Goal: Answer question/provide support: Share knowledge or assist other users

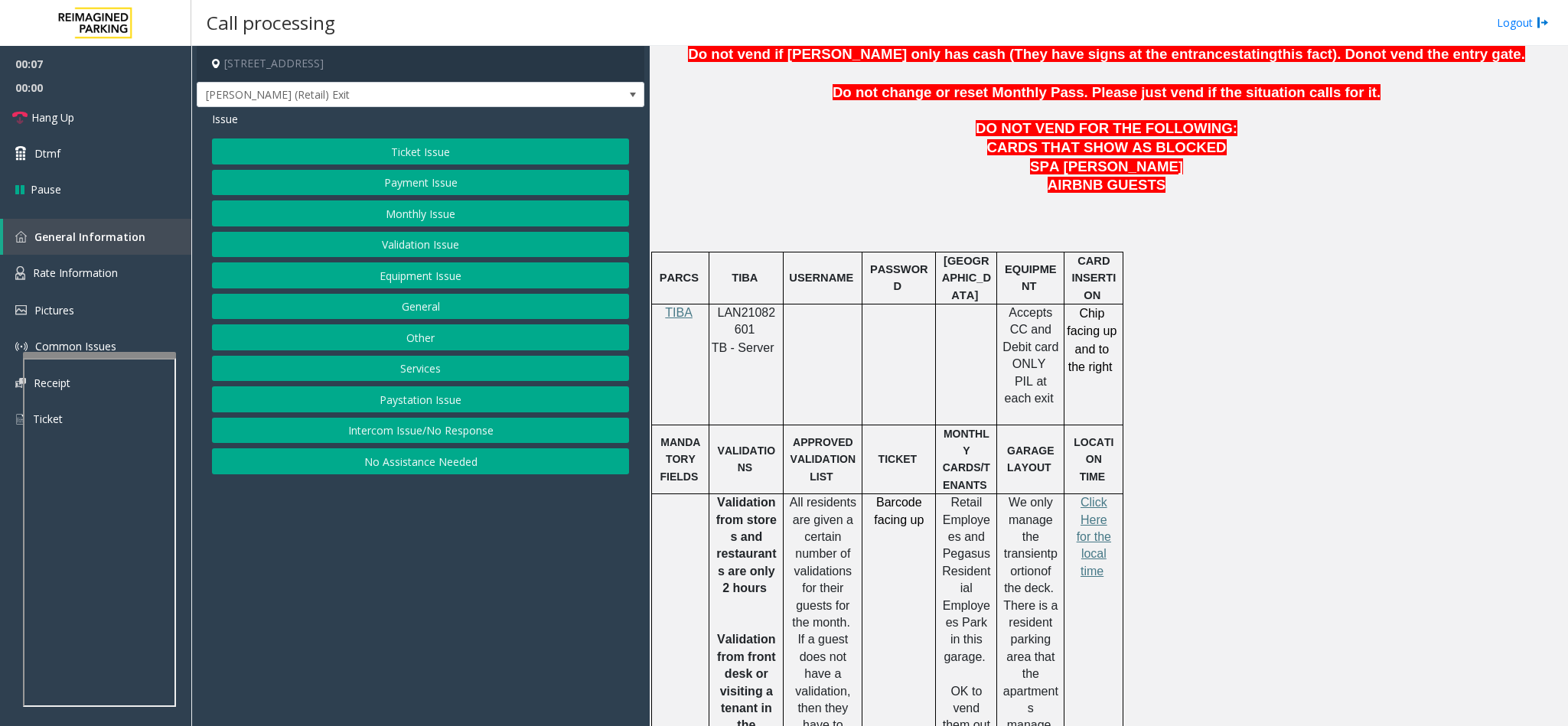
scroll to position [803, 0]
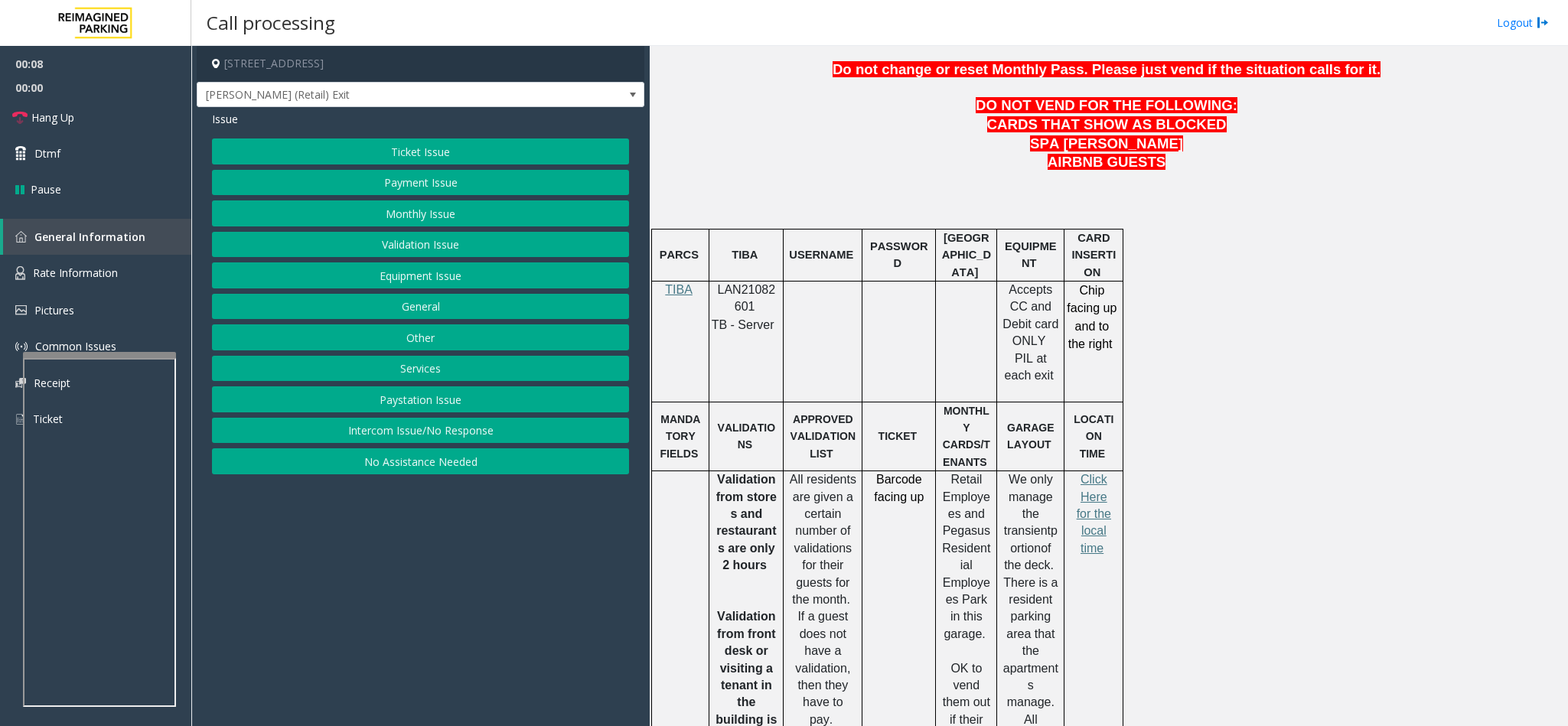
click at [730, 301] on span "LAN21082601" at bounding box center [747, 298] width 58 height 30
copy p "LAN21082601"
click at [445, 186] on button "Payment Issue" at bounding box center [420, 182] width 417 height 26
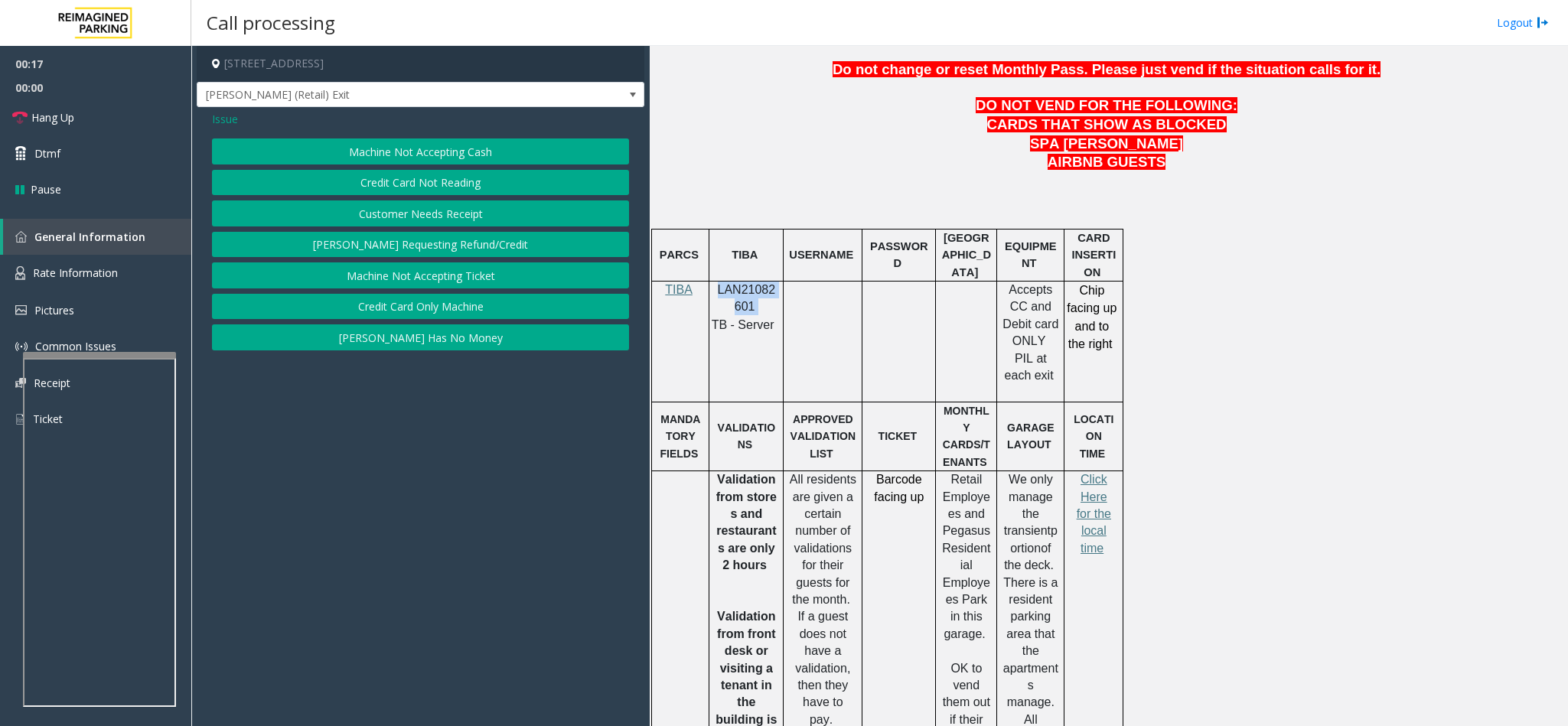
click at [420, 180] on button "Credit Card Not Reading" at bounding box center [420, 182] width 417 height 26
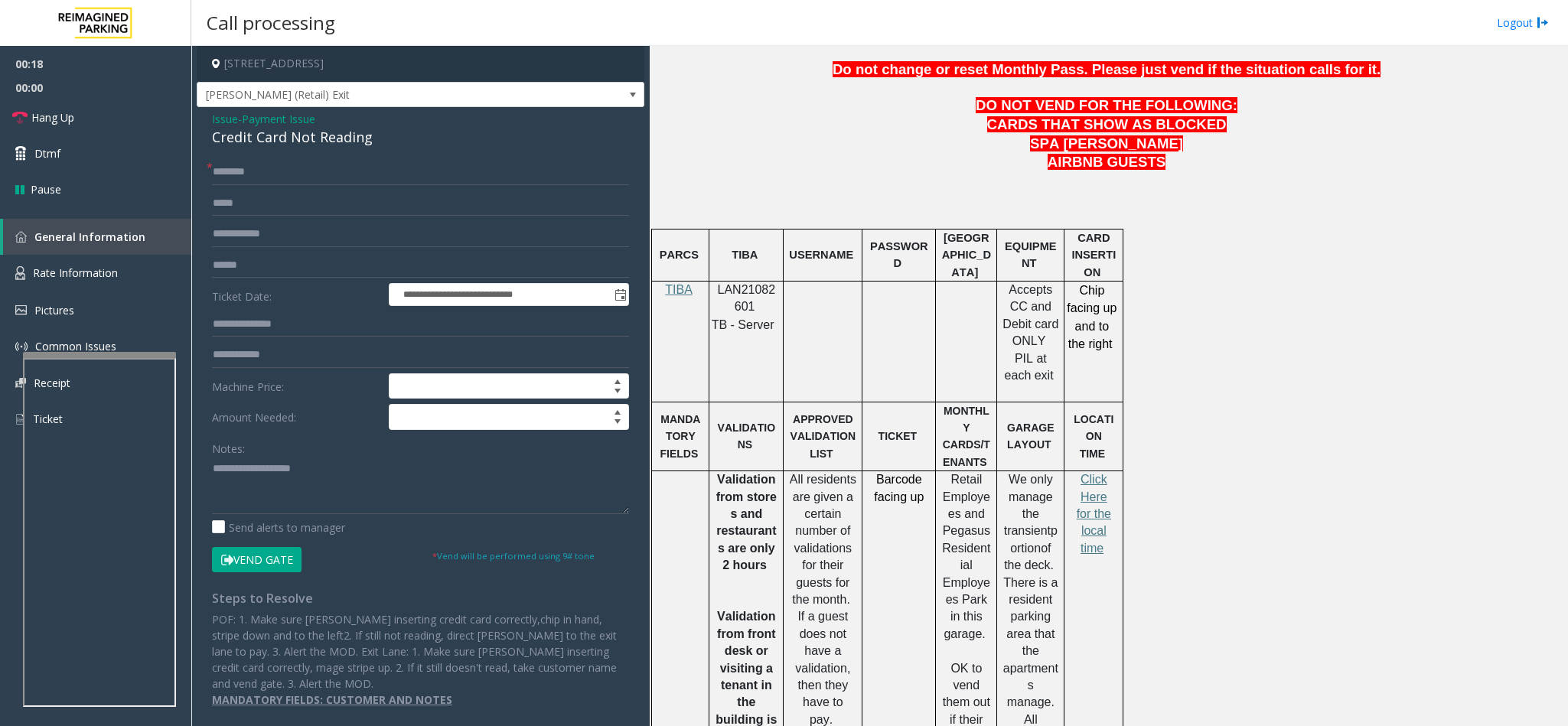
click at [255, 136] on div "Credit Card Not Reading" at bounding box center [420, 137] width 417 height 21
click at [214, 464] on textarea at bounding box center [420, 485] width 417 height 57
type textarea "**********"
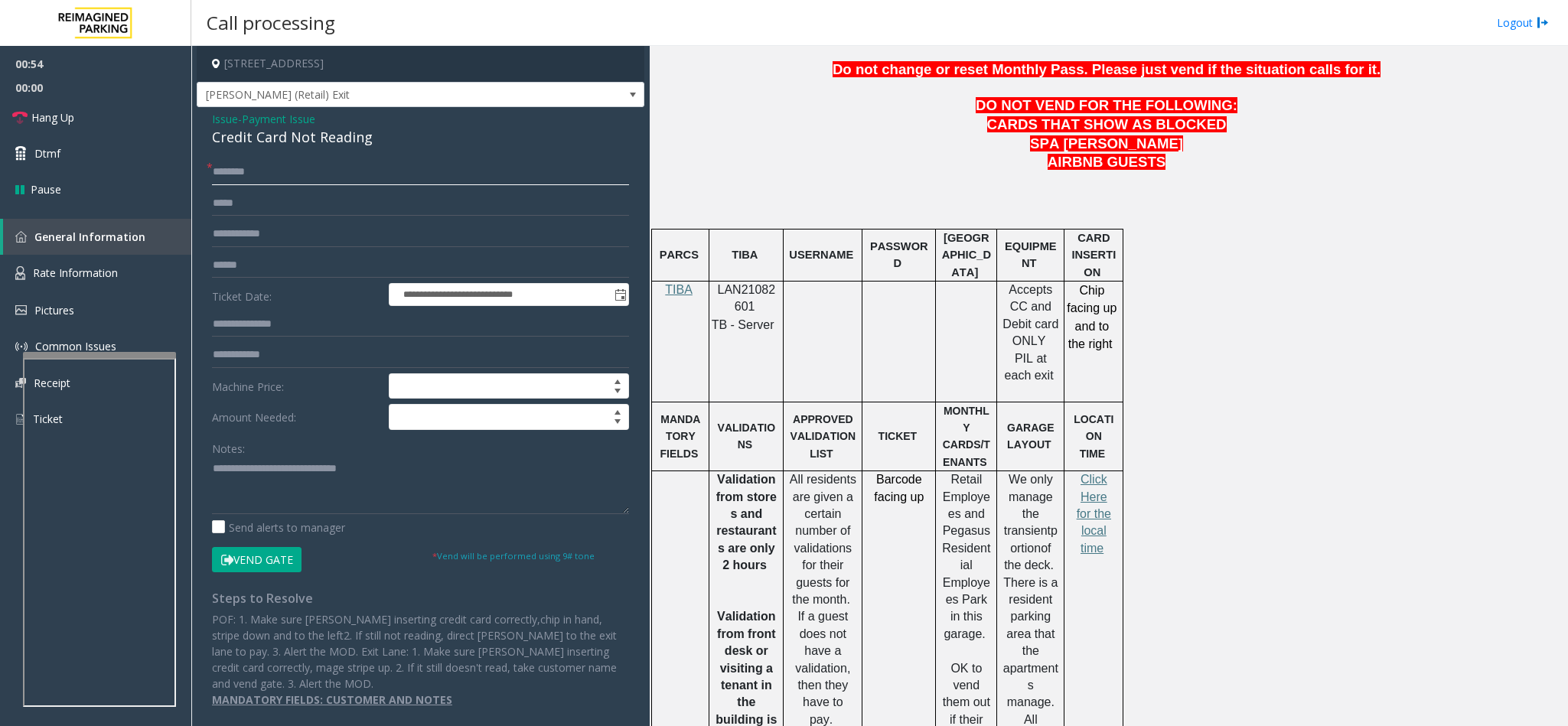
click at [241, 176] on input "text" at bounding box center [420, 172] width 417 height 26
type input "******"
click at [252, 484] on button "Vend Gate" at bounding box center [257, 559] width 90 height 26
click at [416, 475] on textarea at bounding box center [420, 485] width 417 height 57
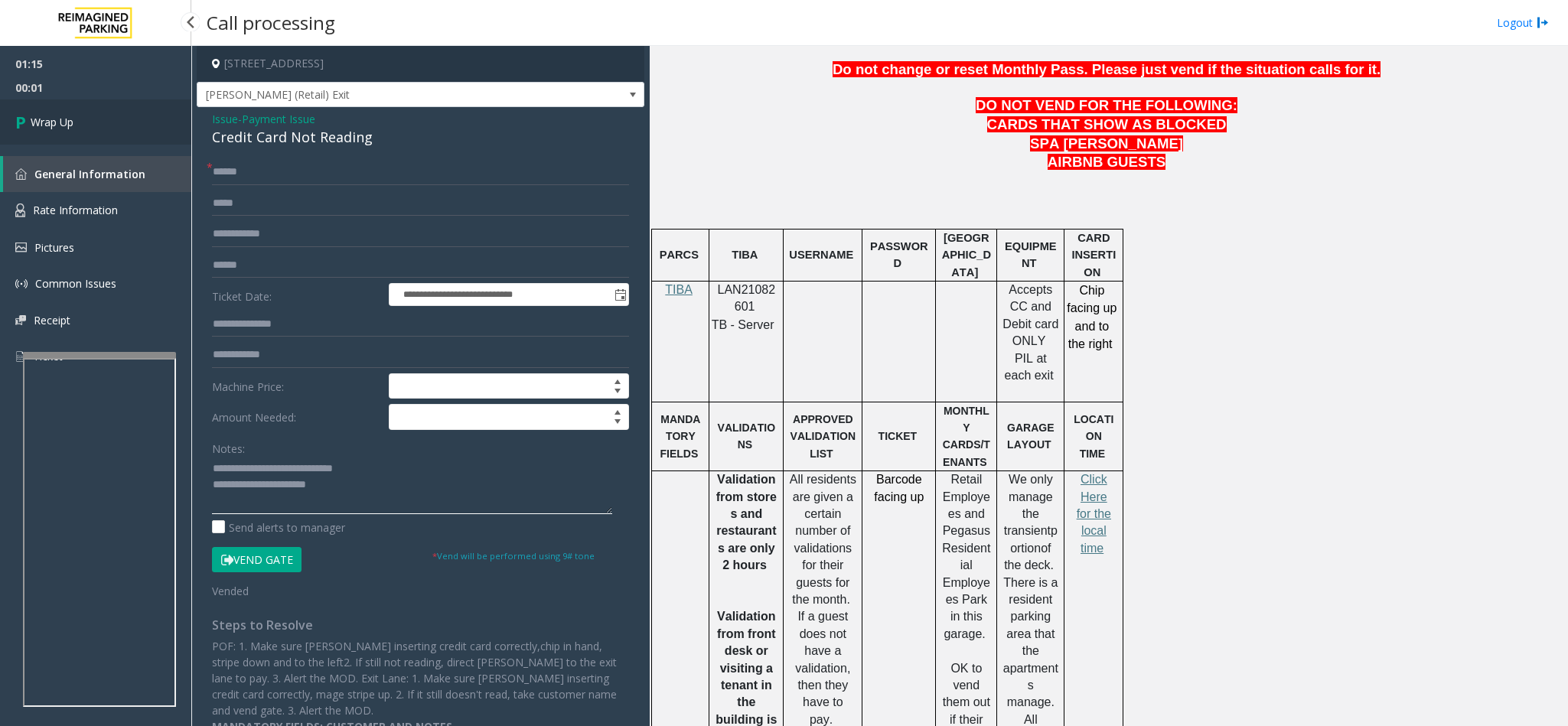
type textarea "**********"
click at [81, 119] on link "Wrap Up" at bounding box center [96, 122] width 191 height 45
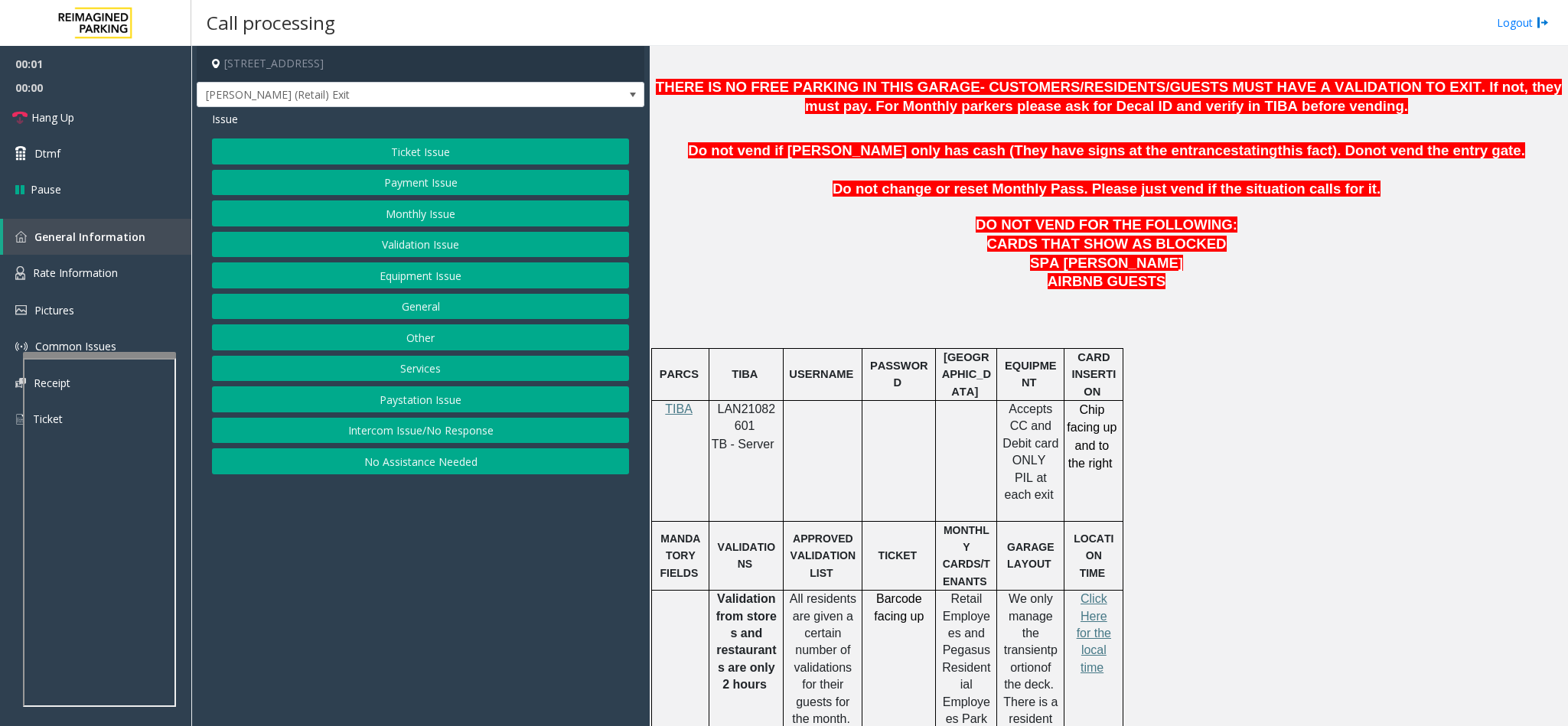
scroll to position [689, 0]
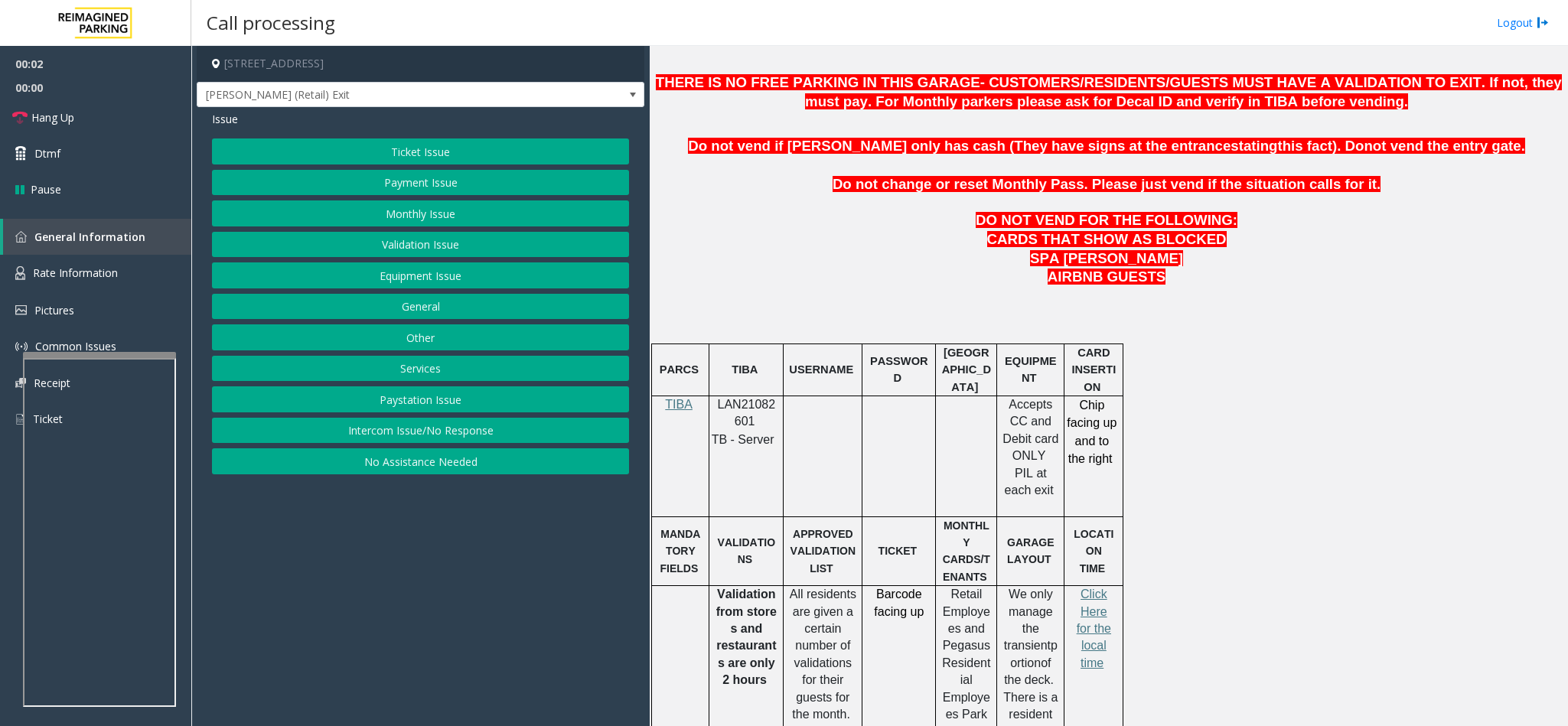
click at [726, 416] on span "LAN21082601" at bounding box center [747, 413] width 58 height 30
copy p "LAN21082601"
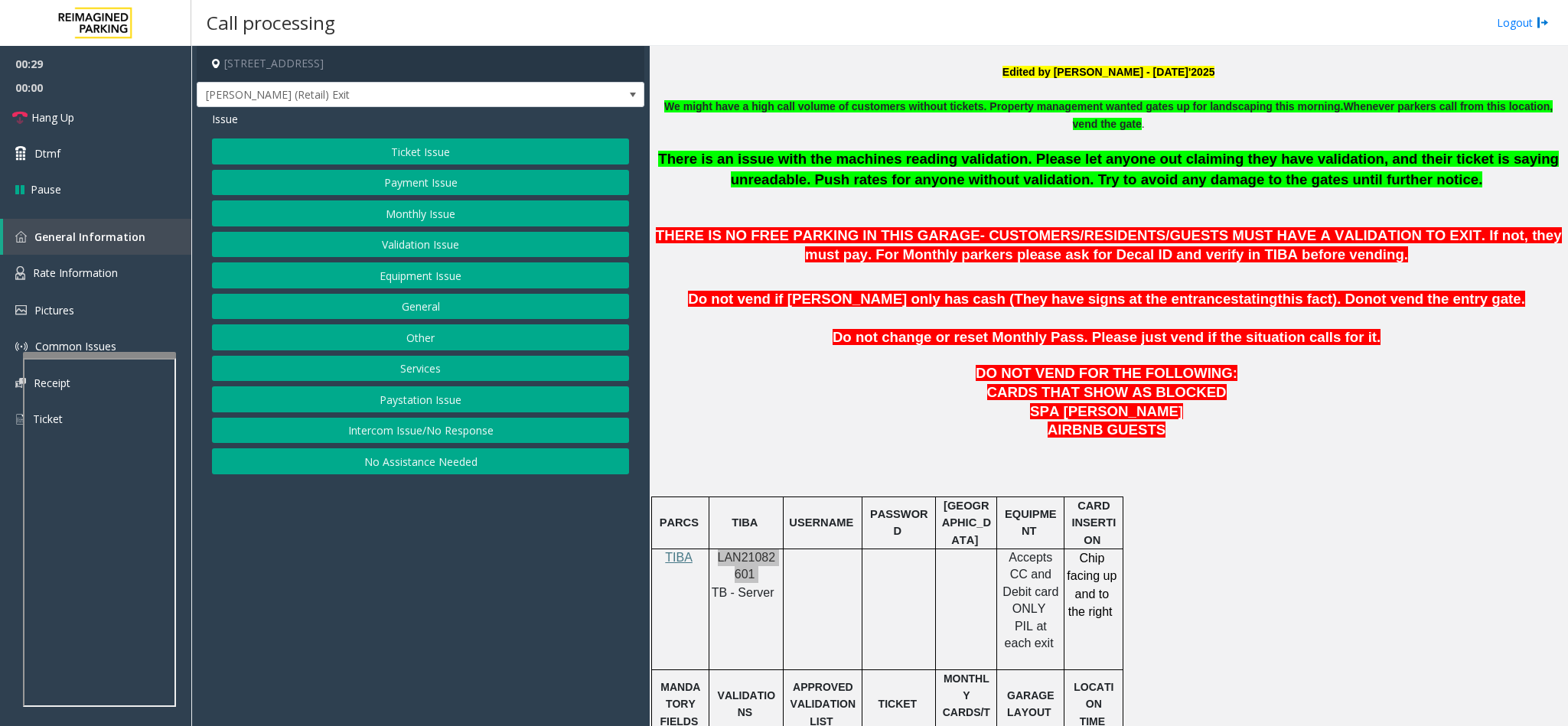
scroll to position [286, 0]
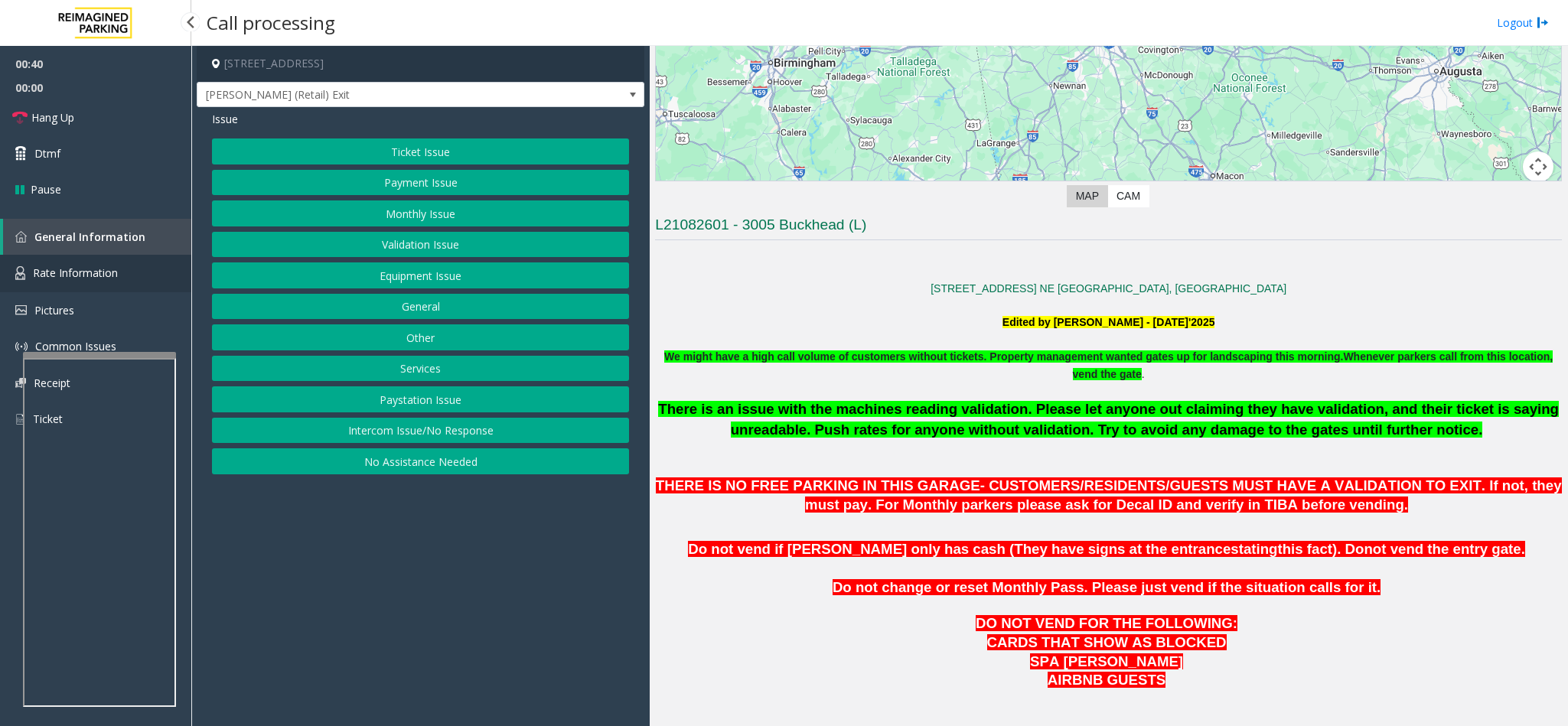
click at [88, 276] on span "Rate Information" at bounding box center [76, 272] width 85 height 14
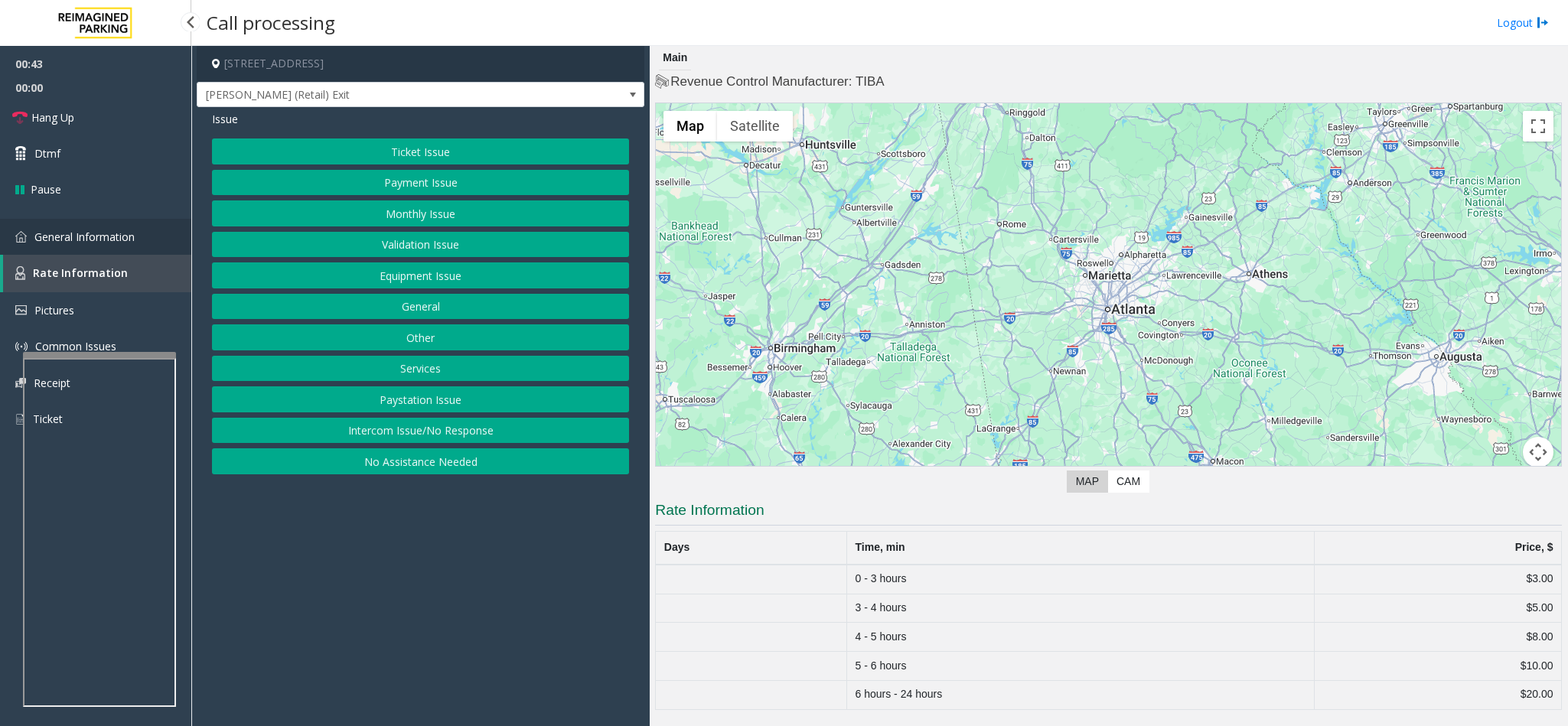
click at [102, 234] on span "General Information" at bounding box center [84, 236] width 100 height 14
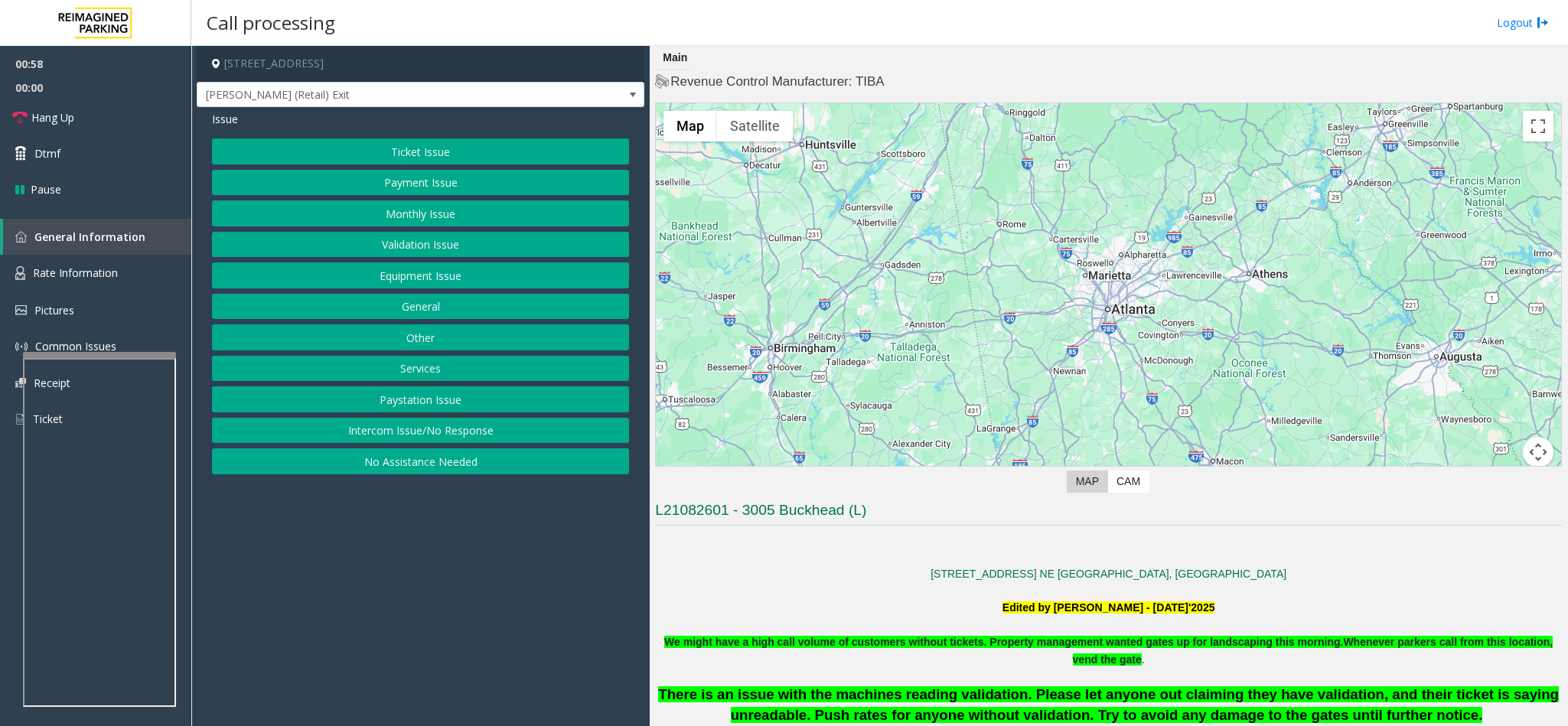
click at [445, 152] on button "Ticket Issue" at bounding box center [420, 151] width 417 height 26
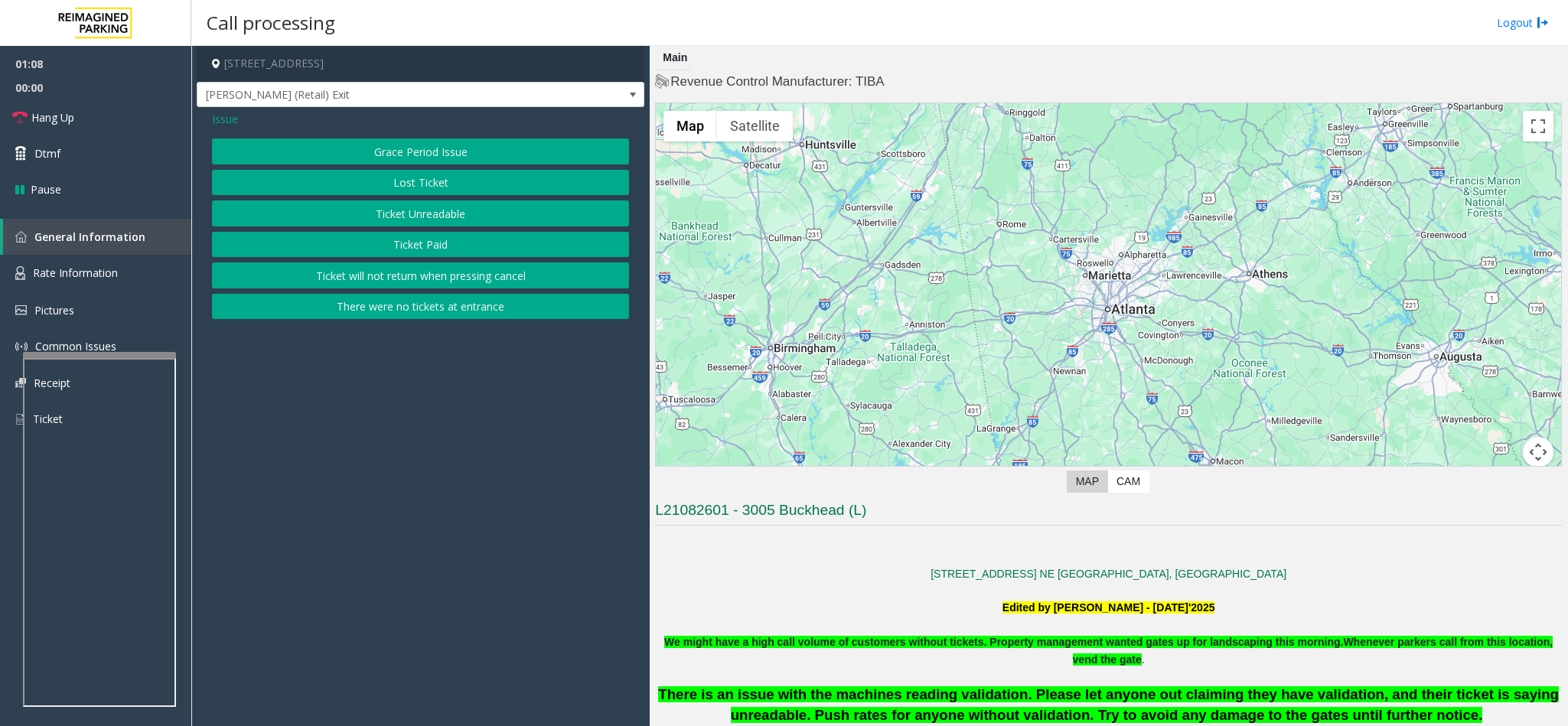
click at [409, 179] on button "Lost Ticket" at bounding box center [420, 182] width 417 height 26
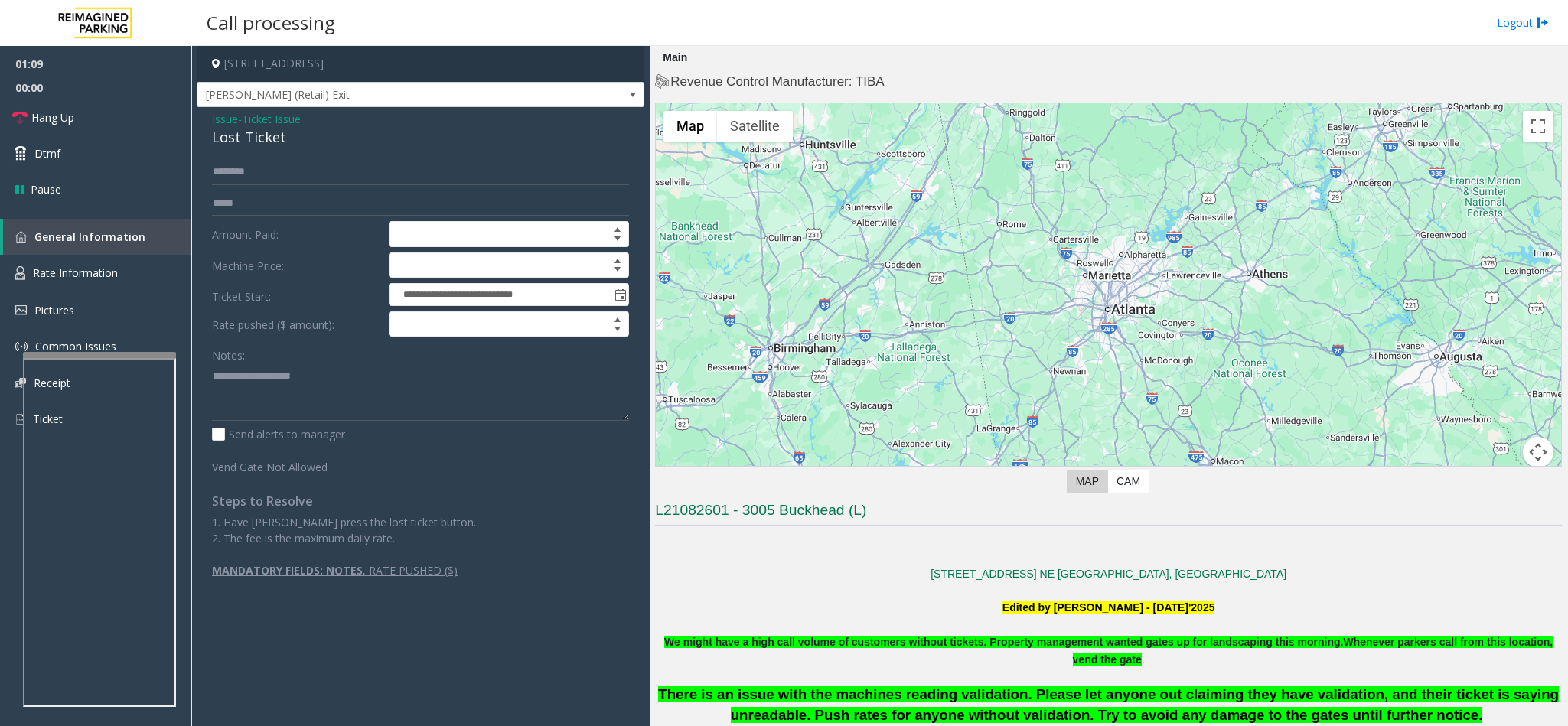
click at [256, 143] on div "Lost Ticket" at bounding box center [420, 137] width 417 height 21
click at [221, 116] on span "Issue" at bounding box center [225, 118] width 26 height 16
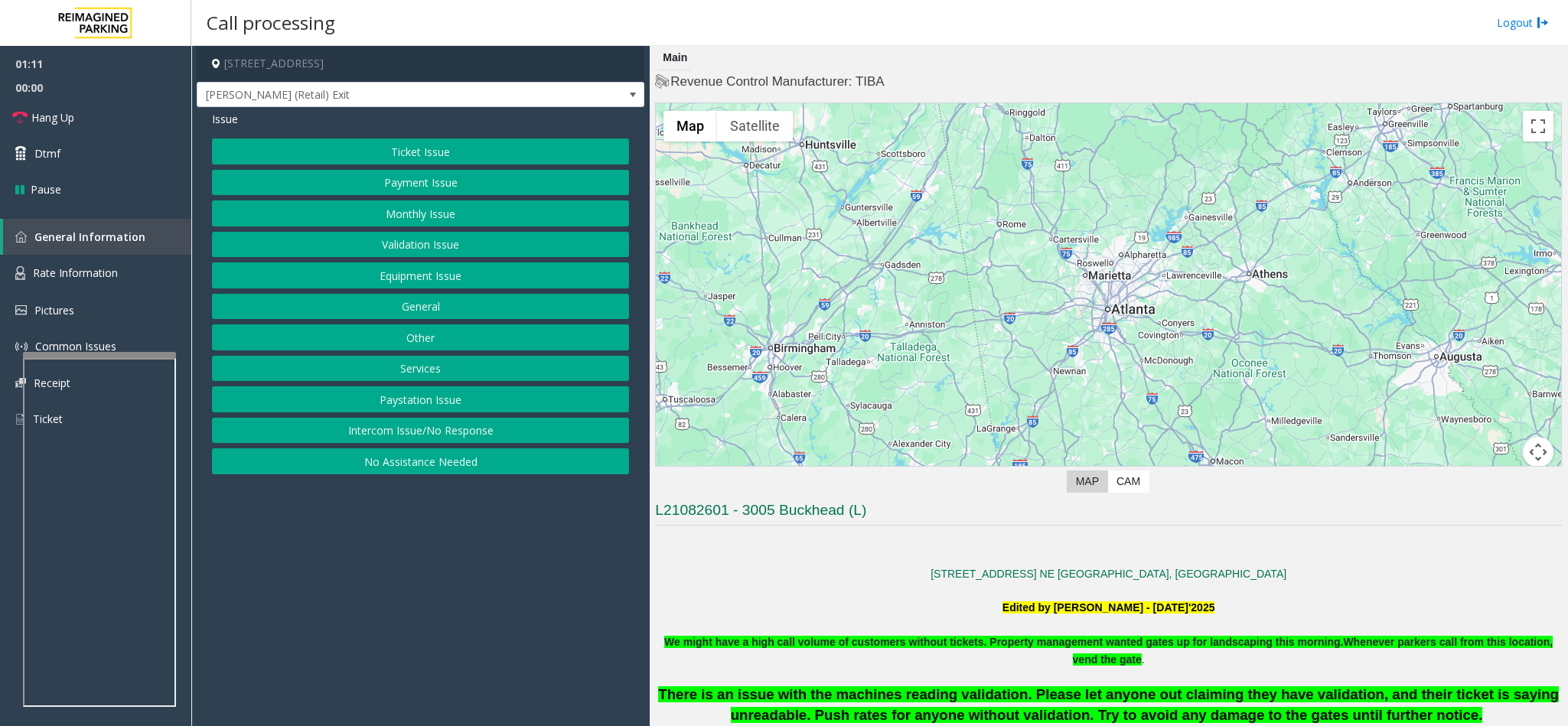
click at [423, 249] on button "Validation Issue" at bounding box center [420, 245] width 417 height 26
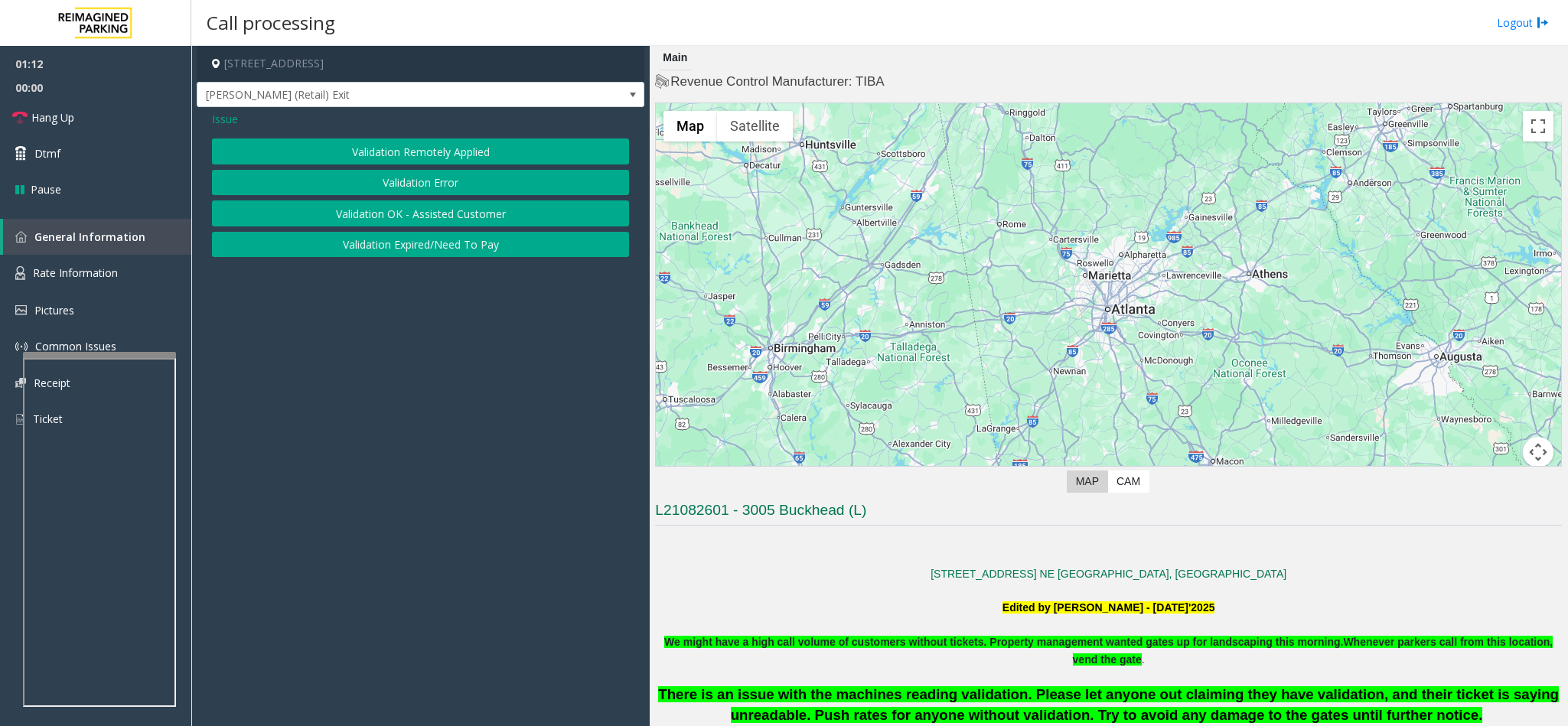
click at [424, 176] on button "Validation Error" at bounding box center [420, 182] width 417 height 26
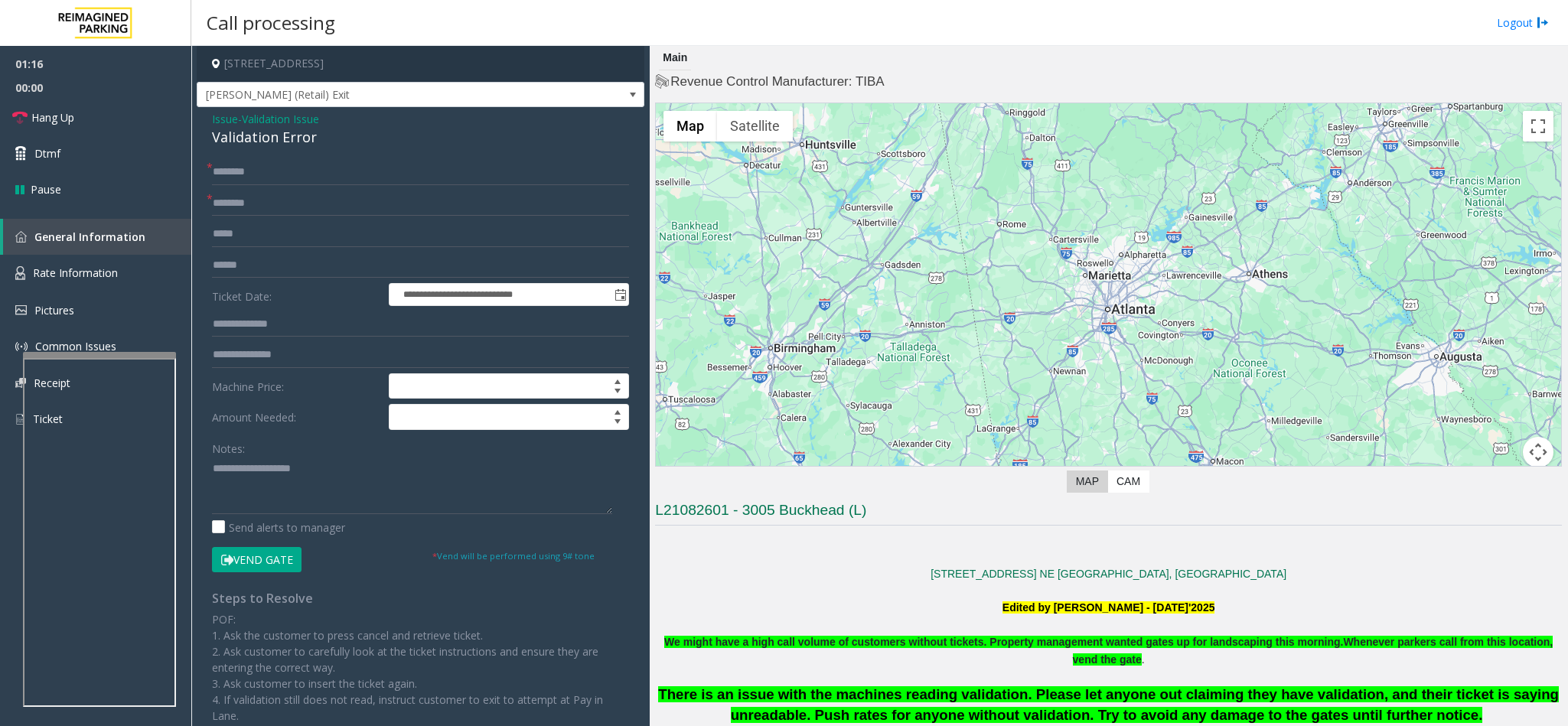
click at [221, 137] on div "Validation Error" at bounding box center [420, 137] width 417 height 21
click at [210, 471] on div "**********" at bounding box center [420, 530] width 440 height 742
click at [216, 467] on textarea at bounding box center [412, 485] width 400 height 57
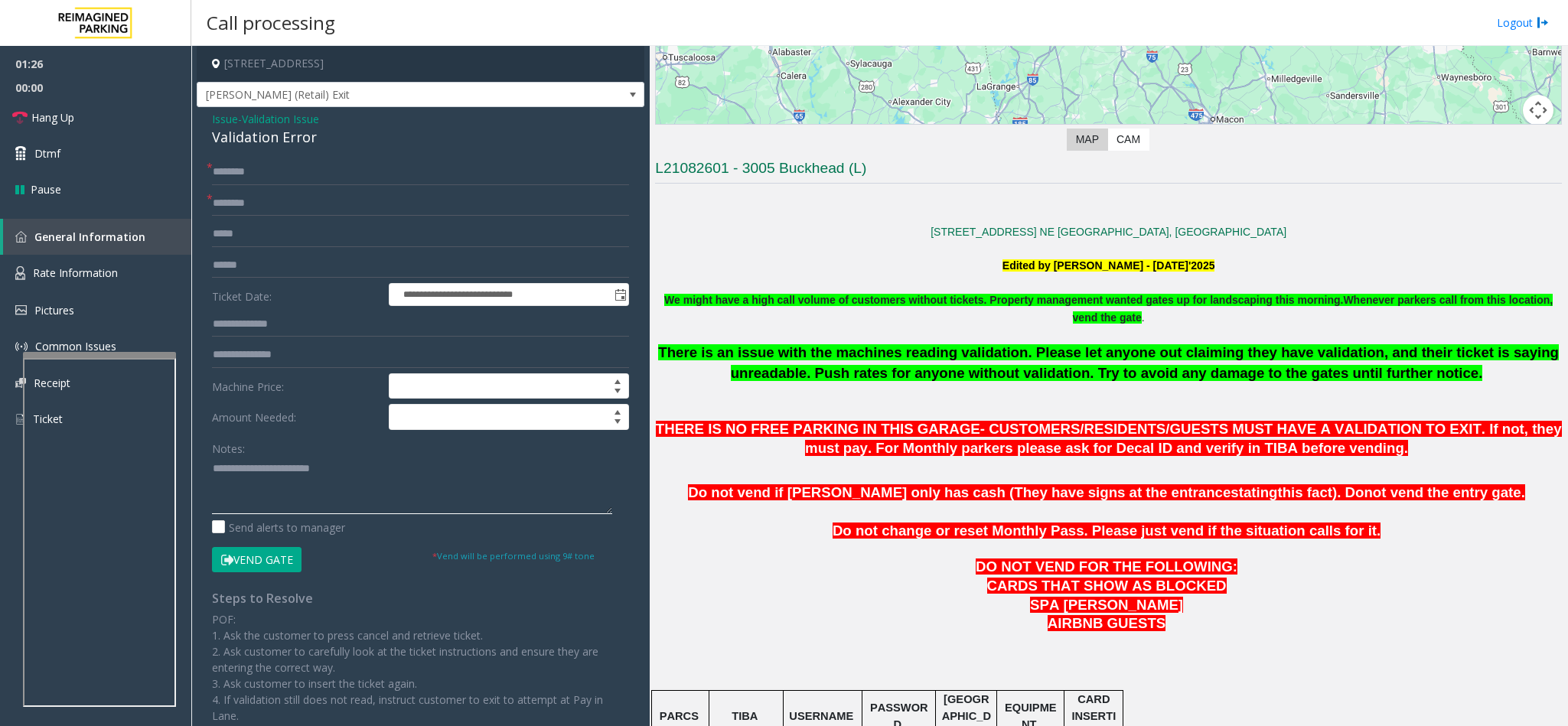
scroll to position [460, 0]
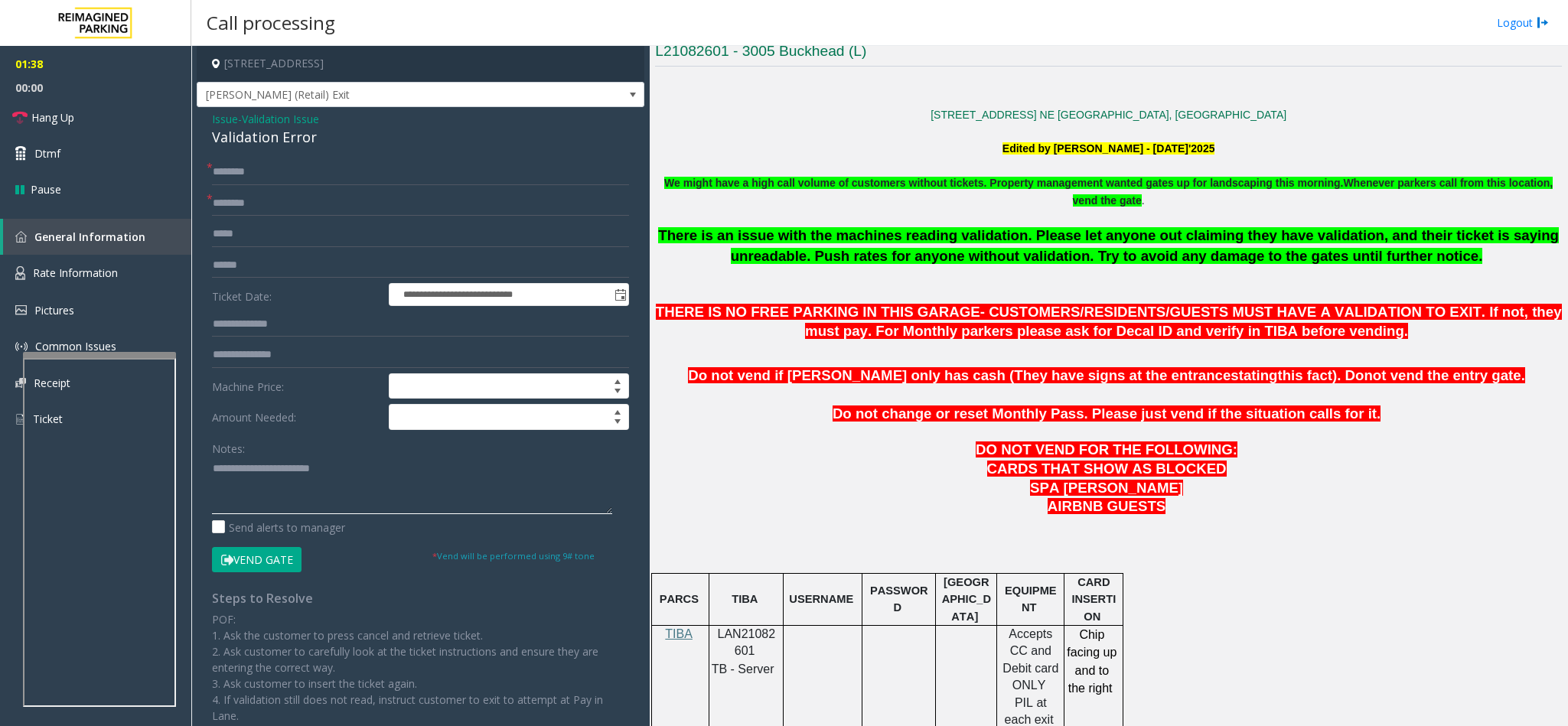
click at [361, 475] on textarea at bounding box center [412, 485] width 400 height 57
type textarea "**********"
click at [253, 319] on input "text" at bounding box center [420, 324] width 417 height 26
click at [267, 195] on input "text" at bounding box center [420, 203] width 417 height 26
type input "**********"
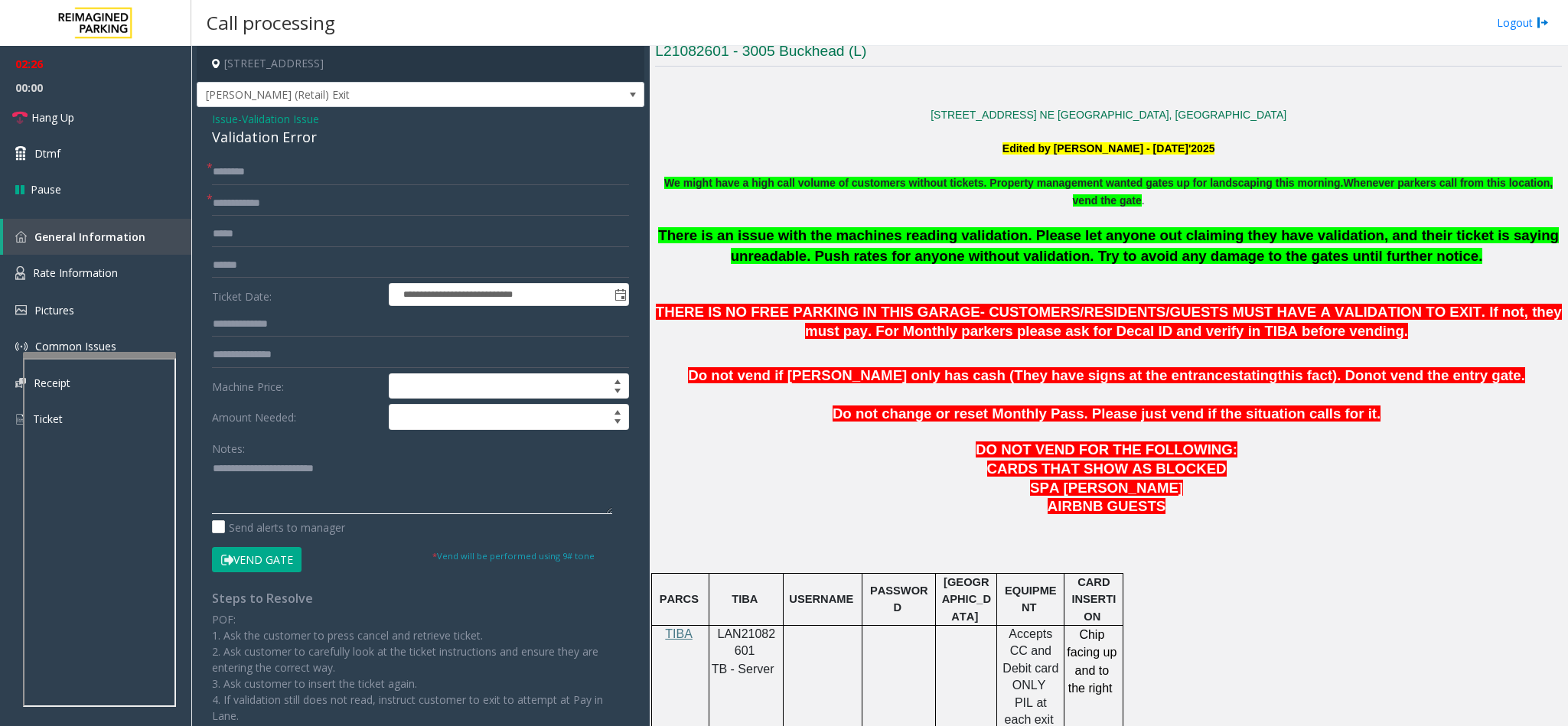
click at [340, 467] on textarea at bounding box center [412, 485] width 400 height 57
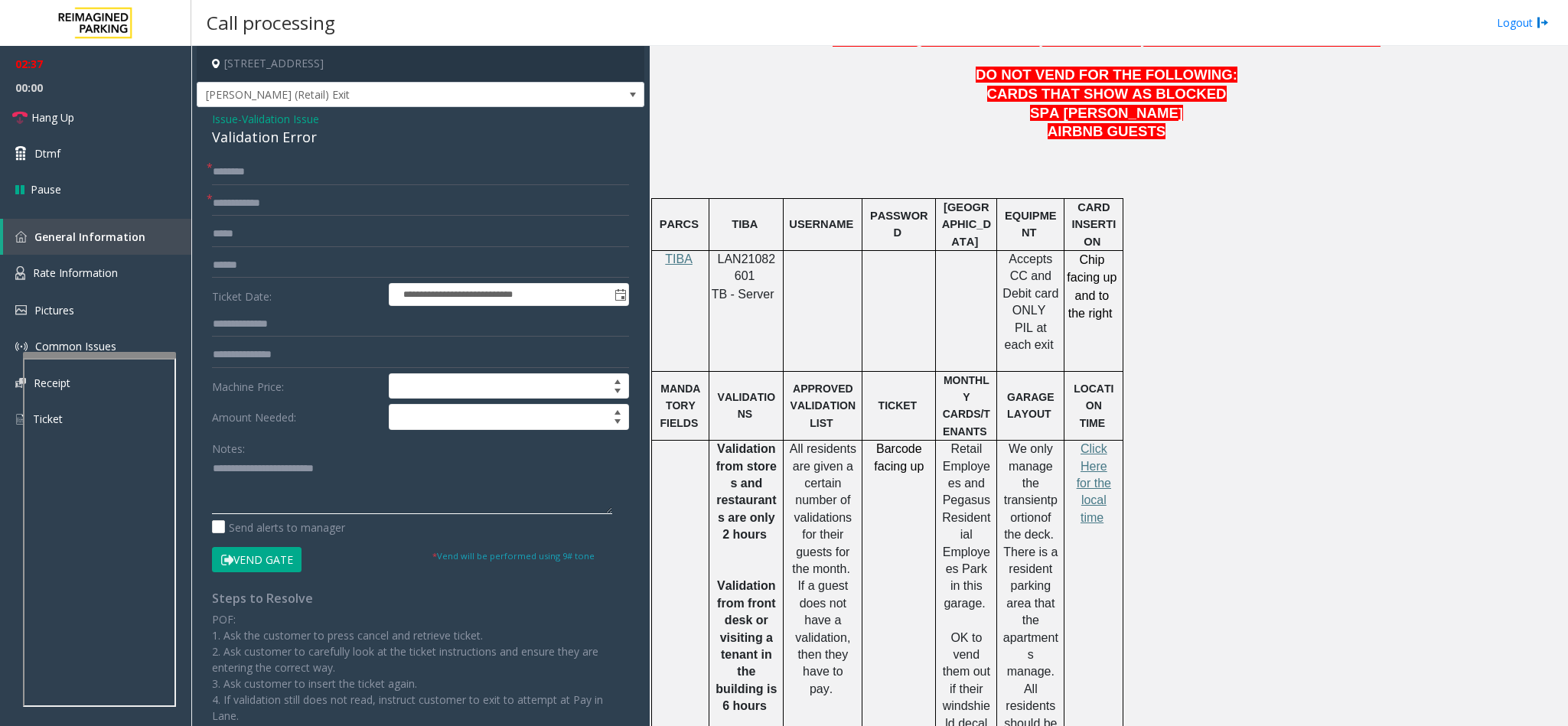
scroll to position [689, 0]
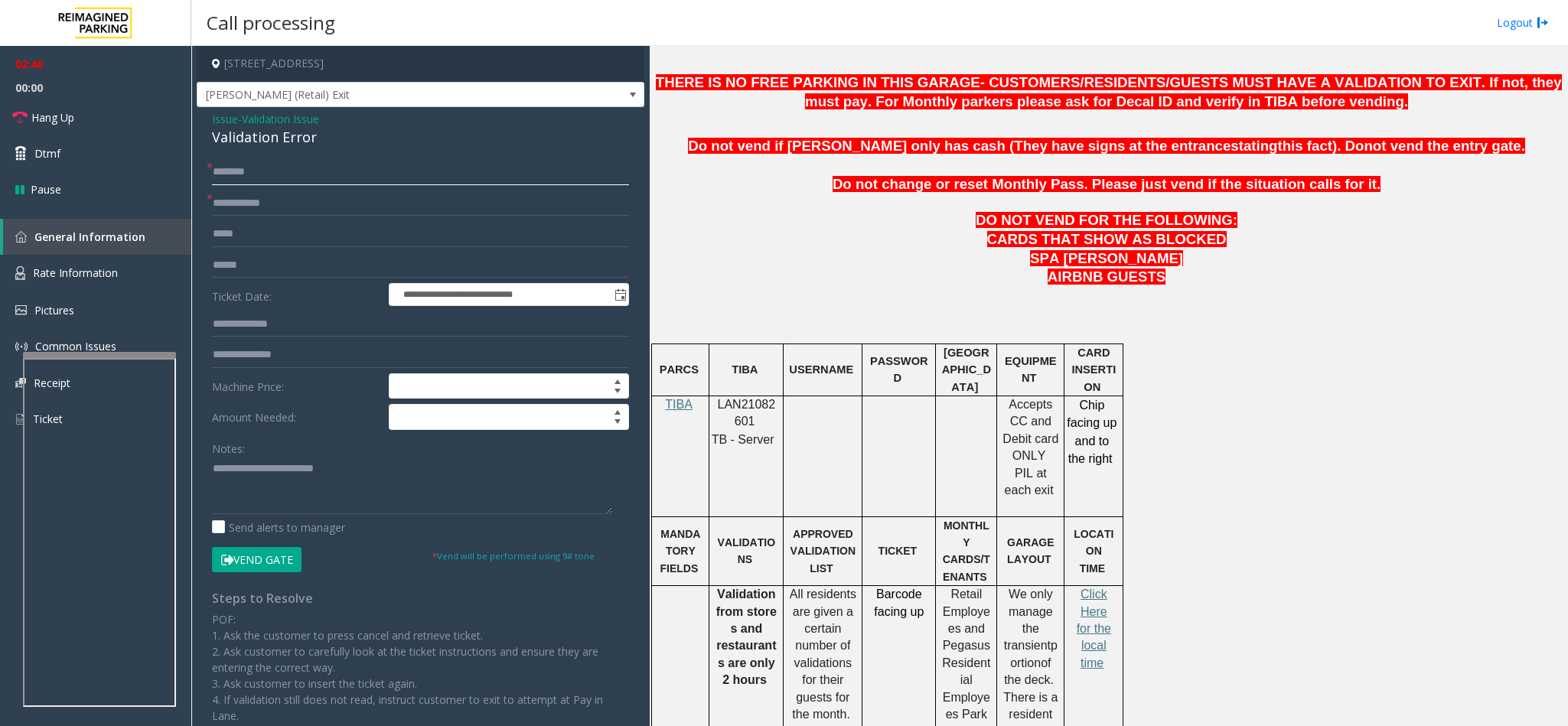
click at [241, 171] on input "text" at bounding box center [420, 172] width 417 height 26
click at [97, 107] on link "Hang Up" at bounding box center [96, 117] width 191 height 36
click at [355, 473] on textarea at bounding box center [412, 485] width 400 height 57
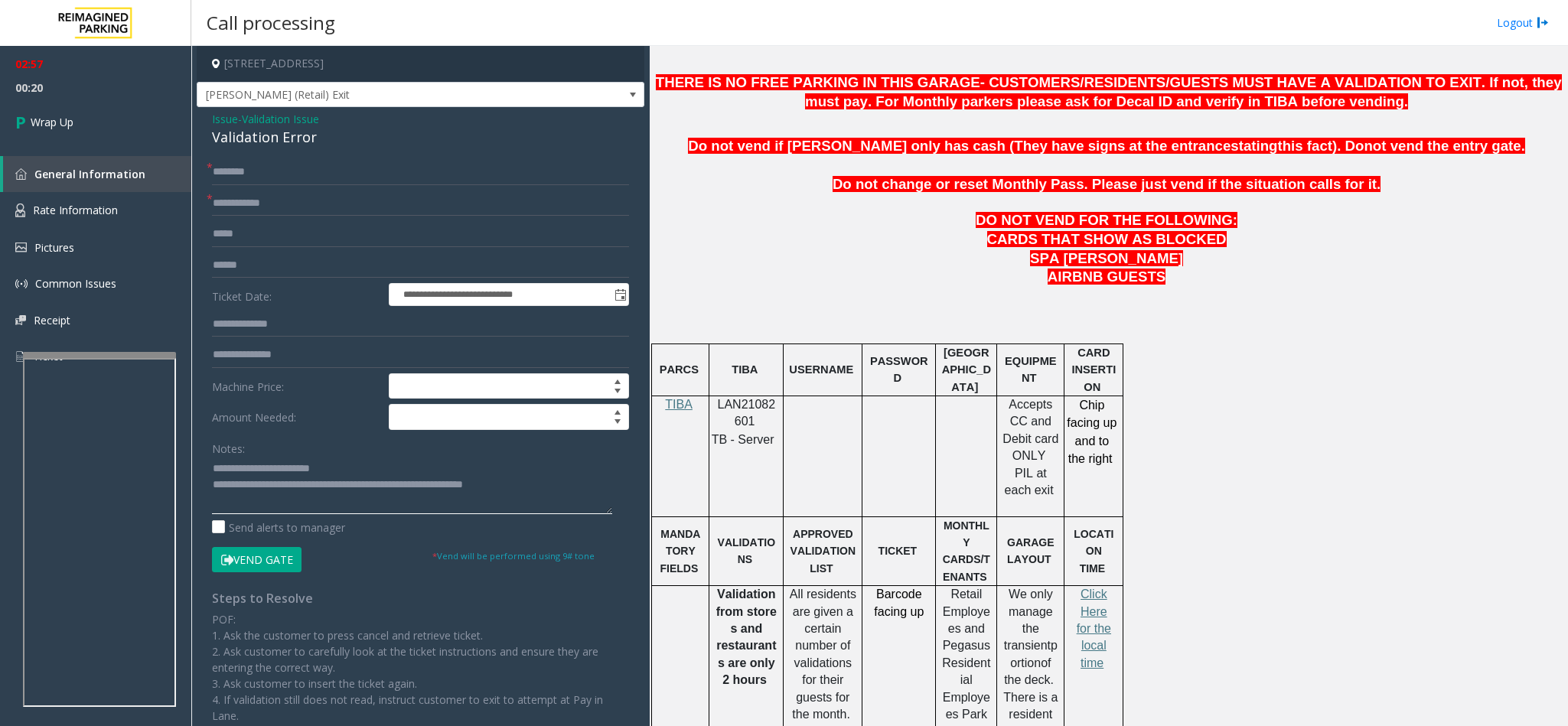
type textarea "**********"
click at [253, 164] on input "text" at bounding box center [420, 172] width 417 height 26
type input "**"
click at [115, 119] on link "Wrap Up" at bounding box center [96, 122] width 191 height 45
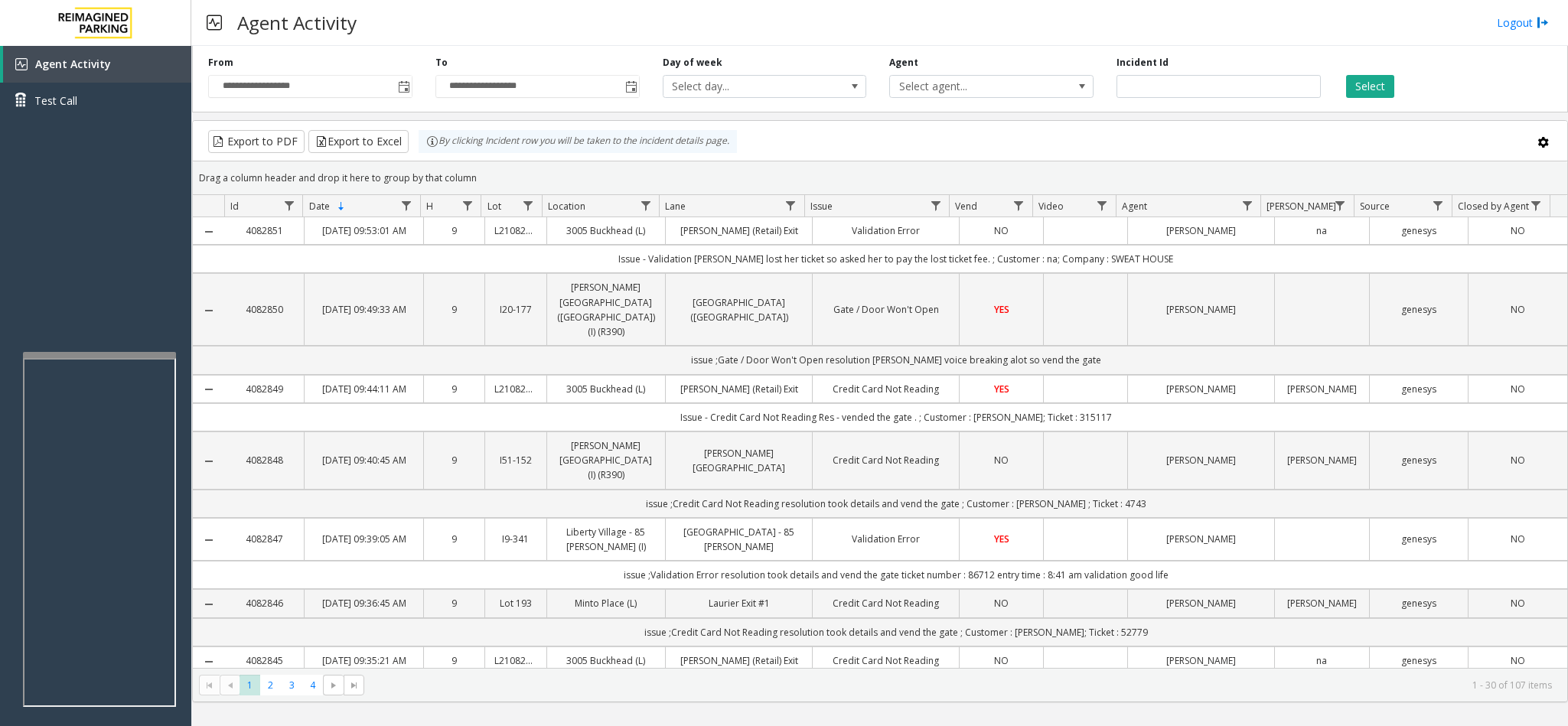
click at [821, 238] on link "Validation Error" at bounding box center [886, 230] width 128 height 14
click at [959, 245] on td "NO" at bounding box center [1000, 231] width 84 height 27
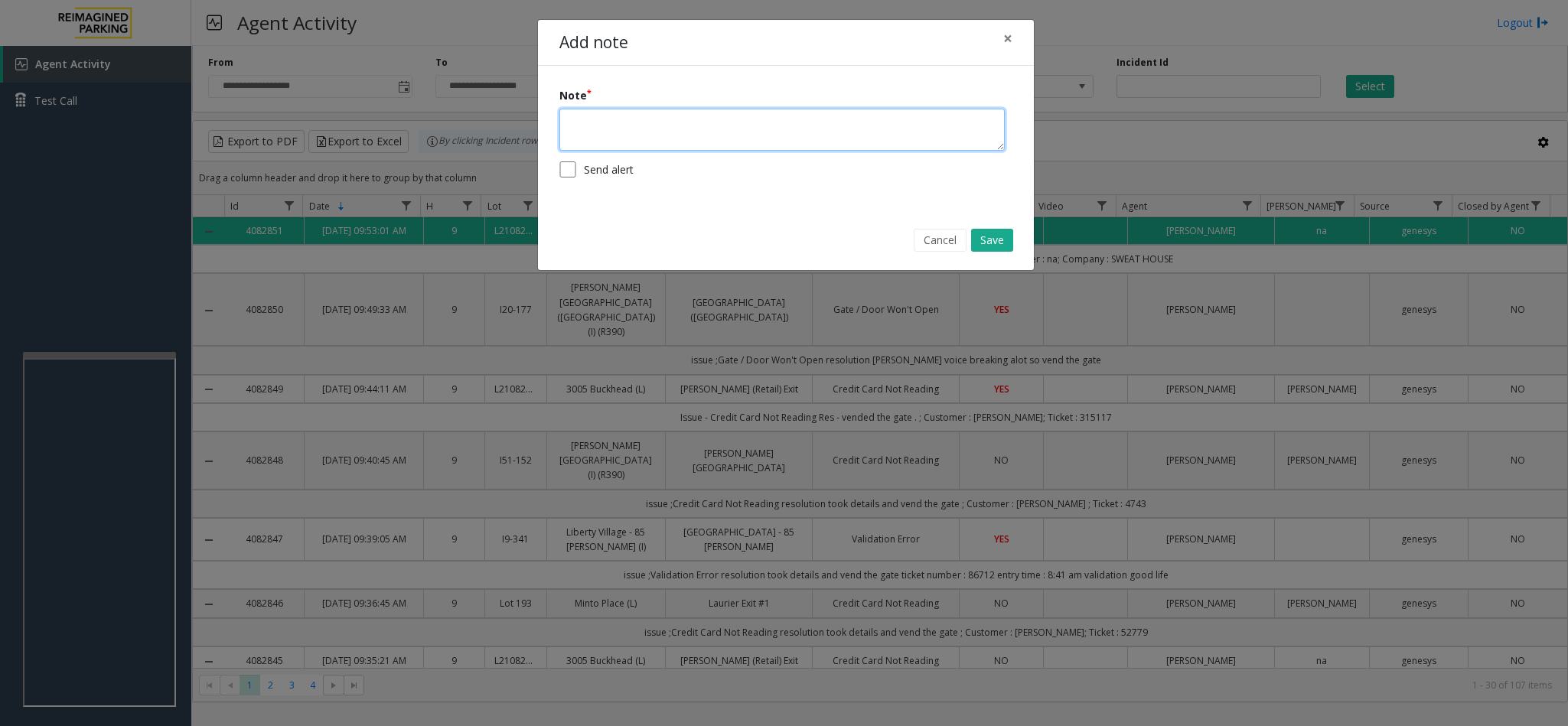
click at [603, 125] on textarea at bounding box center [782, 130] width 445 height 42
click at [569, 119] on textarea "**********" at bounding box center [782, 130] width 445 height 42
type textarea "**********"
click at [982, 239] on button "Save" at bounding box center [992, 241] width 42 height 23
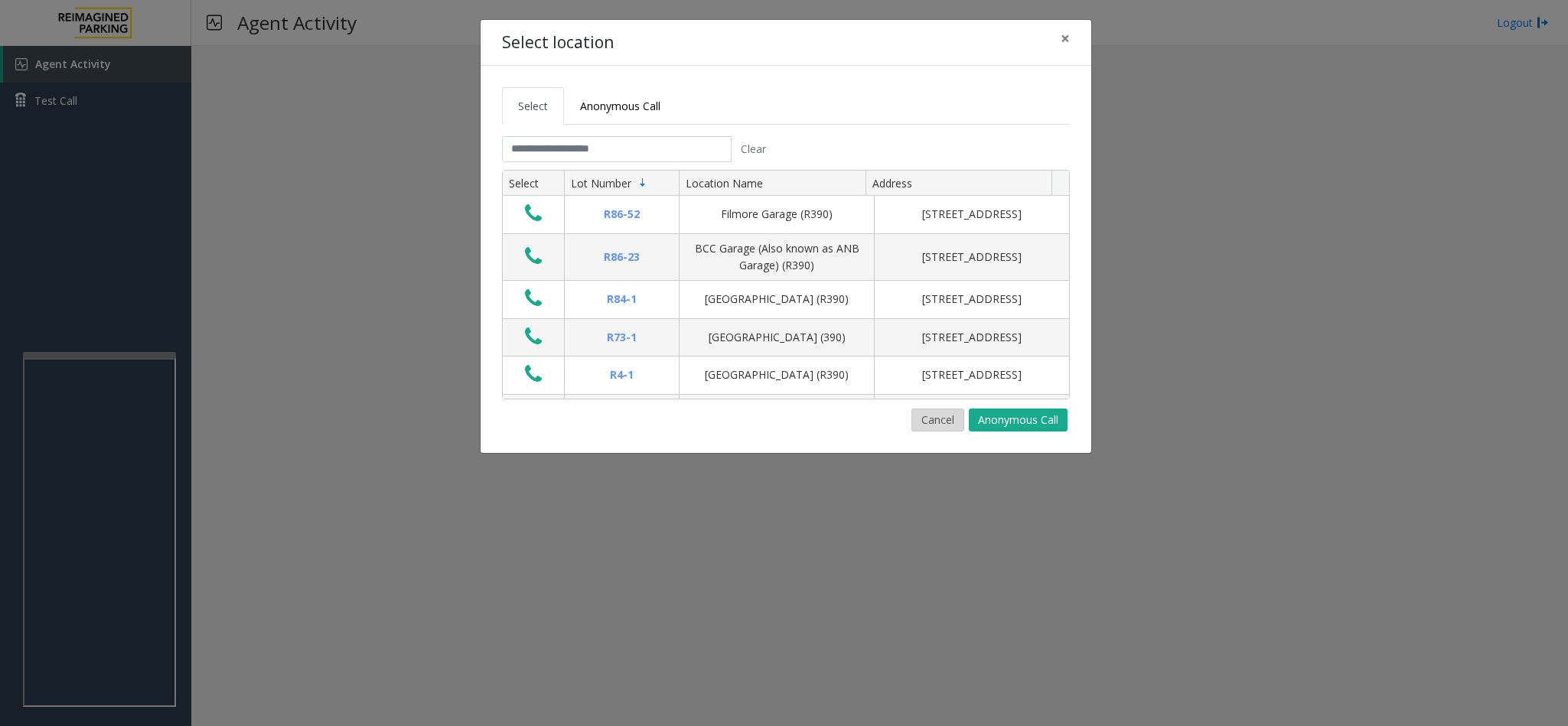
click at [939, 412] on button "Cancel" at bounding box center [937, 420] width 52 height 23
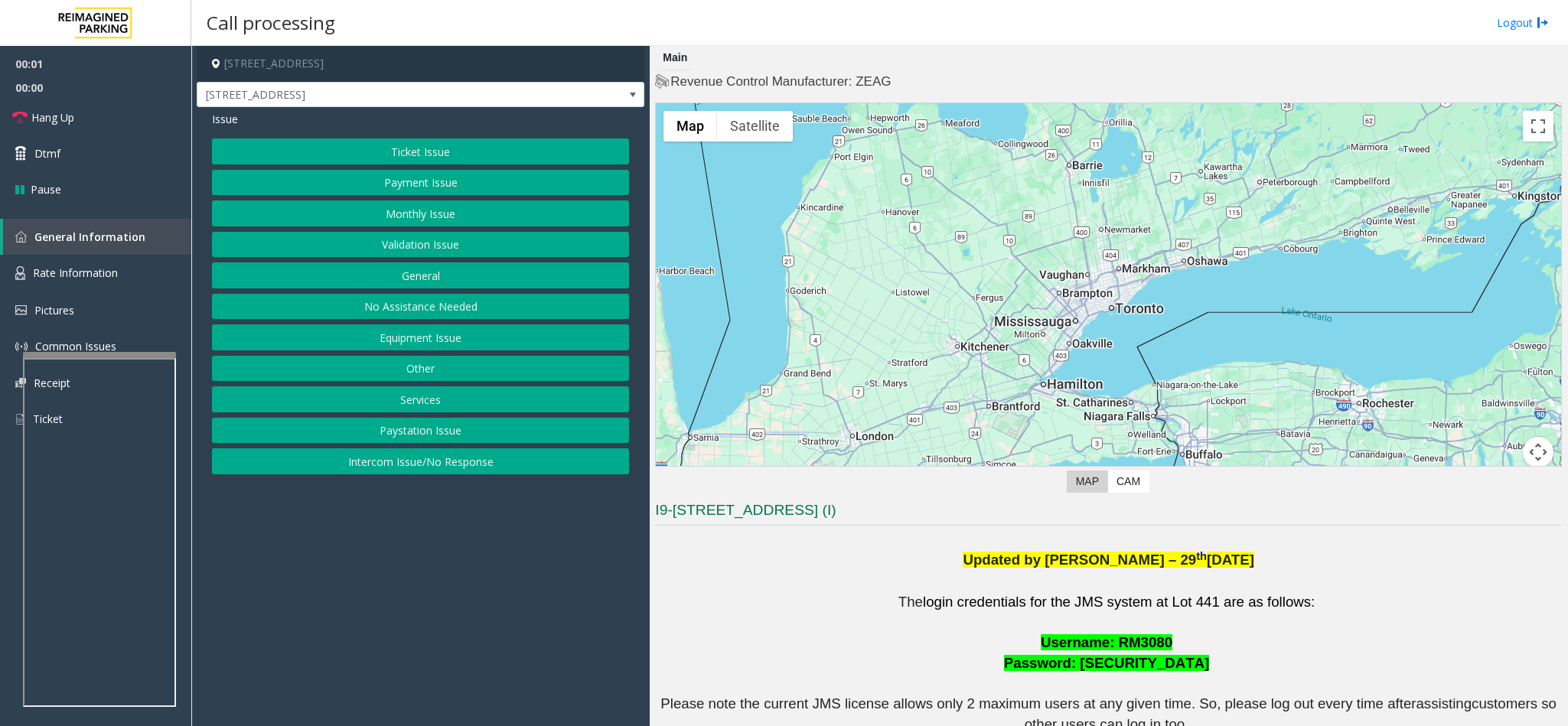
scroll to position [345, 0]
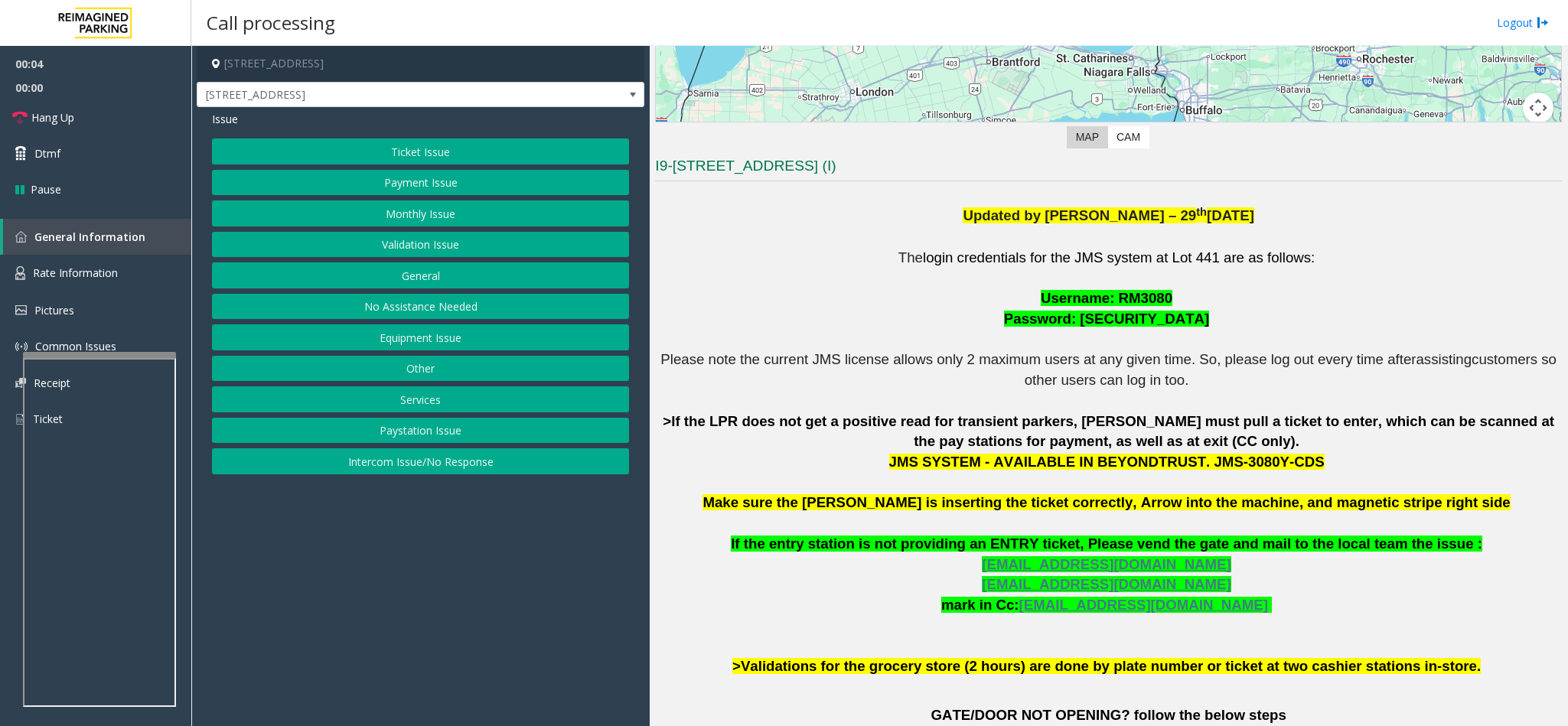
click at [373, 155] on button "Ticket Issue" at bounding box center [420, 151] width 417 height 26
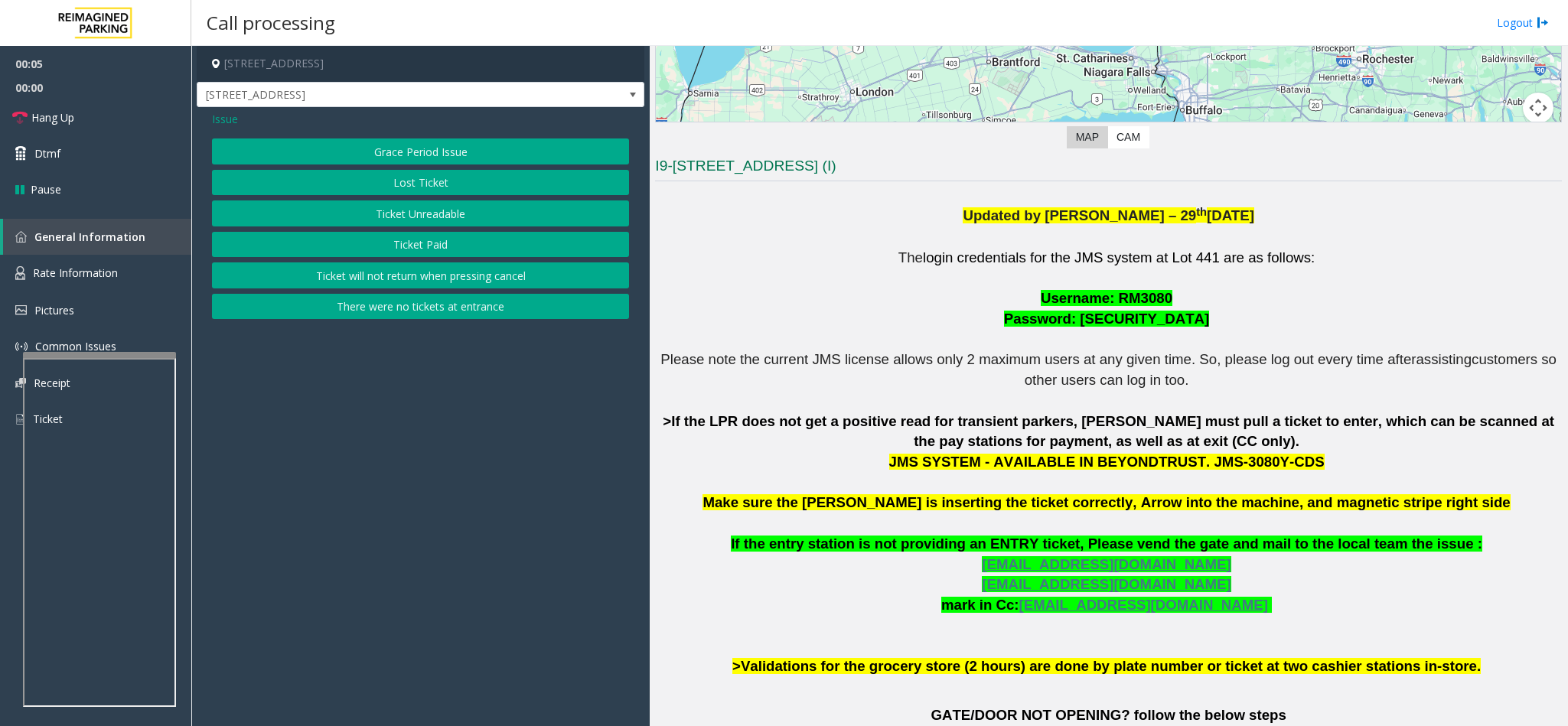
click at [388, 212] on button "Ticket Unreadable" at bounding box center [420, 213] width 417 height 26
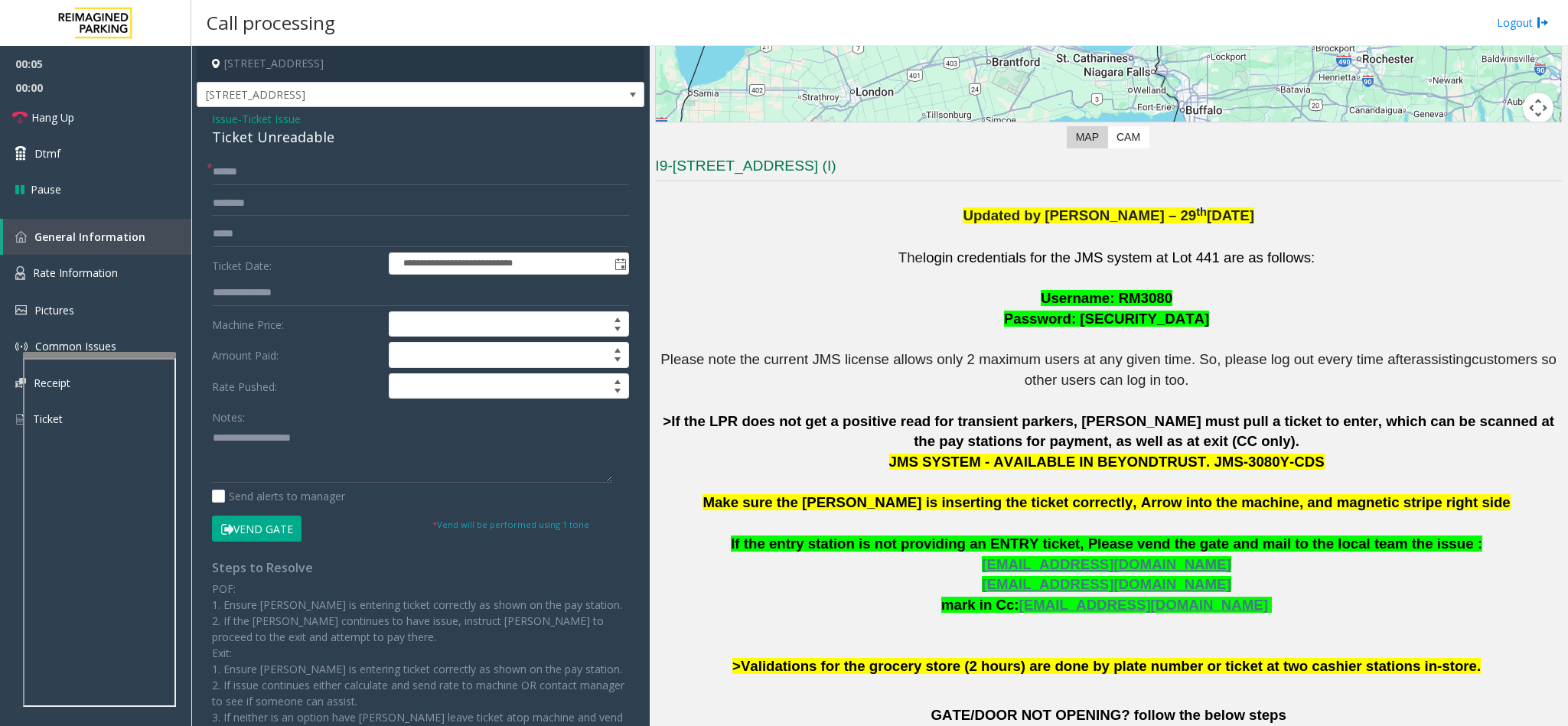
click at [236, 142] on div "Ticket Unreadable" at bounding box center [420, 137] width 417 height 21
click at [212, 439] on textarea at bounding box center [412, 454] width 400 height 57
type textarea "**********"
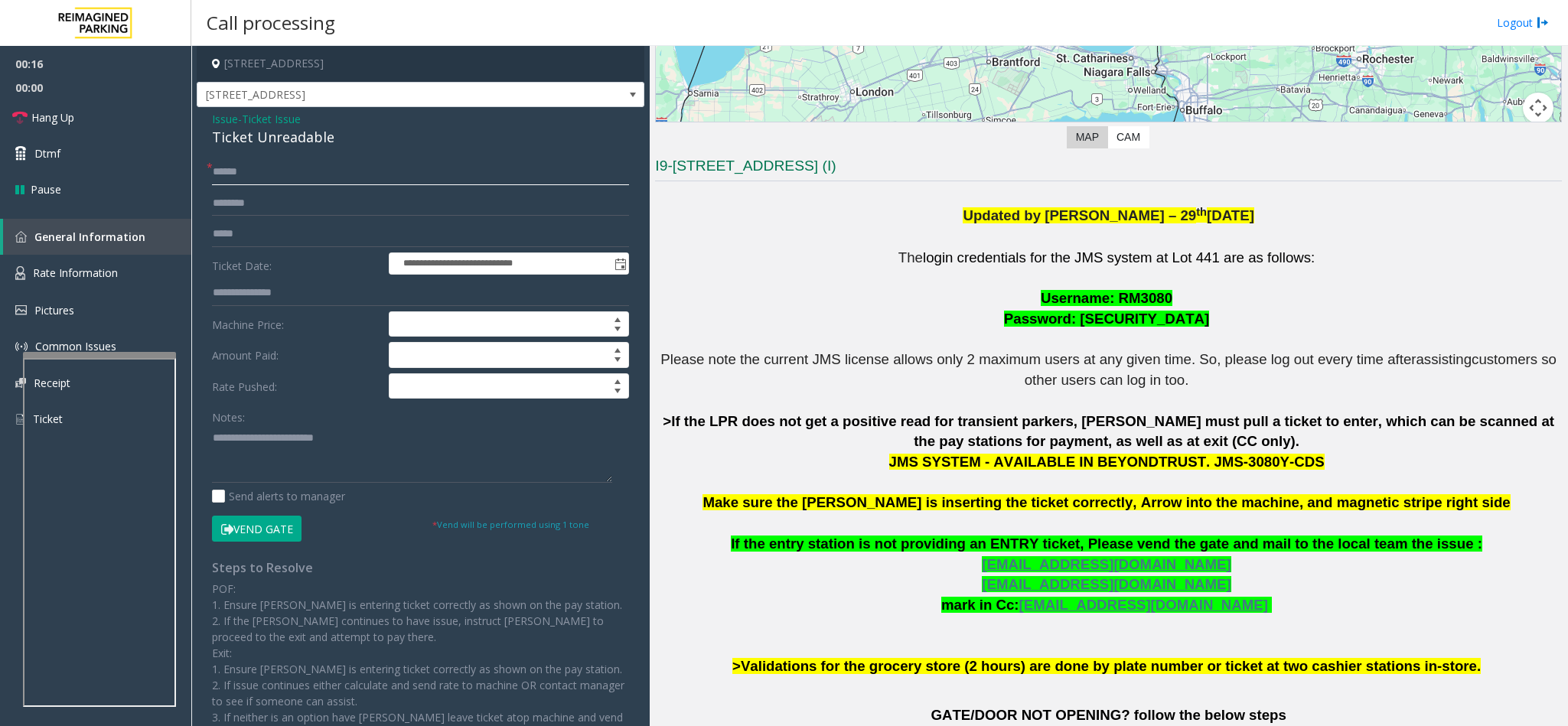
click at [239, 162] on input "text" at bounding box center [420, 172] width 417 height 26
type input "********"
click at [251, 528] on button "Vend Gate" at bounding box center [257, 529] width 90 height 26
click at [363, 466] on textarea at bounding box center [412, 454] width 400 height 57
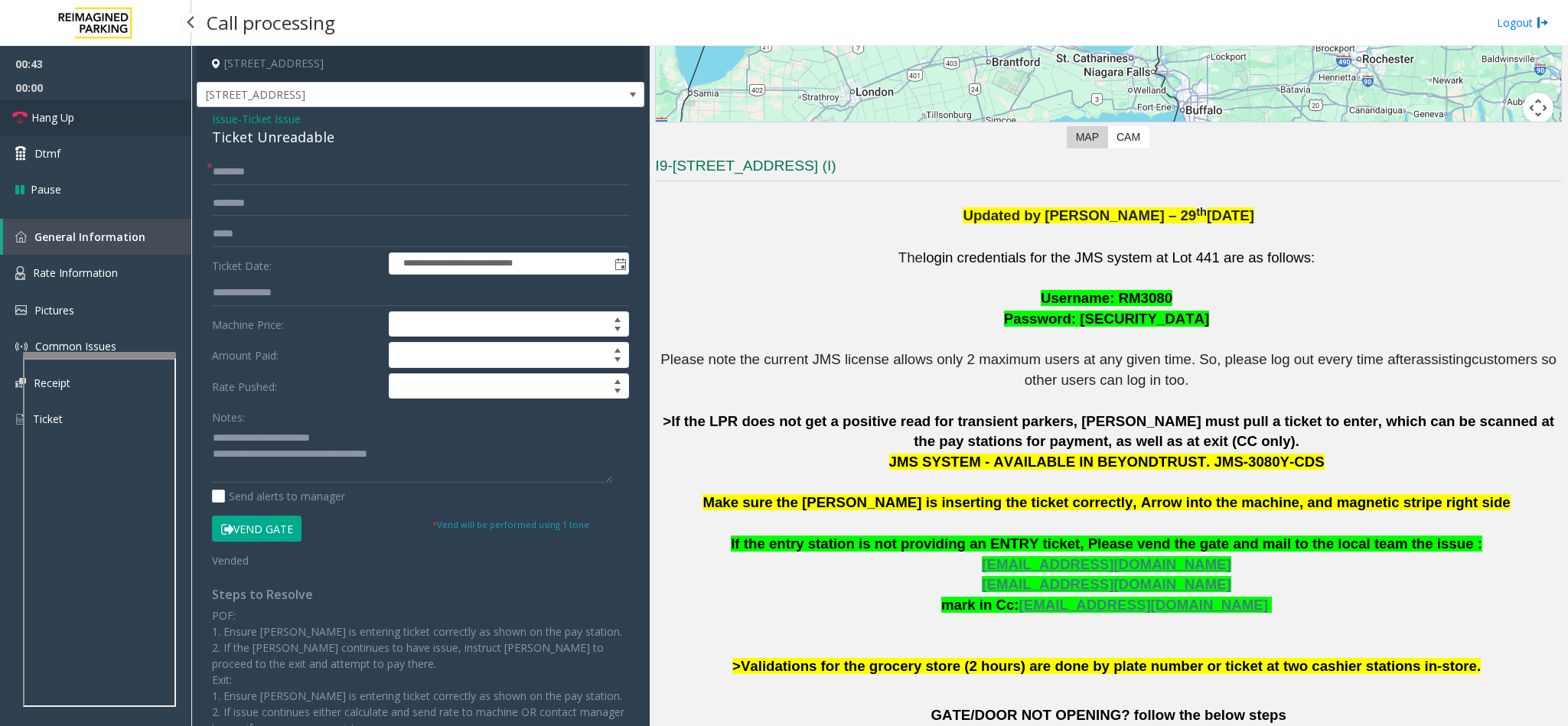
drag, startPoint x: 69, startPoint y: 120, endPoint x: 76, endPoint y: 124, distance: 8.1
click at [69, 120] on span "Hang Up" at bounding box center [52, 117] width 42 height 16
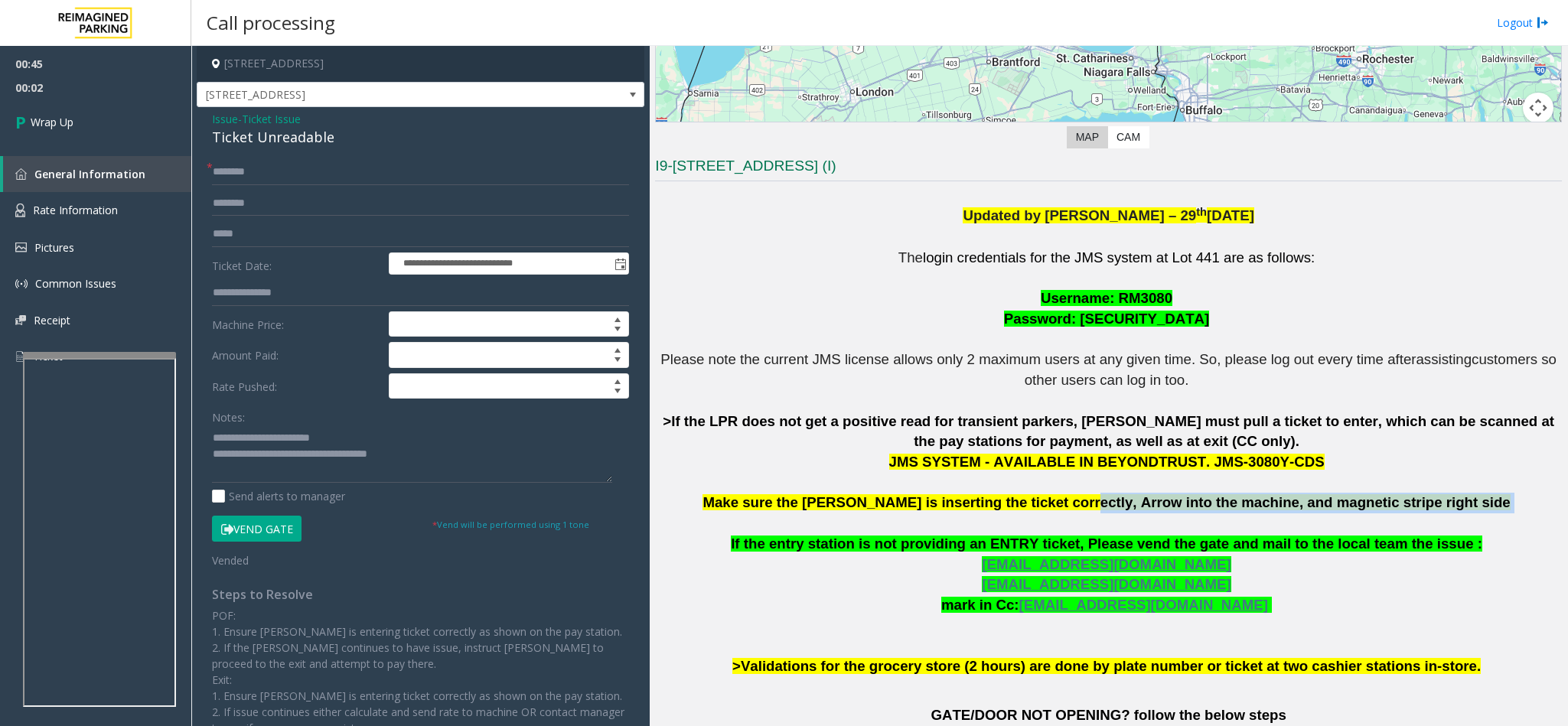
copy p "Arrow into the machine, and magnetic stripe right side"
drag, startPoint x: 1127, startPoint y: 506, endPoint x: 1424, endPoint y: 513, distance: 297.1
click at [1424, 513] on p "The login credentials for the JMS system at Lot 441 are as follows: Username: R…" at bounding box center [1108, 463] width 906 height 430
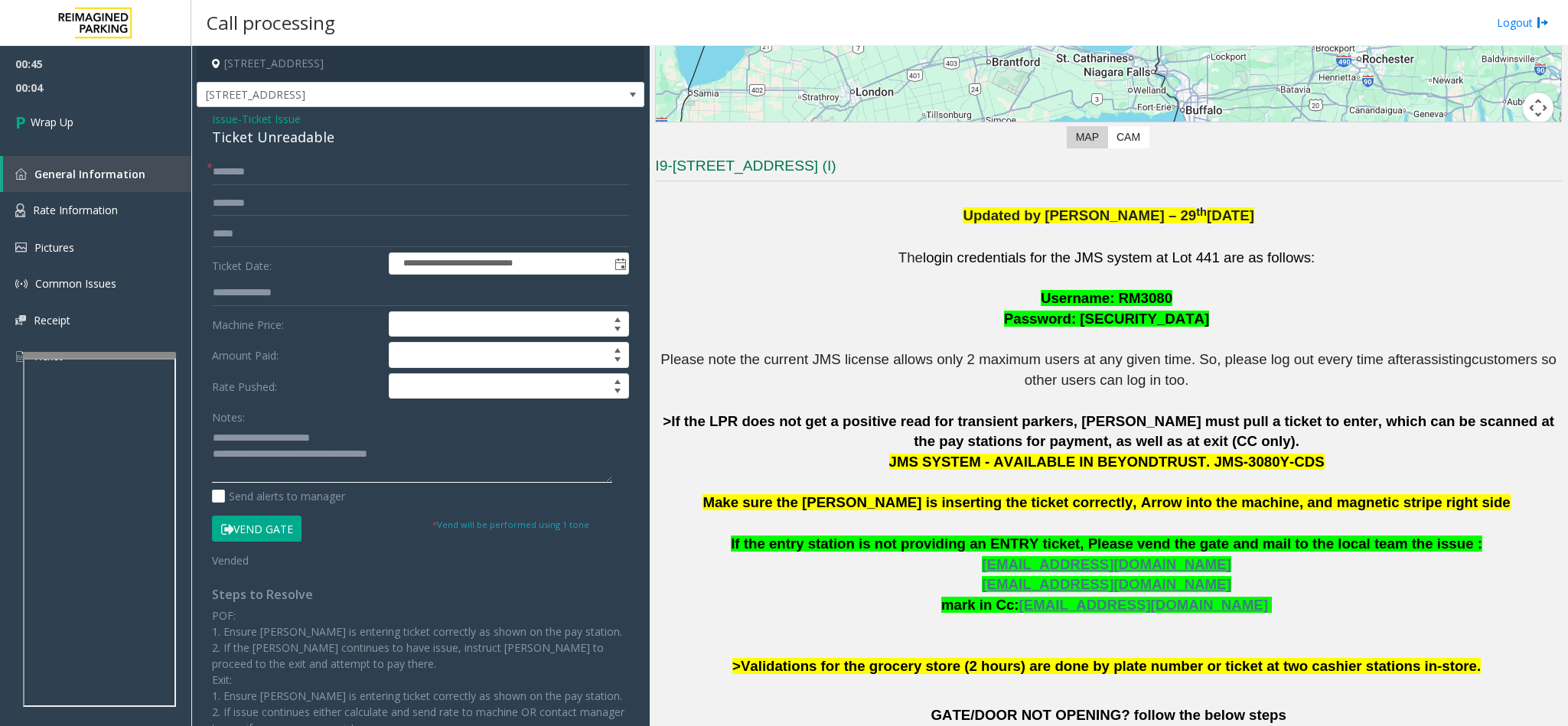
click at [412, 457] on textarea at bounding box center [412, 454] width 400 height 57
paste textarea "**********"
type textarea "**********"
click at [127, 119] on link "Wrap Up" at bounding box center [96, 122] width 191 height 45
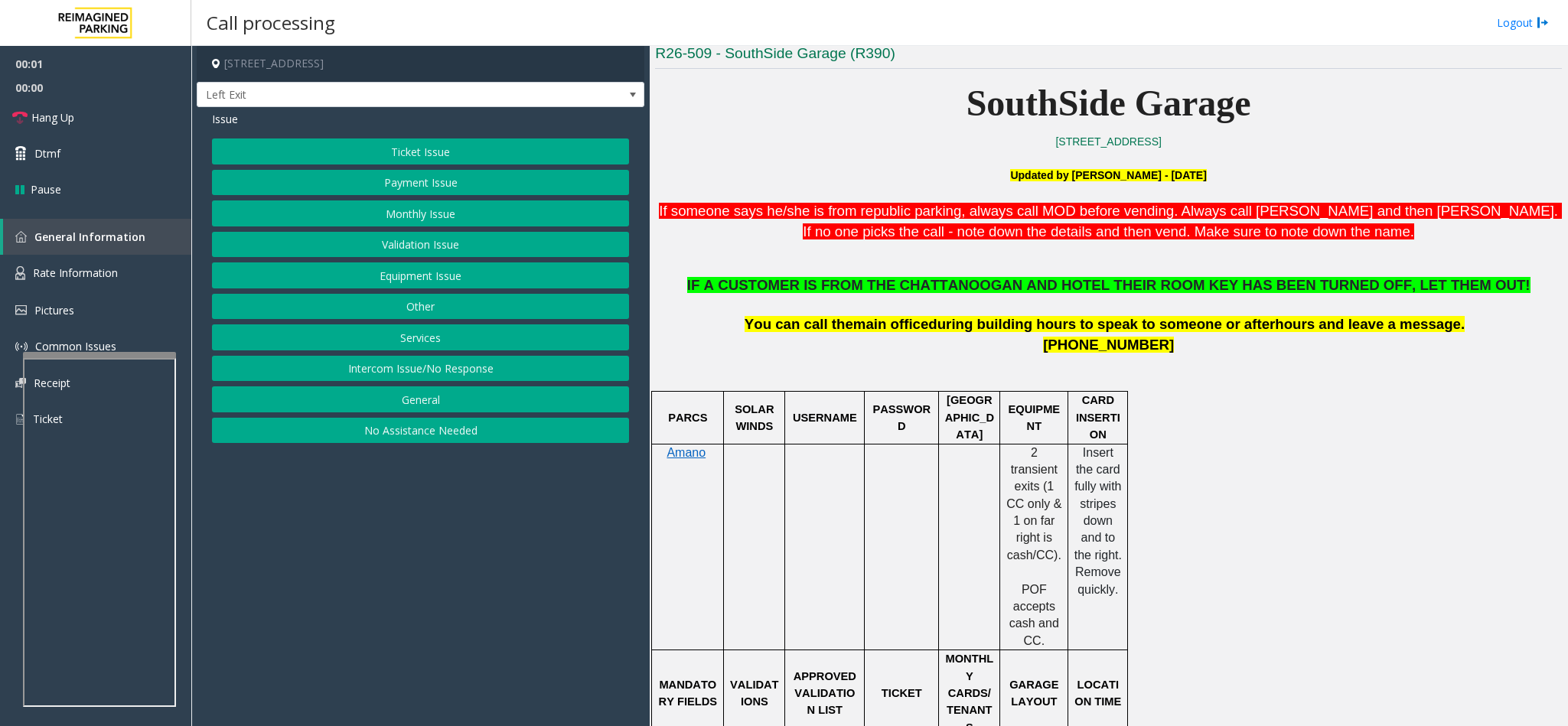
scroll to position [460, 0]
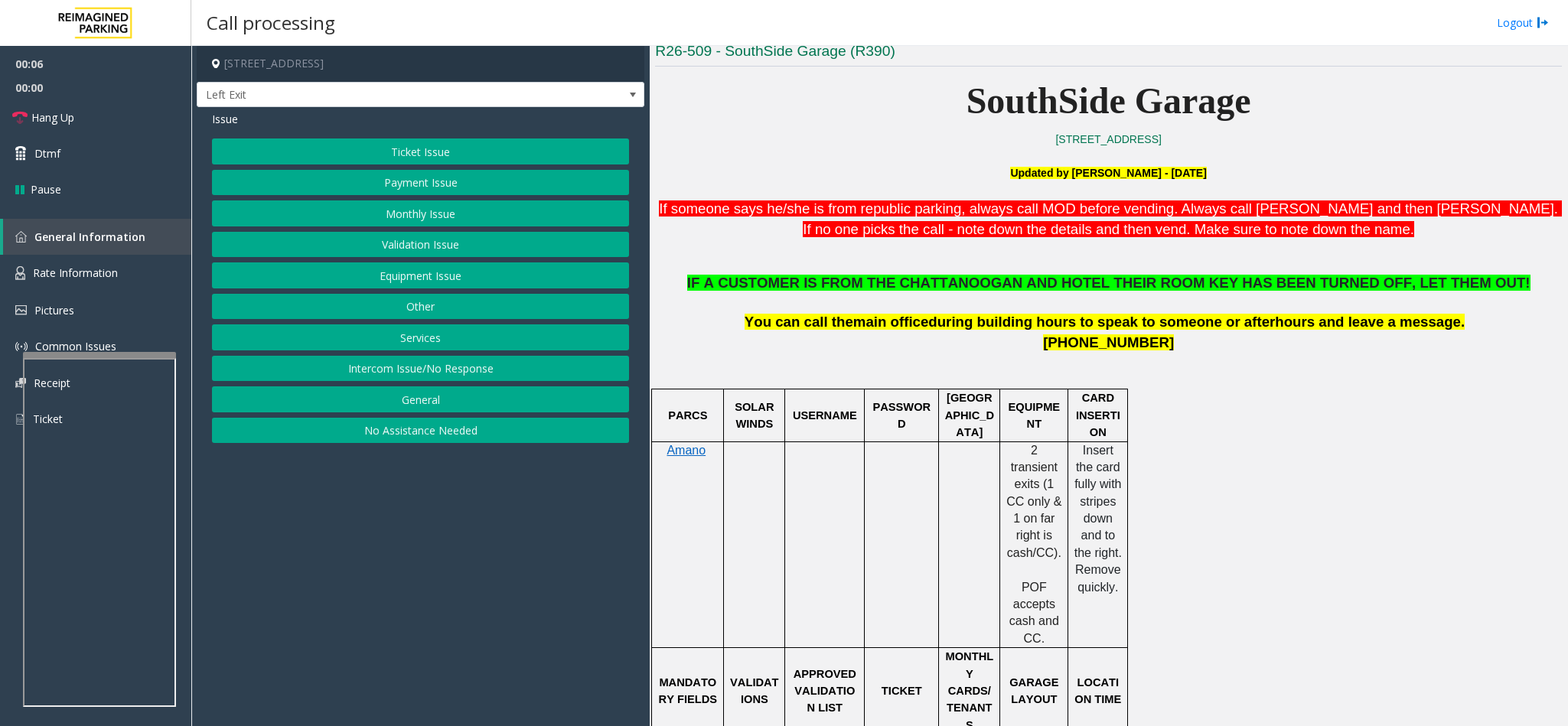
click at [424, 338] on button "Services" at bounding box center [420, 337] width 417 height 26
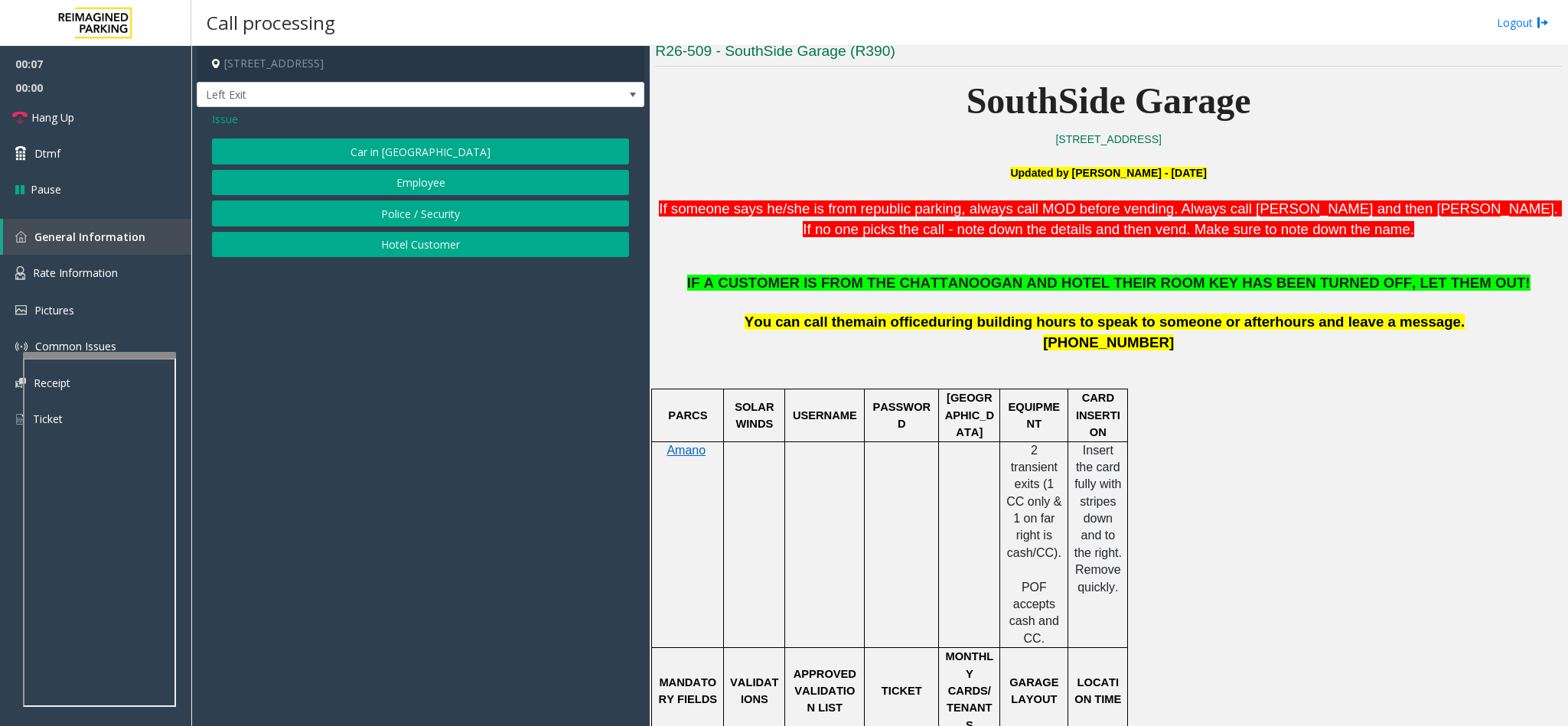
click at [403, 251] on button "Hotel Customer" at bounding box center [420, 245] width 417 height 26
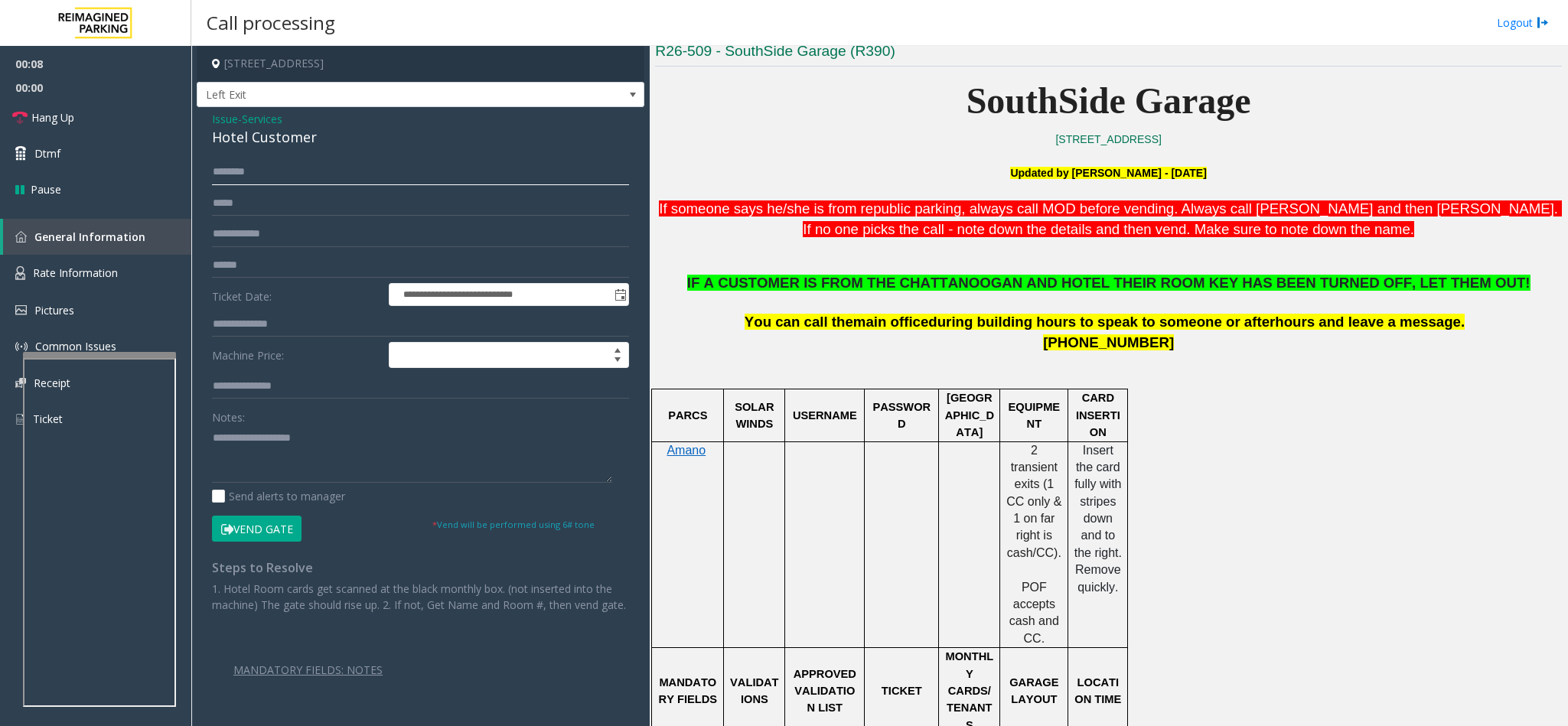
click at [239, 177] on input "text" at bounding box center [420, 172] width 417 height 26
type input "**********"
click at [273, 319] on input "text" at bounding box center [420, 324] width 417 height 26
type input "***"
click at [269, 534] on button "Vend Gate" at bounding box center [257, 529] width 90 height 26
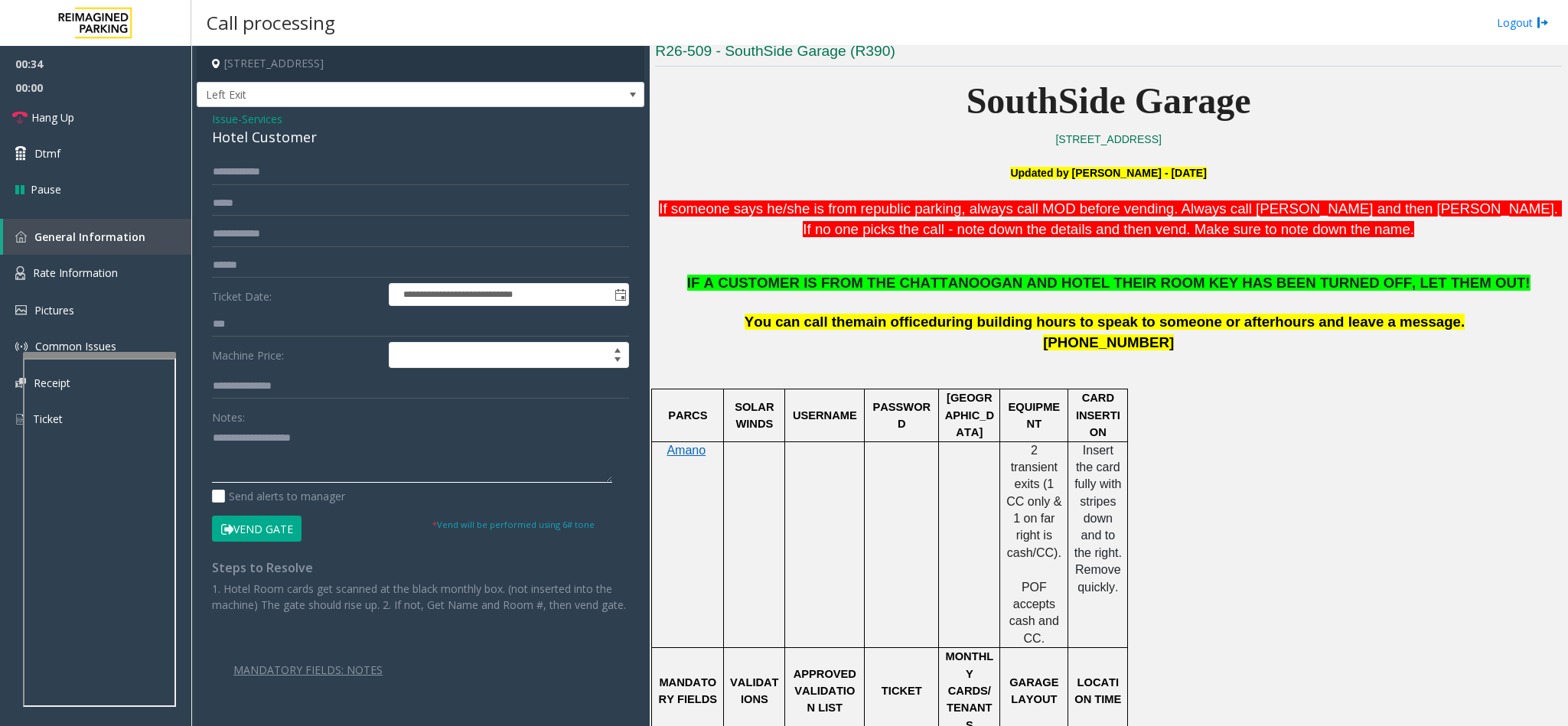
click at [253, 450] on textarea at bounding box center [412, 454] width 400 height 57
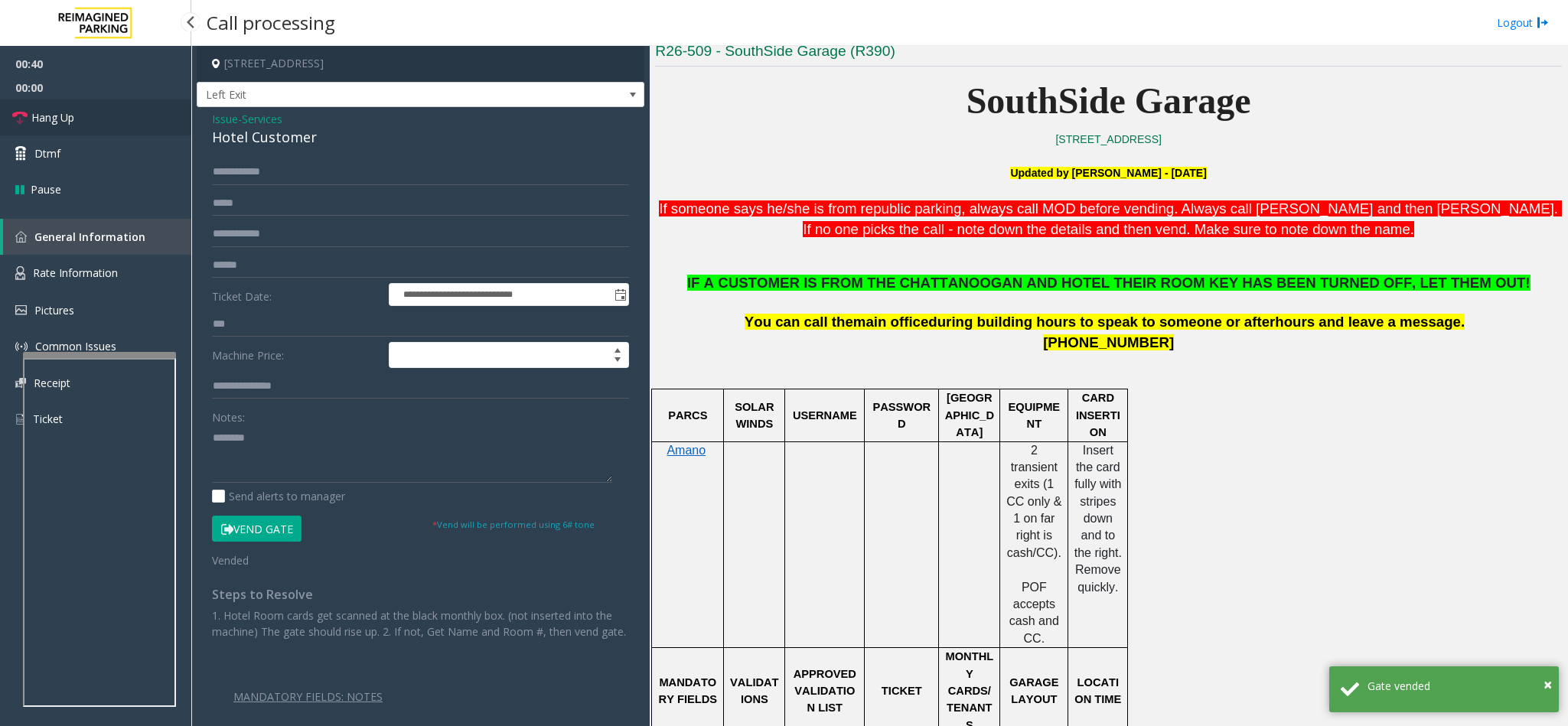
click at [136, 117] on link "Hang Up" at bounding box center [96, 117] width 191 height 36
click at [225, 133] on div "Hotel Customer" at bounding box center [420, 137] width 417 height 21
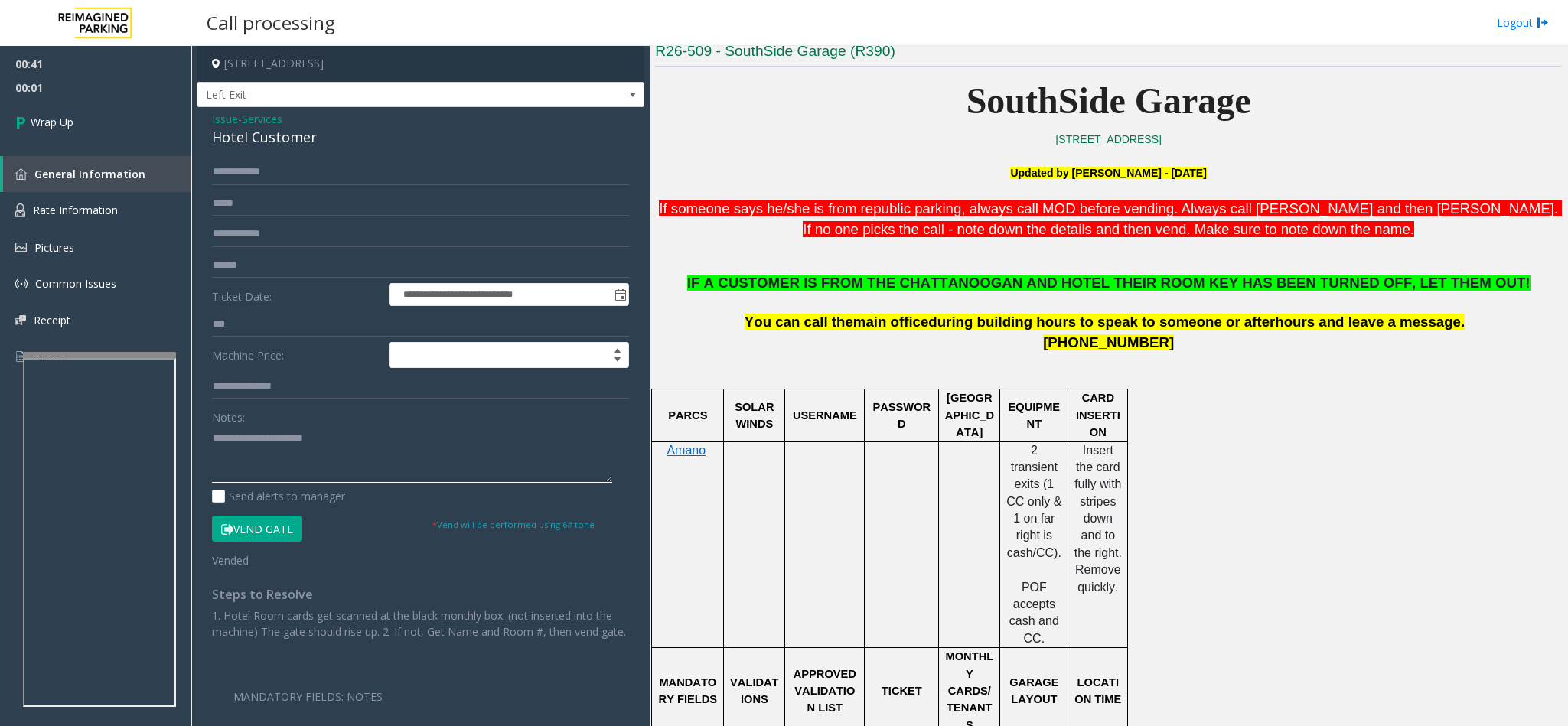
click at [370, 444] on textarea at bounding box center [412, 454] width 400 height 57
click at [958, 283] on span "IF A CUSTOMER IS FROM THE CHATTANOOGAN AND HOTEL THEIR ROOM KEY HAS BEEN TURNED…" at bounding box center [1109, 282] width 843 height 16
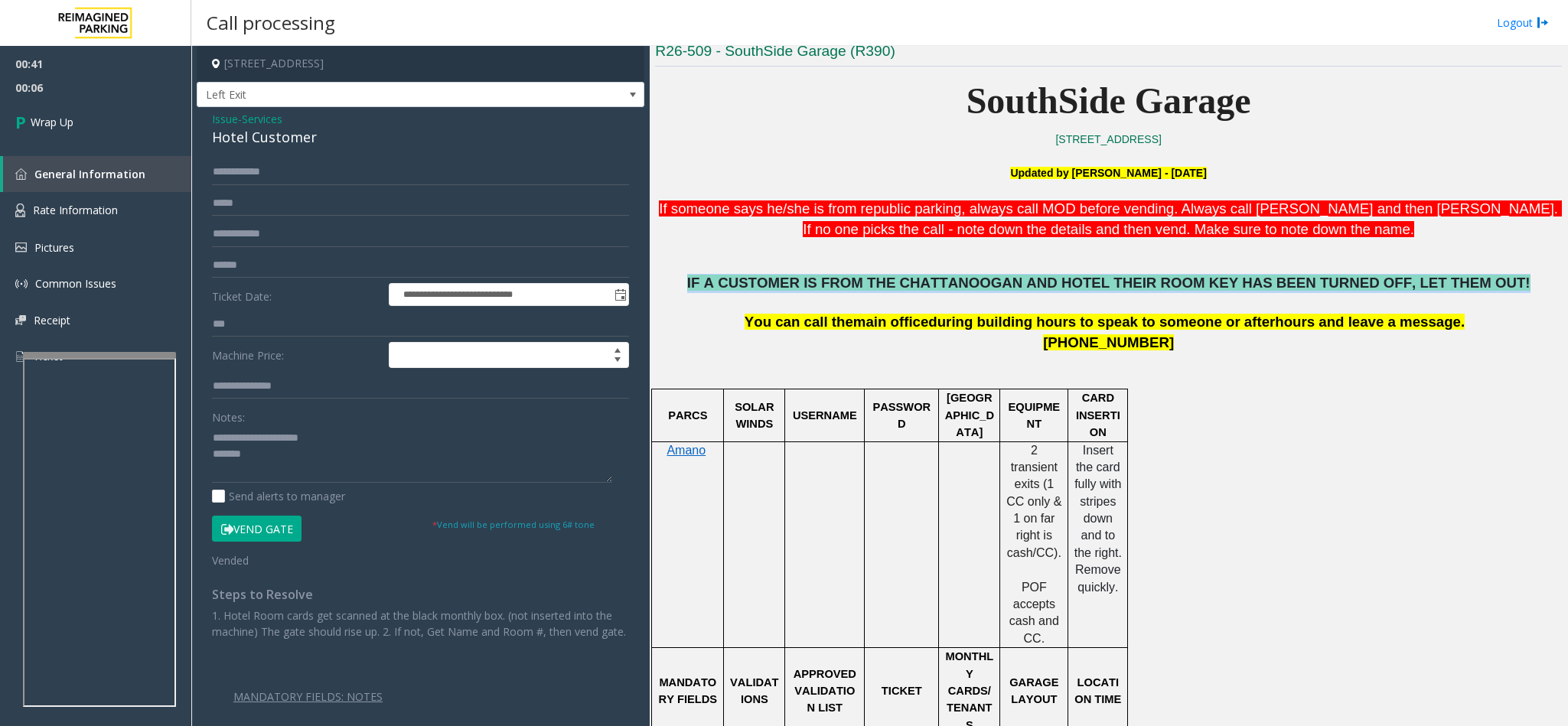
click at [958, 283] on span "IF A CUSTOMER IS FROM THE CHATTANOOGAN AND HOTEL THEIR ROOM KEY HAS BEEN TURNED…" at bounding box center [1109, 282] width 843 height 16
copy span "IF A CUSTOMER IS FROM THE CHATTANOOGAN AND HOTEL THEIR ROOM KEY HAS BEEN TURNED…"
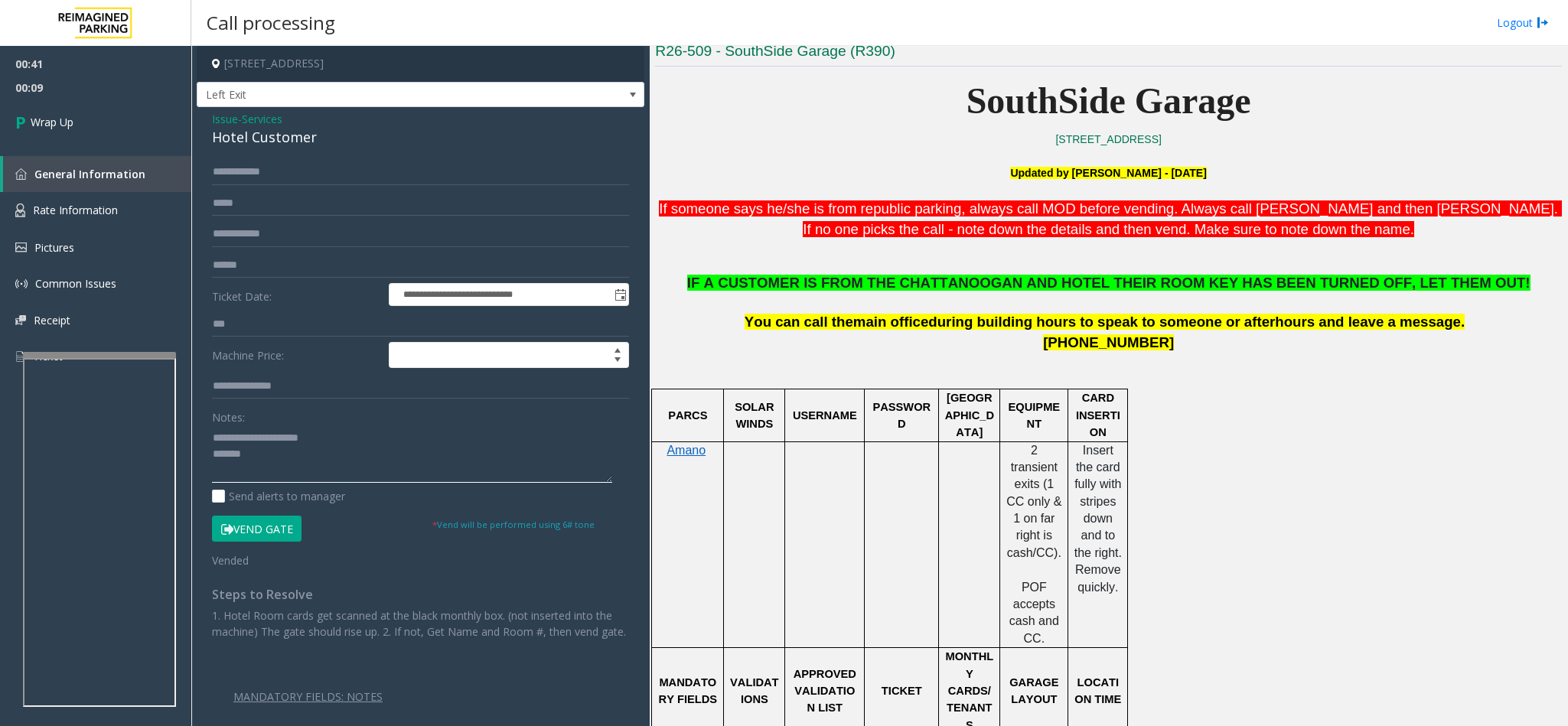
click at [251, 455] on textarea at bounding box center [412, 454] width 400 height 57
paste textarea "**********"
type textarea "**********"
click at [106, 116] on link "Wrap Up" at bounding box center [96, 122] width 191 height 45
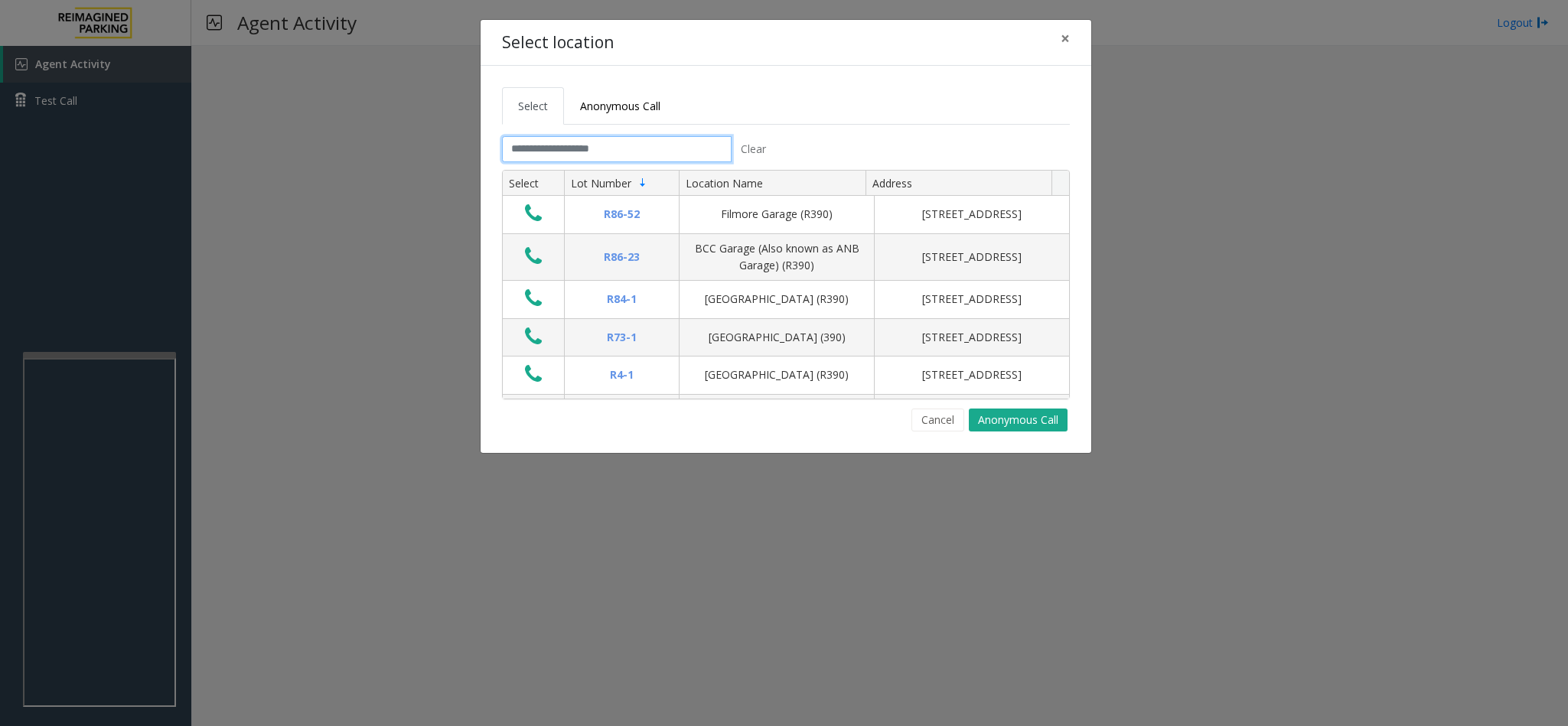
drag, startPoint x: 558, startPoint y: 147, endPoint x: 573, endPoint y: 132, distance: 21.2
click at [558, 147] on input "text" at bounding box center [617, 149] width 230 height 26
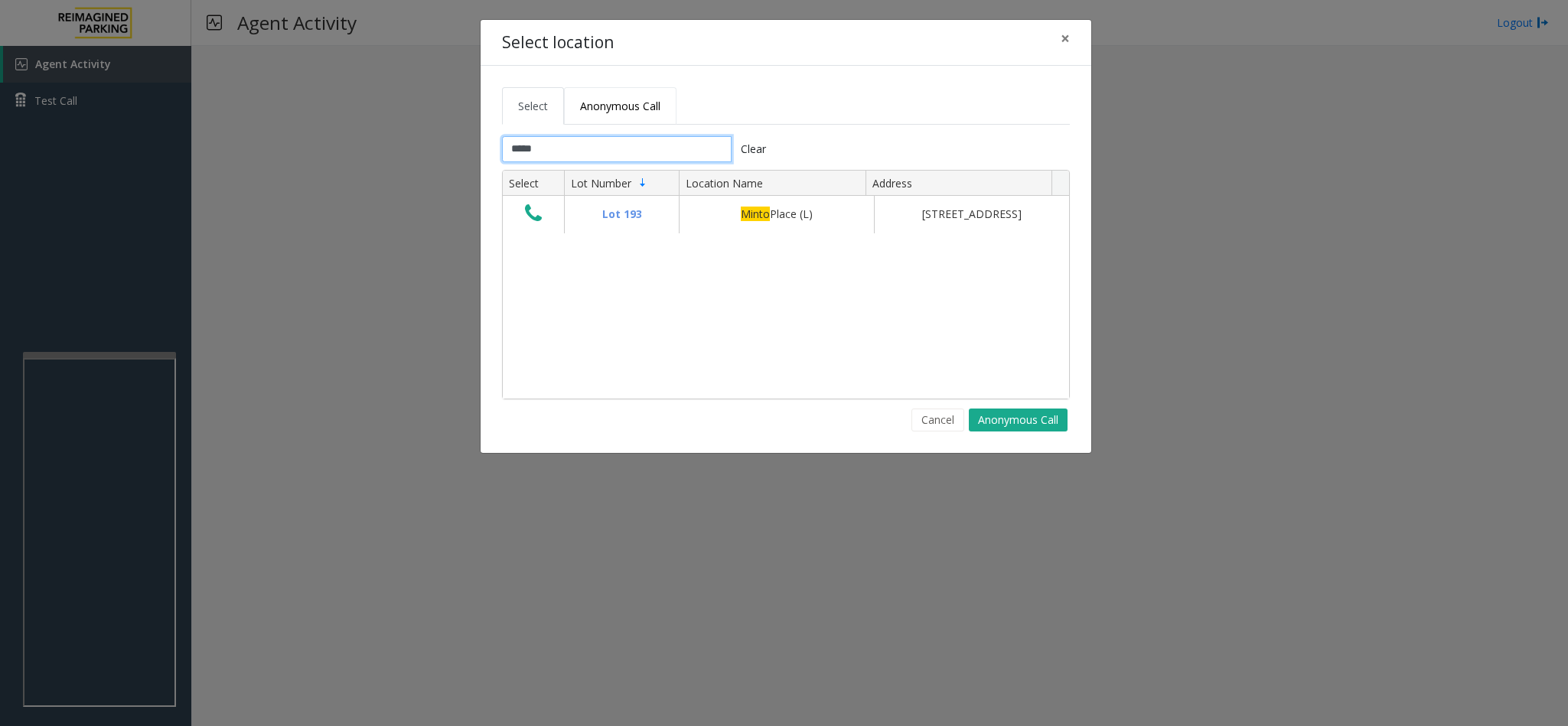
type input "*****"
click at [593, 110] on span "Anonymous Call" at bounding box center [620, 106] width 81 height 14
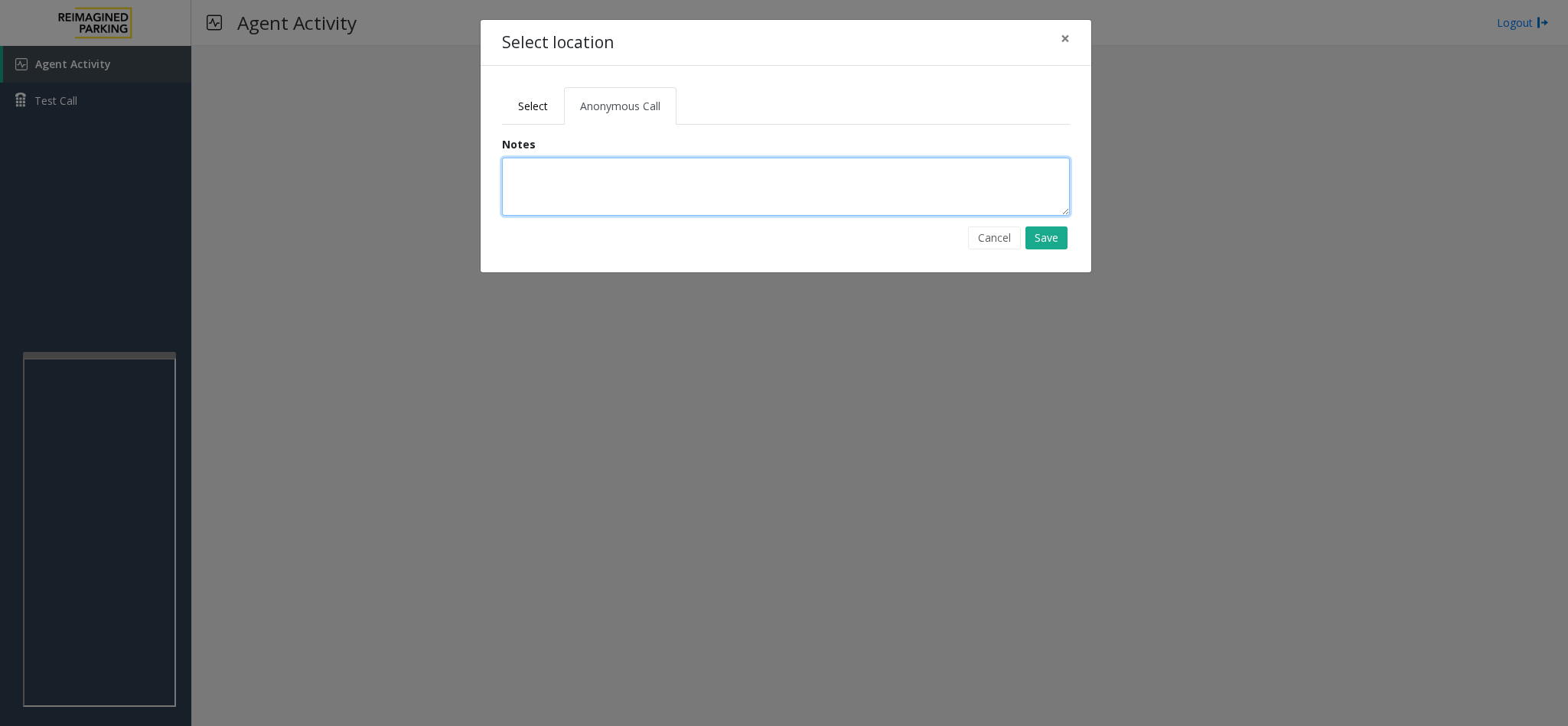
click at [583, 172] on textarea at bounding box center [786, 186] width 568 height 58
type textarea "**********"
click at [1051, 235] on button "Save" at bounding box center [1046, 238] width 42 height 23
click at [540, 116] on link "Select" at bounding box center [533, 106] width 62 height 37
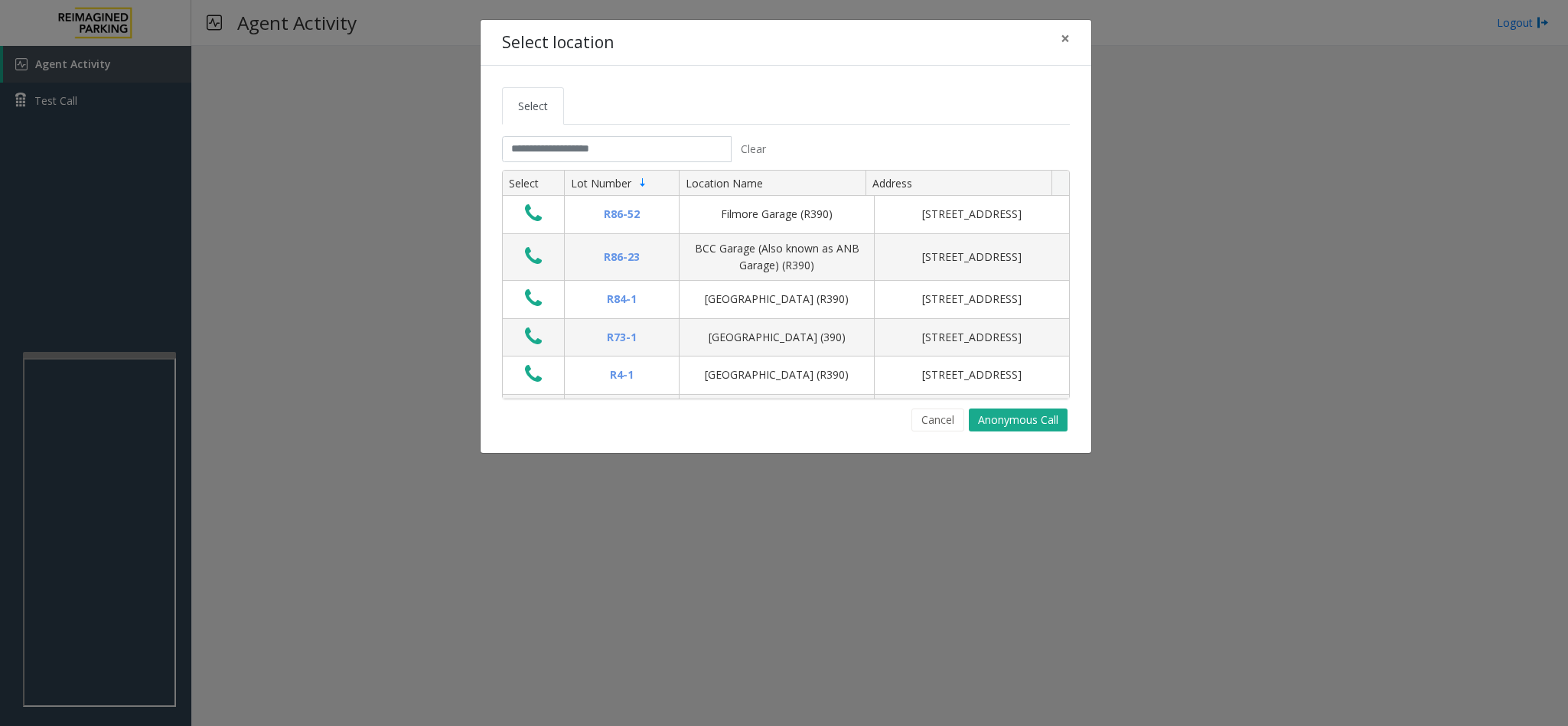
click at [573, 166] on tab "Clear Select Lot Number Location Name Address R86-52 Filmore Garage (R390) 175 …" at bounding box center [786, 284] width 568 height 296
click at [572, 157] on input "text" at bounding box center [617, 149] width 230 height 26
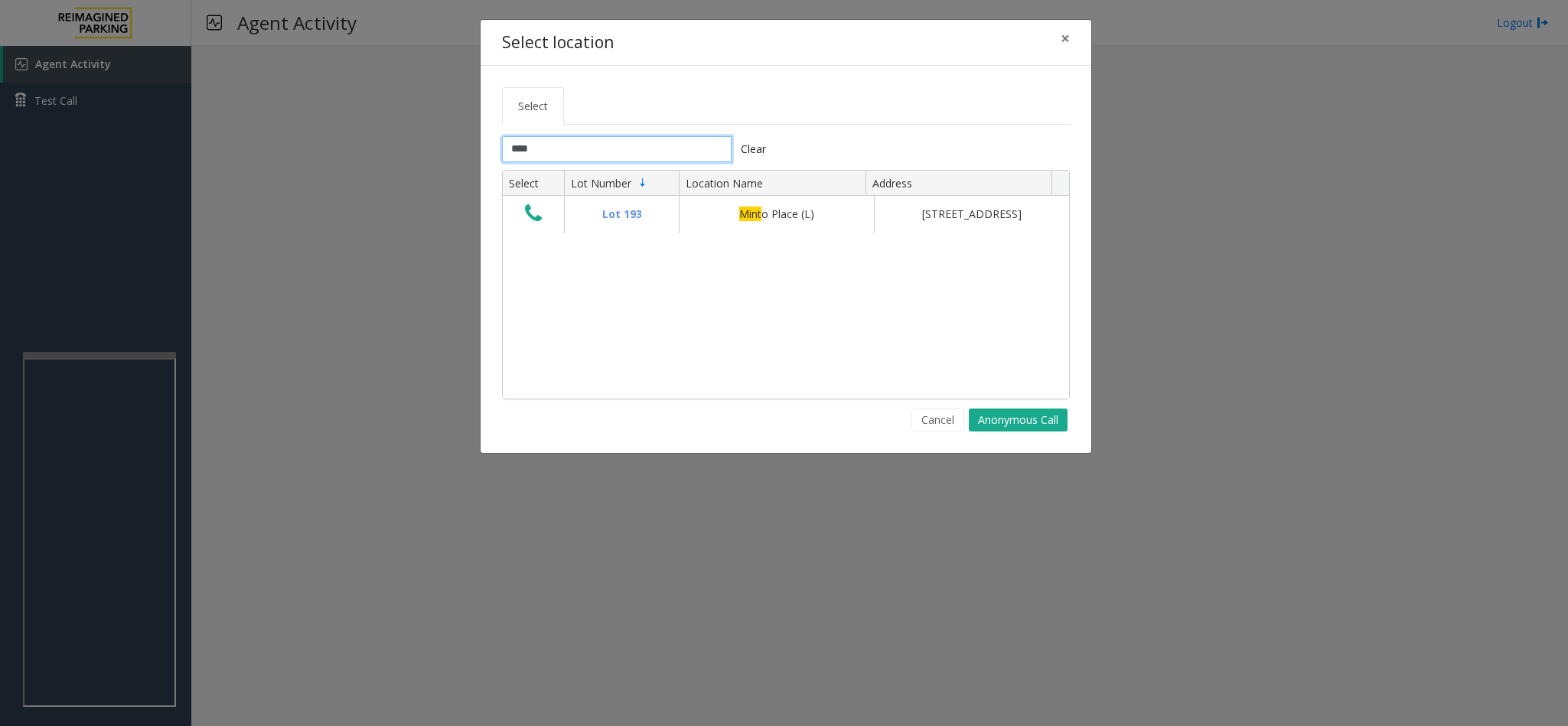
type input "*****"
drag, startPoint x: 553, startPoint y: 149, endPoint x: 453, endPoint y: 147, distance: 100.0
click at [453, 147] on div "Select location × Select ***** Clear Select Lot Number Location Name Address Lo…" at bounding box center [784, 363] width 1568 height 726
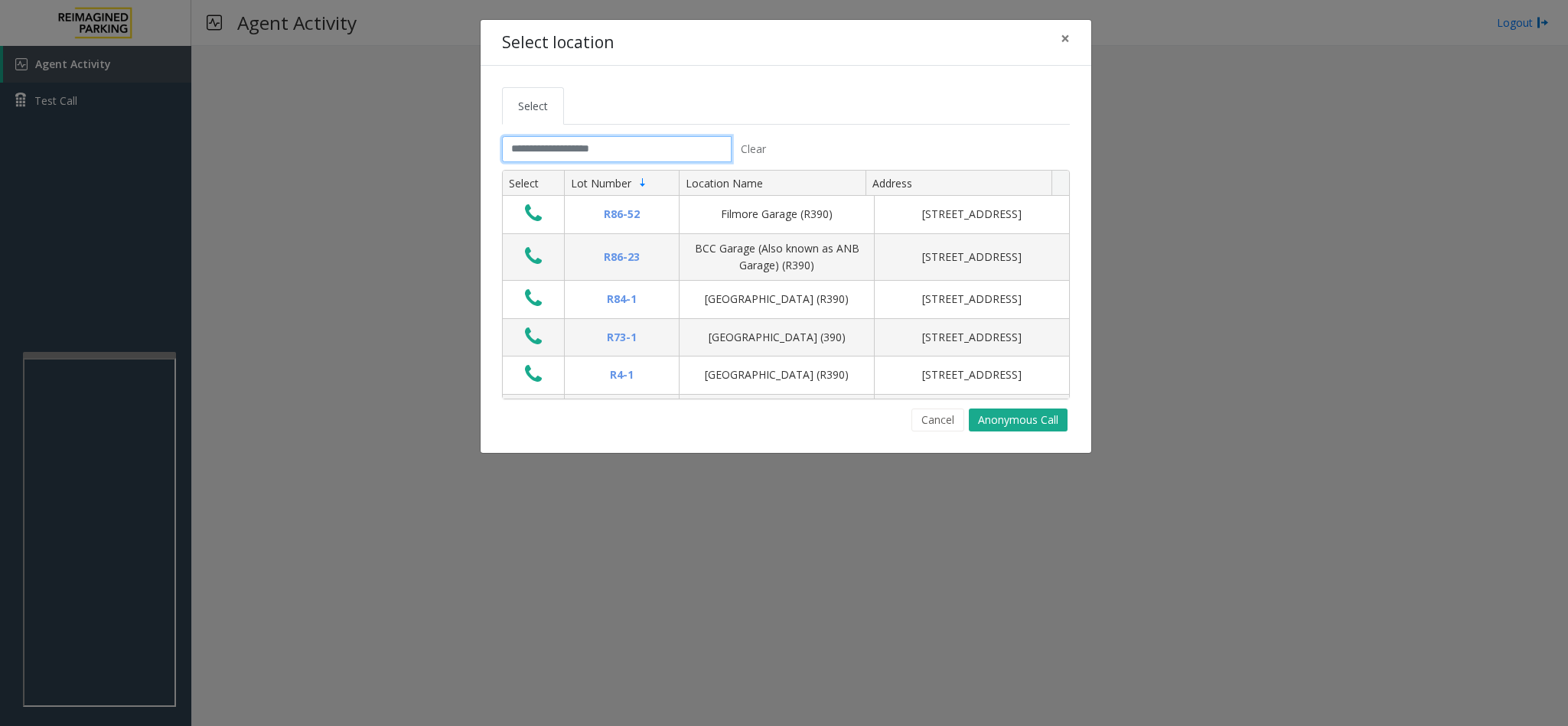
click at [567, 152] on input "text" at bounding box center [617, 149] width 230 height 26
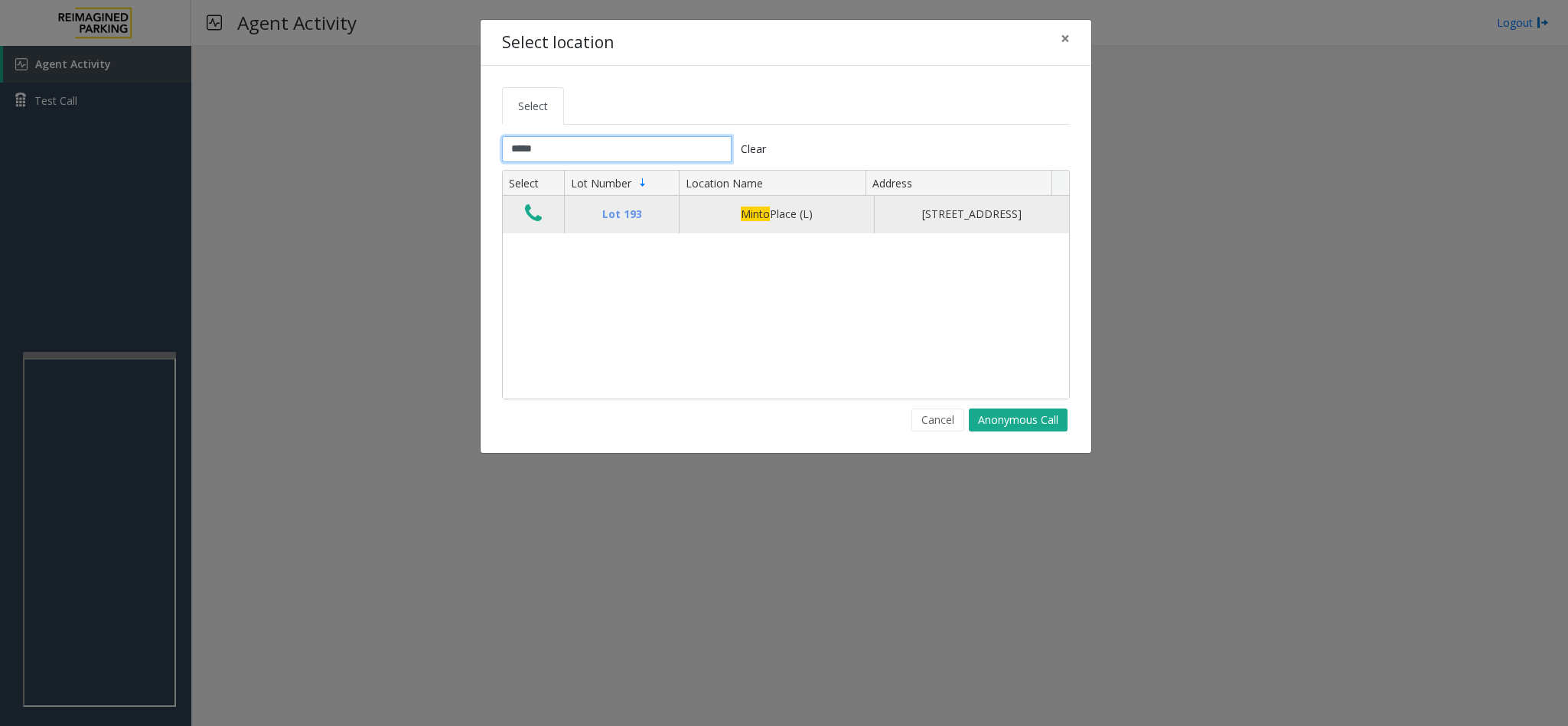
type input "*****"
click at [528, 224] on icon "Data table" at bounding box center [533, 214] width 17 height 22
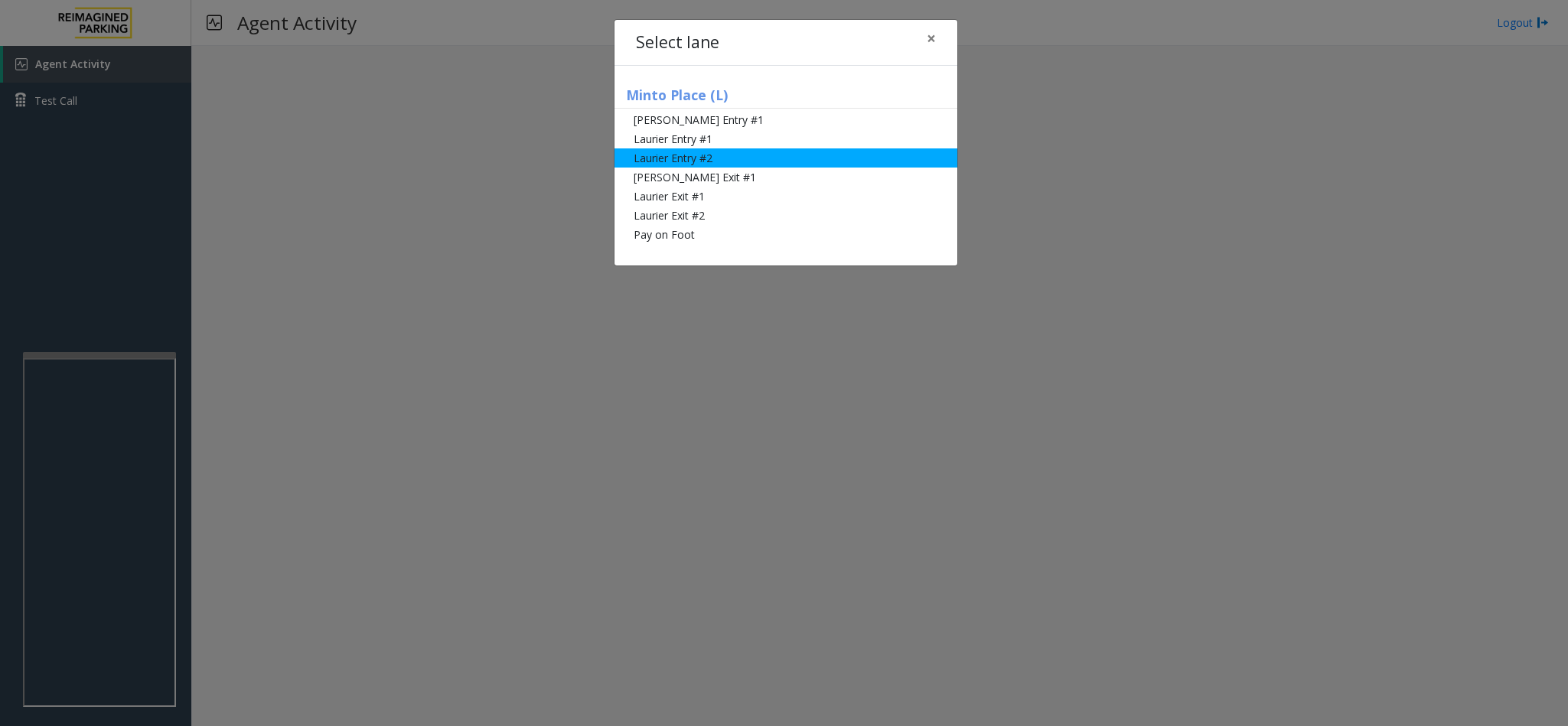
click at [634, 162] on li "Laurier Entry #2" at bounding box center [786, 157] width 343 height 19
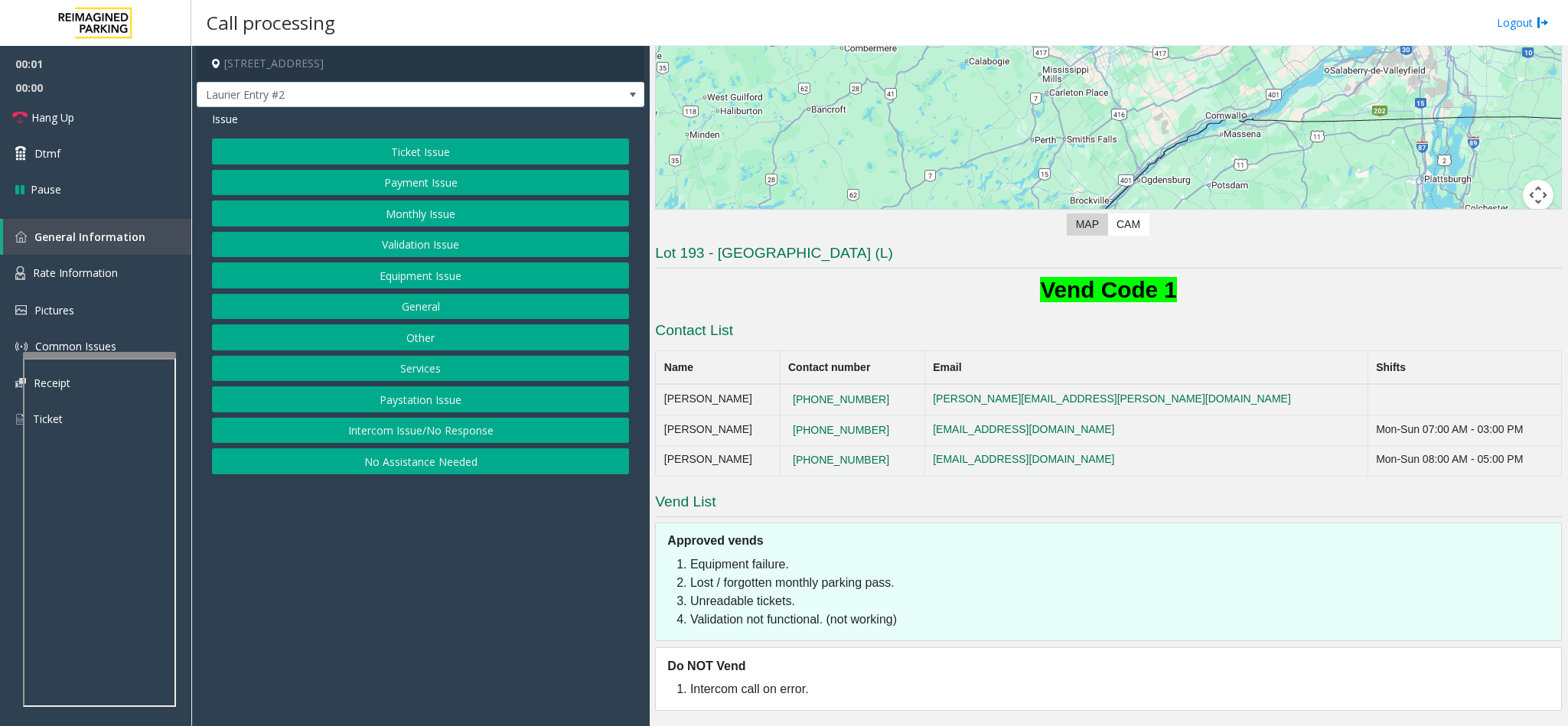
scroll to position [261, 0]
click at [427, 462] on button "No Assistance Needed" at bounding box center [420, 461] width 417 height 26
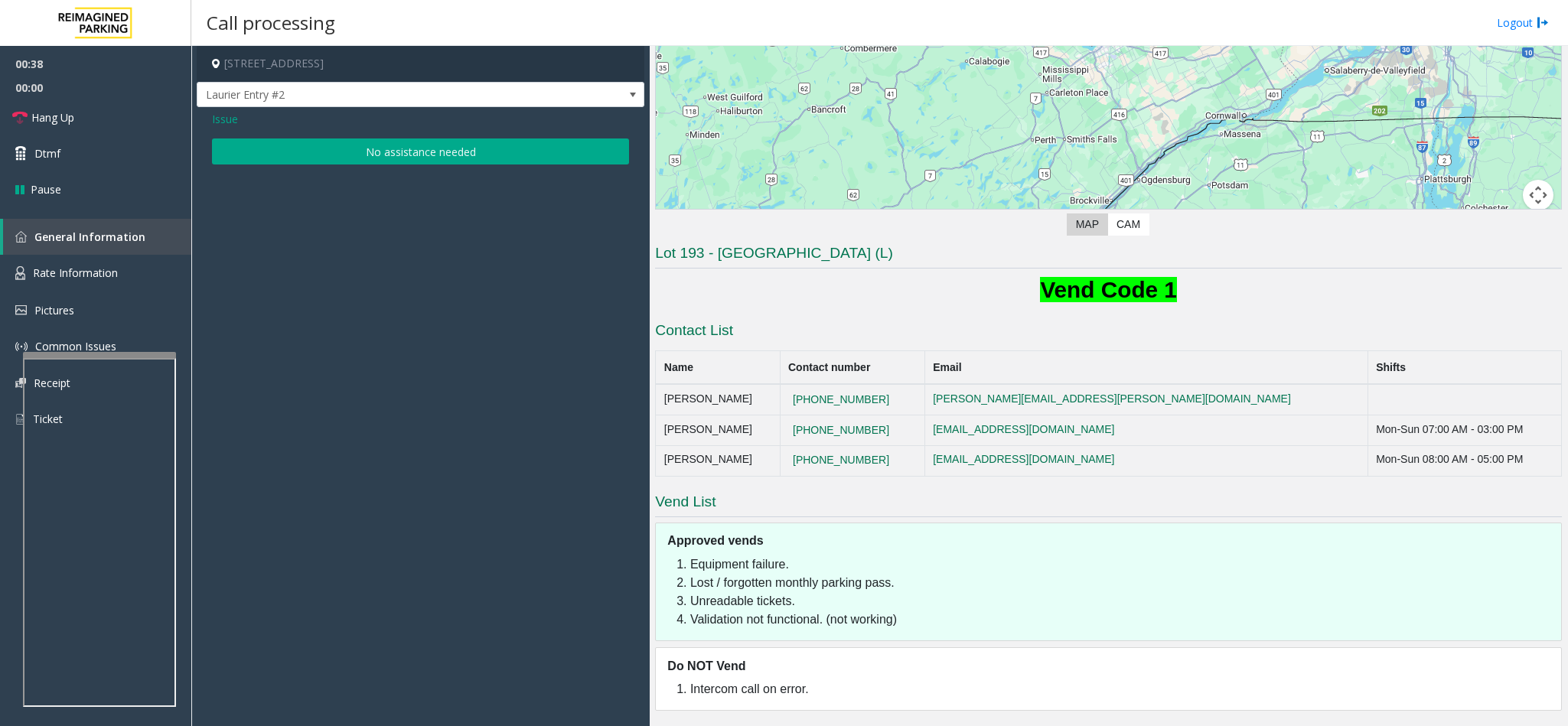
click at [418, 163] on button "No assistance needed" at bounding box center [420, 151] width 417 height 26
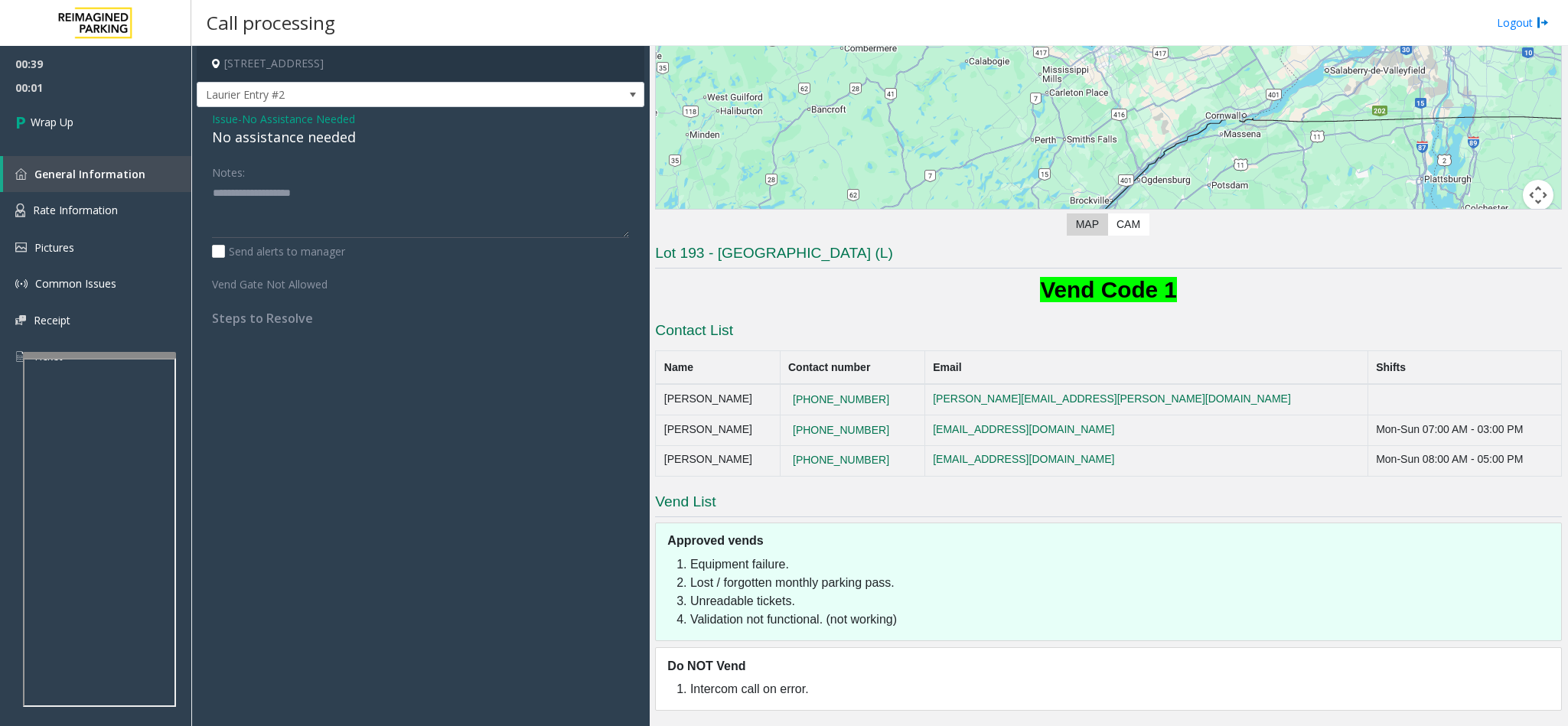
click at [246, 137] on div "No assistance needed" at bounding box center [420, 137] width 417 height 21
type textarea "**********"
click at [167, 113] on link "Wrap Up" at bounding box center [96, 122] width 191 height 45
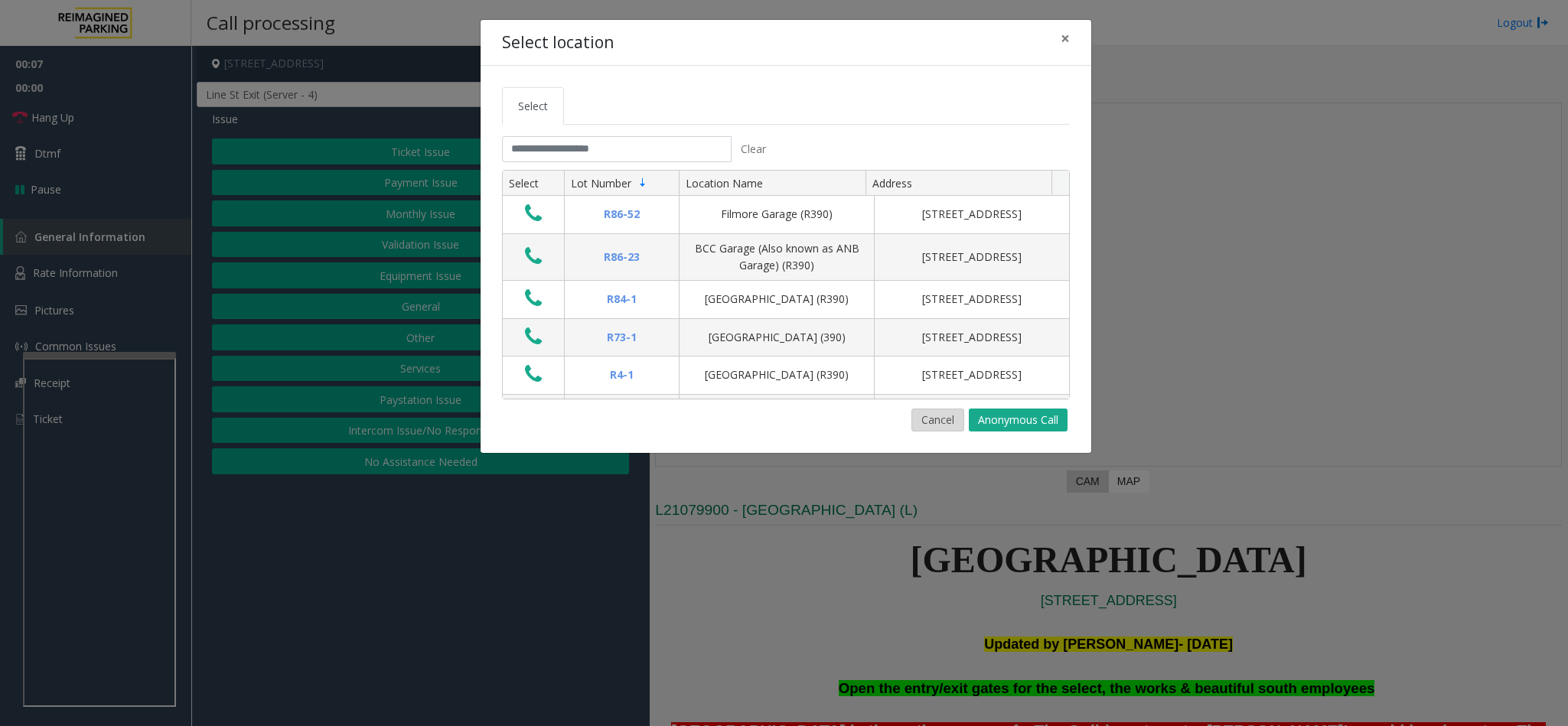
click at [918, 421] on button "Cancel" at bounding box center [937, 420] width 52 height 23
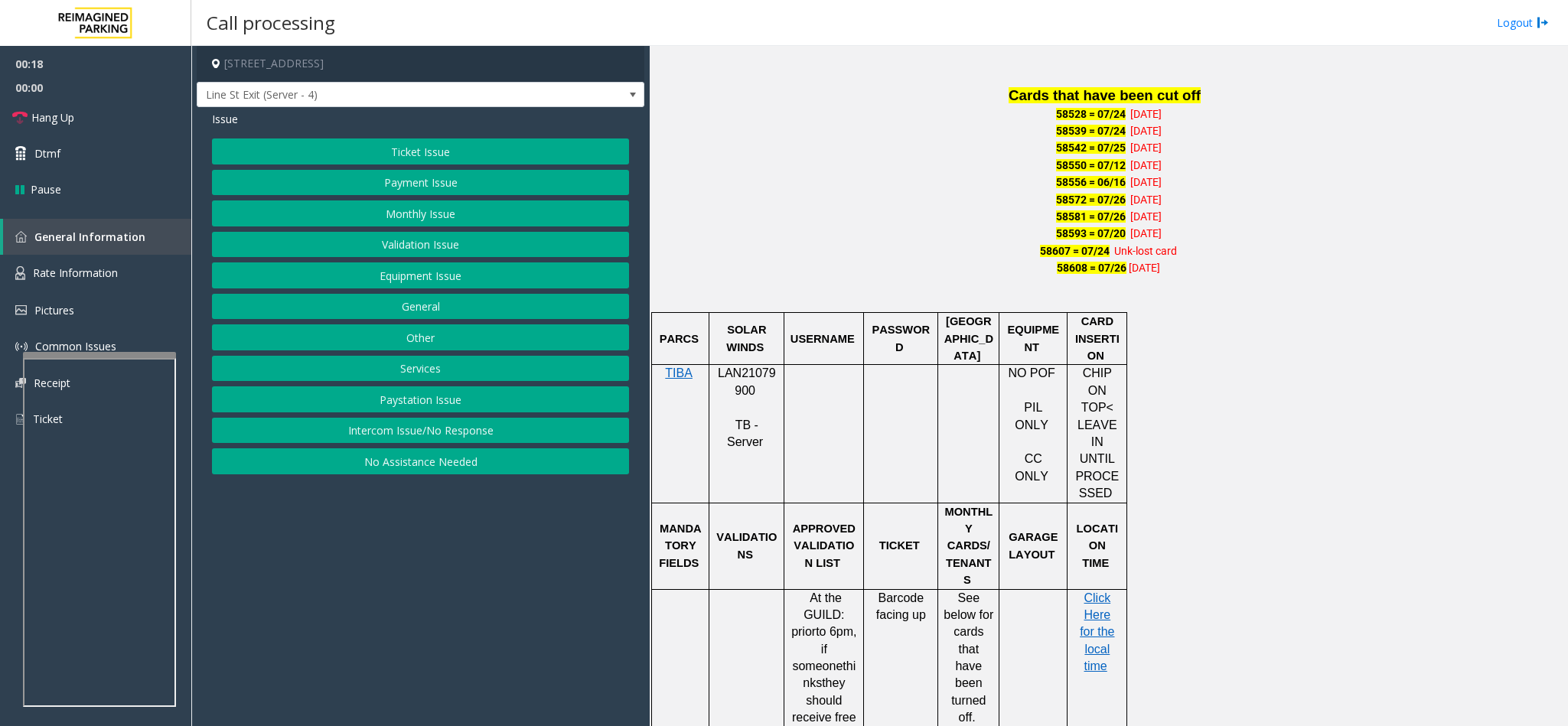
scroll to position [1033, 0]
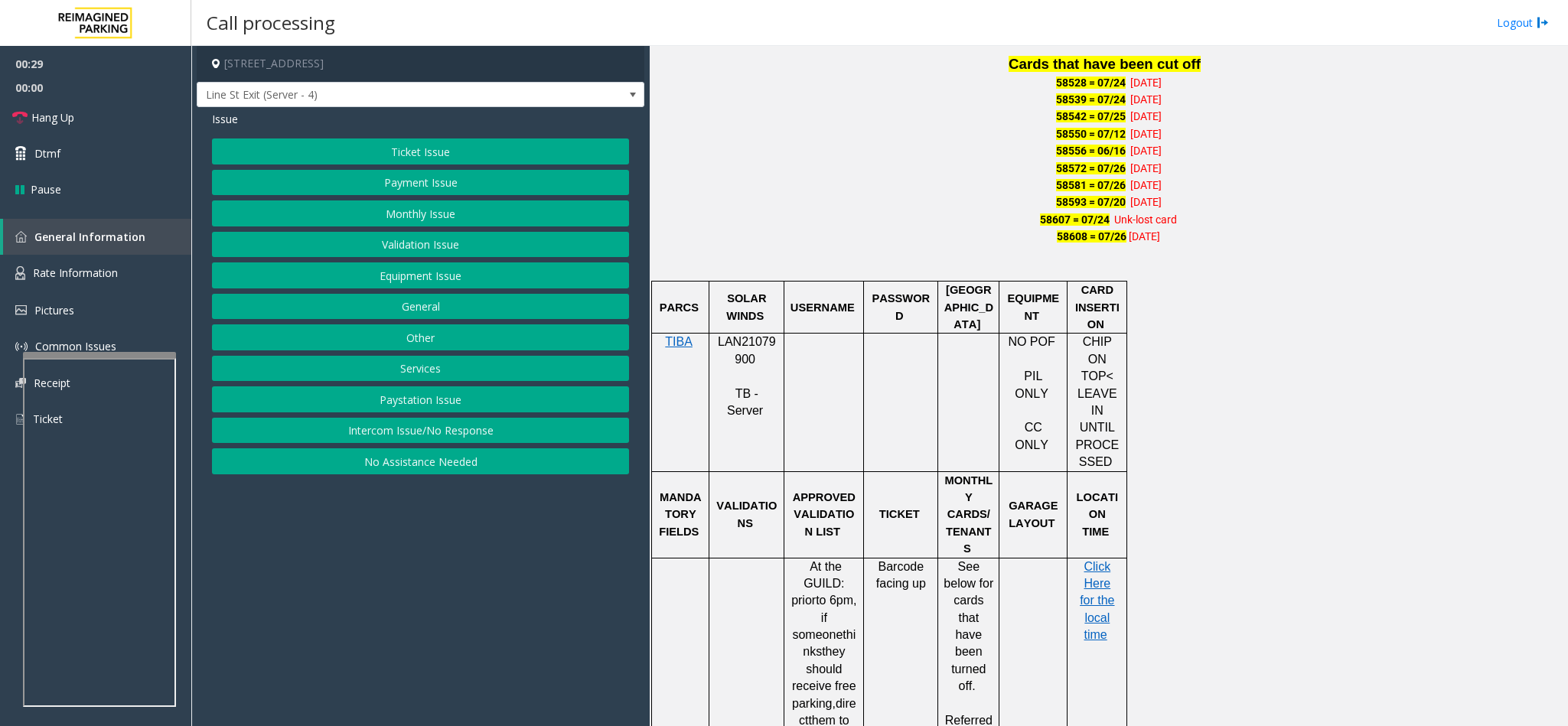
click at [397, 177] on button "Payment Issue" at bounding box center [420, 182] width 417 height 26
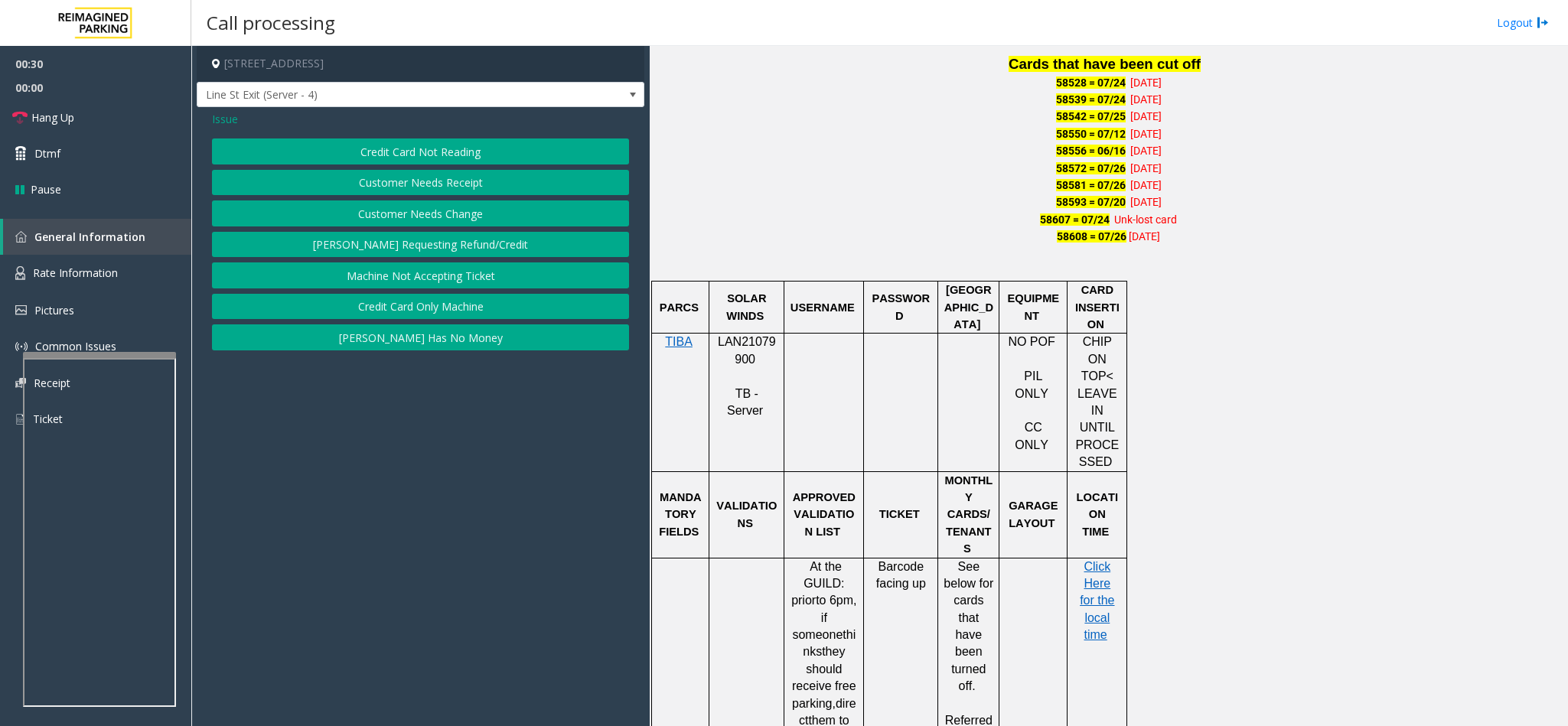
click at [399, 155] on button "Credit Card Not Reading" at bounding box center [420, 151] width 417 height 26
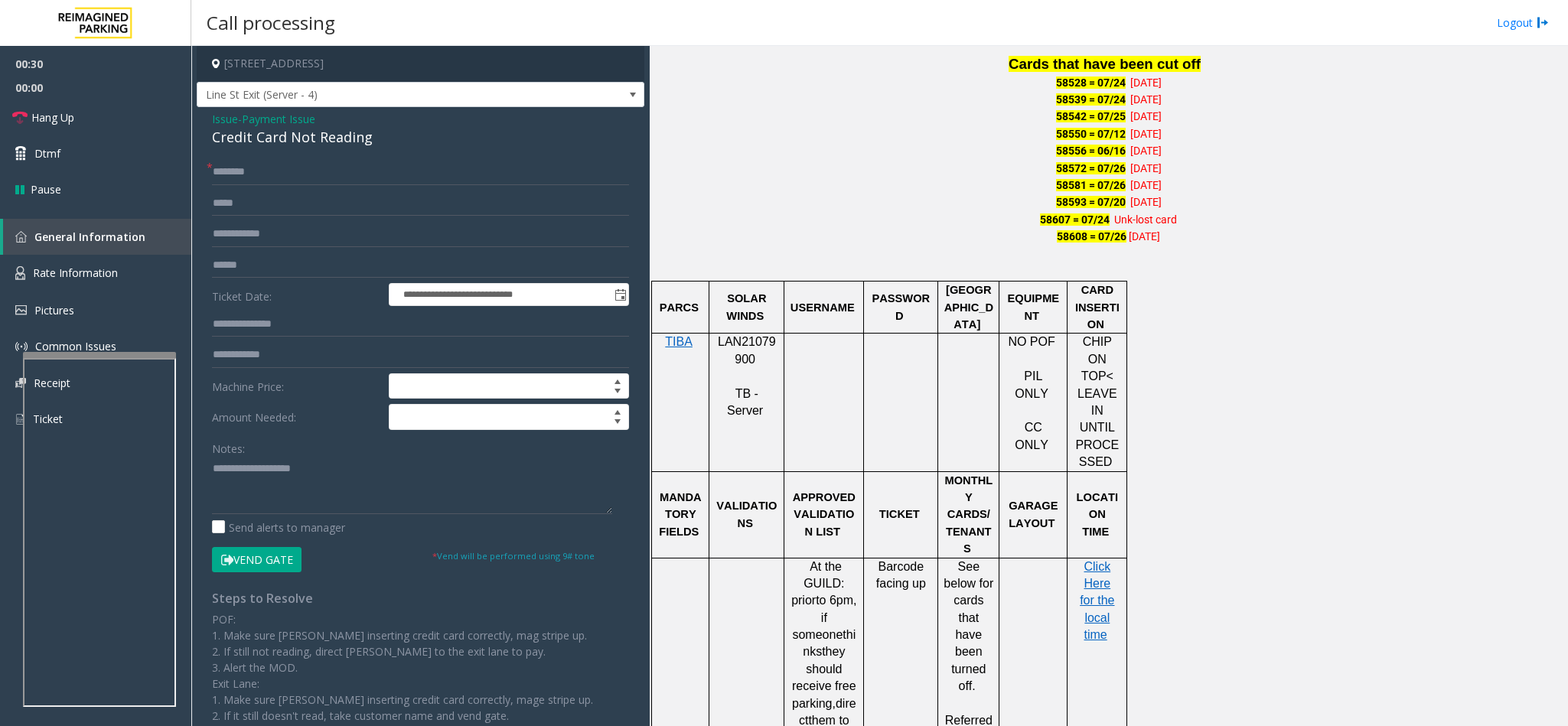
click at [231, 140] on div "Credit Card Not Reading" at bounding box center [420, 137] width 417 height 21
type textarea "**********"
click at [236, 177] on input "text" at bounding box center [420, 172] width 417 height 26
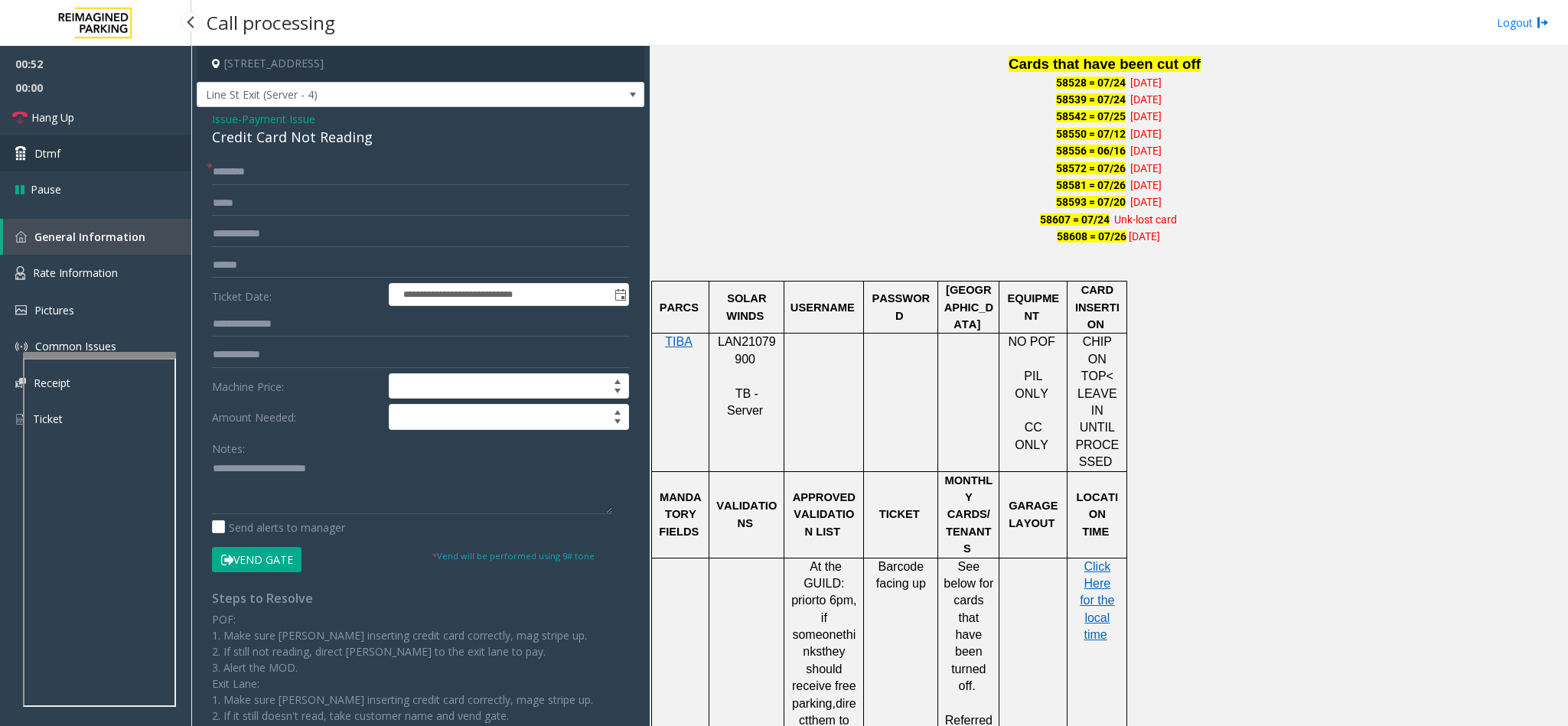
click at [143, 136] on link "Dtmf" at bounding box center [96, 153] width 191 height 36
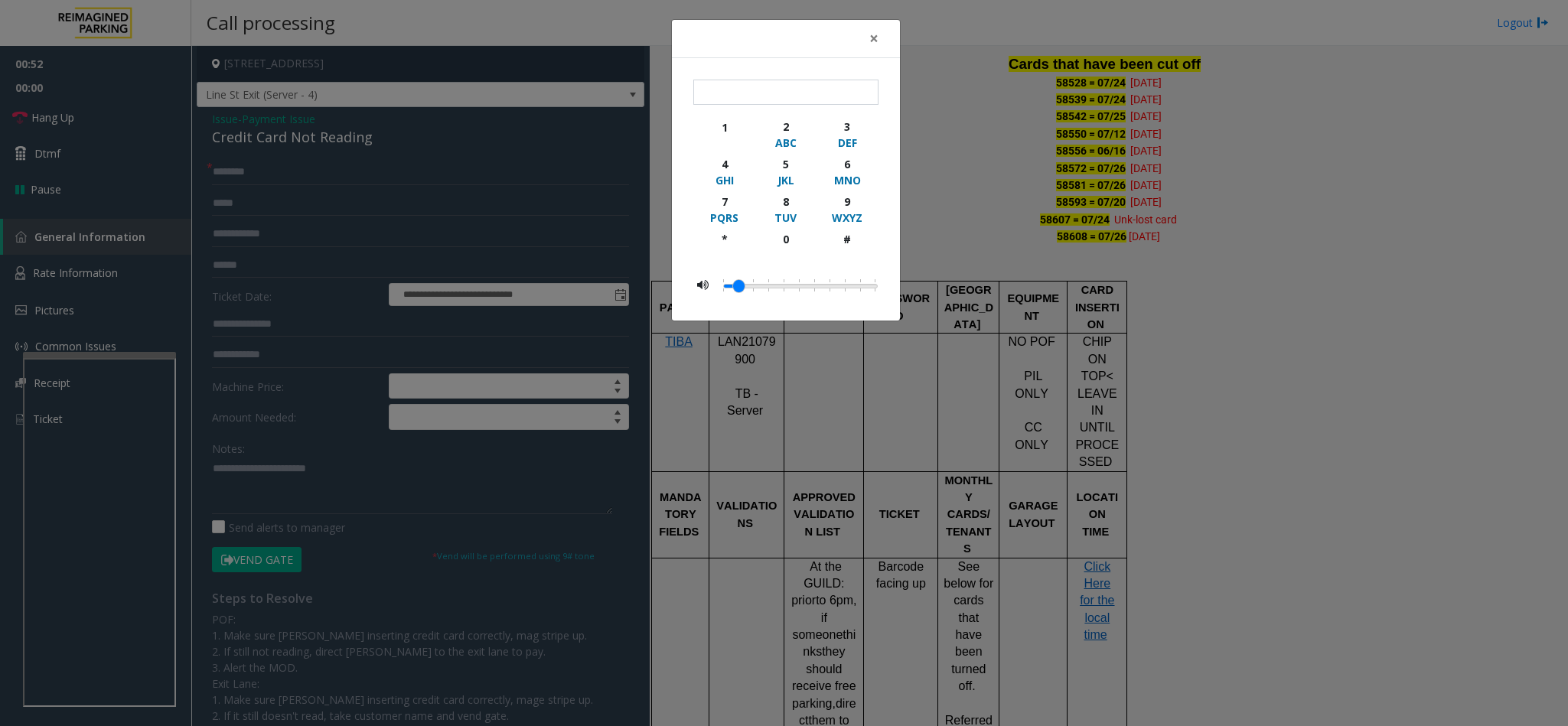
click at [127, 115] on div "× 1 2 ABC 3 DEF 4 GHI 5 JKL 6 MNO 7 PQRS 8 TUV 9 WXYZ * 0 #" at bounding box center [784, 363] width 1568 height 726
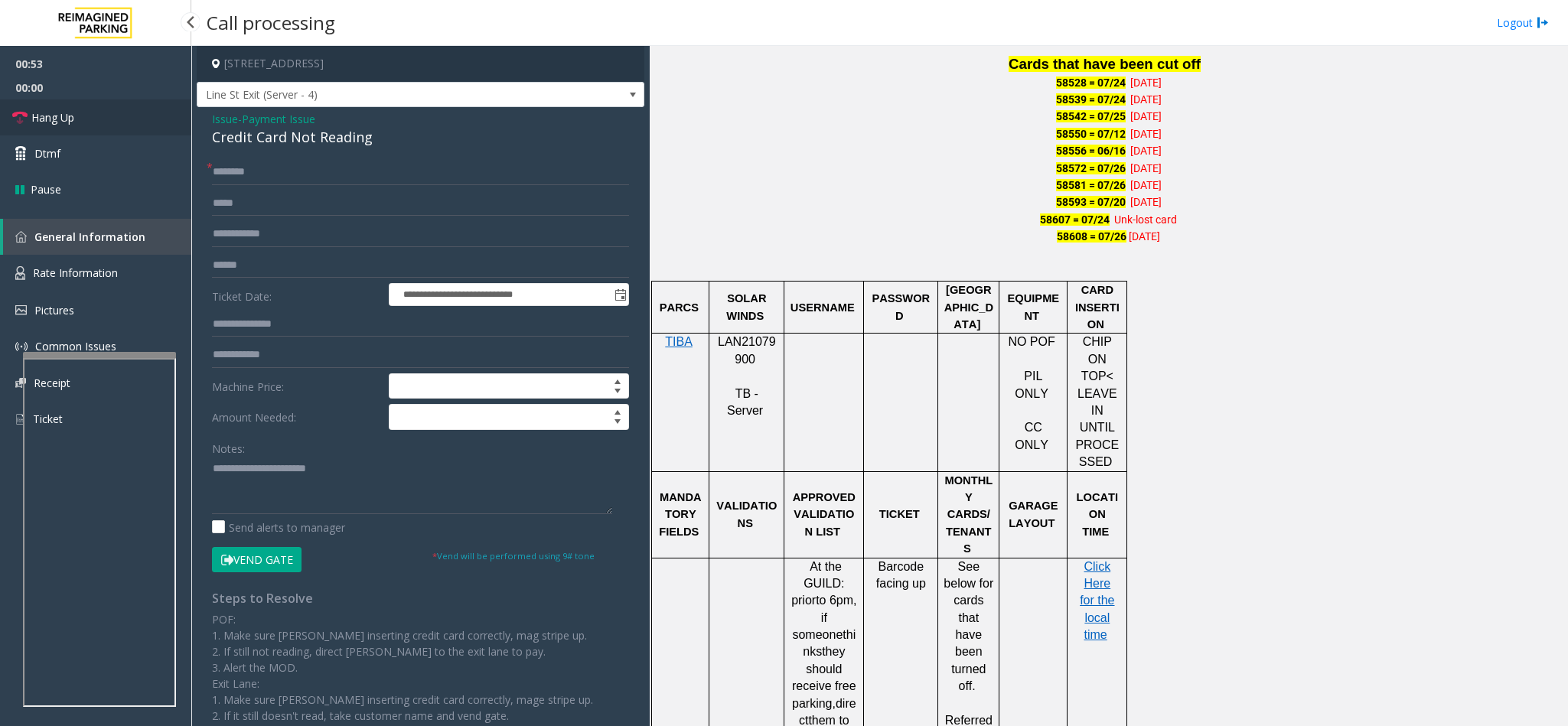
click at [110, 117] on link "Hang Up" at bounding box center [96, 117] width 191 height 36
click at [235, 175] on input "text" at bounding box center [420, 172] width 417 height 26
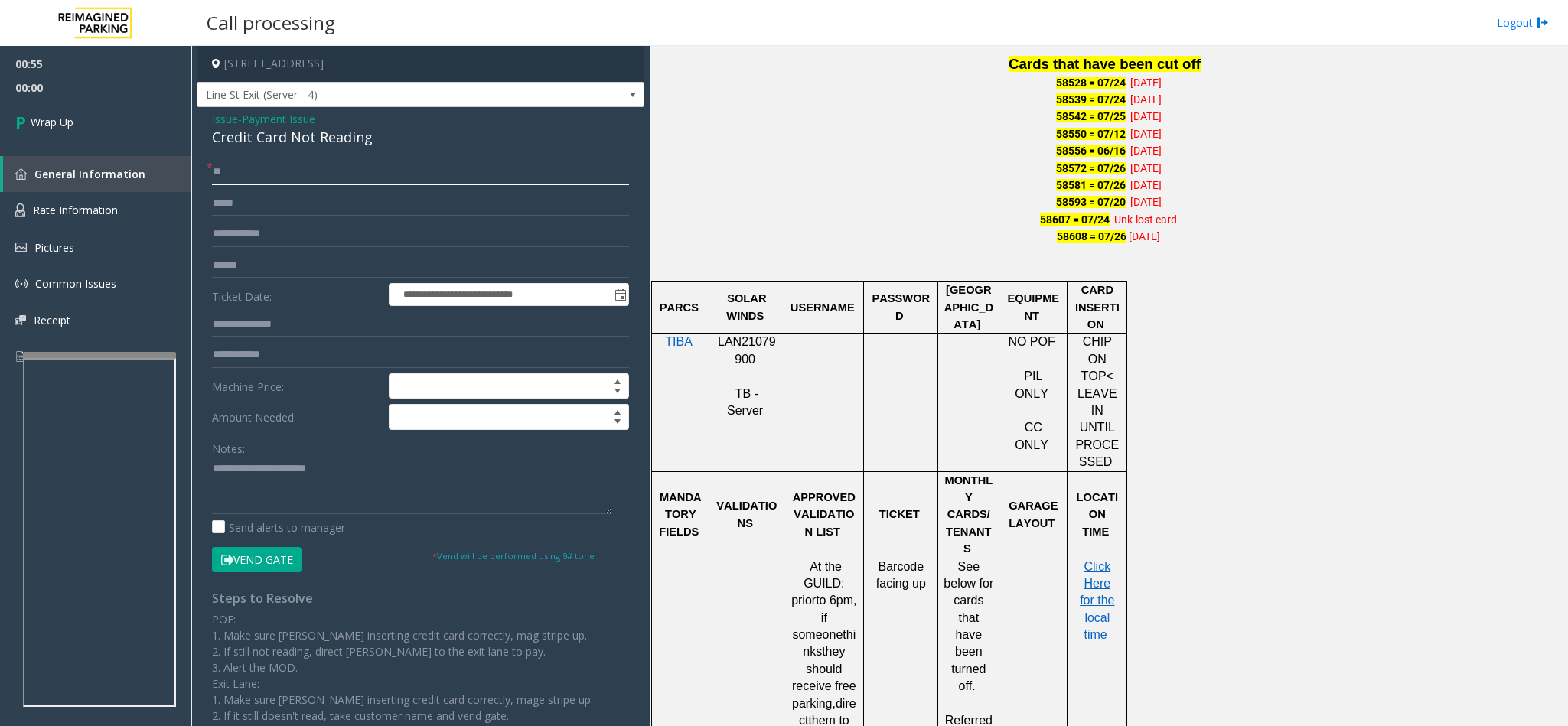
type input "**"
click at [377, 469] on textarea at bounding box center [412, 485] width 400 height 57
click at [212, 469] on textarea at bounding box center [412, 485] width 400 height 57
click at [380, 480] on textarea at bounding box center [412, 485] width 400 height 57
type textarea "**********"
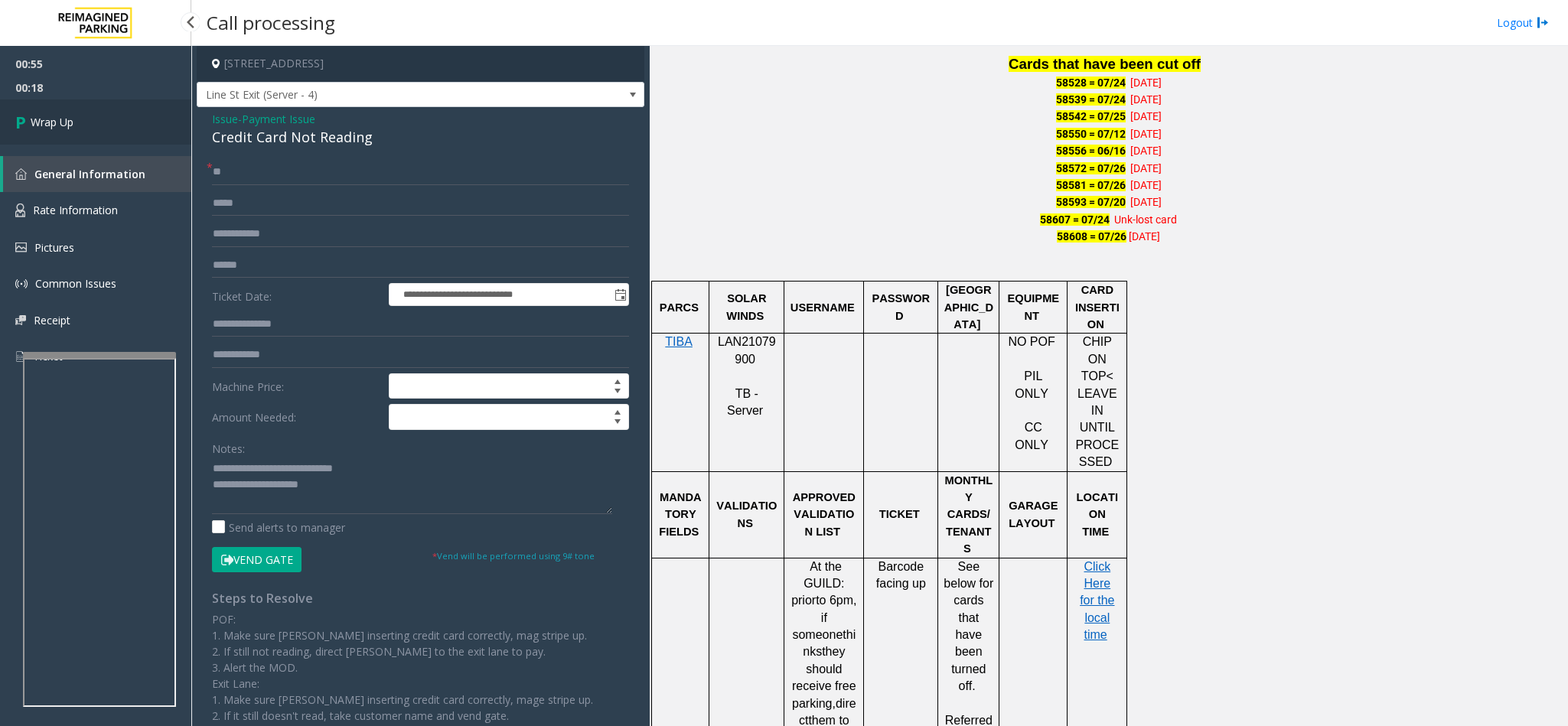
click at [166, 132] on link "Wrap Up" at bounding box center [96, 122] width 191 height 45
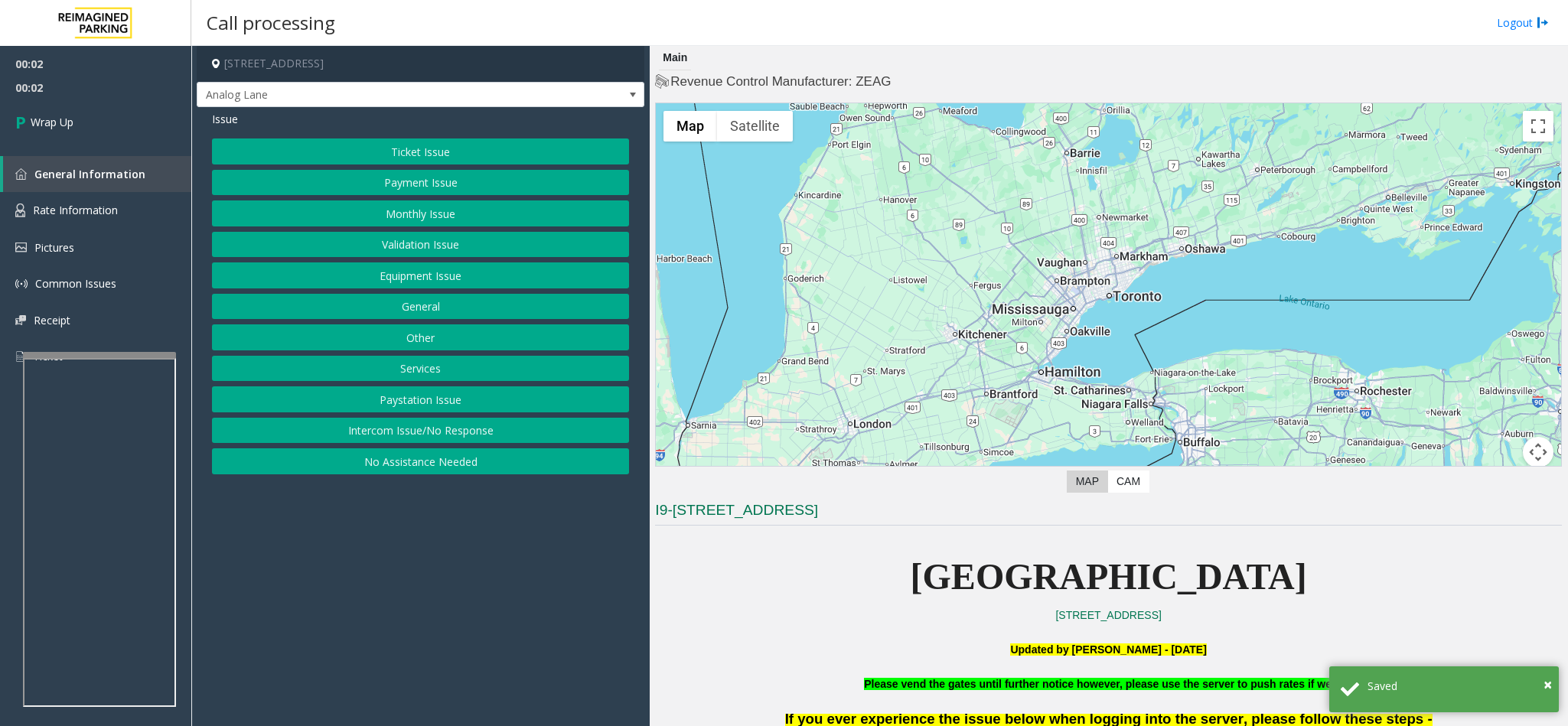
click at [377, 441] on button "Intercom Issue/No Response" at bounding box center [420, 430] width 417 height 26
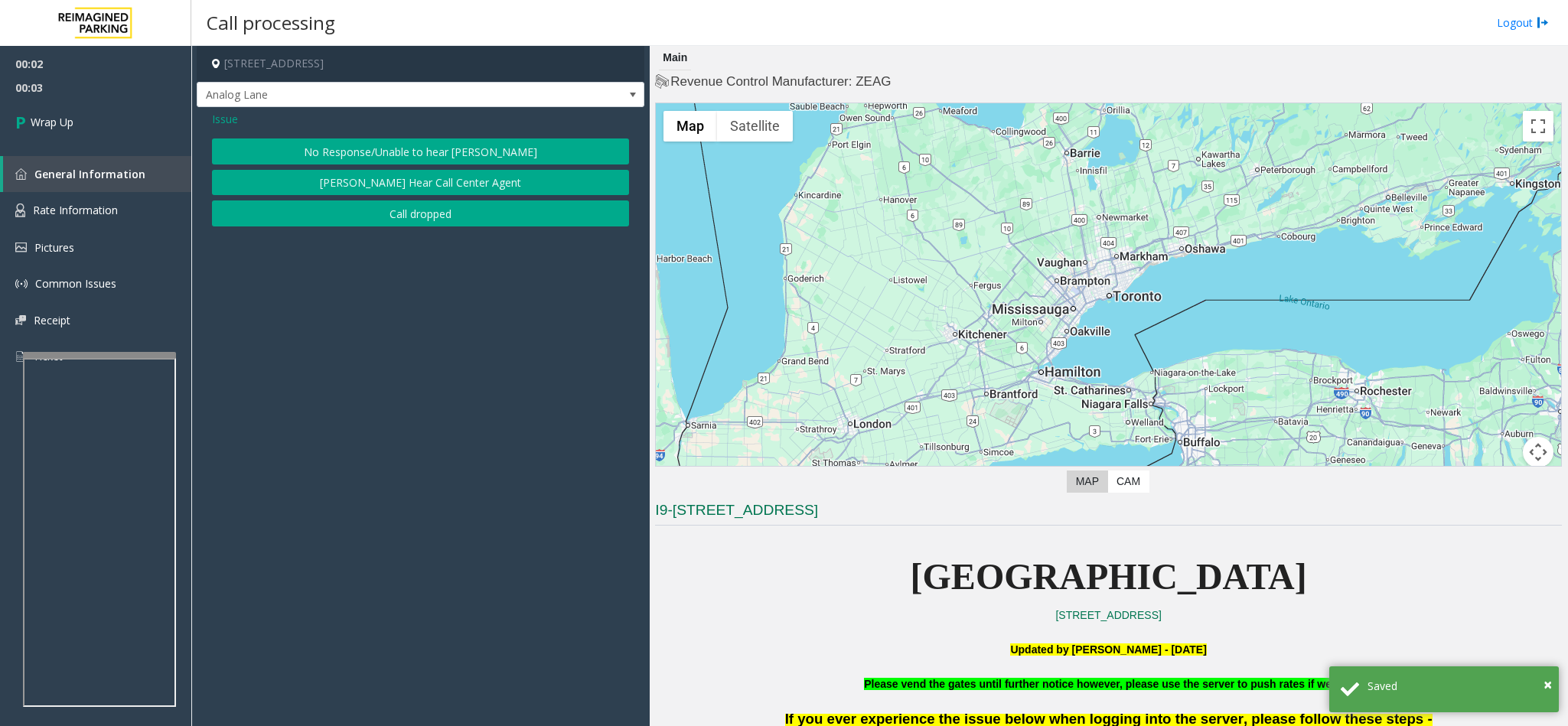
drag, startPoint x: 358, startPoint y: 223, endPoint x: 321, endPoint y: 158, distance: 74.8
click at [358, 221] on button "Call dropped" at bounding box center [420, 213] width 417 height 26
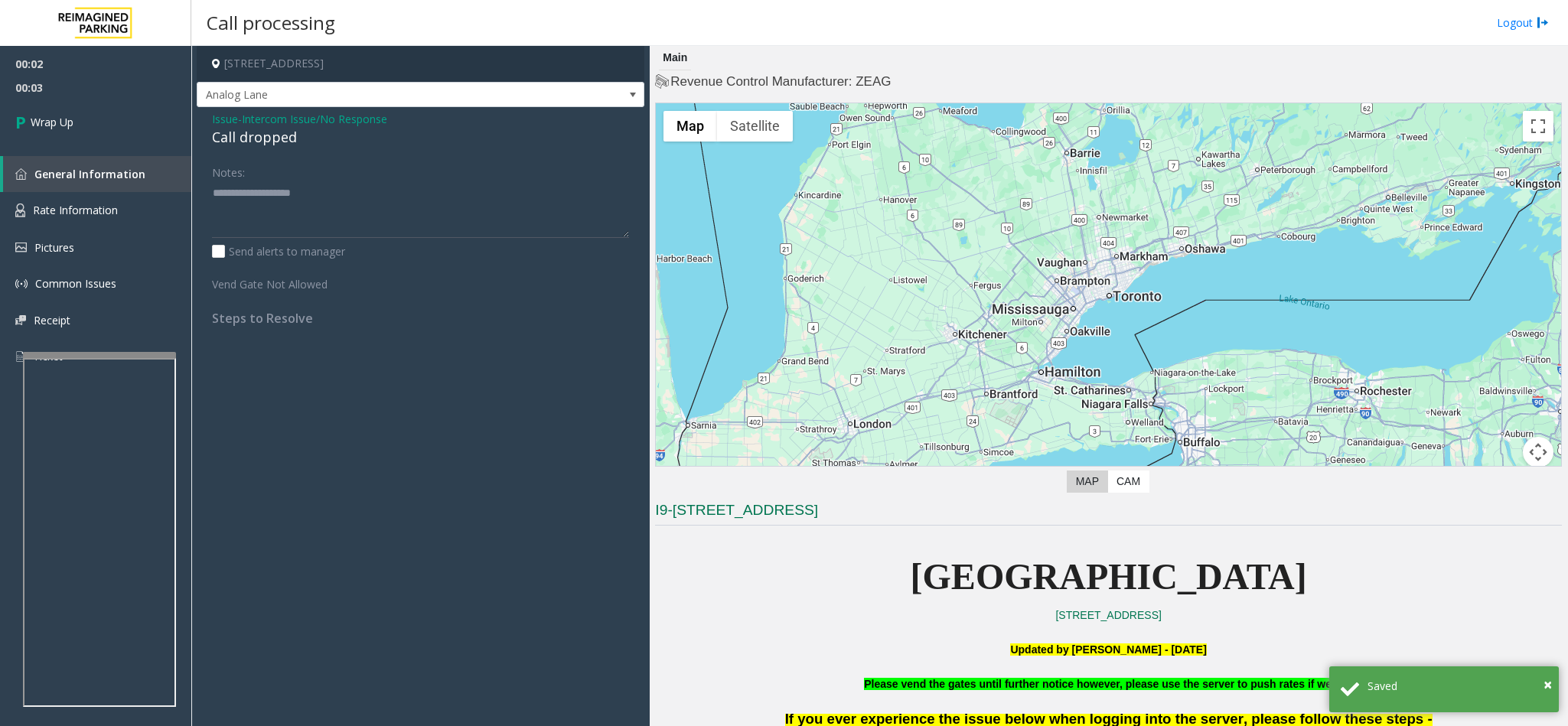
click at [252, 131] on div "Call dropped" at bounding box center [420, 137] width 417 height 21
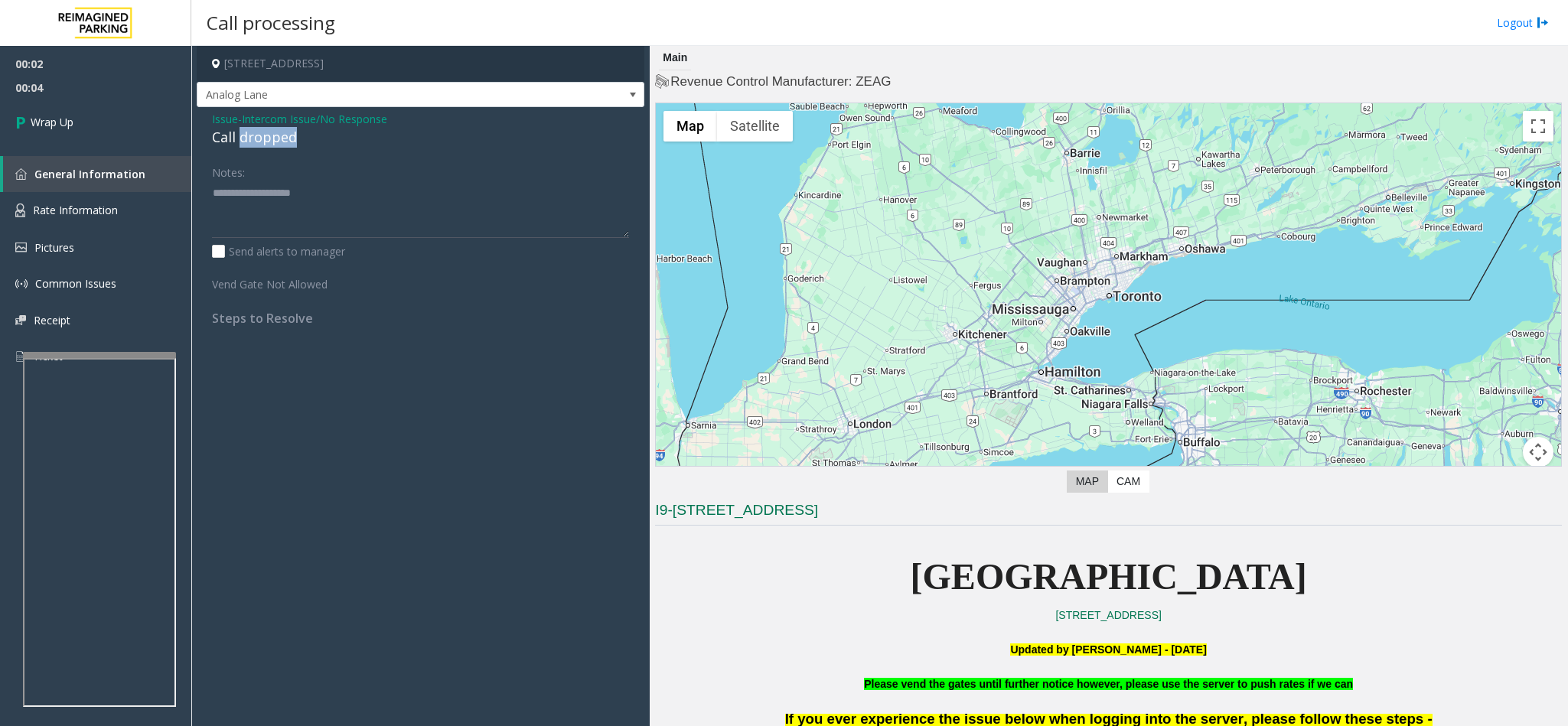
click at [252, 131] on div "Call dropped" at bounding box center [420, 137] width 417 height 21
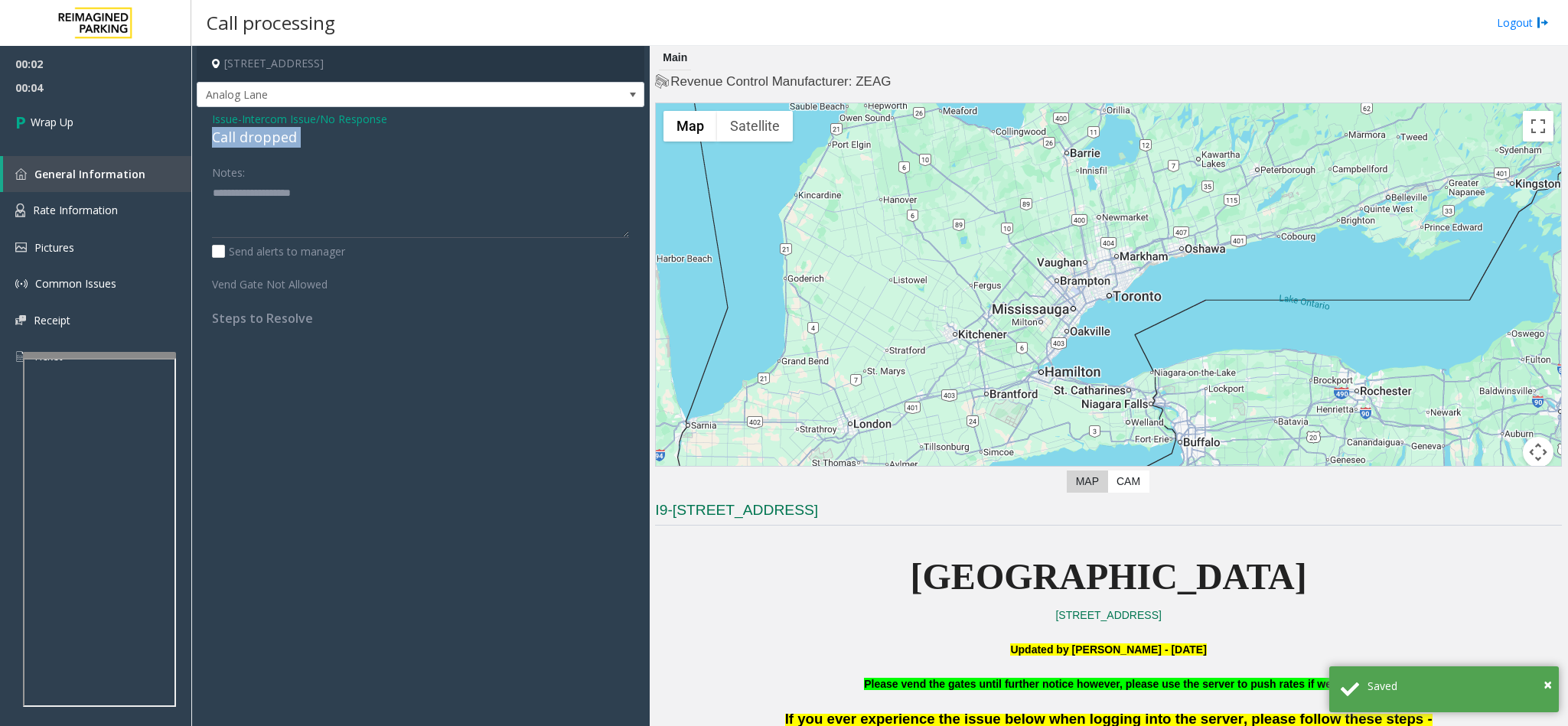
click at [252, 131] on div "Call dropped" at bounding box center [420, 137] width 417 height 21
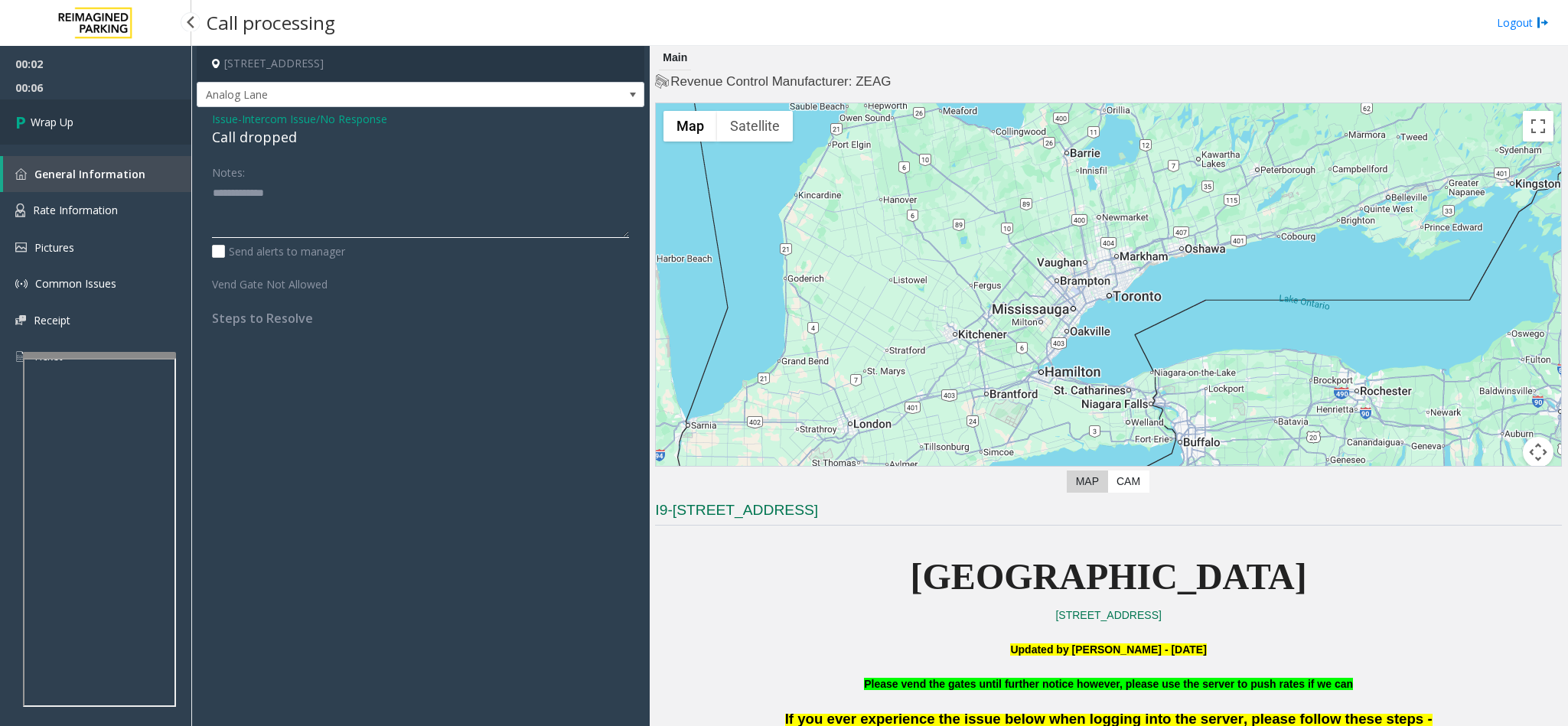
type textarea "**********"
click at [129, 113] on link "Wrap Up" at bounding box center [96, 122] width 191 height 45
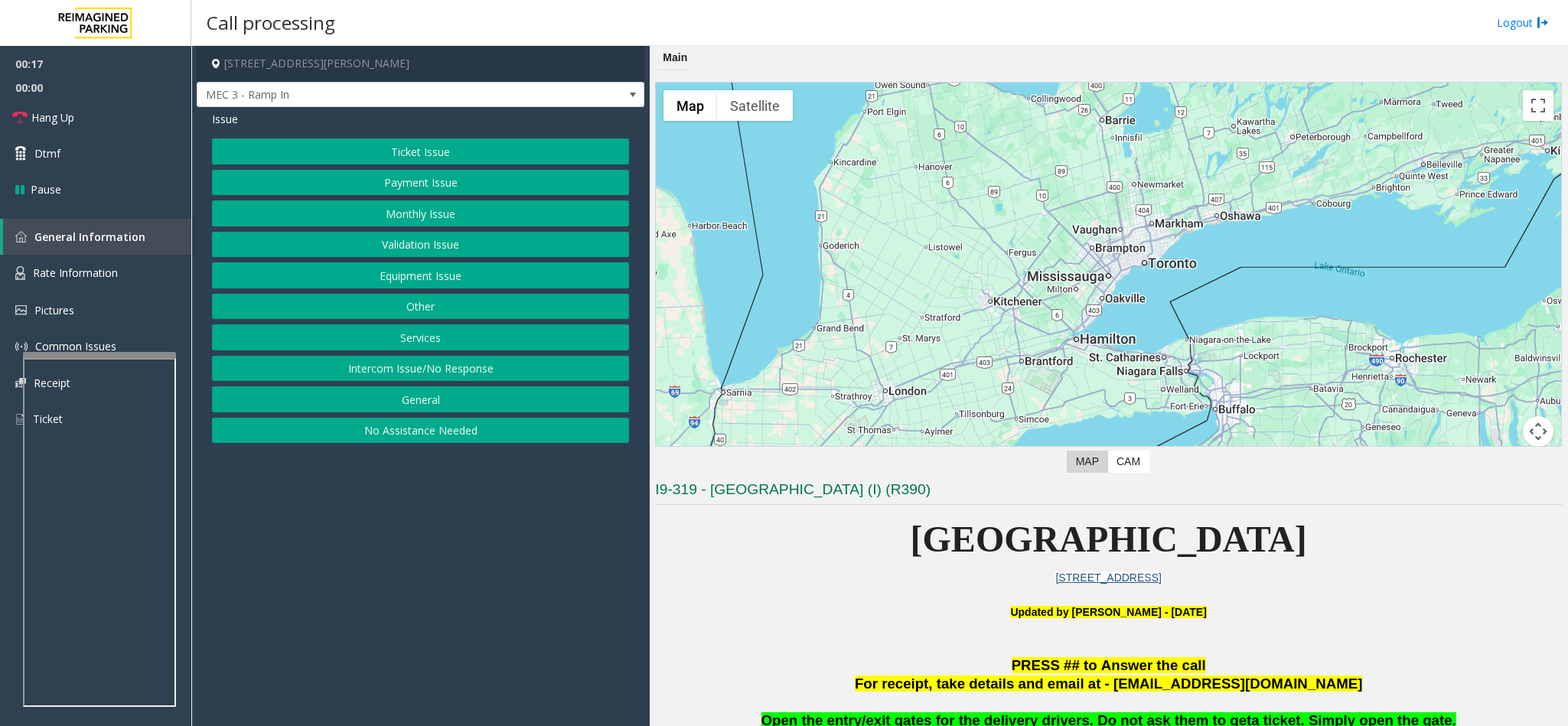
drag, startPoint x: 411, startPoint y: 393, endPoint x: 409, endPoint y: 375, distance: 18.1
click at [407, 386] on div "Ticket Issue Payment Issue Monthly Issue Validation Issue Equipment Issue Other…" at bounding box center [420, 291] width 417 height 305
click at [409, 367] on button "Intercom Issue/No Response" at bounding box center [420, 368] width 417 height 26
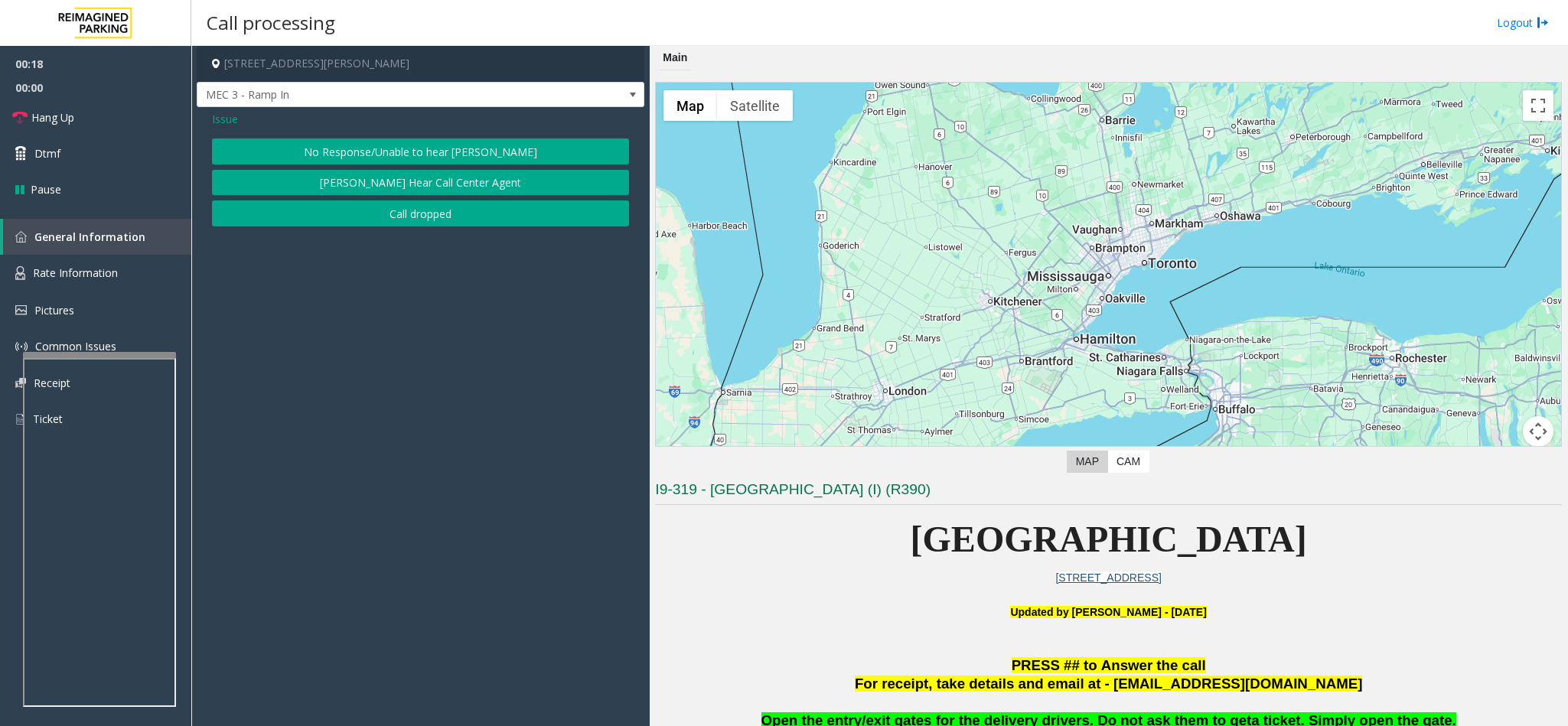
click at [278, 152] on button "No Response/Unable to hear [PERSON_NAME]" at bounding box center [420, 151] width 417 height 26
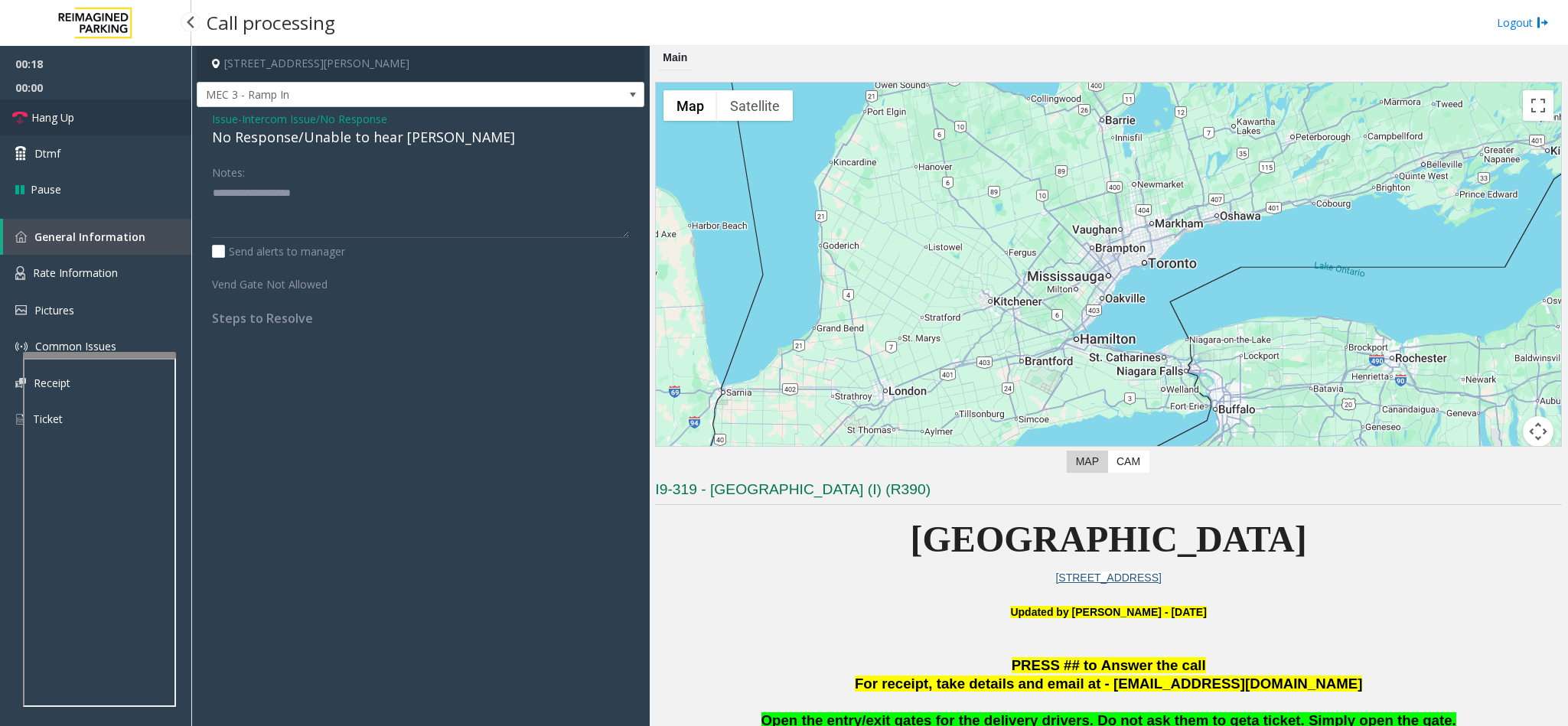
click at [186, 115] on link "Hang Up" at bounding box center [96, 117] width 191 height 36
click at [237, 136] on div "No Response/Unable to hear [PERSON_NAME]" at bounding box center [420, 137] width 417 height 21
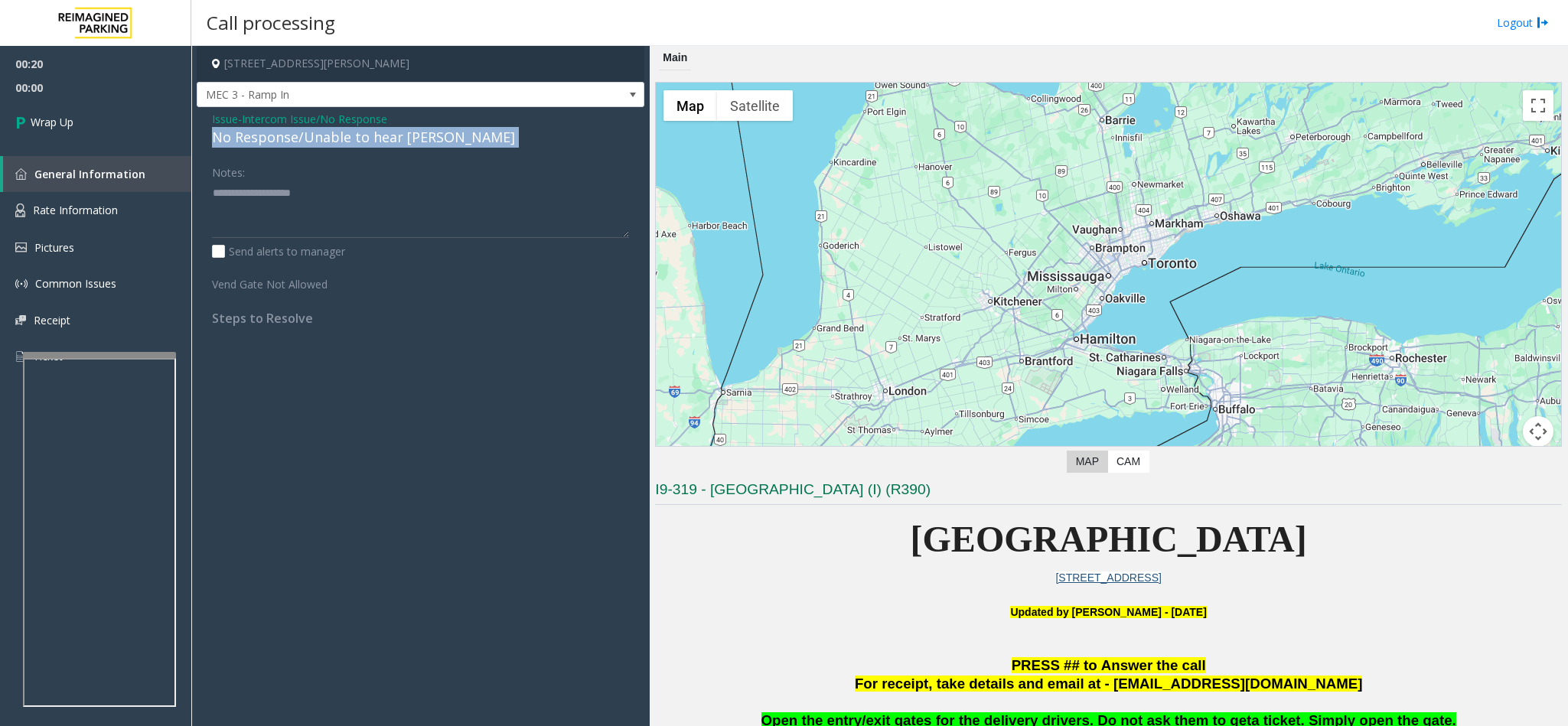
click at [237, 136] on div "No Response/Unable to hear [PERSON_NAME]" at bounding box center [420, 137] width 417 height 21
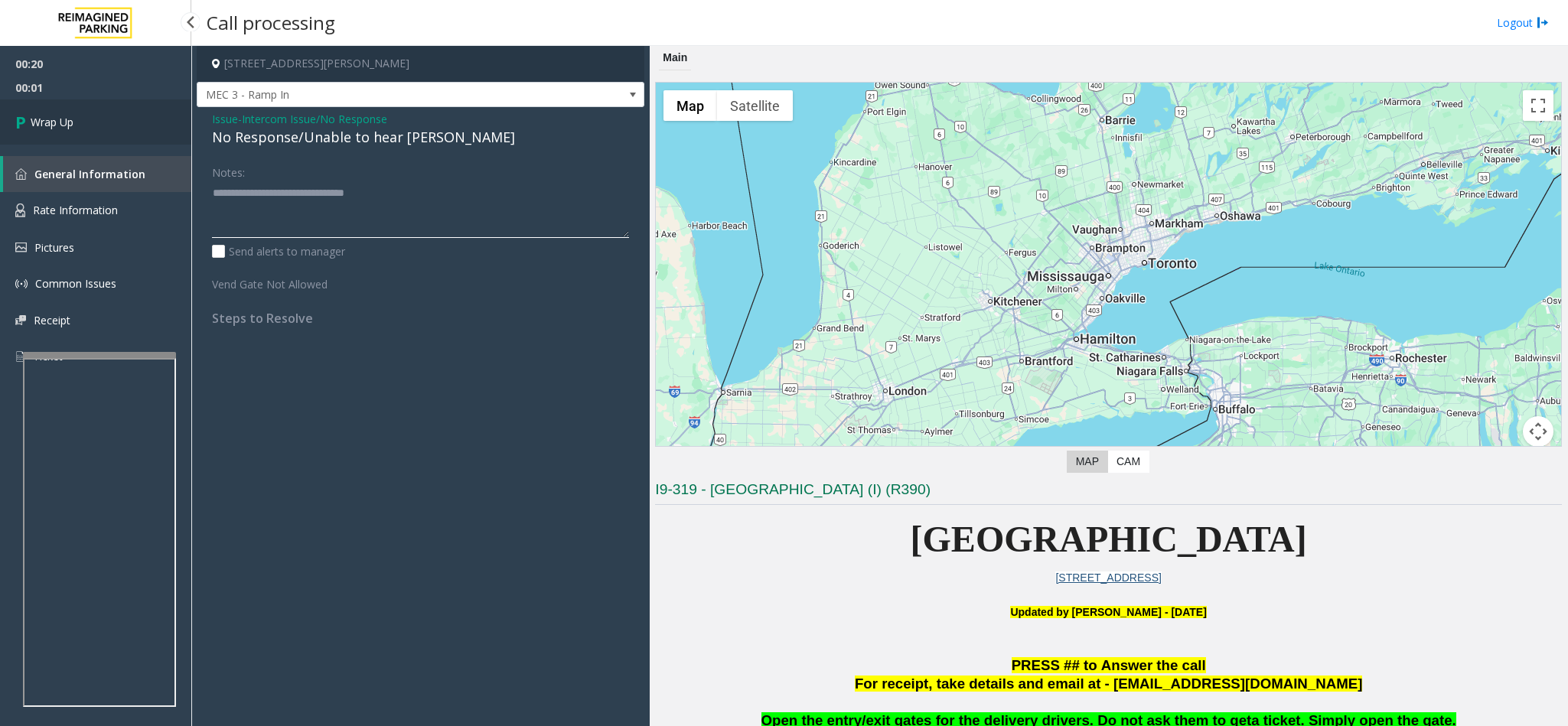
type textarea "**********"
click at [101, 109] on link "Wrap Up" at bounding box center [96, 122] width 191 height 45
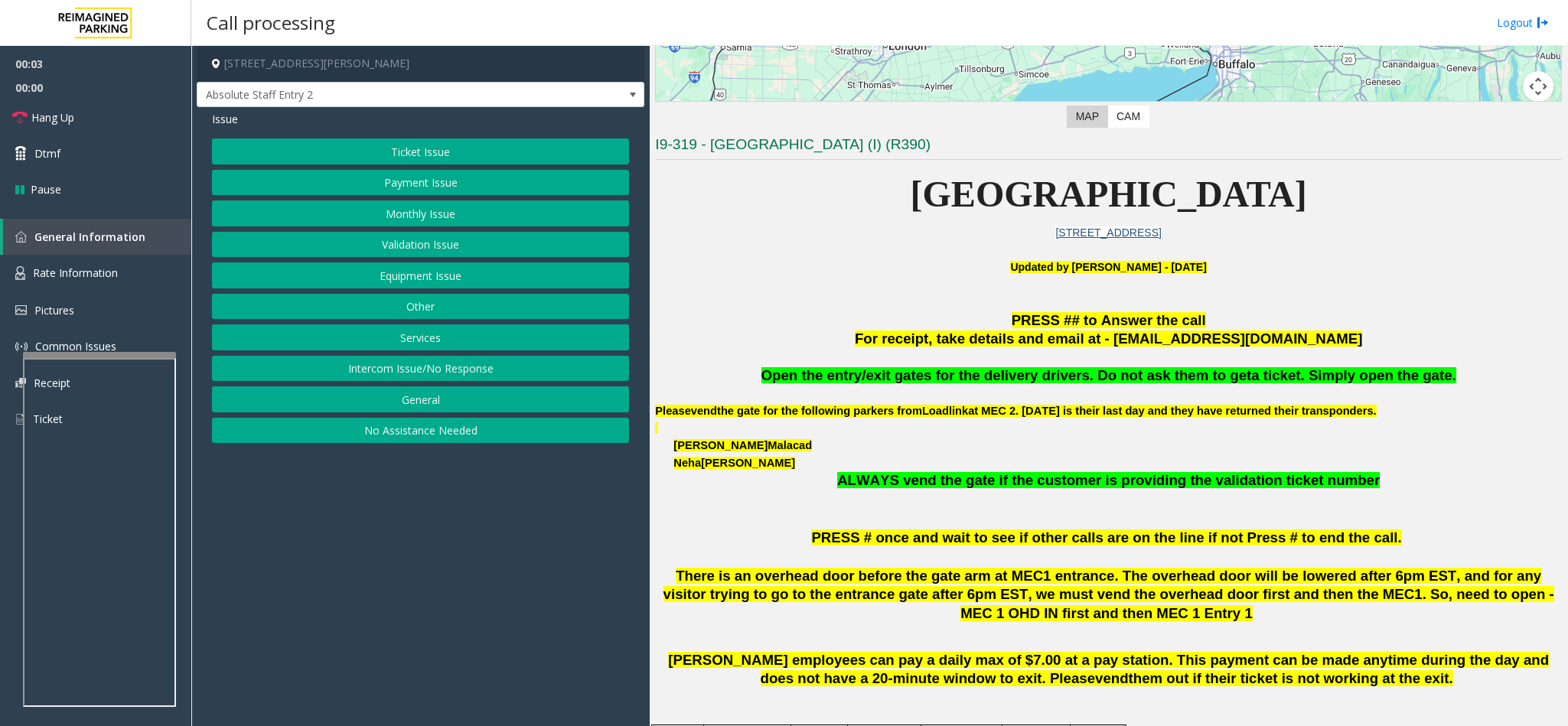
scroll to position [345, 0]
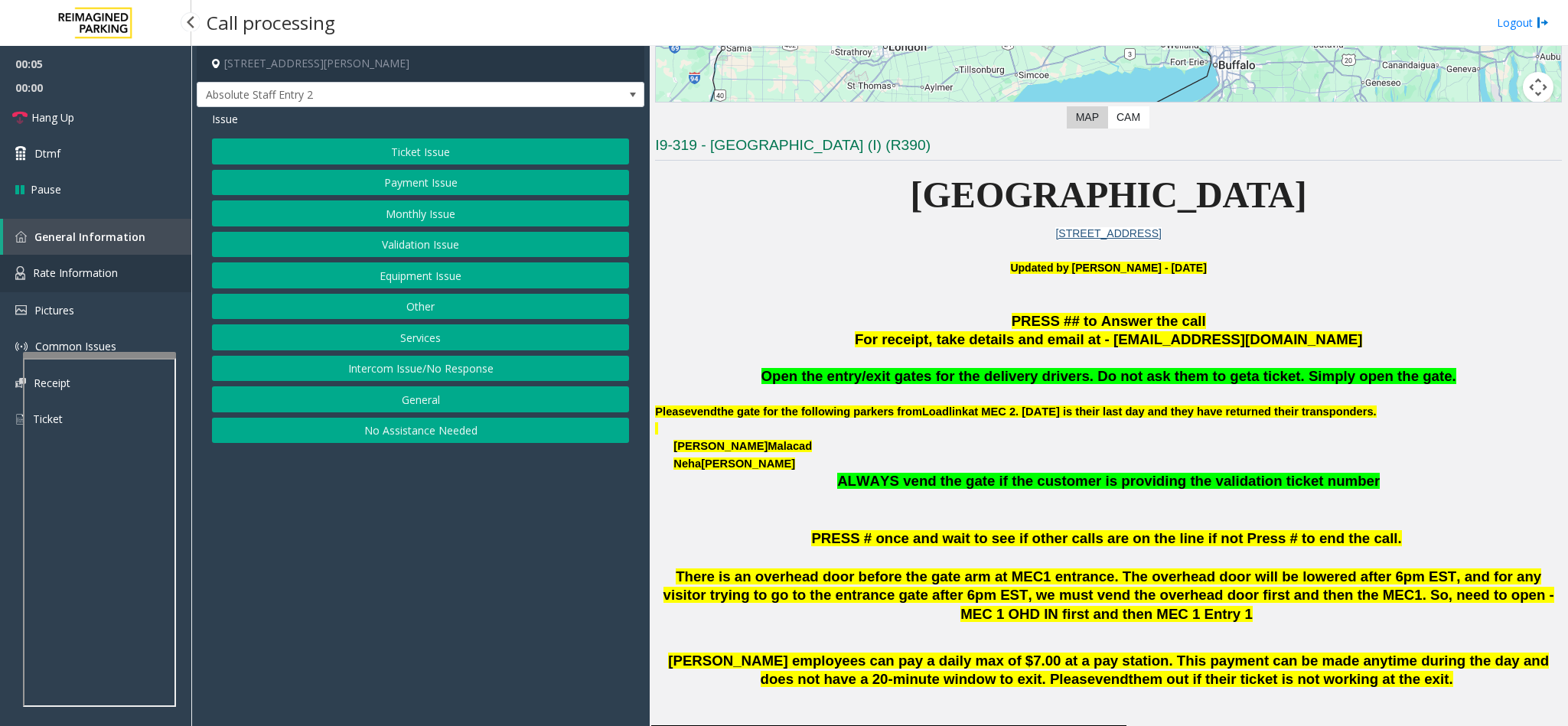
click at [55, 276] on span "Rate Information" at bounding box center [76, 272] width 85 height 14
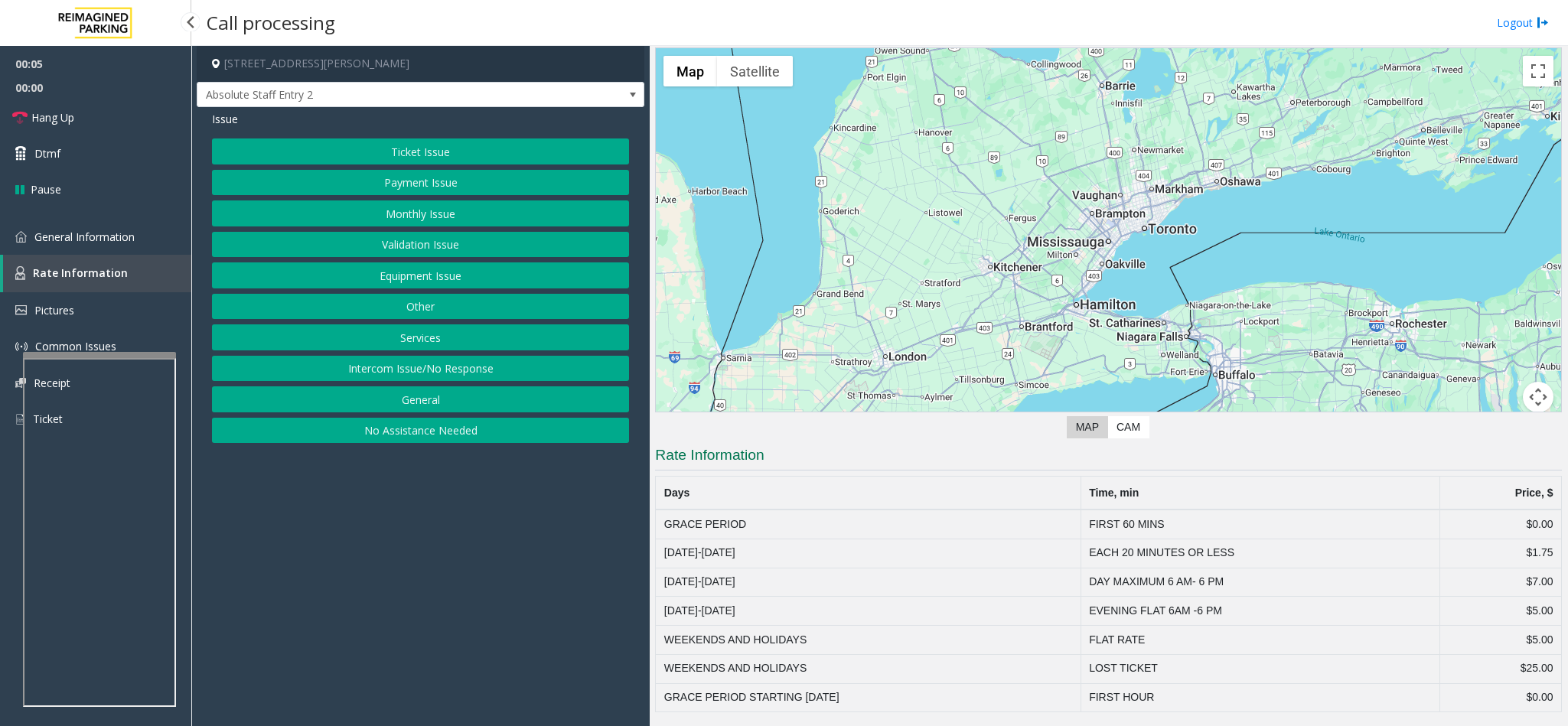
scroll to position [37, 0]
click at [427, 278] on button "Equipment Issue" at bounding box center [420, 275] width 417 height 26
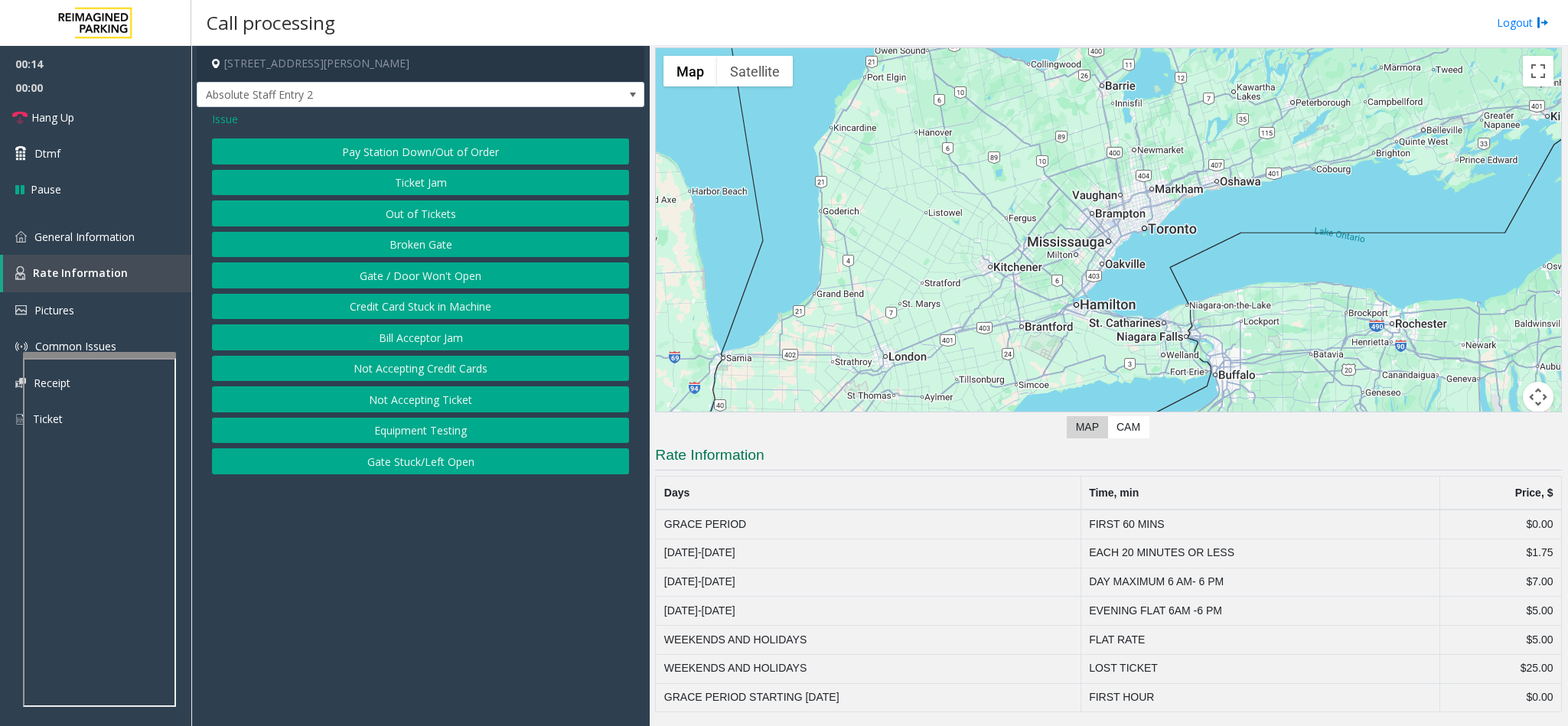
click at [416, 287] on button "Gate / Door Won't Open" at bounding box center [420, 275] width 417 height 26
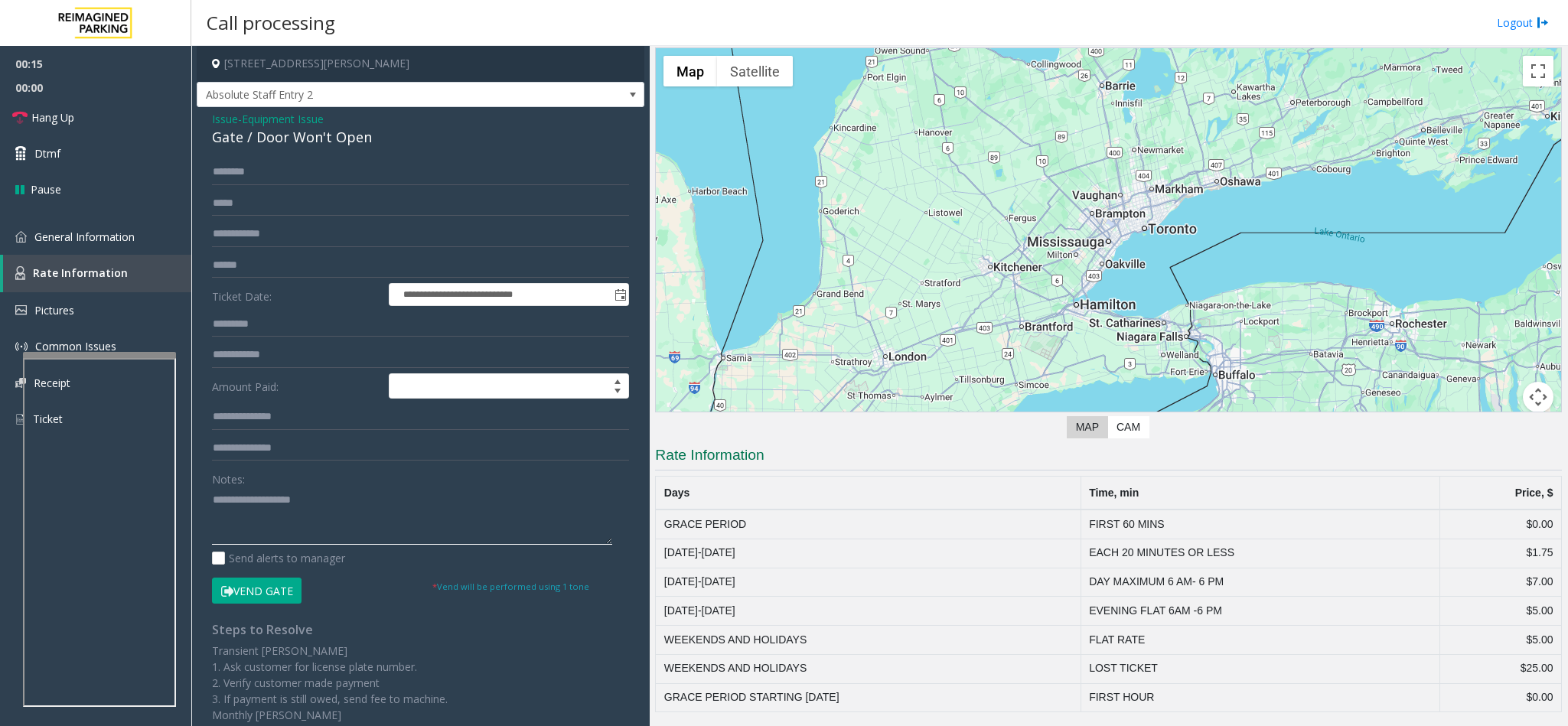
drag, startPoint x: 255, startPoint y: 506, endPoint x: 262, endPoint y: 504, distance: 7.3
click at [261, 504] on textarea at bounding box center [412, 516] width 400 height 57
drag, startPoint x: 60, startPoint y: 244, endPoint x: 586, endPoint y: 327, distance: 532.5
click at [61, 244] on link "General Information" at bounding box center [96, 236] width 191 height 36
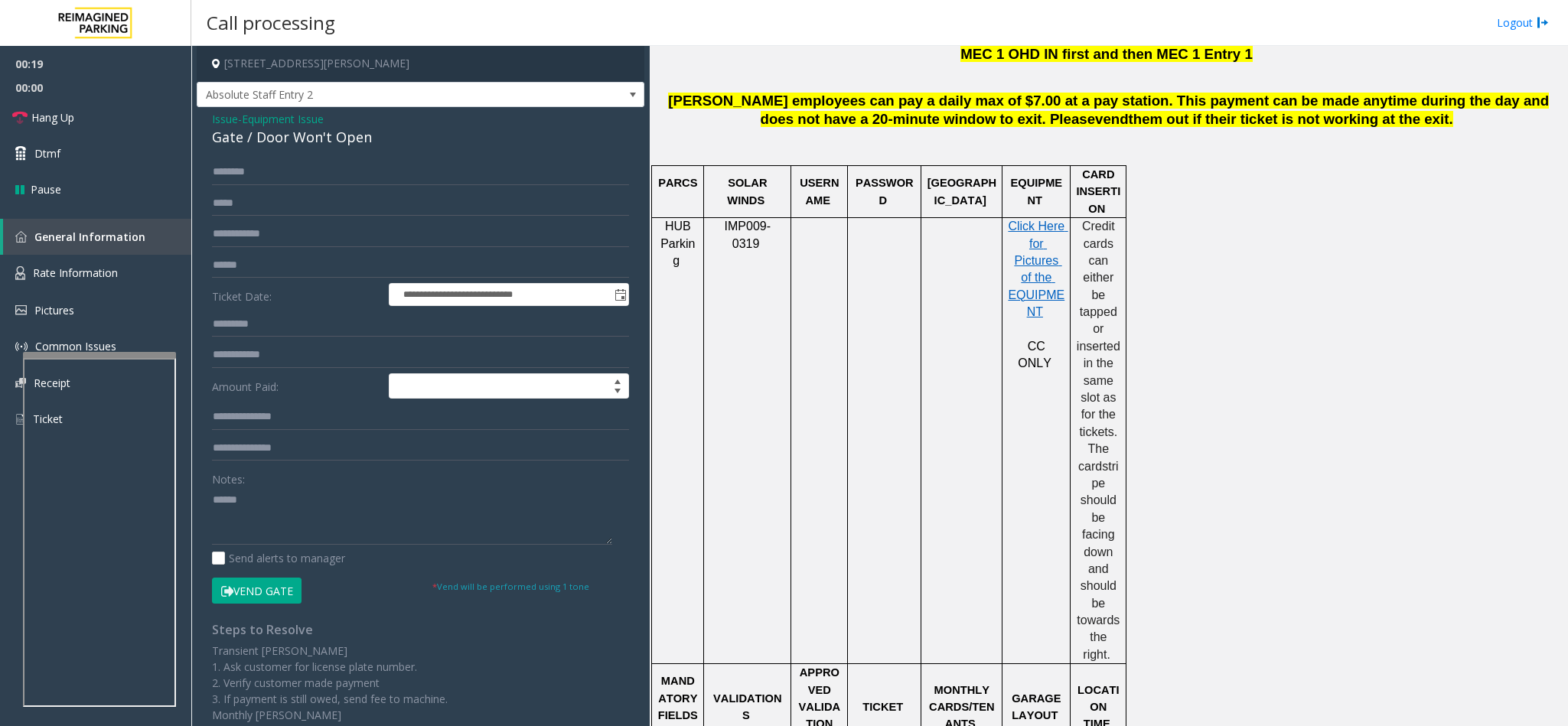
scroll to position [918, 0]
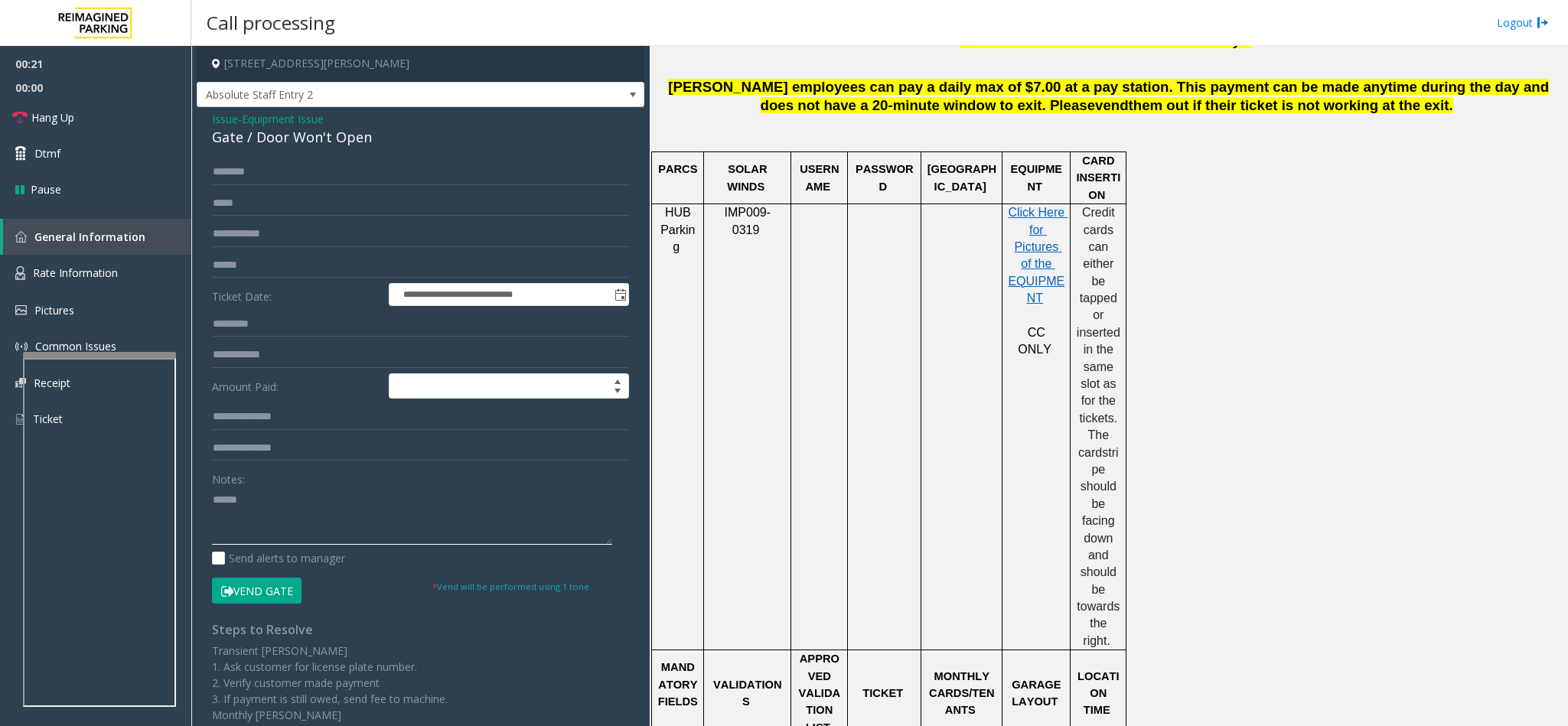
click at [282, 504] on textarea at bounding box center [412, 516] width 400 height 57
click at [110, 260] on link "Rate Information" at bounding box center [96, 273] width 191 height 37
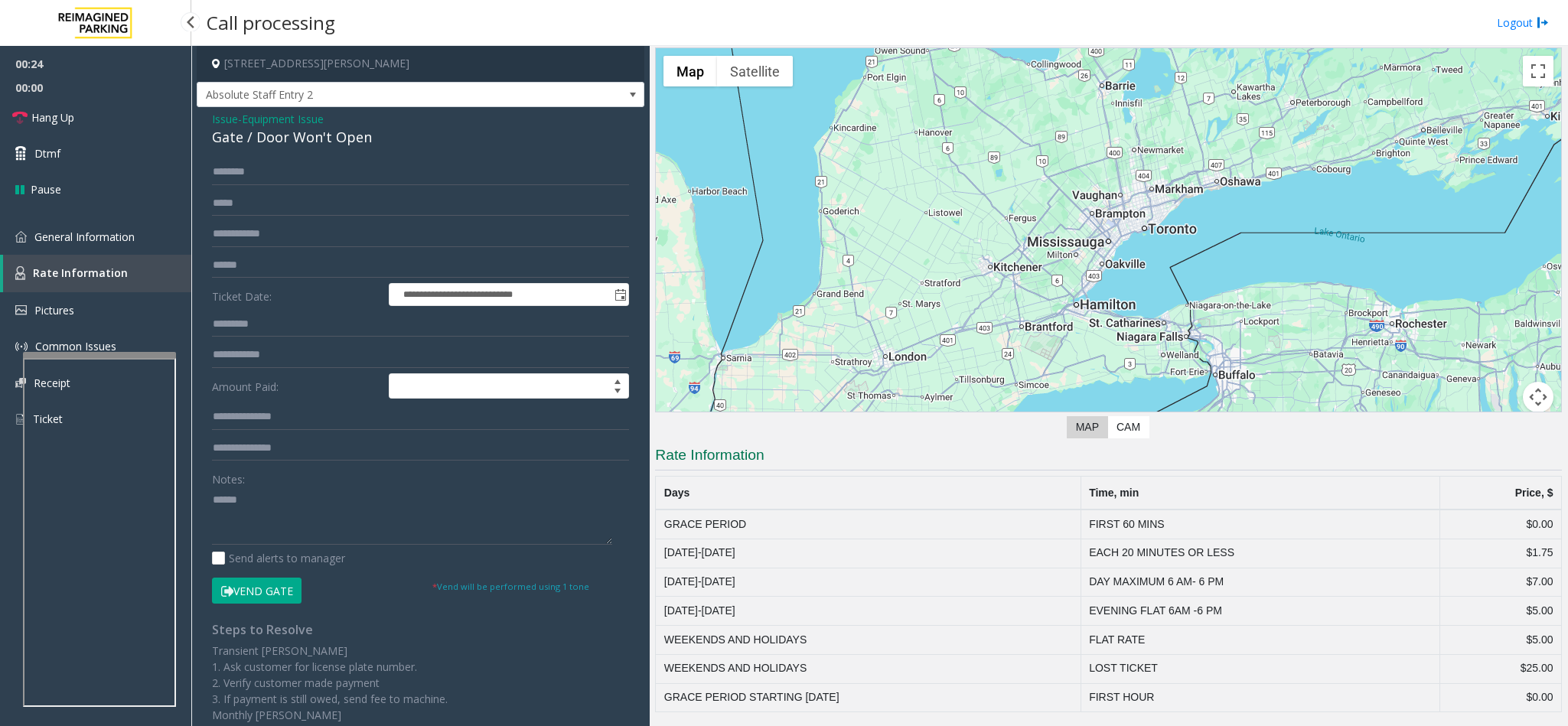
scroll to position [37, 0]
click at [71, 236] on span "General Information" at bounding box center [84, 236] width 100 height 14
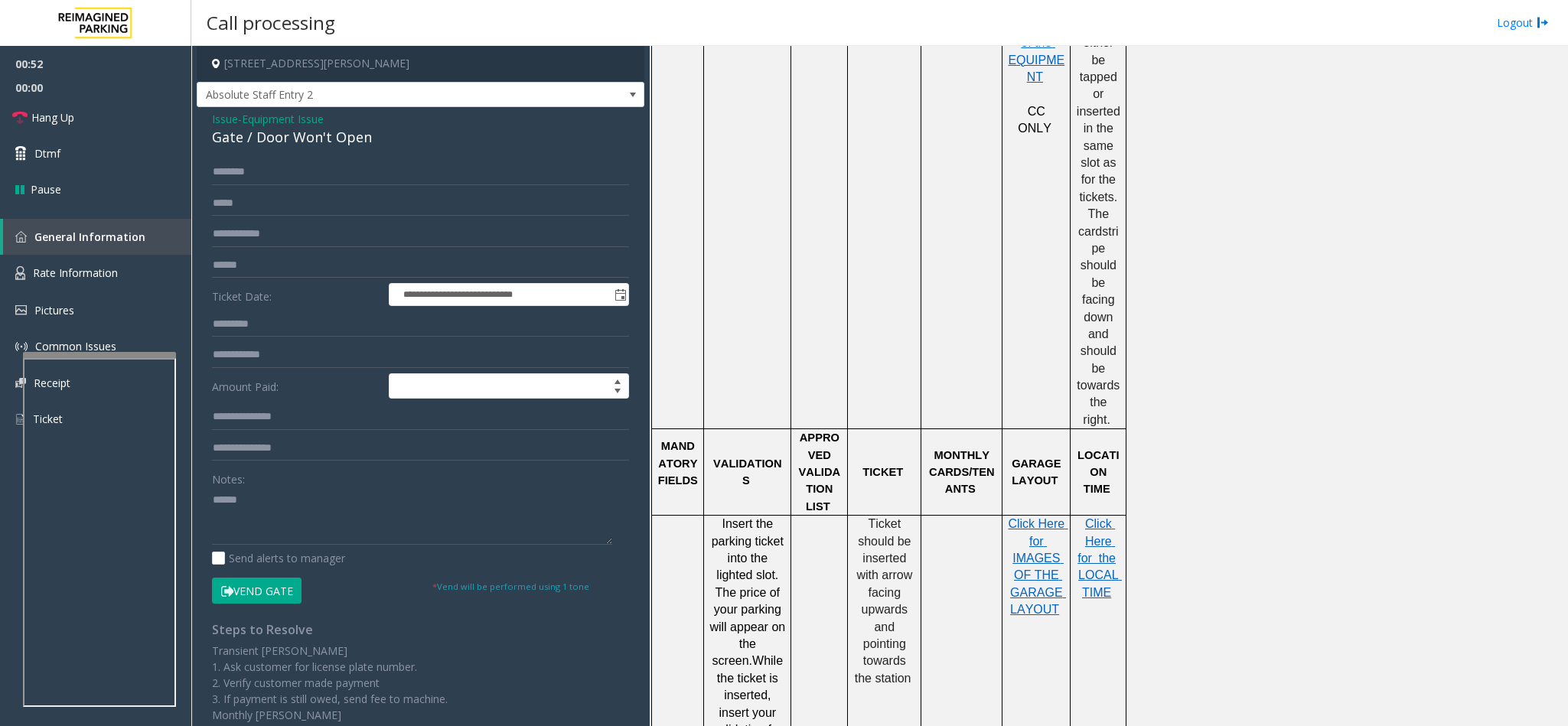
scroll to position [1148, 0]
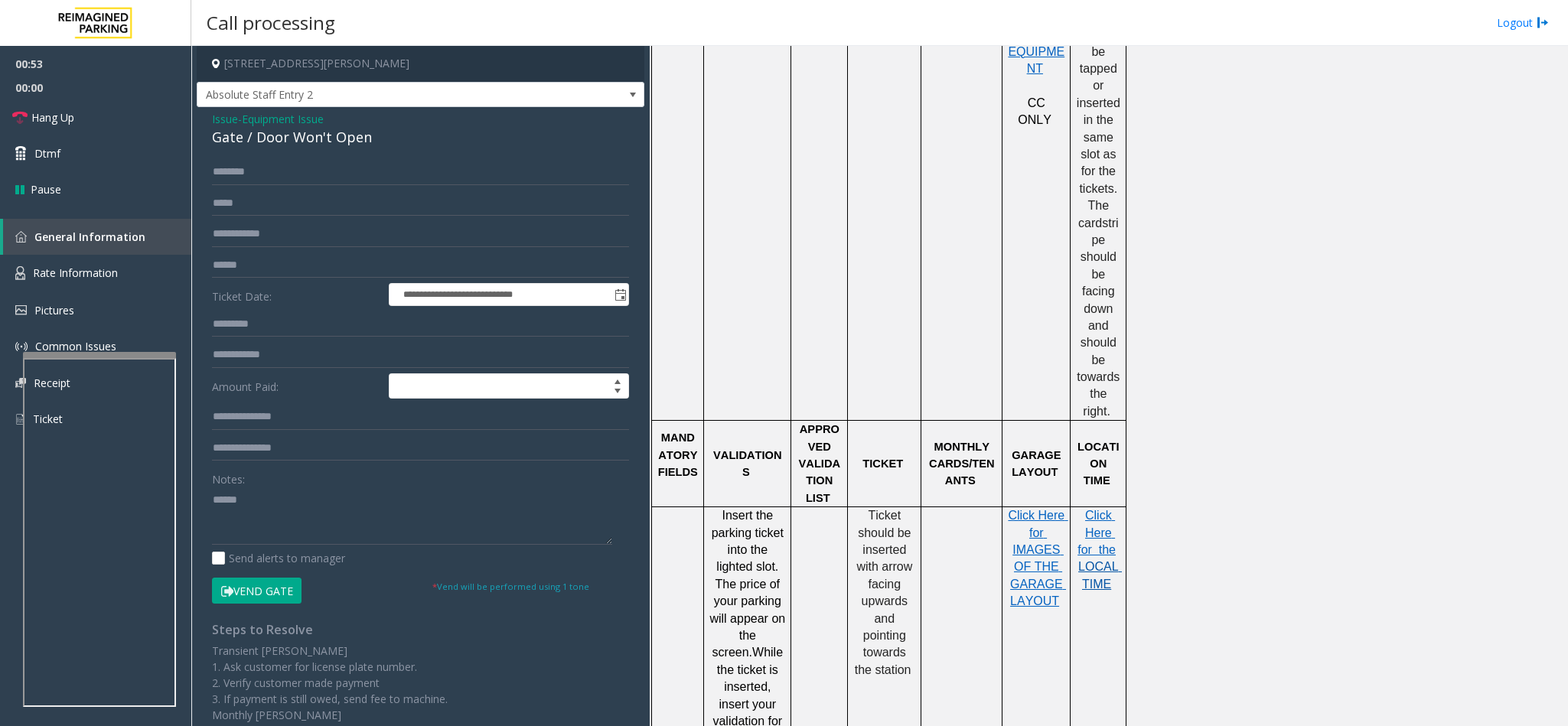
click at [1100, 560] on span "LOCAL TIME" at bounding box center [1099, 575] width 43 height 30
click at [155, 271] on link "Rate Information" at bounding box center [96, 273] width 191 height 37
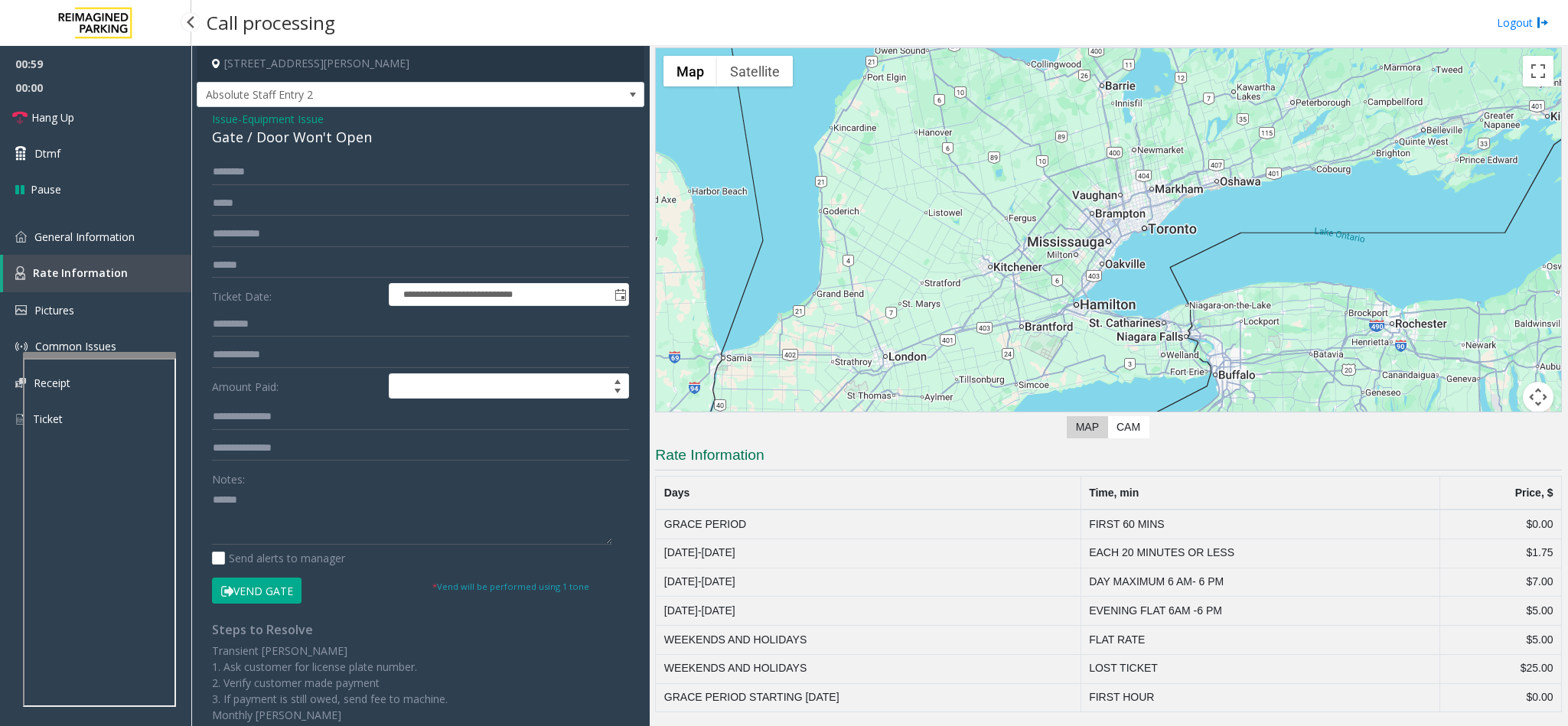
scroll to position [37, 0]
click at [88, 119] on link "Hang Up" at bounding box center [96, 117] width 191 height 36
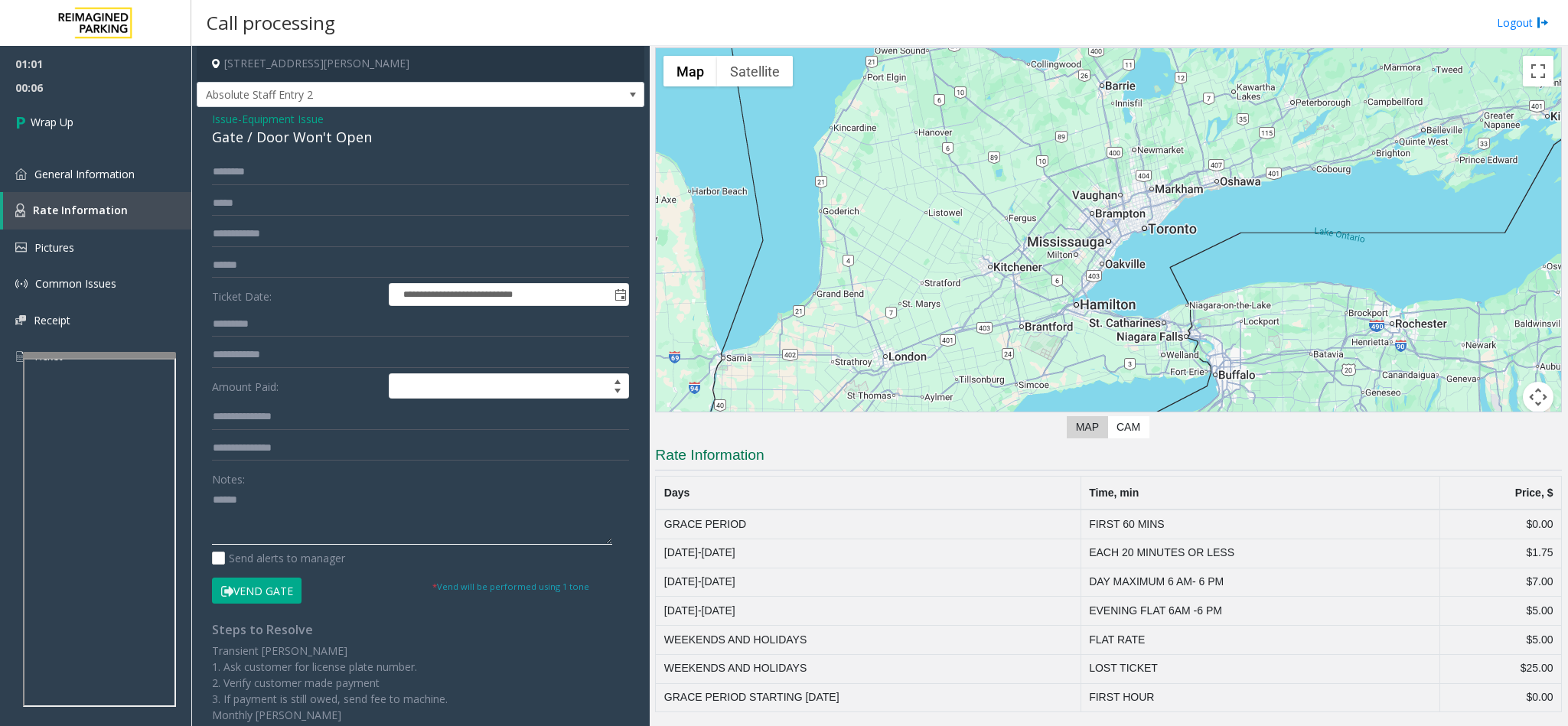
click at [324, 510] on textarea at bounding box center [412, 516] width 400 height 57
type textarea "*******"
click at [221, 116] on span "Issue" at bounding box center [225, 118] width 26 height 16
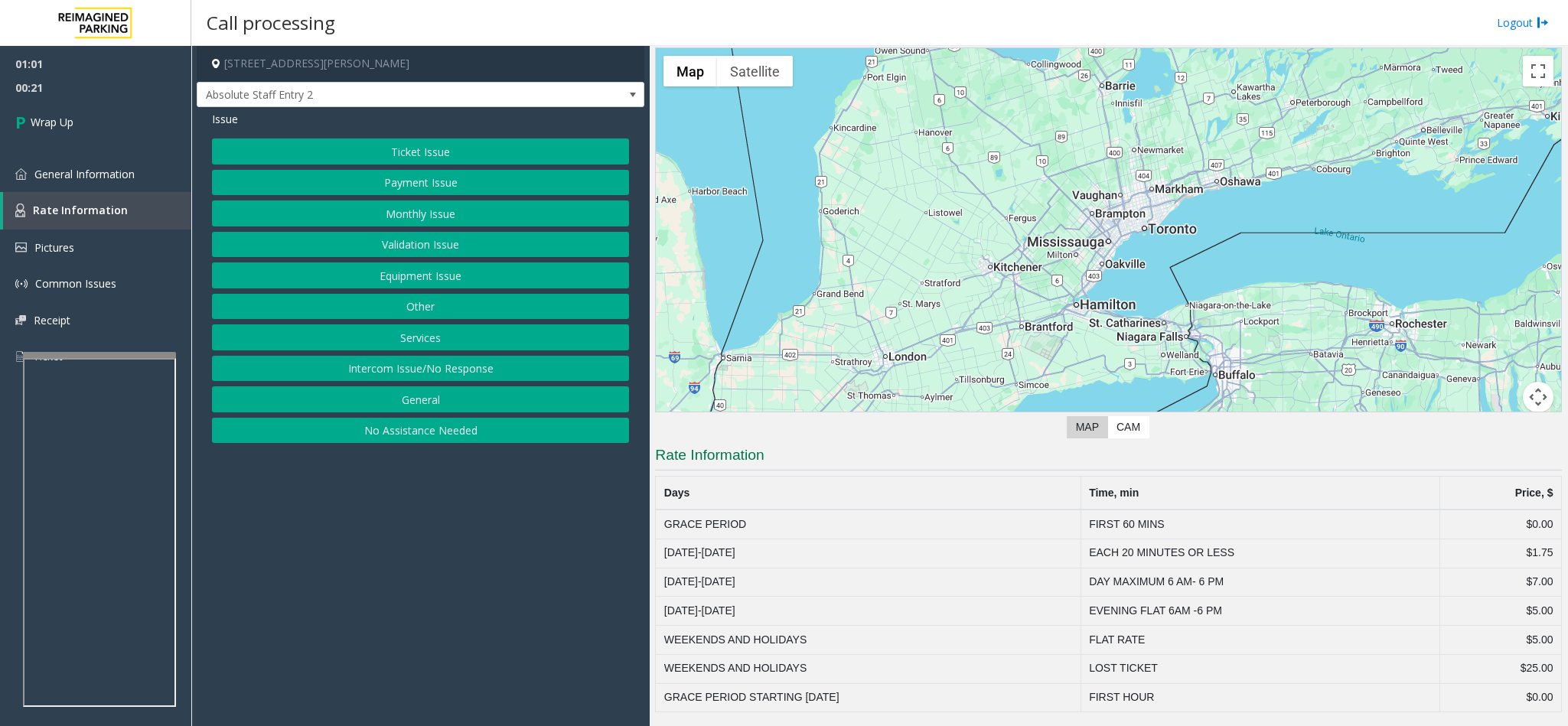
click at [434, 312] on button "Other" at bounding box center [420, 306] width 417 height 26
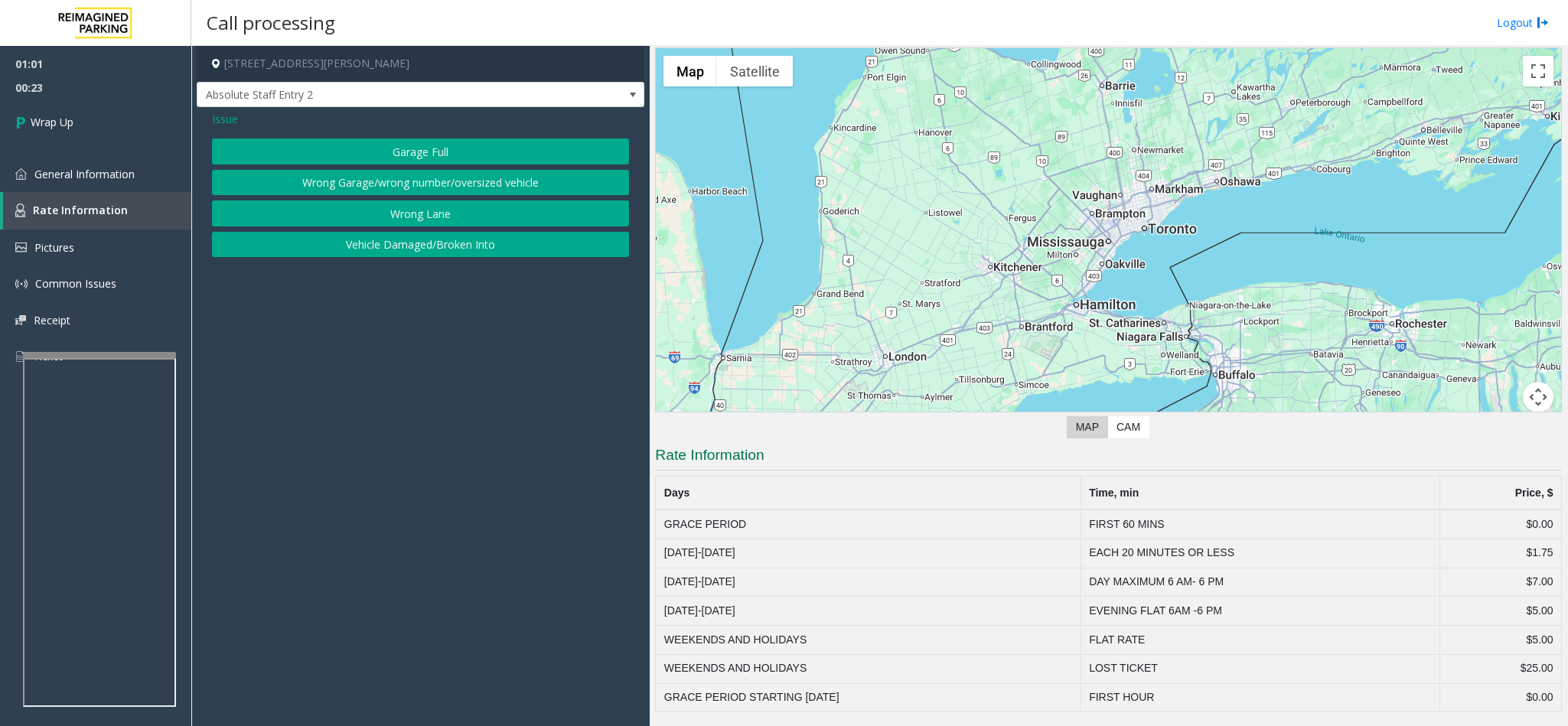
click at [234, 117] on span "Issue" at bounding box center [225, 118] width 26 height 16
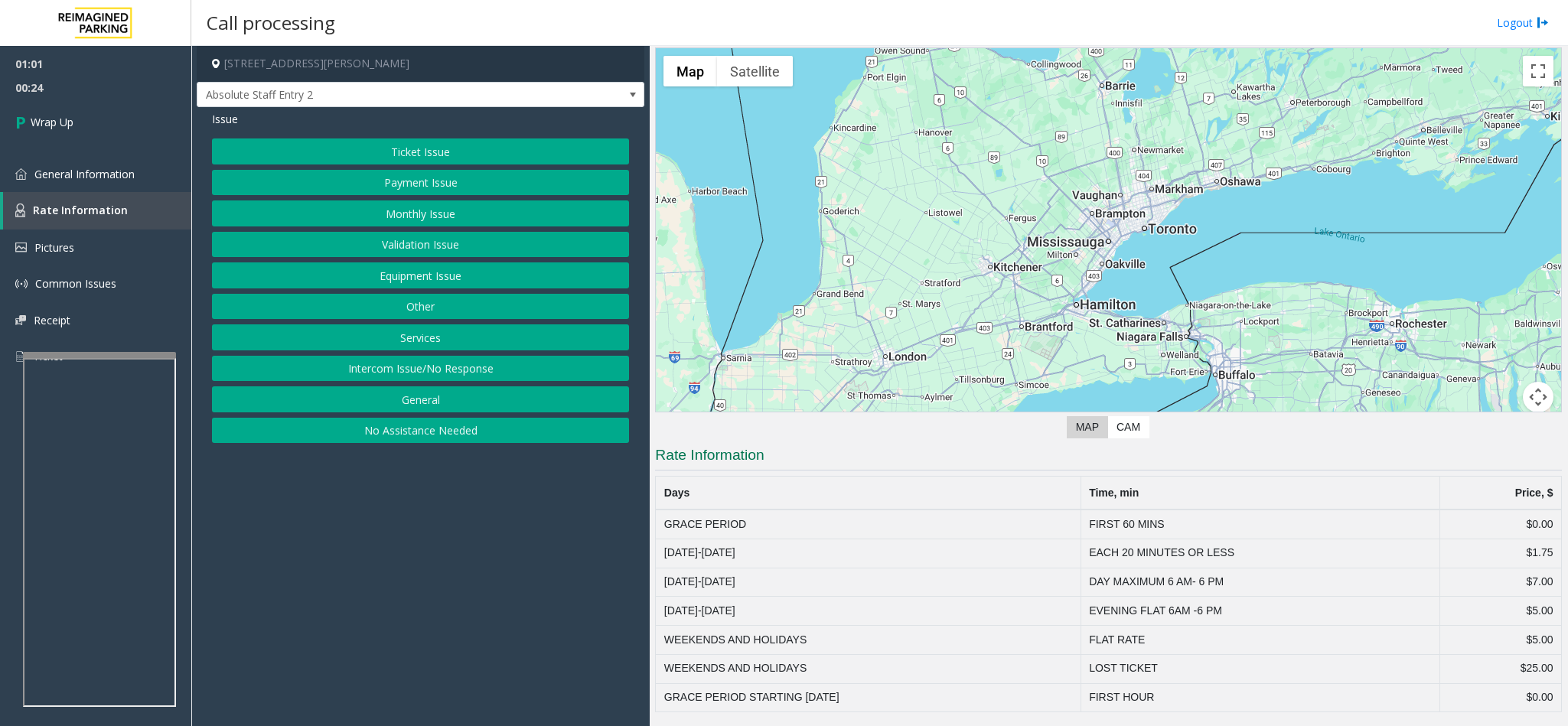
click at [439, 340] on button "Services" at bounding box center [420, 337] width 417 height 26
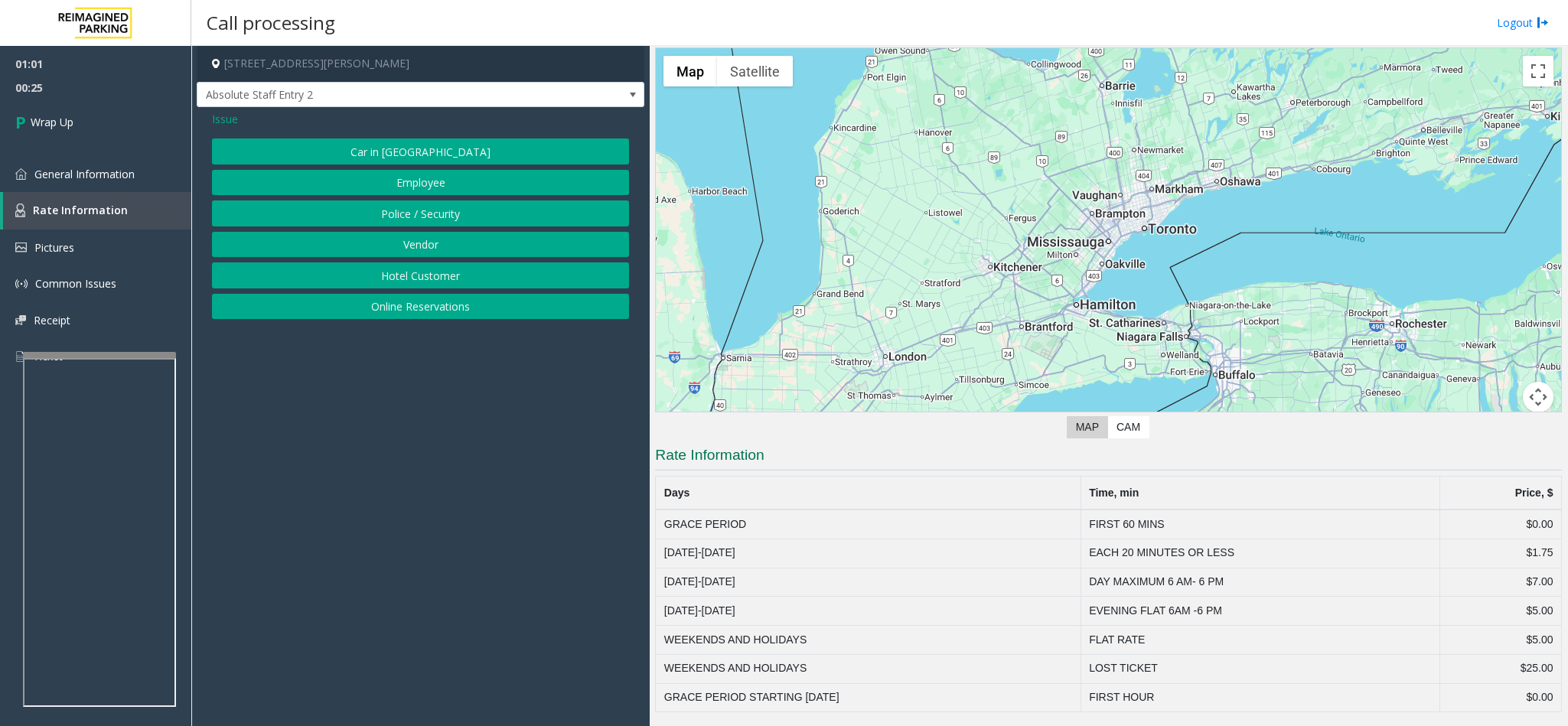
click at [226, 122] on span "Issue" at bounding box center [225, 118] width 26 height 16
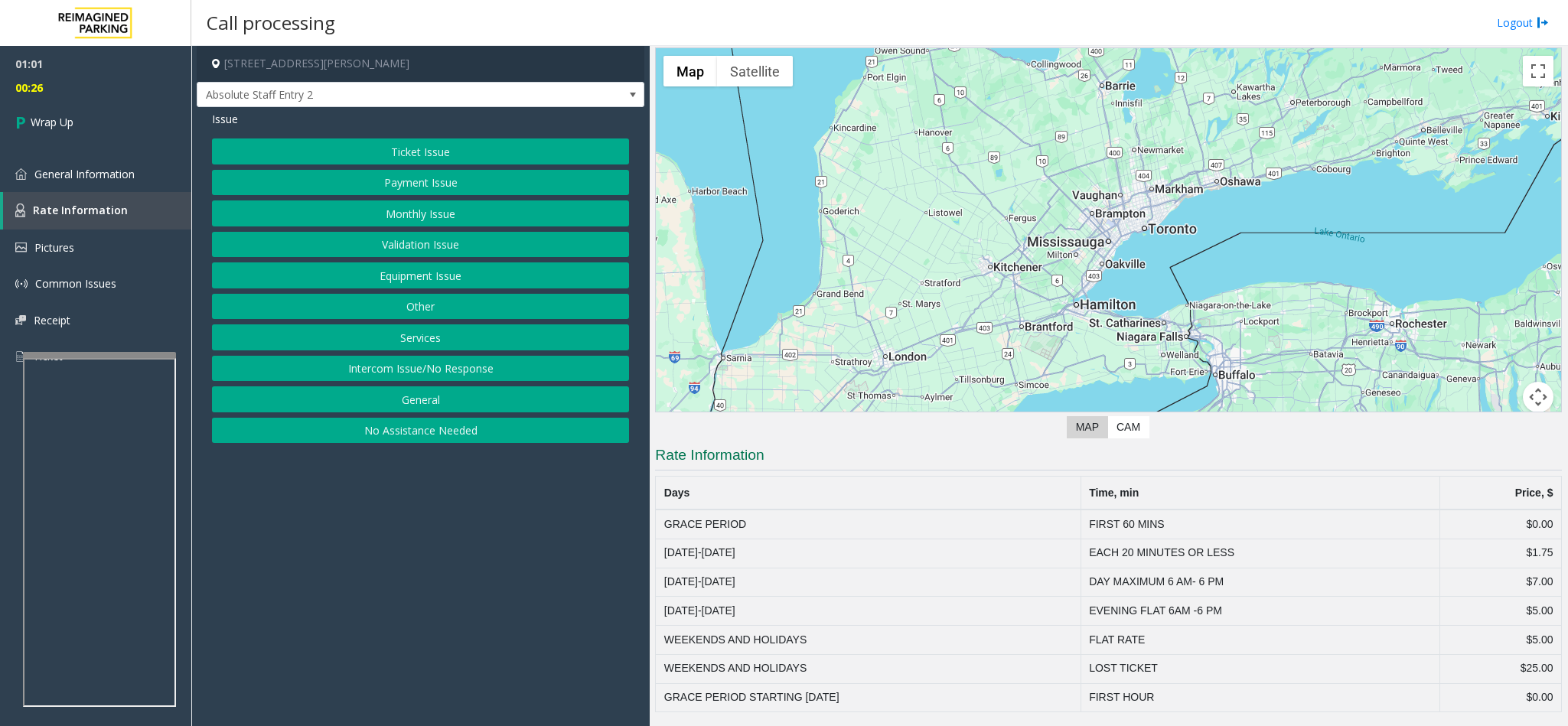
click at [403, 409] on button "General" at bounding box center [420, 399] width 417 height 26
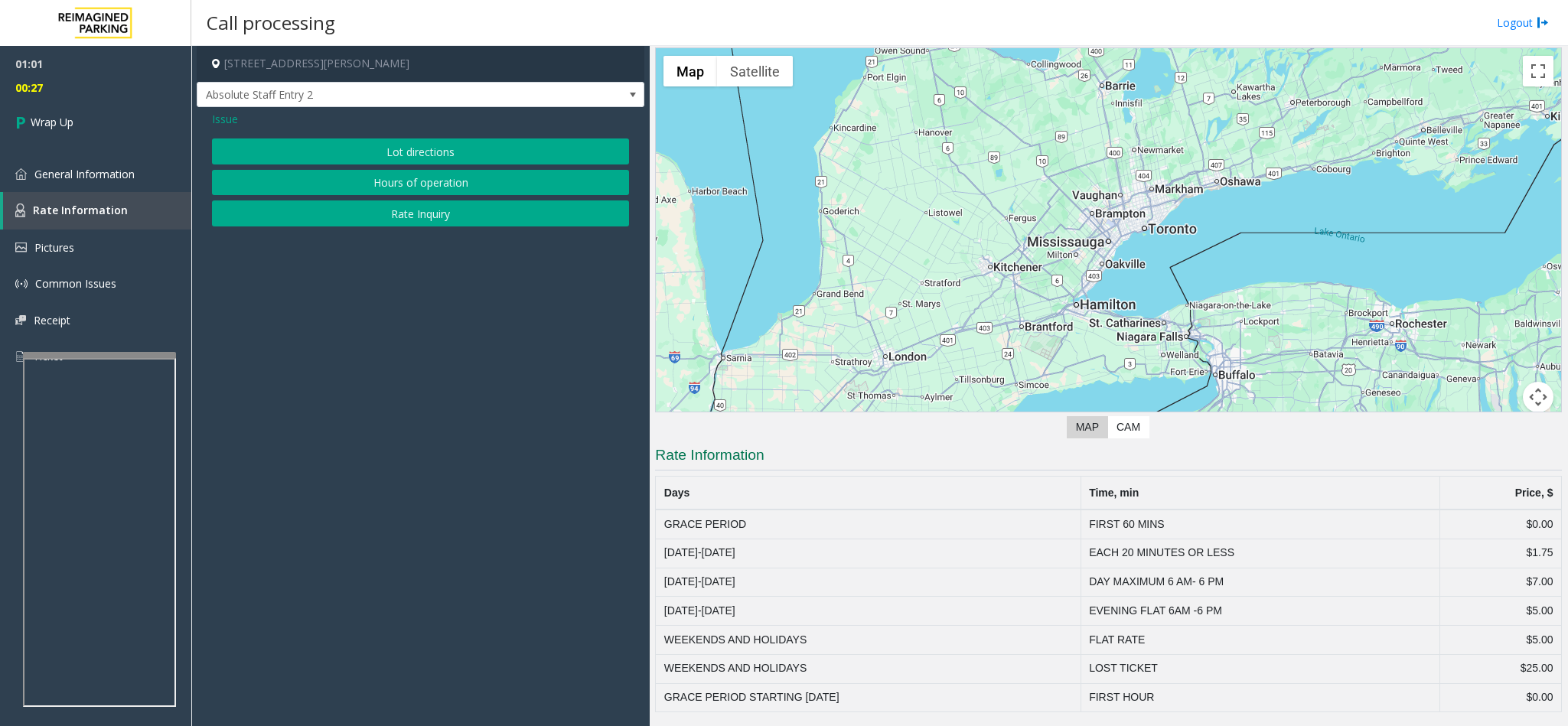
click at [373, 219] on button "Rate Inquiry" at bounding box center [420, 213] width 417 height 26
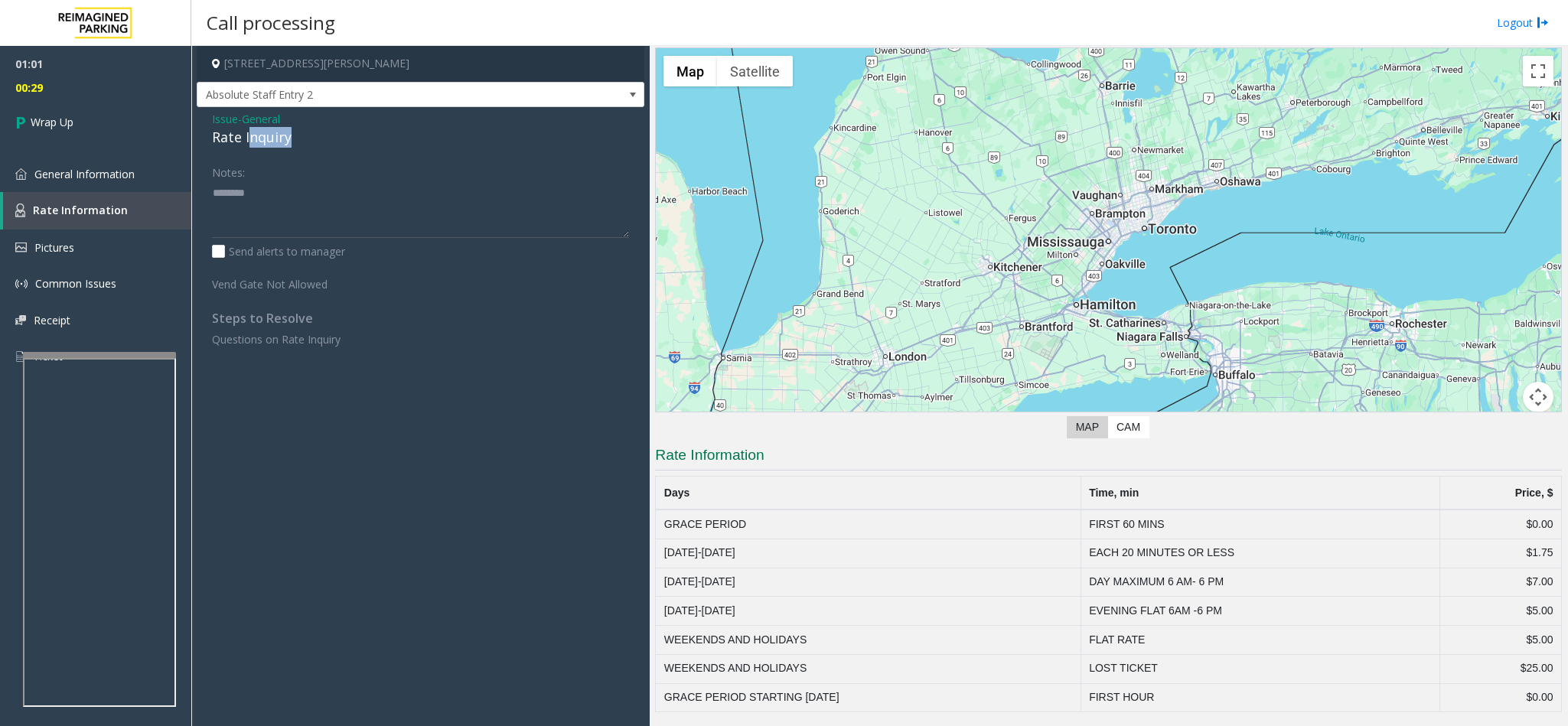
drag, startPoint x: 251, startPoint y: 137, endPoint x: 241, endPoint y: 133, distance: 10.8
click at [282, 182] on div "Issue - General Rate Inquiry Notes: Send alerts to manager Vend Gate Not Allowe…" at bounding box center [420, 235] width 448 height 256
click at [241, 142] on div "Rate Inquiry" at bounding box center [420, 137] width 417 height 21
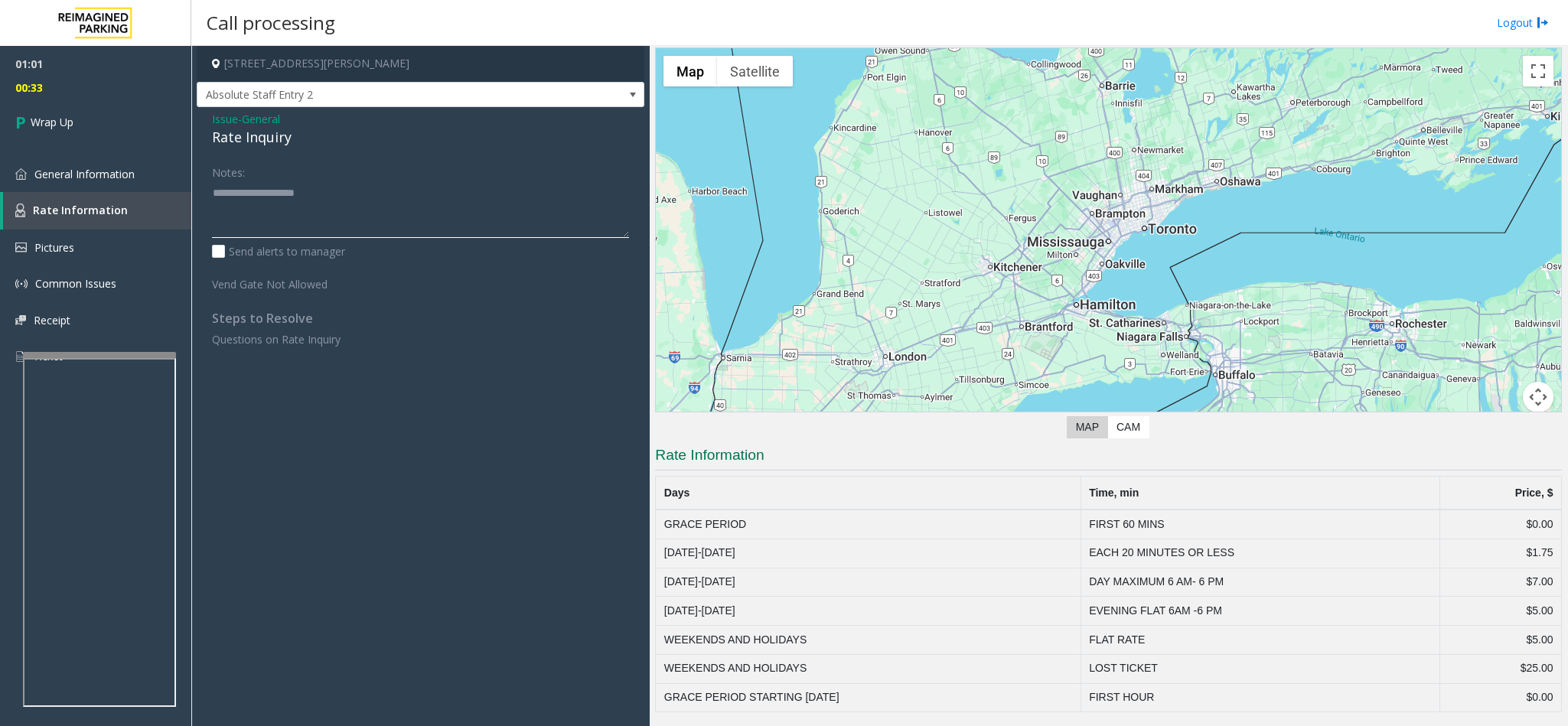
click at [368, 200] on textarea at bounding box center [420, 209] width 417 height 57
type textarea "**********"
click at [103, 110] on link "Wrap Up" at bounding box center [96, 122] width 191 height 45
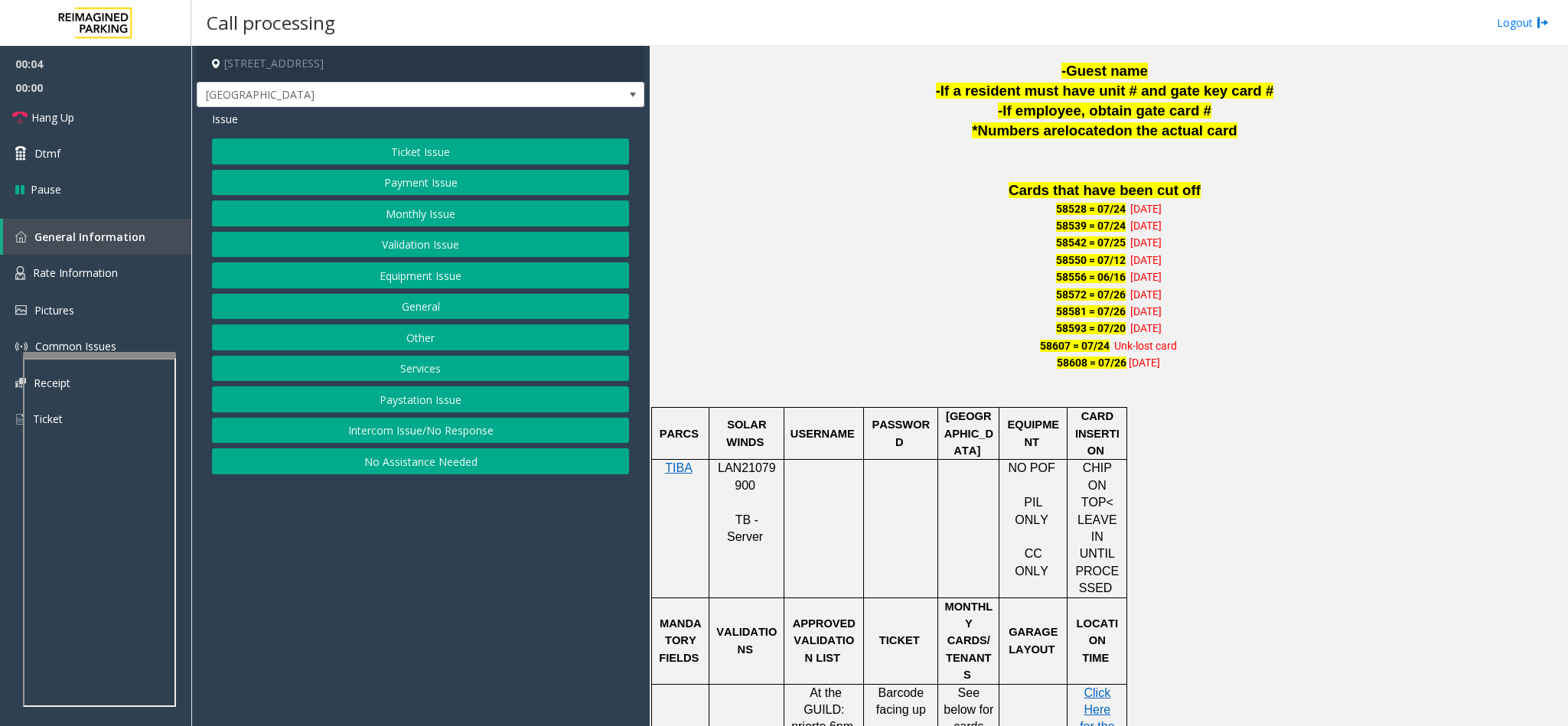
scroll to position [1033, 0]
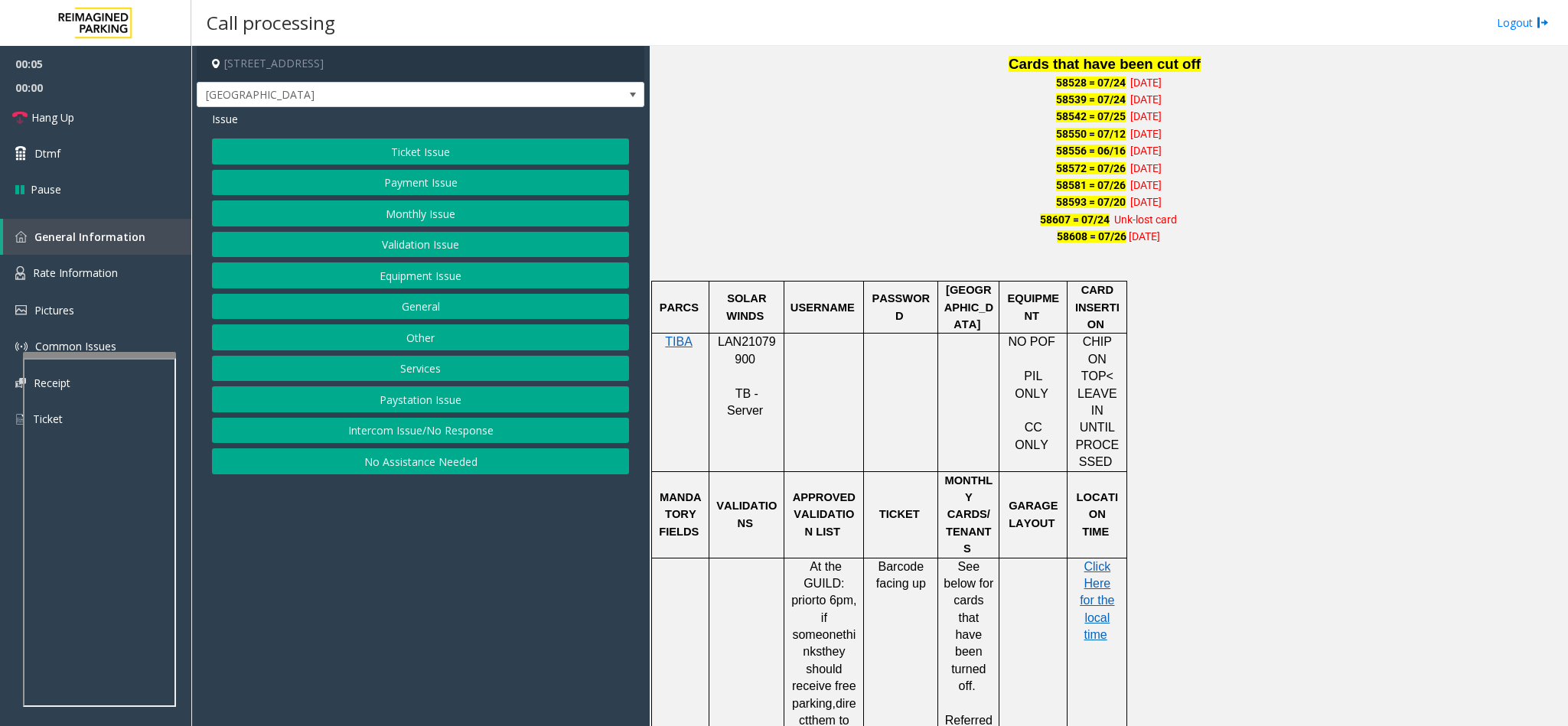
click at [739, 356] on span "LAN21079900" at bounding box center [747, 351] width 58 height 30
copy p "LAN21079900"
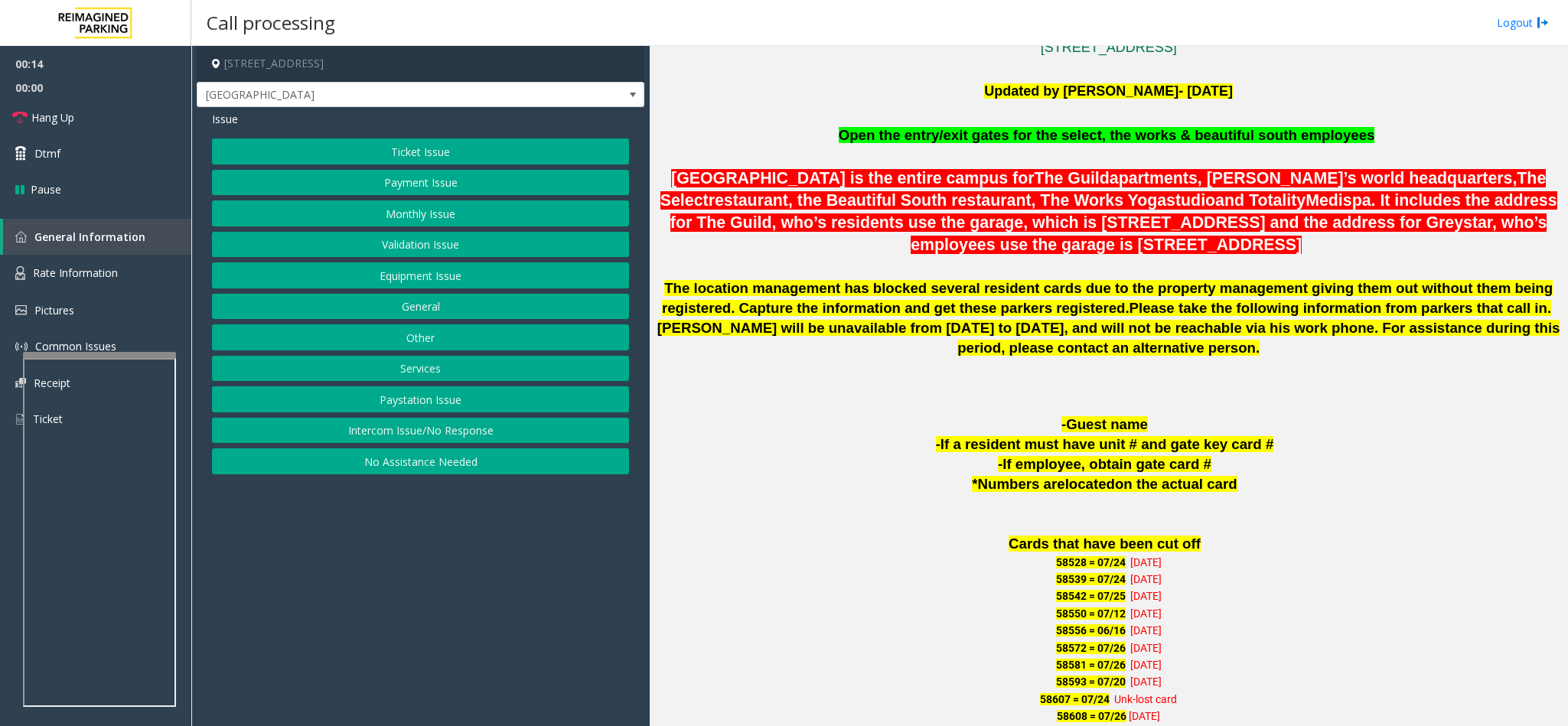
scroll to position [460, 0]
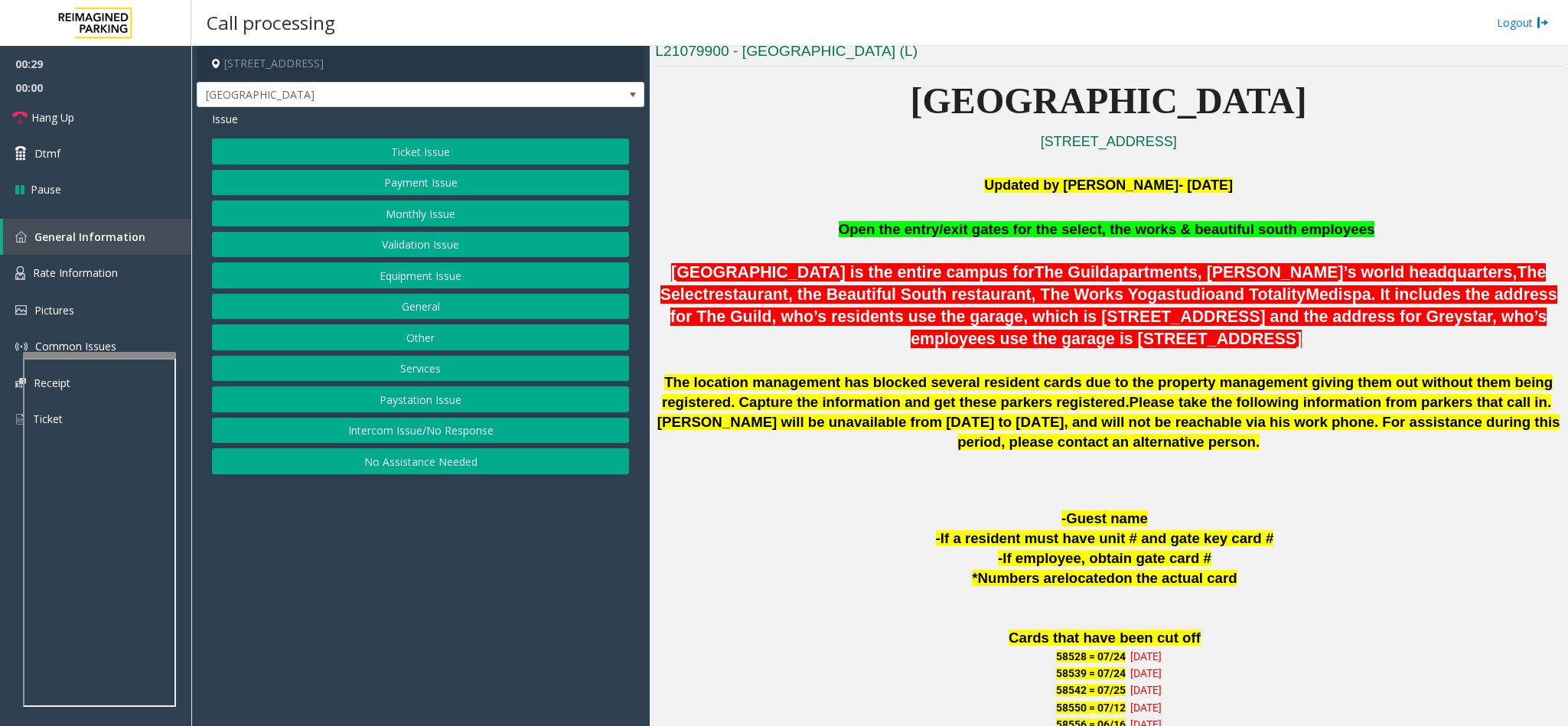
click at [439, 211] on button "Monthly Issue" at bounding box center [420, 213] width 417 height 26
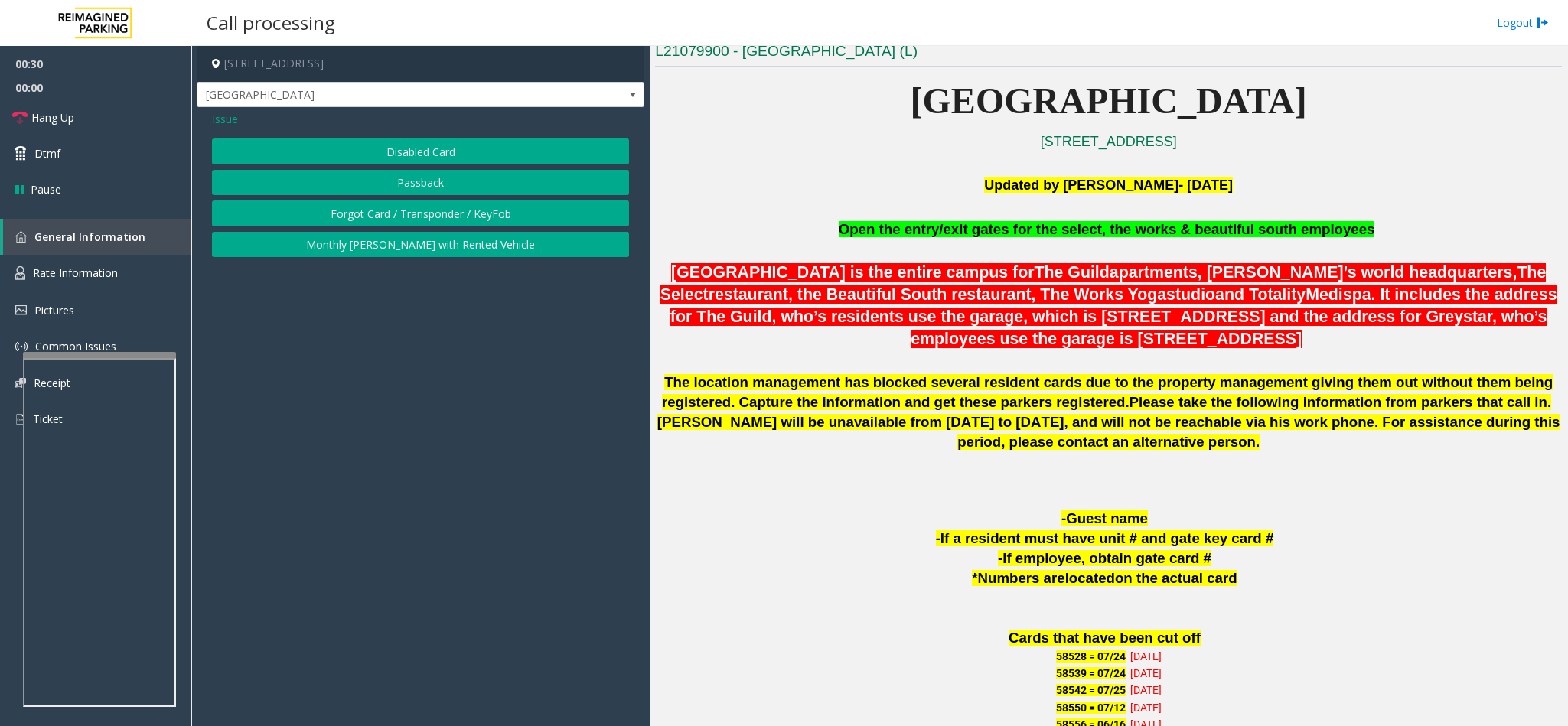
click at [439, 189] on button "Passback" at bounding box center [420, 182] width 417 height 26
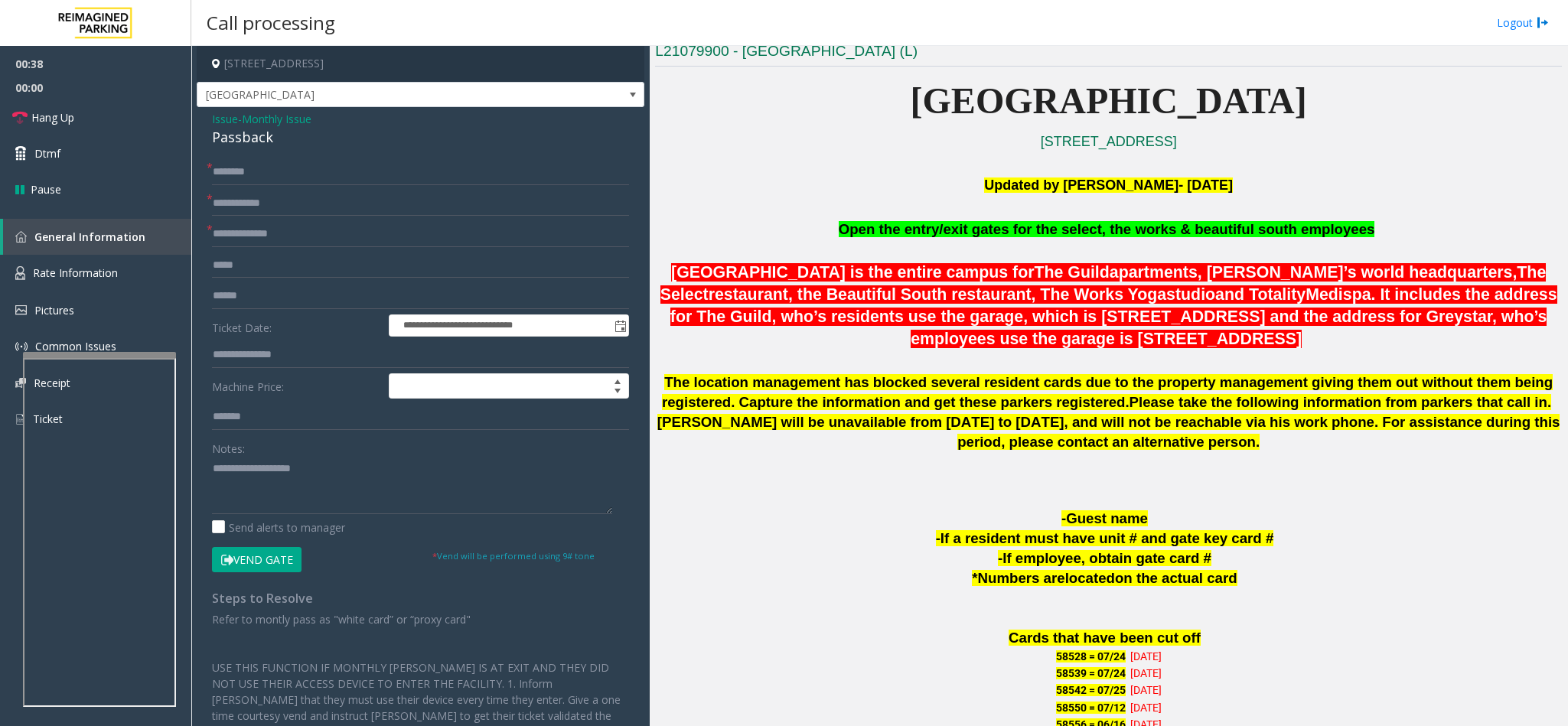
click at [223, 143] on div "Passback" at bounding box center [420, 137] width 417 height 21
type textarea "********"
click at [232, 211] on input "text" at bounding box center [420, 203] width 417 height 26
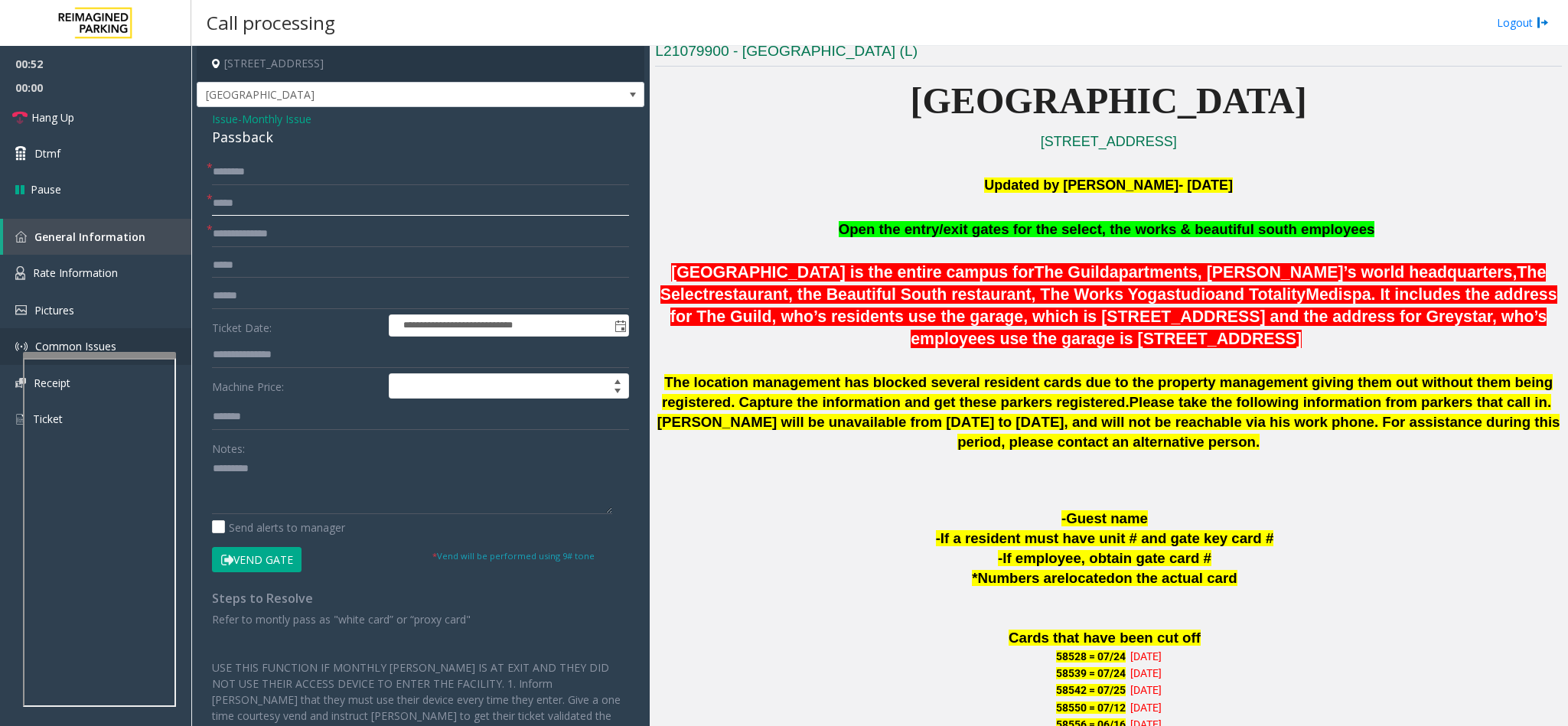
type input "*****"
click at [267, 236] on input "text" at bounding box center [420, 234] width 417 height 26
type input "***"
click at [297, 166] on input "text" at bounding box center [420, 172] width 417 height 26
type input "**********"
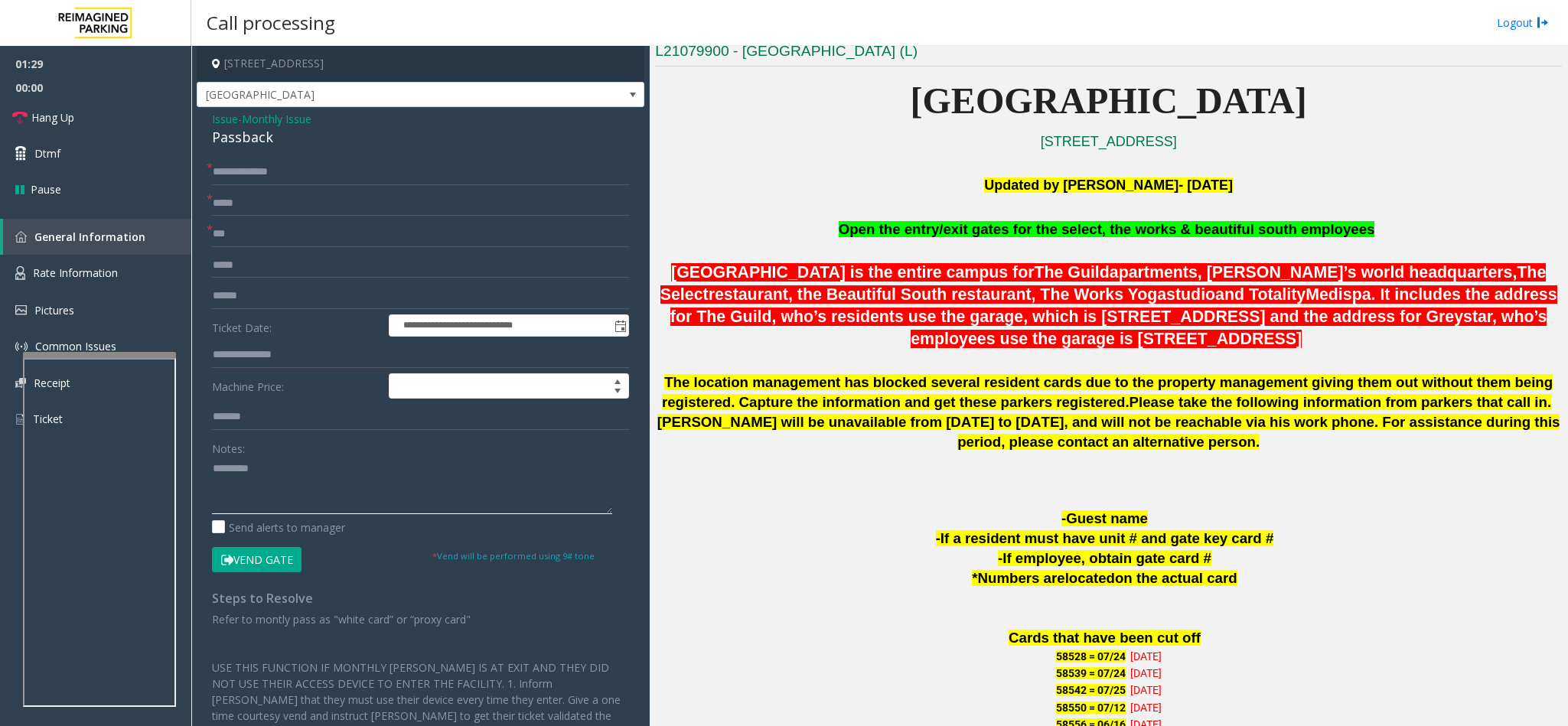
click at [212, 465] on textarea at bounding box center [412, 485] width 400 height 57
type textarea "**********"
click at [308, 367] on input "text" at bounding box center [420, 355] width 417 height 26
type input "**********"
click at [115, 116] on link "Hang Up" at bounding box center [96, 117] width 191 height 36
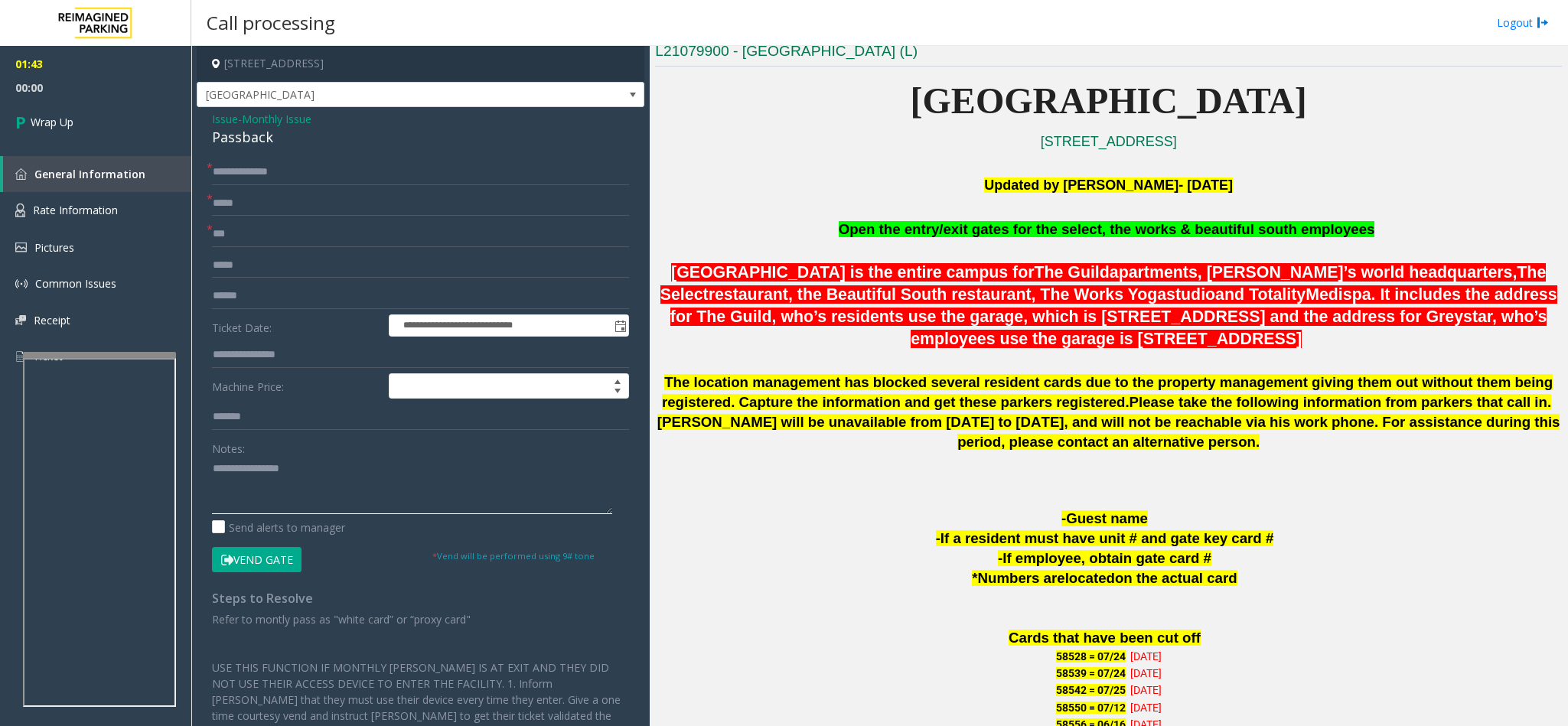
click at [409, 469] on textarea at bounding box center [412, 485] width 400 height 57
type textarea "**********"
click at [97, 124] on link "Wrap Up" at bounding box center [96, 122] width 191 height 45
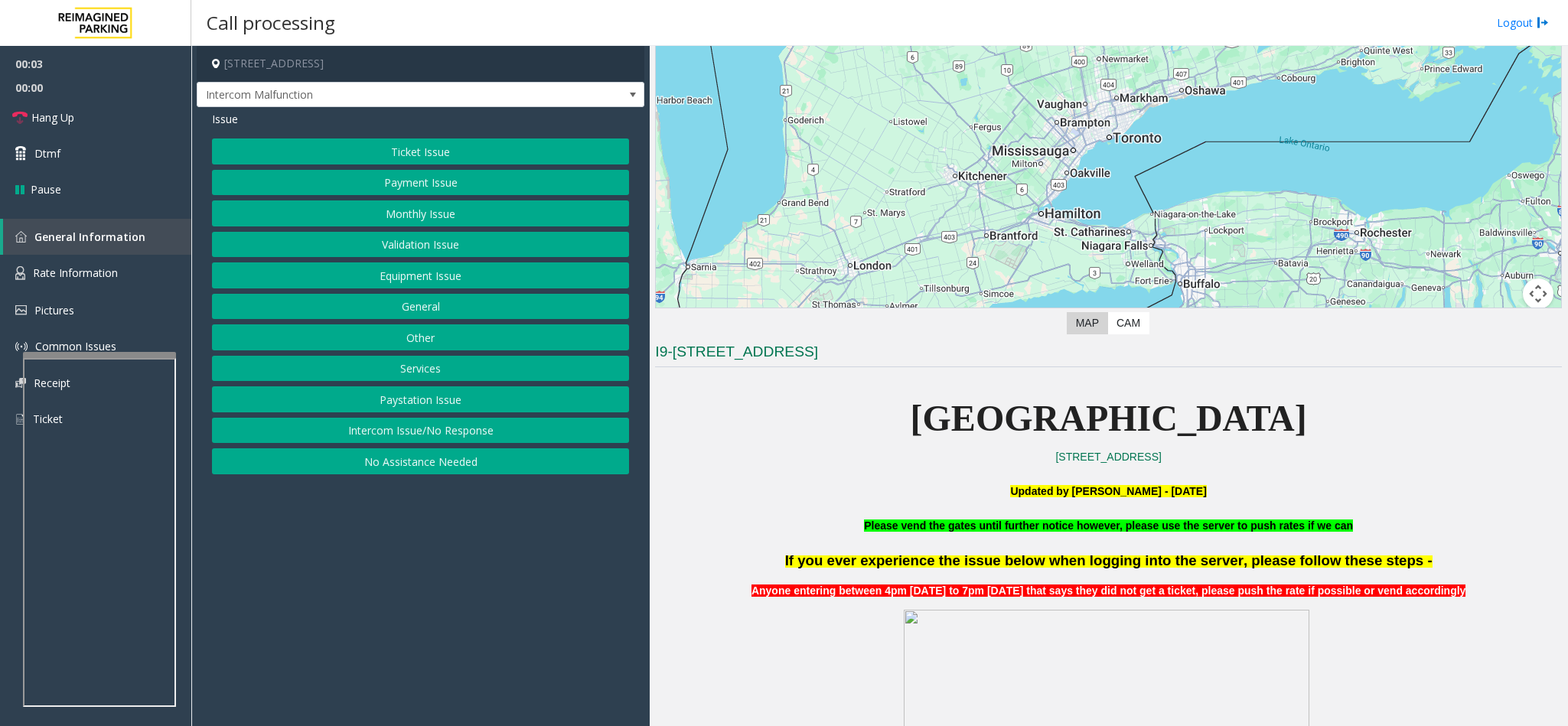
scroll to position [918, 0]
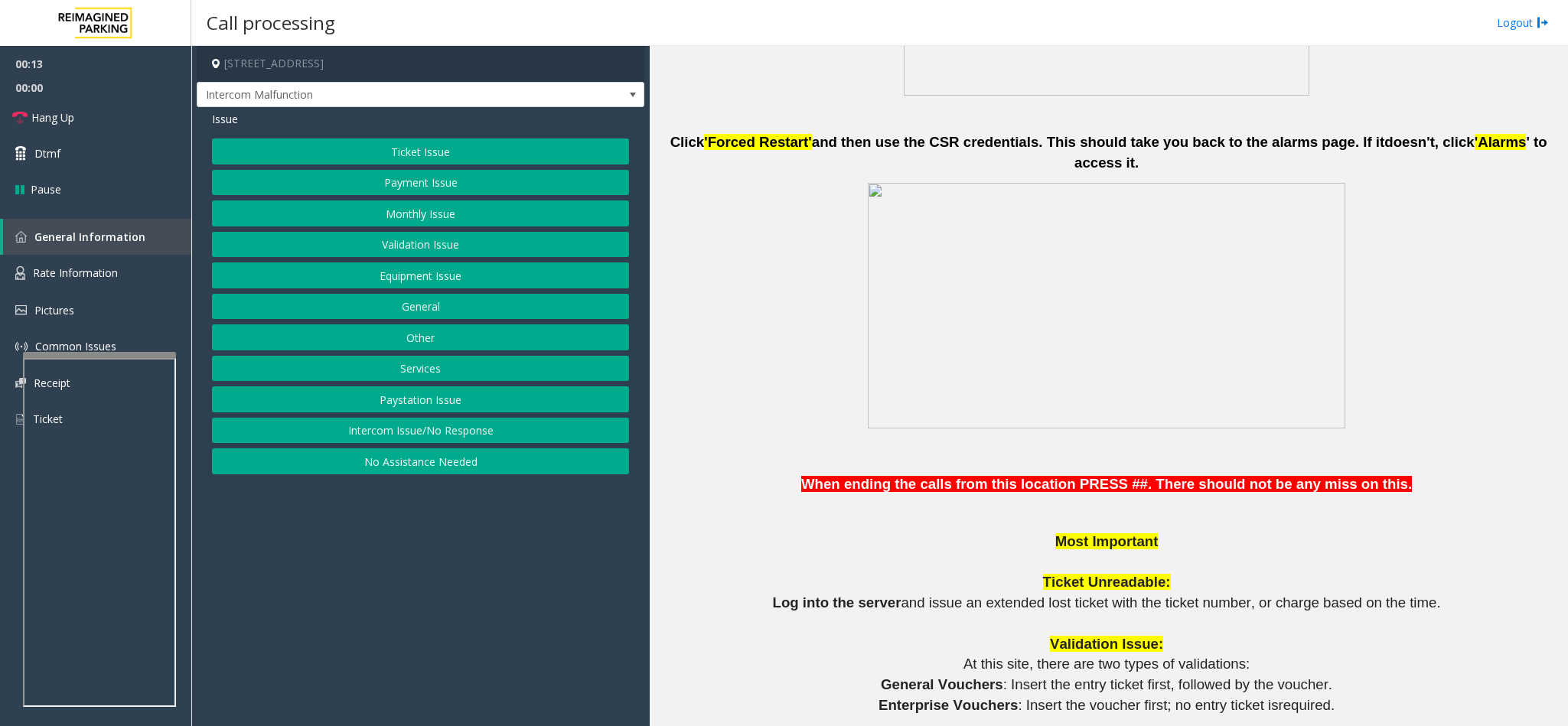
click at [403, 157] on button "Ticket Issue" at bounding box center [420, 151] width 417 height 26
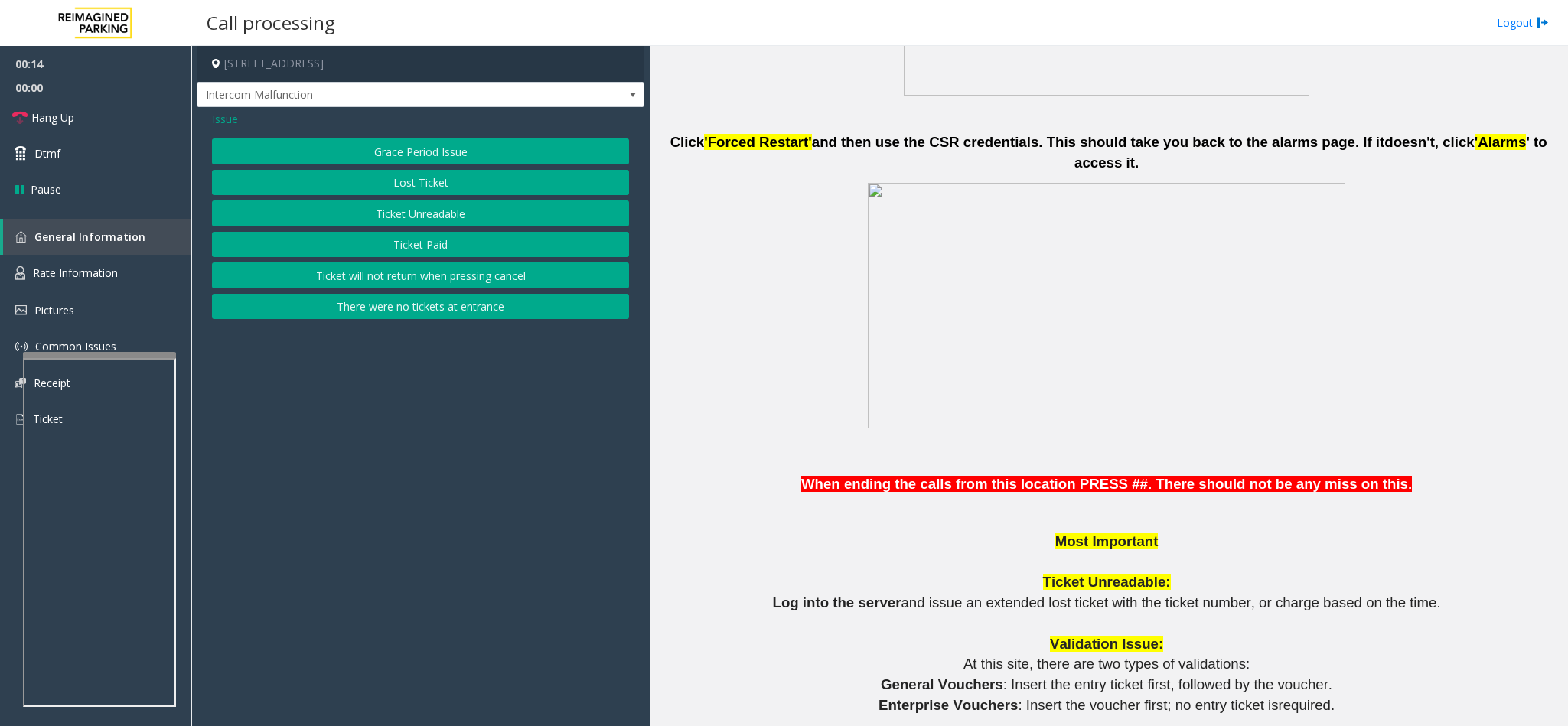
click at [379, 211] on button "Ticket Unreadable" at bounding box center [420, 213] width 417 height 26
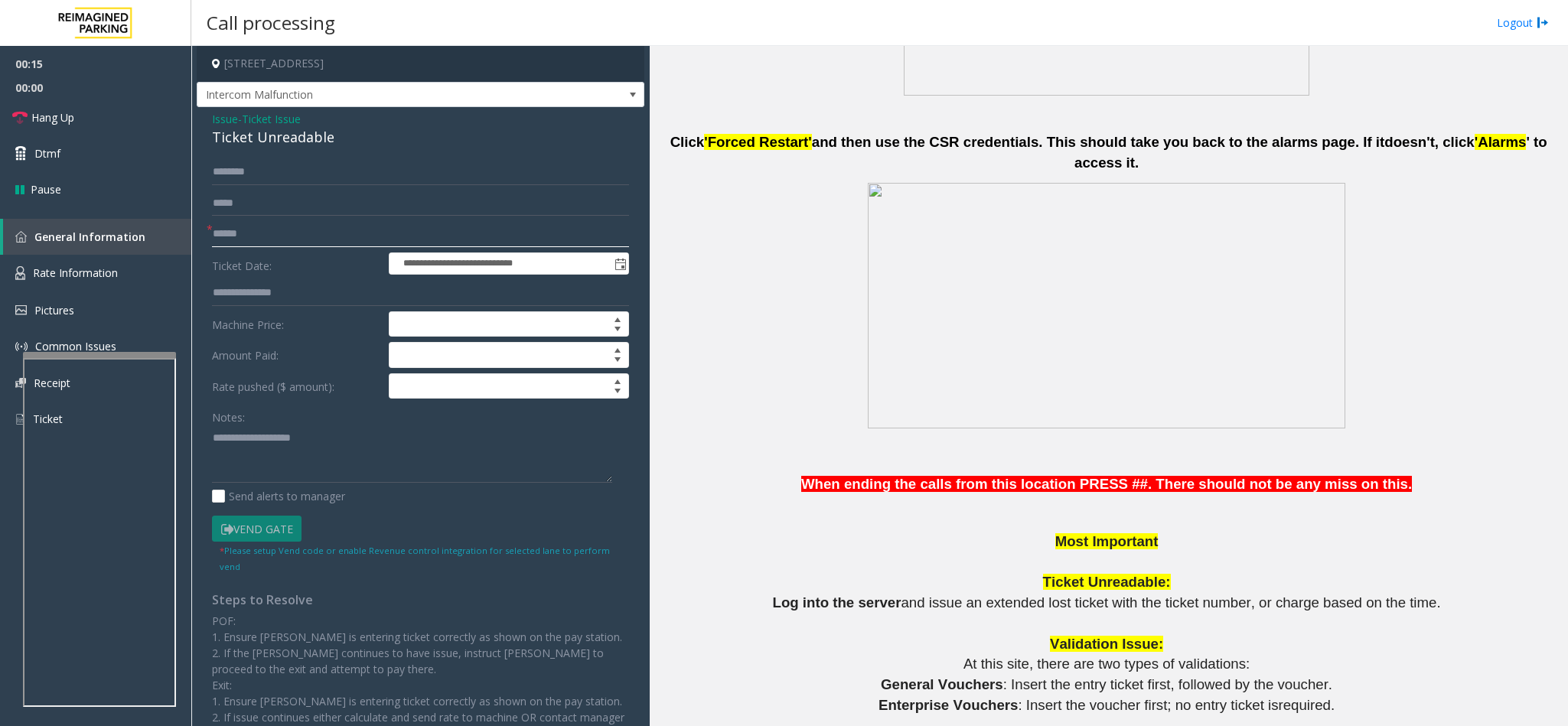
click at [243, 235] on input "text" at bounding box center [420, 234] width 417 height 26
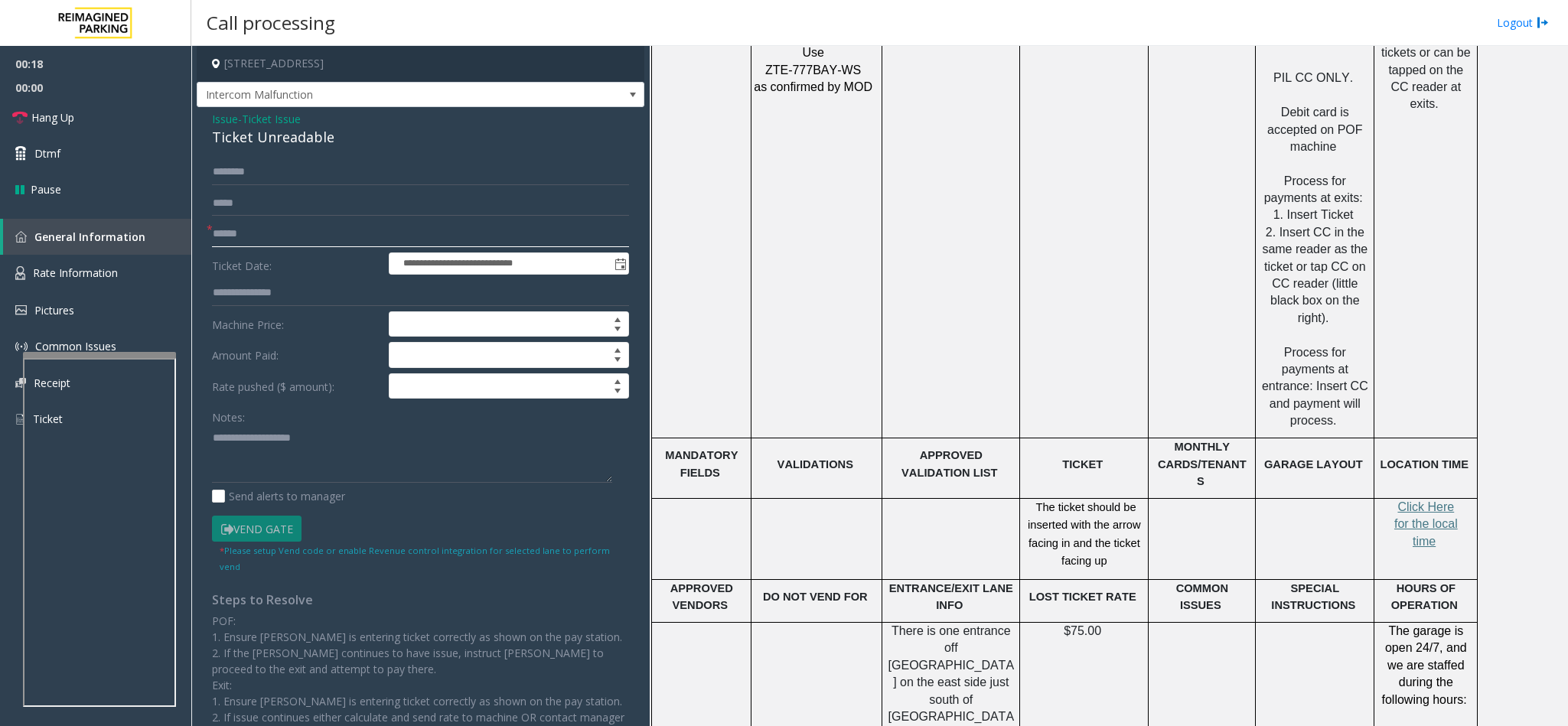
scroll to position [2411, 0]
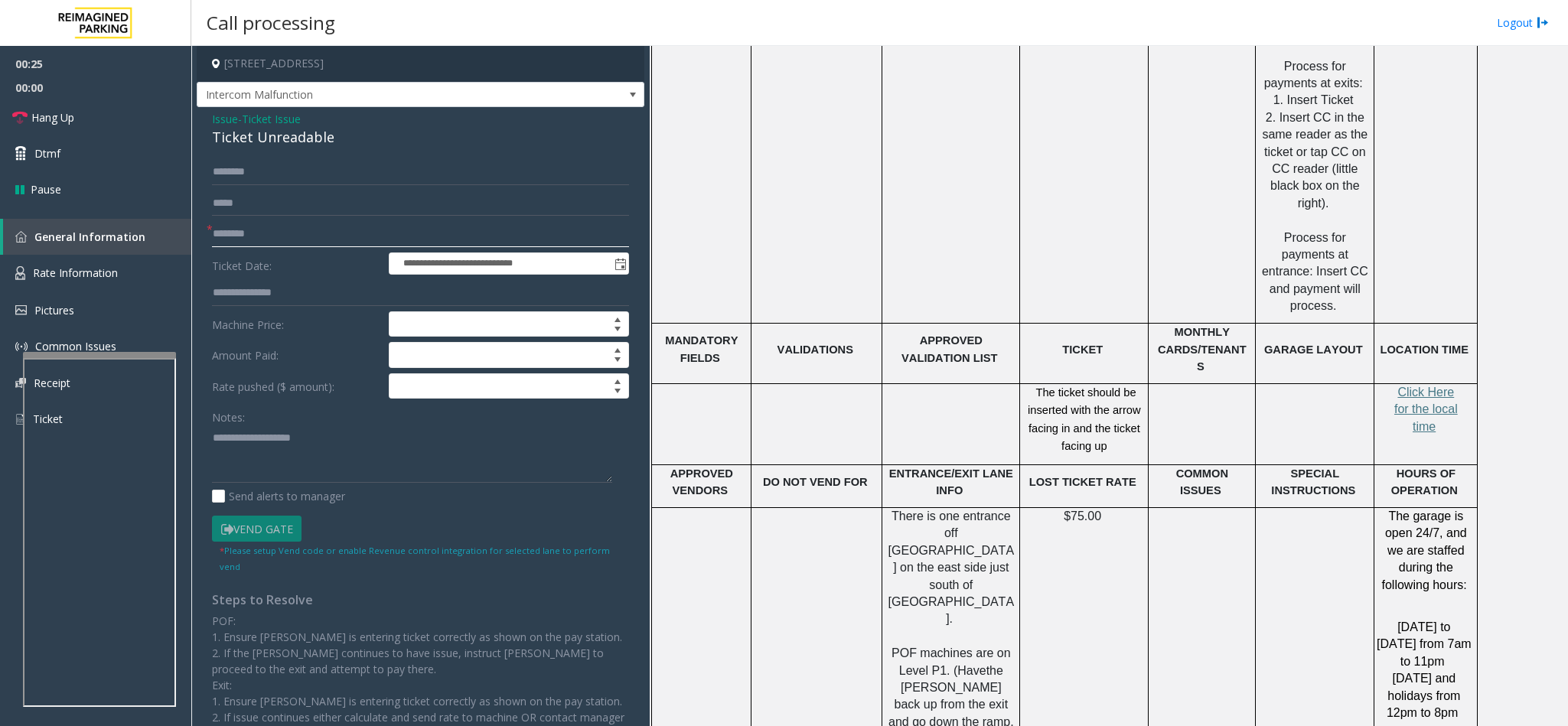
type input "********"
click at [240, 142] on div "Ticket Unreadable" at bounding box center [420, 137] width 417 height 21
click at [213, 436] on textarea at bounding box center [412, 454] width 400 height 57
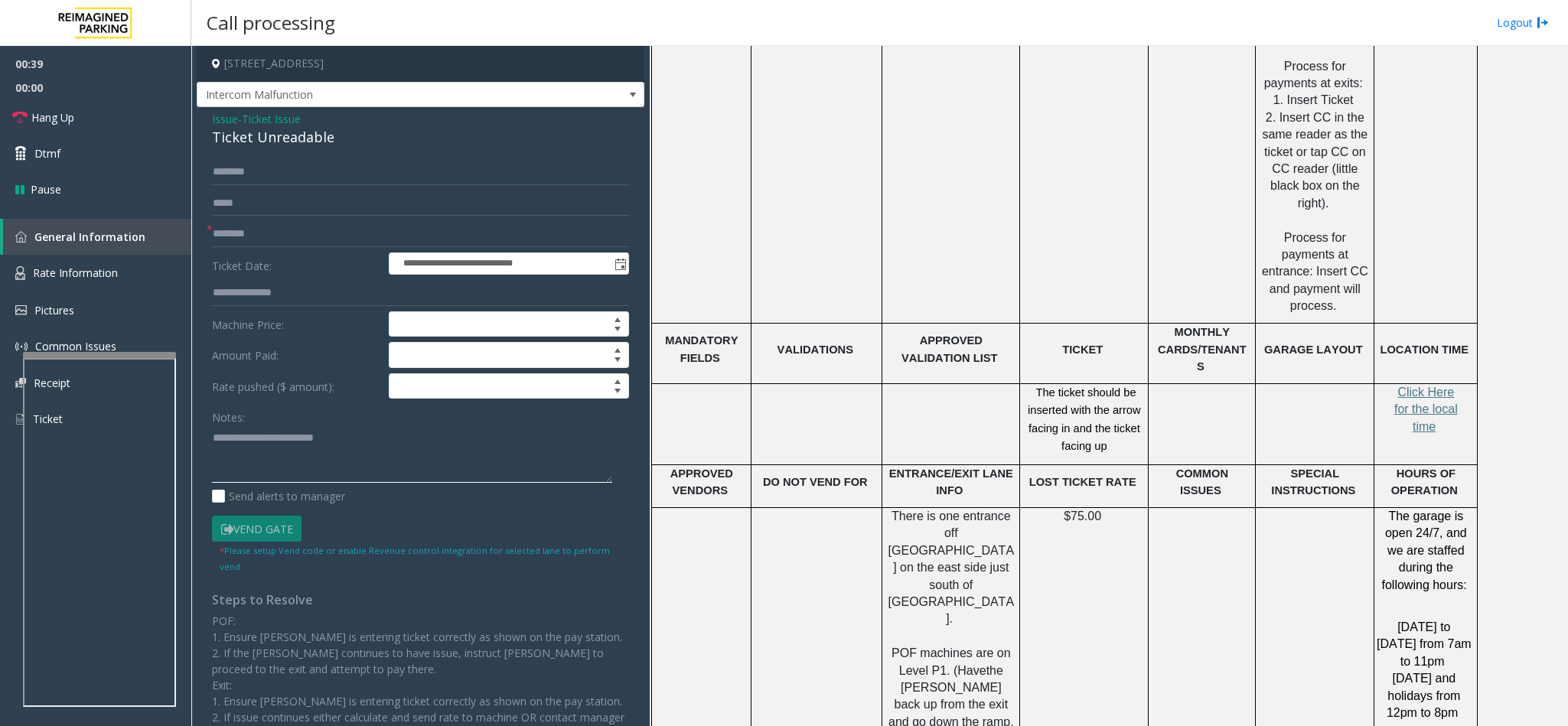
click at [376, 449] on textarea at bounding box center [412, 454] width 400 height 57
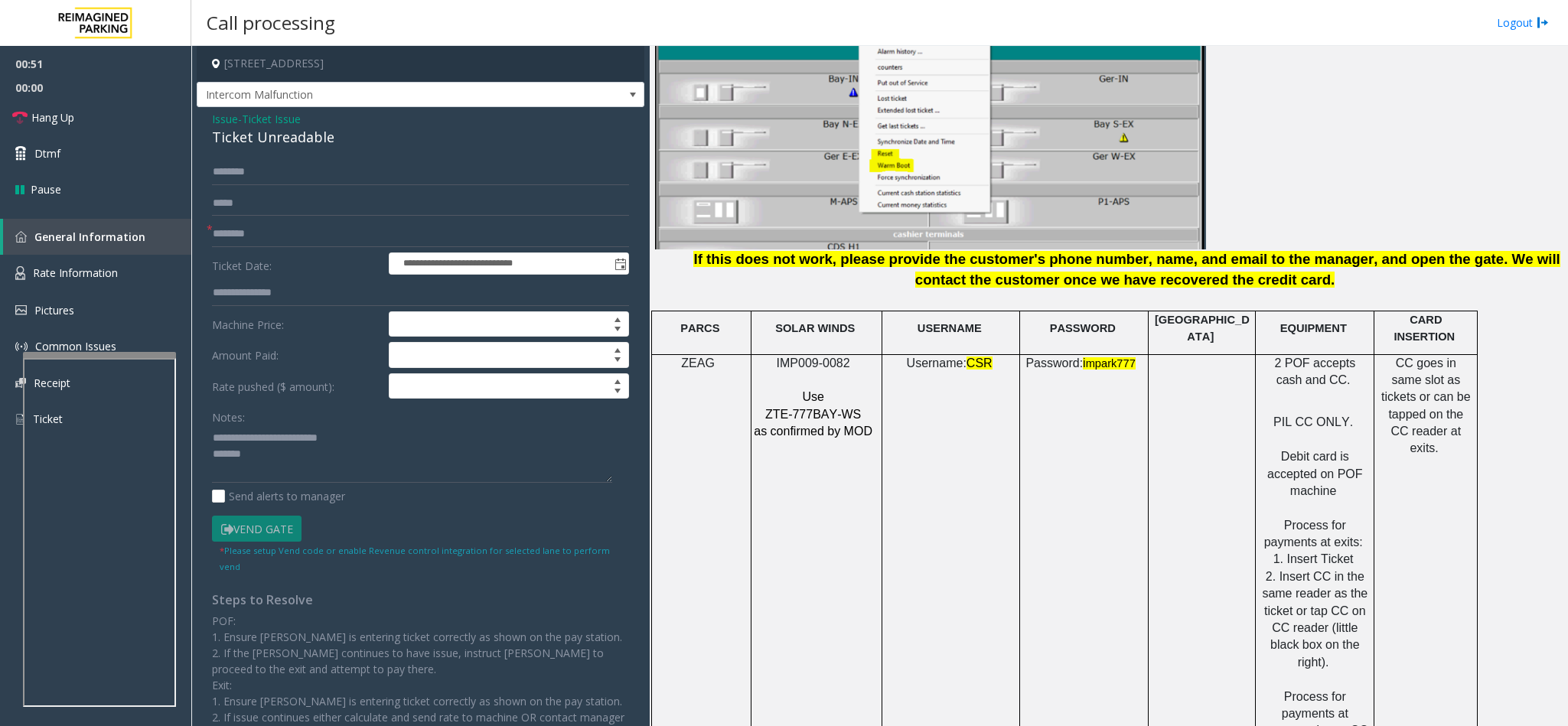
scroll to position [1837, 0]
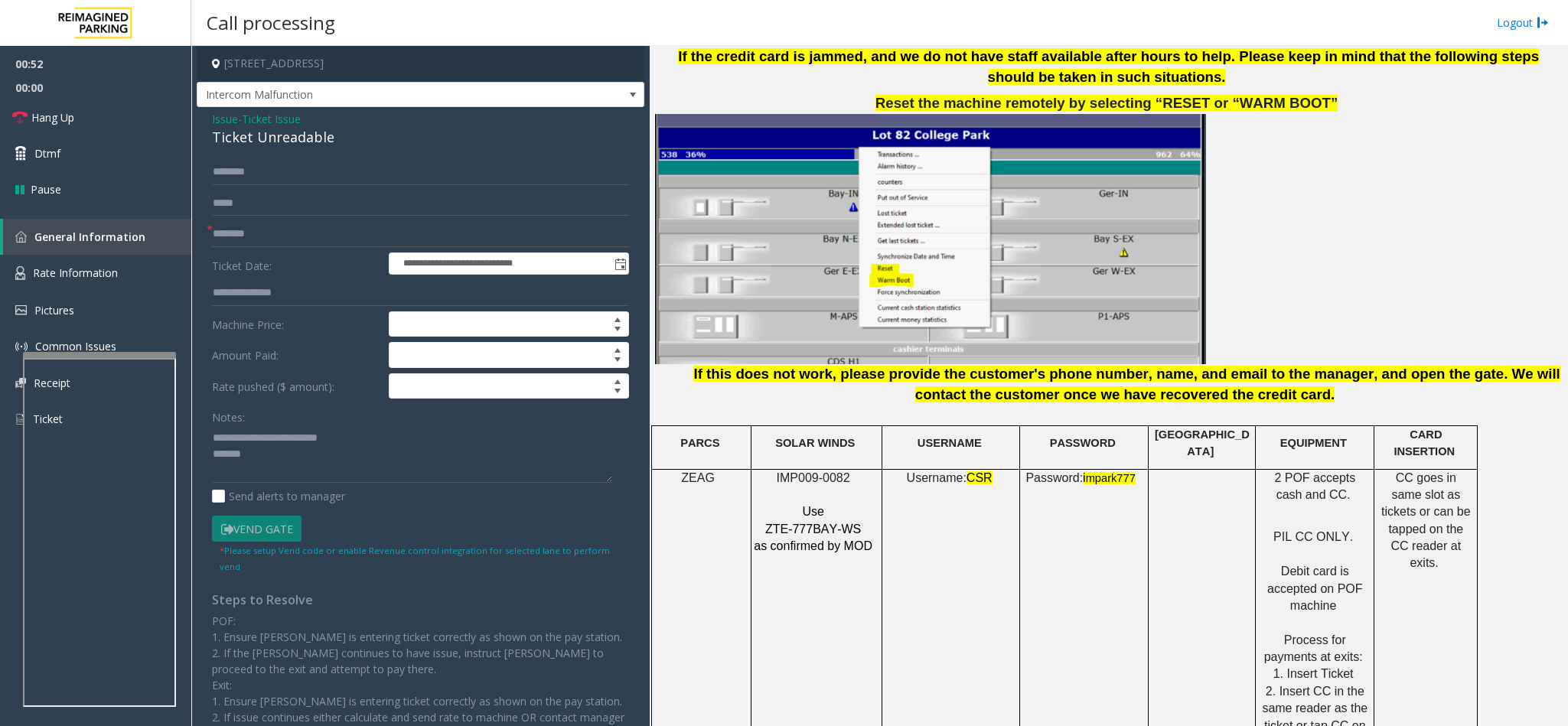
click at [799, 471] on span "IMP009-0082" at bounding box center [813, 478] width 73 height 13
copy p "IMP009-0082"
click at [253, 452] on textarea at bounding box center [412, 454] width 400 height 57
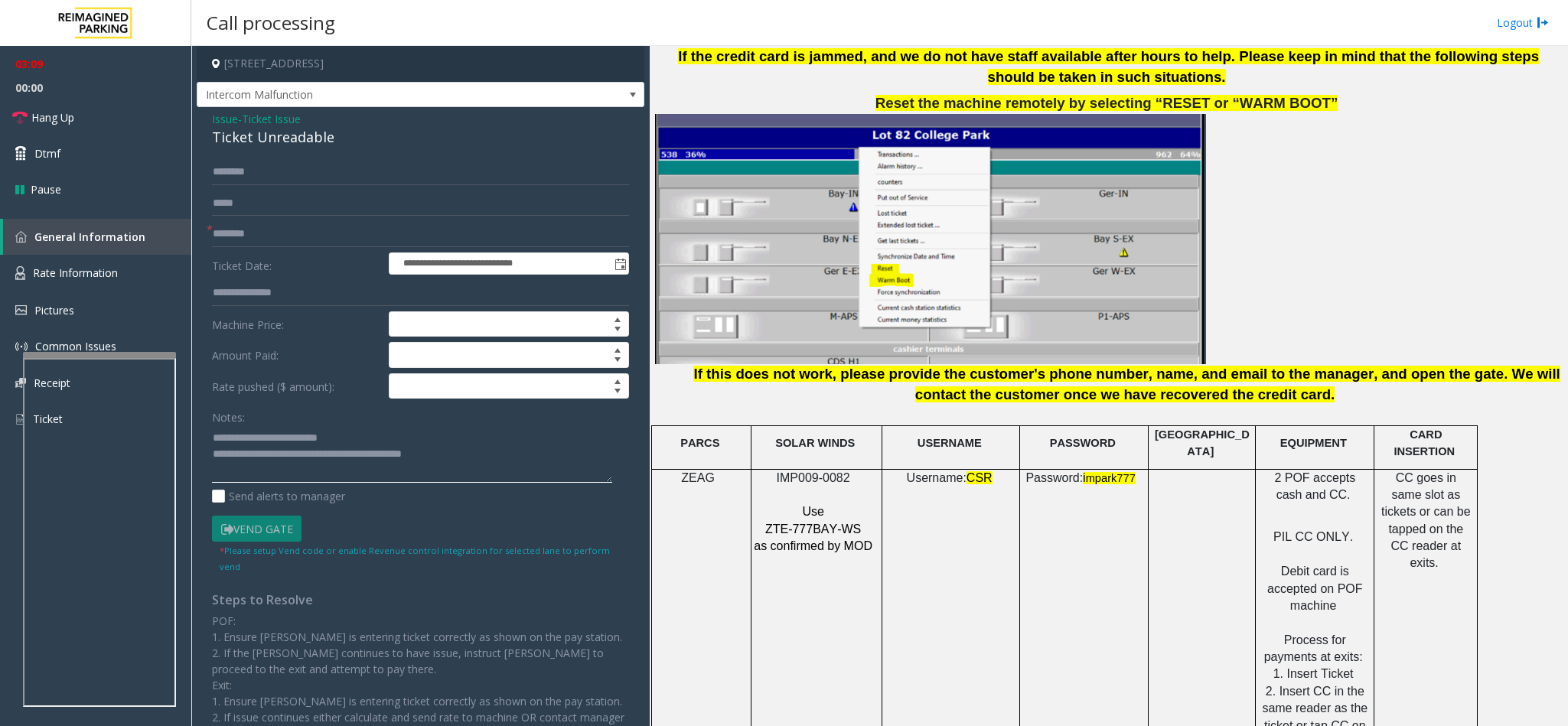
click at [452, 462] on textarea at bounding box center [412, 454] width 400 height 57
type textarea "**********"
click at [61, 120] on span "Hang Up" at bounding box center [52, 117] width 42 height 16
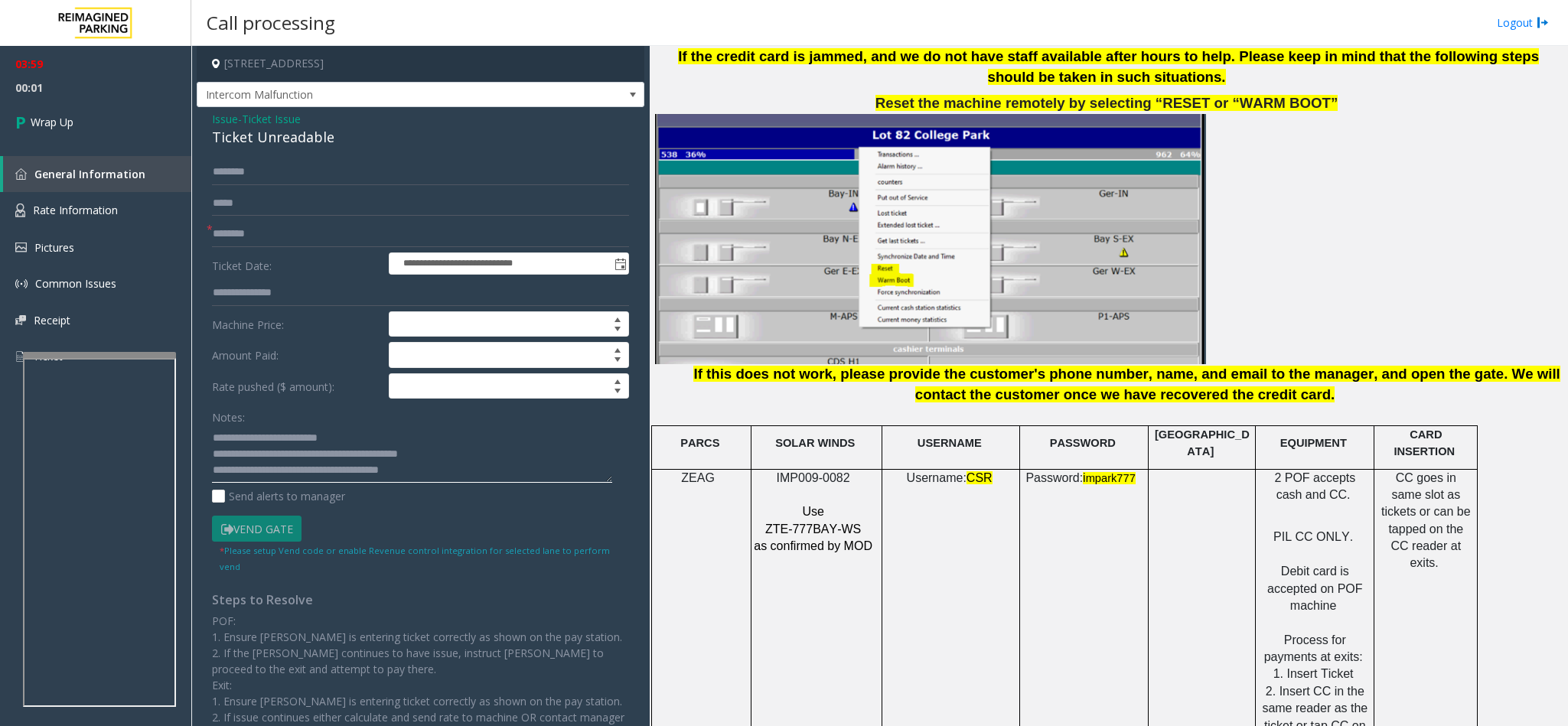
click at [436, 476] on textarea at bounding box center [412, 454] width 400 height 57
click at [106, 122] on link "Wrap Up" at bounding box center [96, 122] width 191 height 45
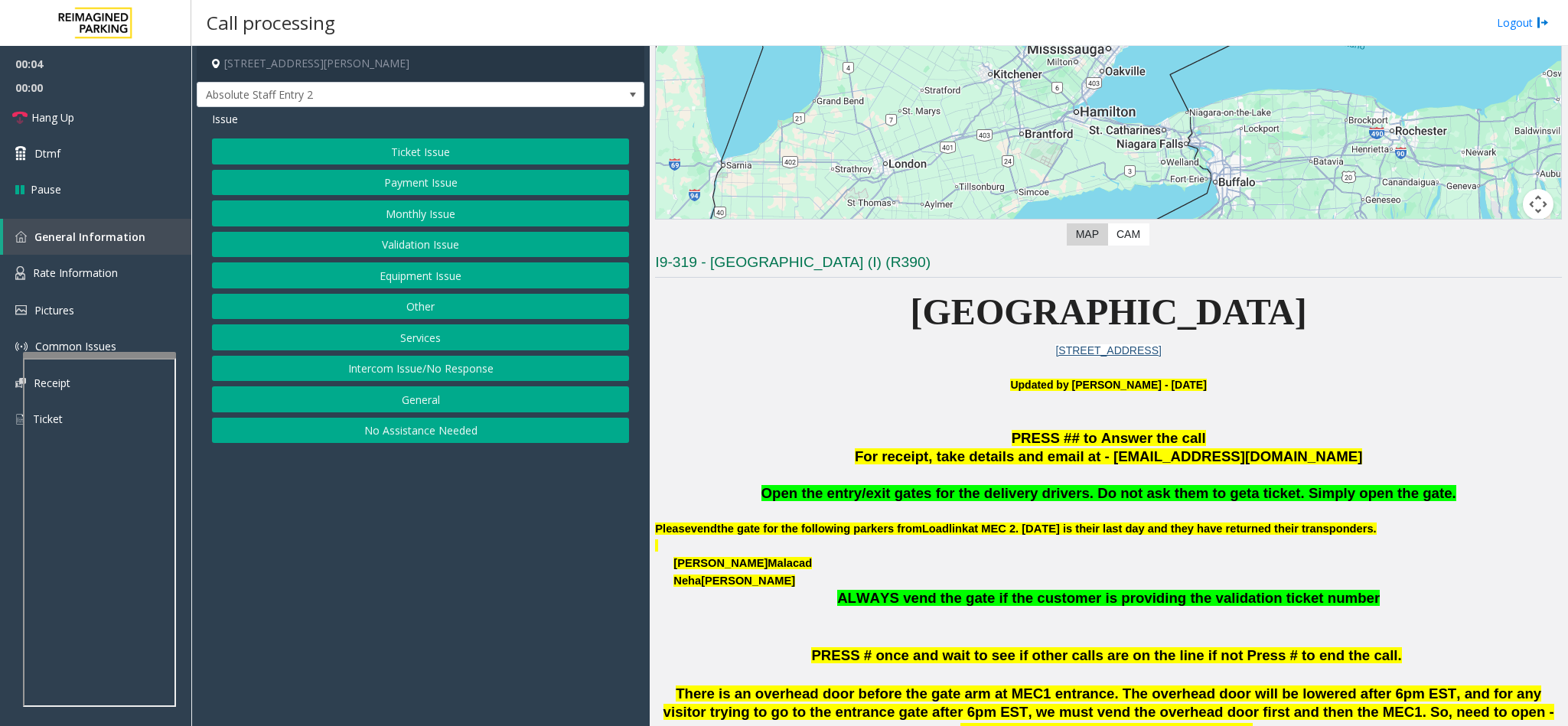
scroll to position [230, 0]
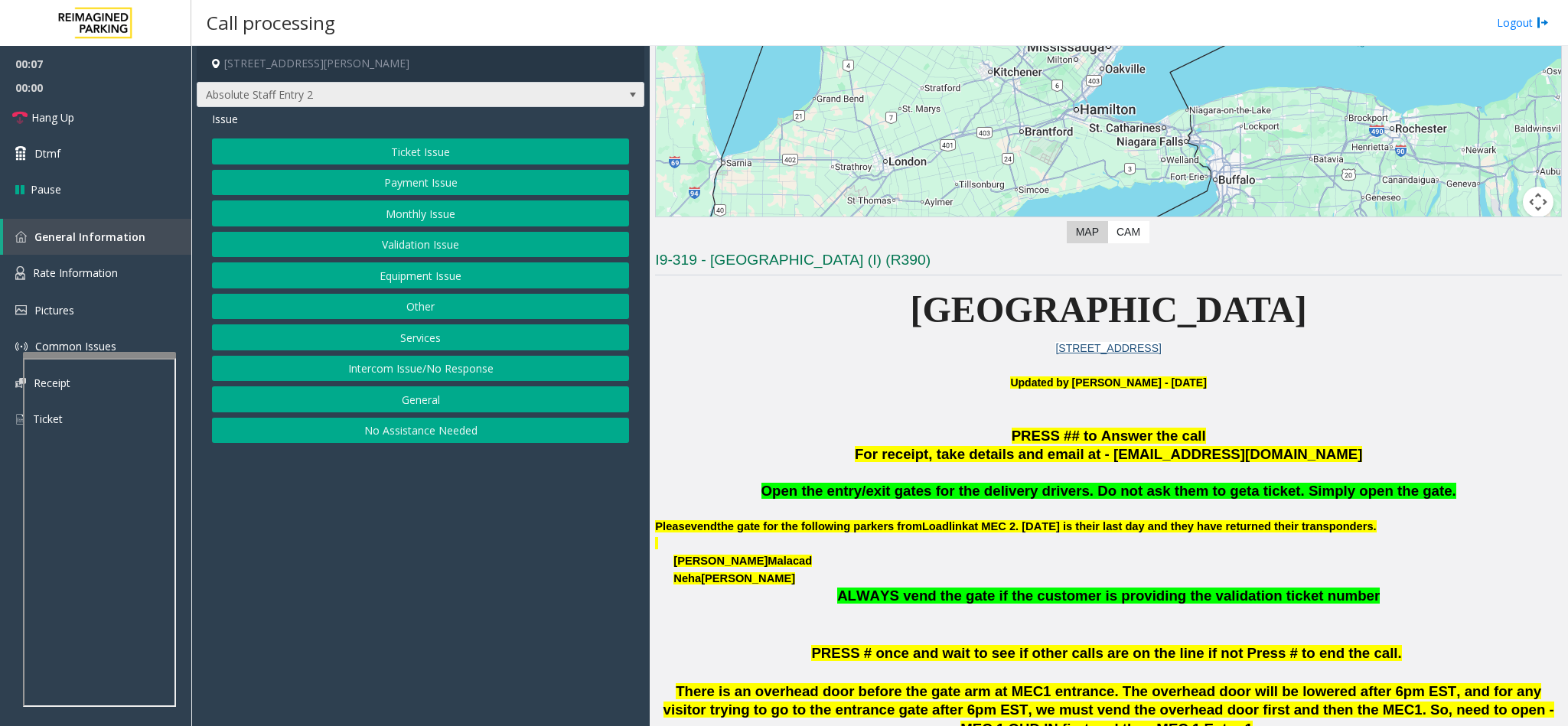
click at [475, 92] on span "Absolute Staff Entry 2" at bounding box center [375, 94] width 357 height 24
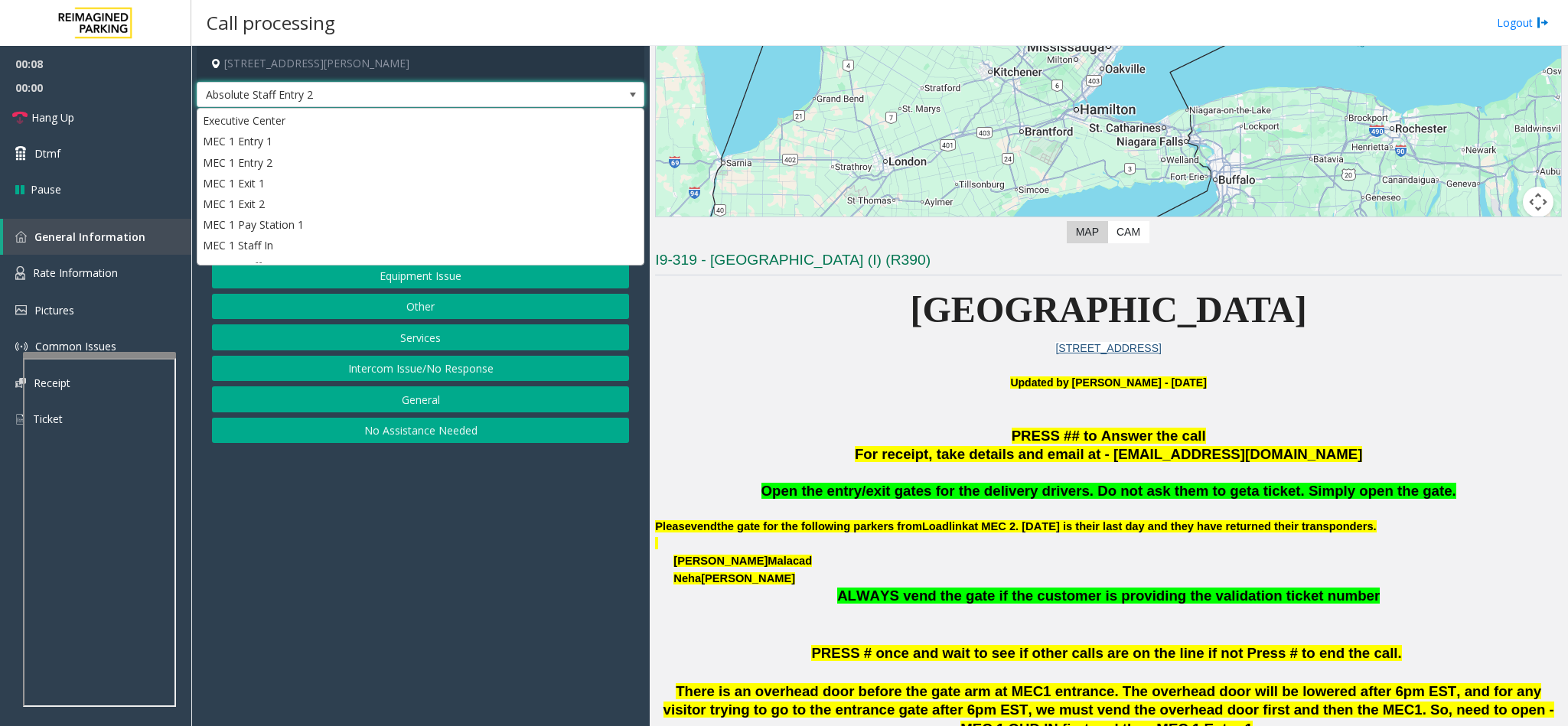
scroll to position [235, 0]
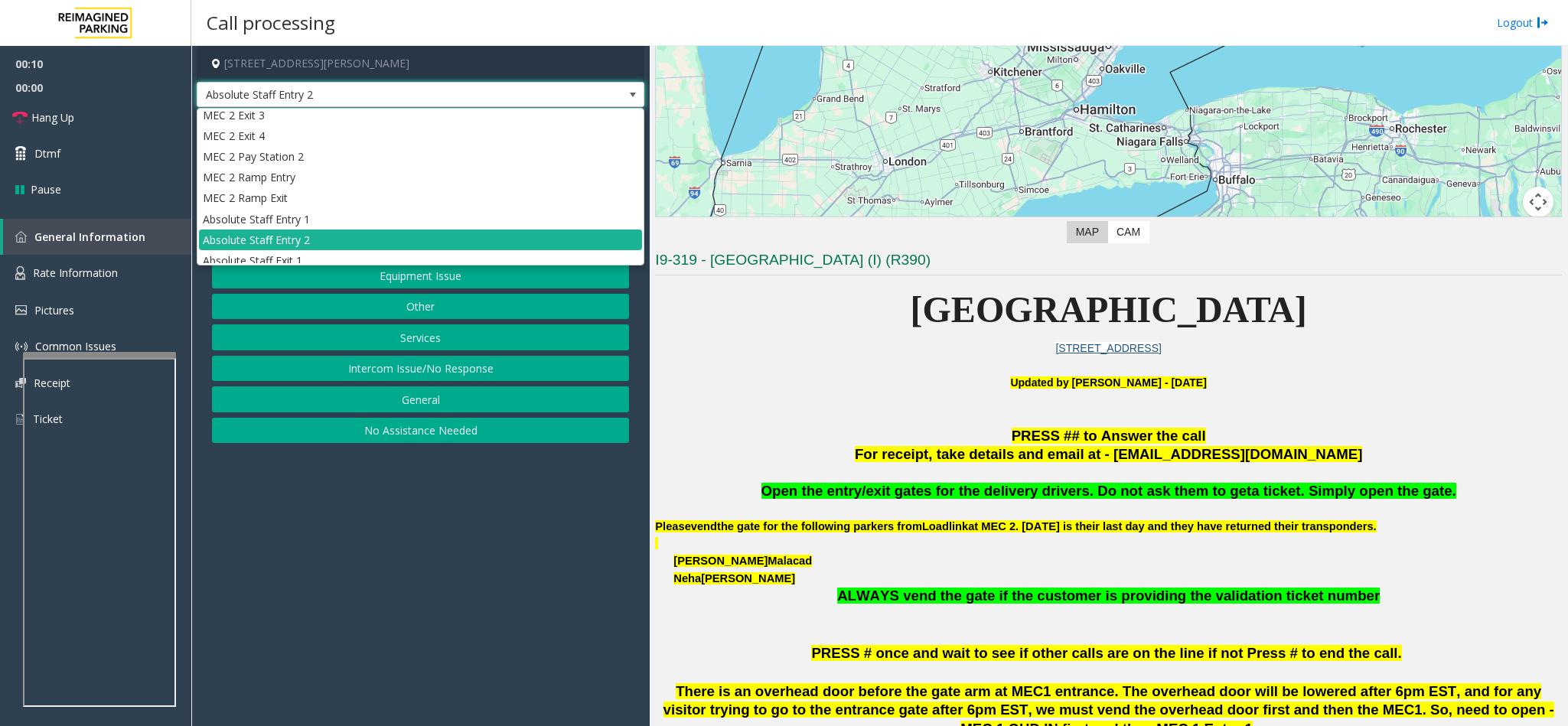
click at [781, 354] on p "120 Adelaide St W, Toronto, ON M5H 1T1, Canada" at bounding box center [1108, 348] width 906 height 17
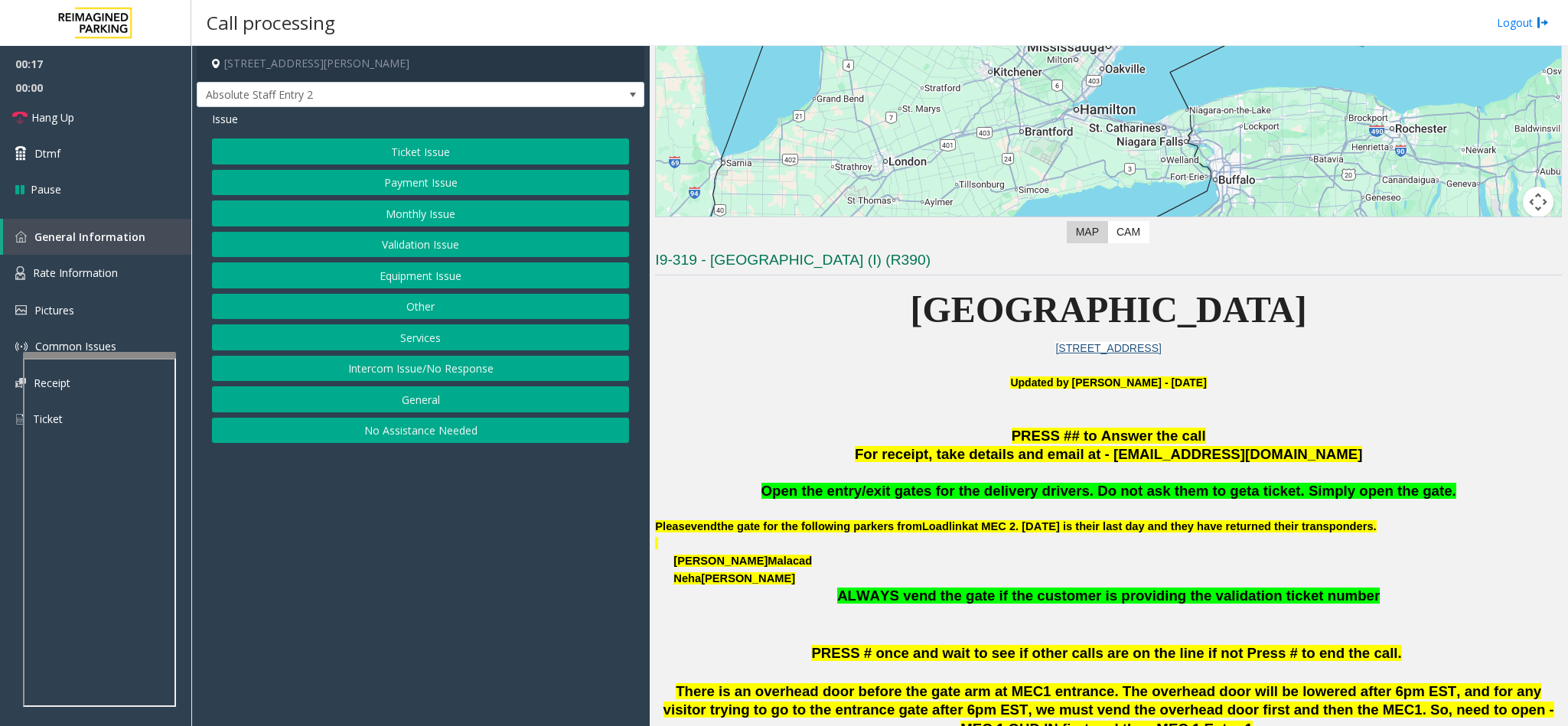
scroll to position [460, 0]
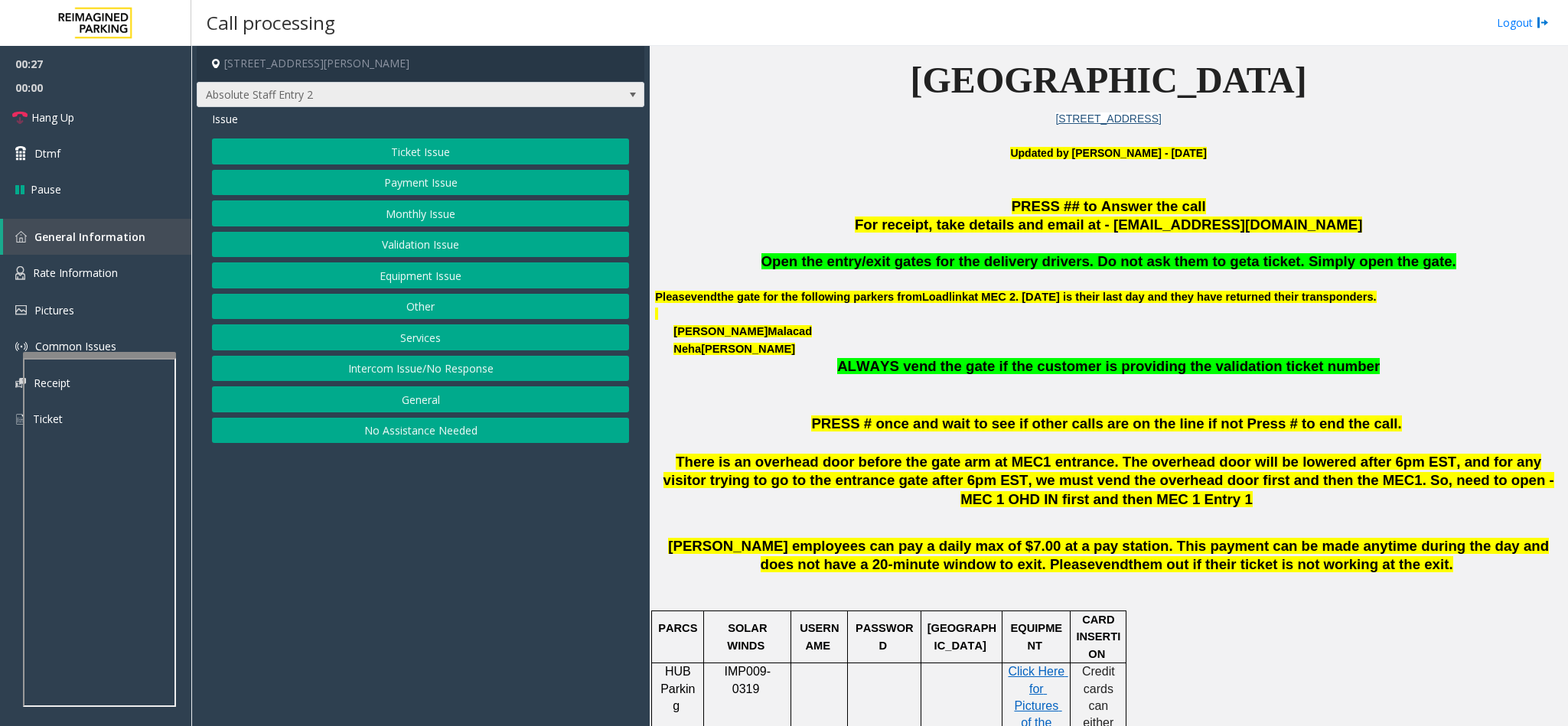
click at [445, 92] on span "Absolute Staff Entry 2" at bounding box center [375, 94] width 357 height 24
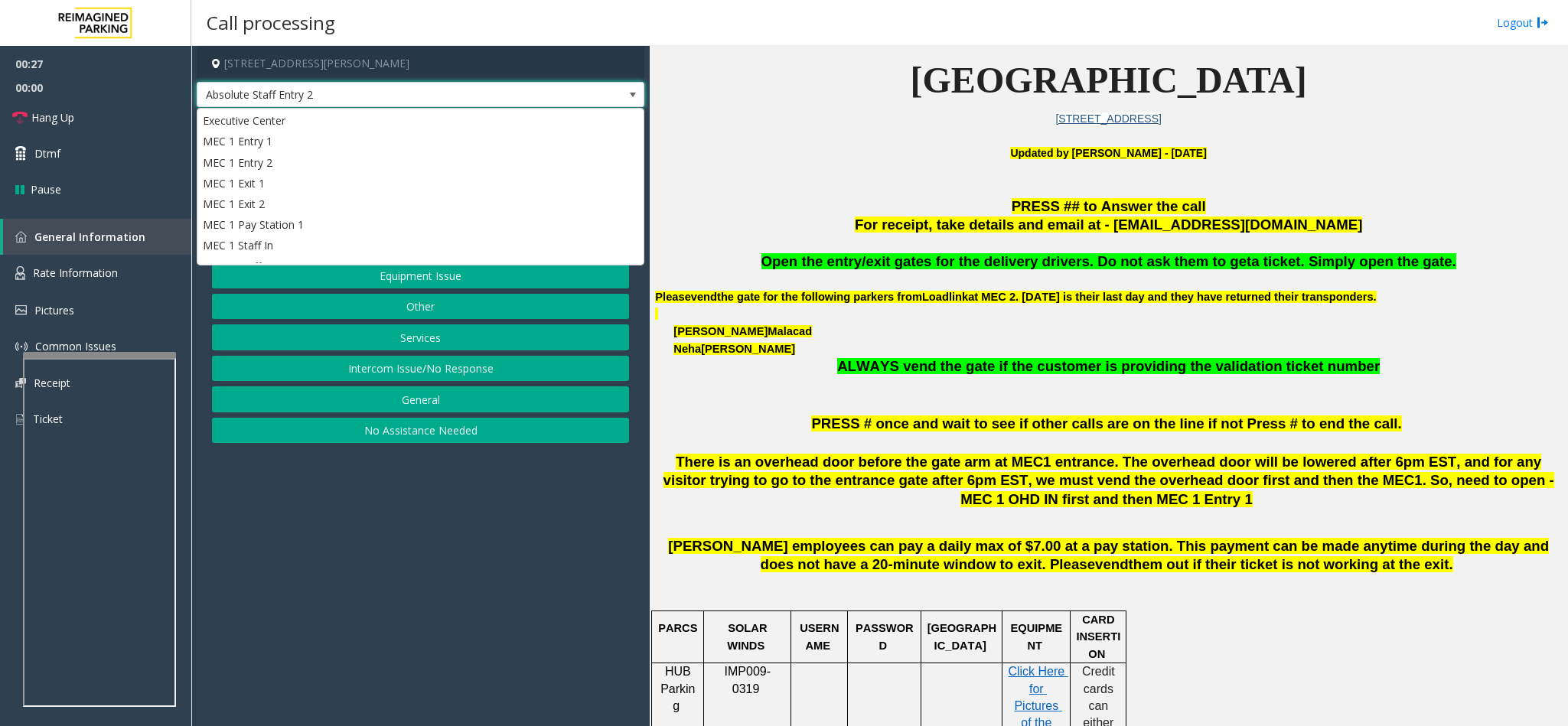
scroll to position [235, 0]
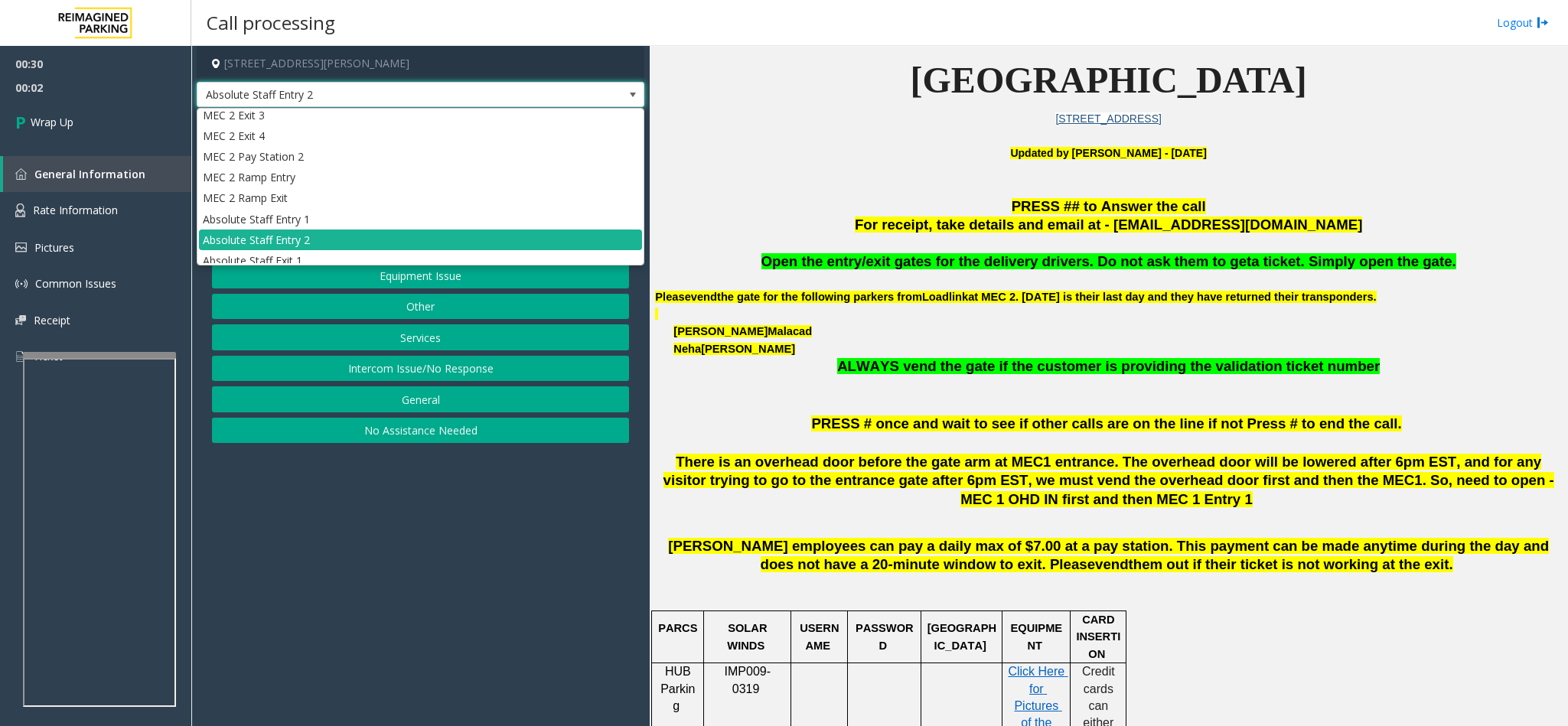
click at [427, 367] on button "Intercom Issue/No Response" at bounding box center [420, 368] width 417 height 26
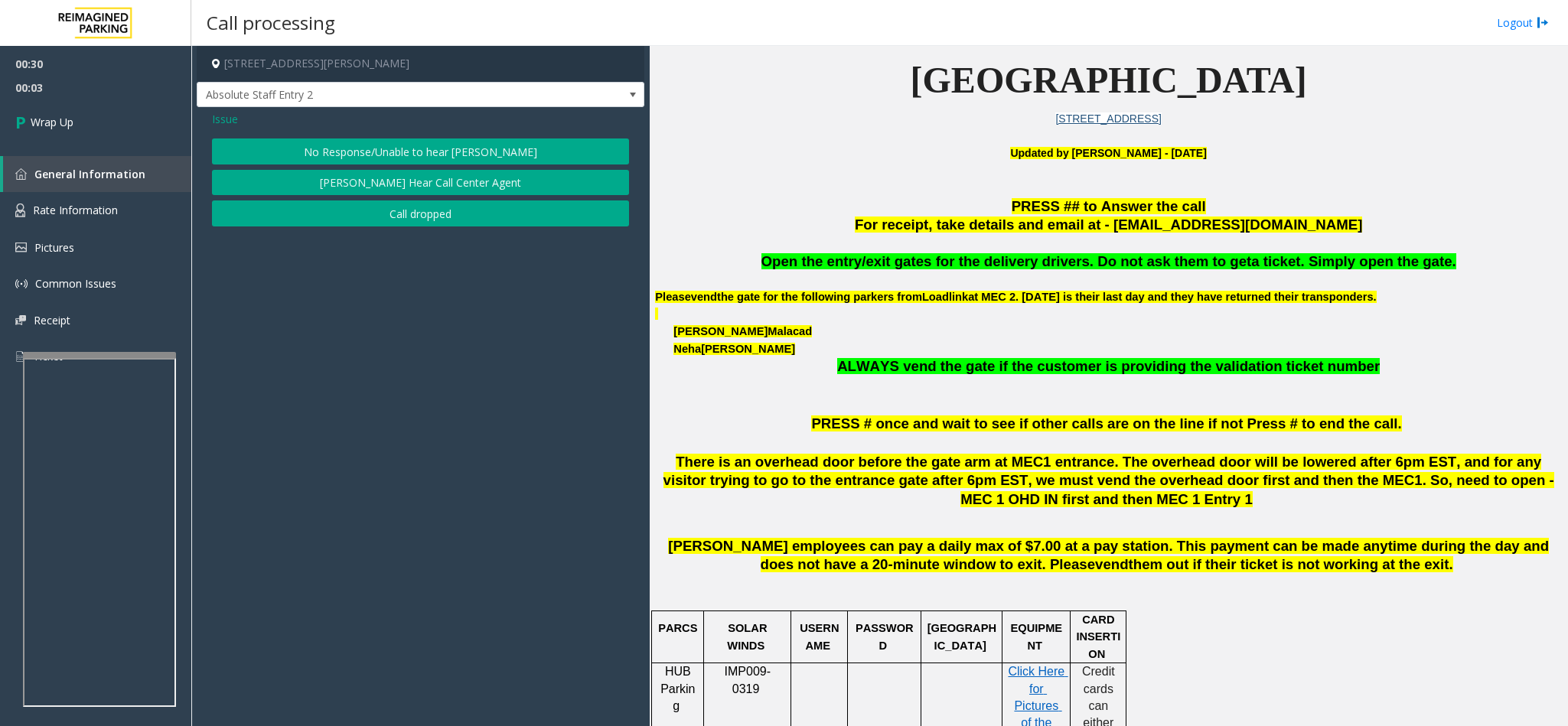
click at [422, 225] on button "Call dropped" at bounding box center [420, 213] width 417 height 26
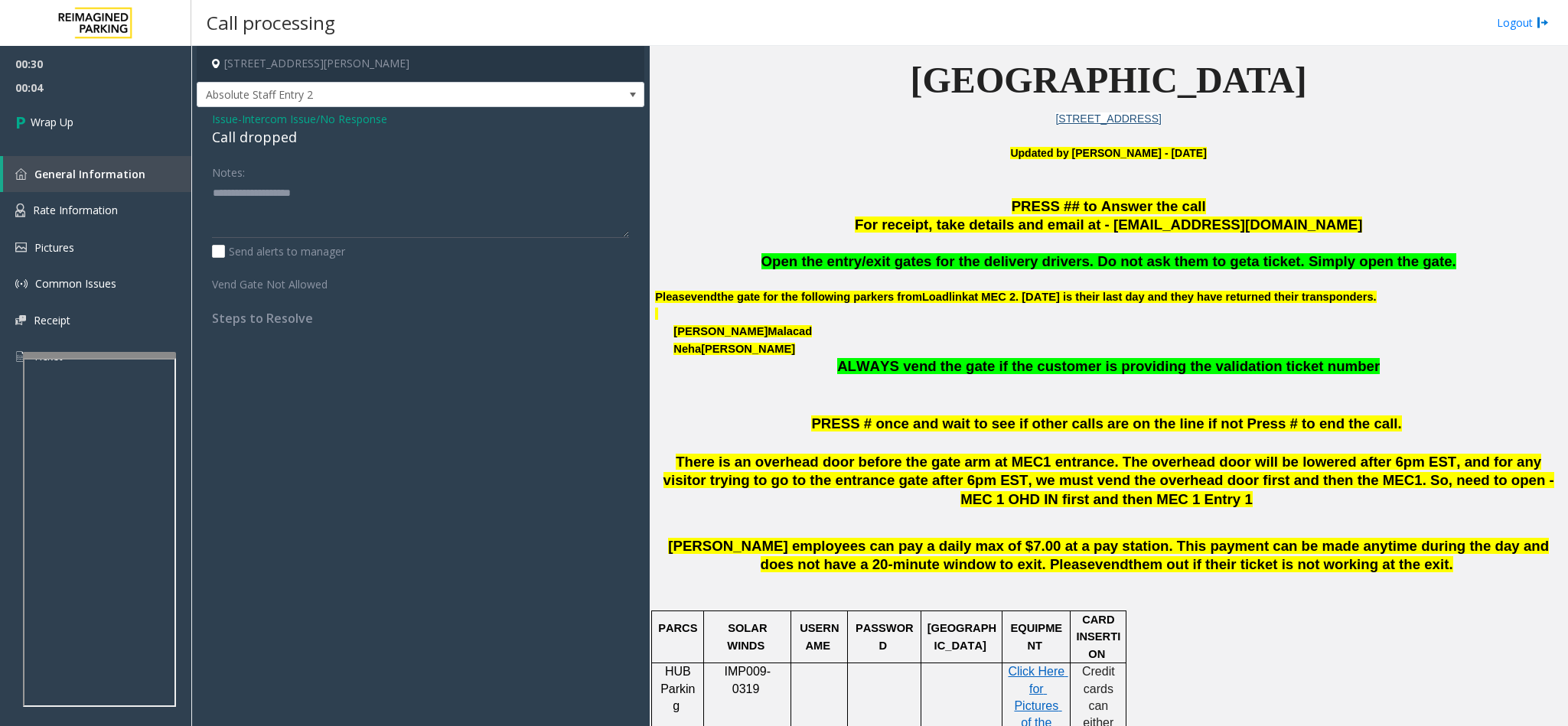
click at [266, 141] on div "Call dropped" at bounding box center [420, 137] width 417 height 21
type textarea "**********"
click at [149, 108] on link "Wrap Up" at bounding box center [96, 122] width 191 height 45
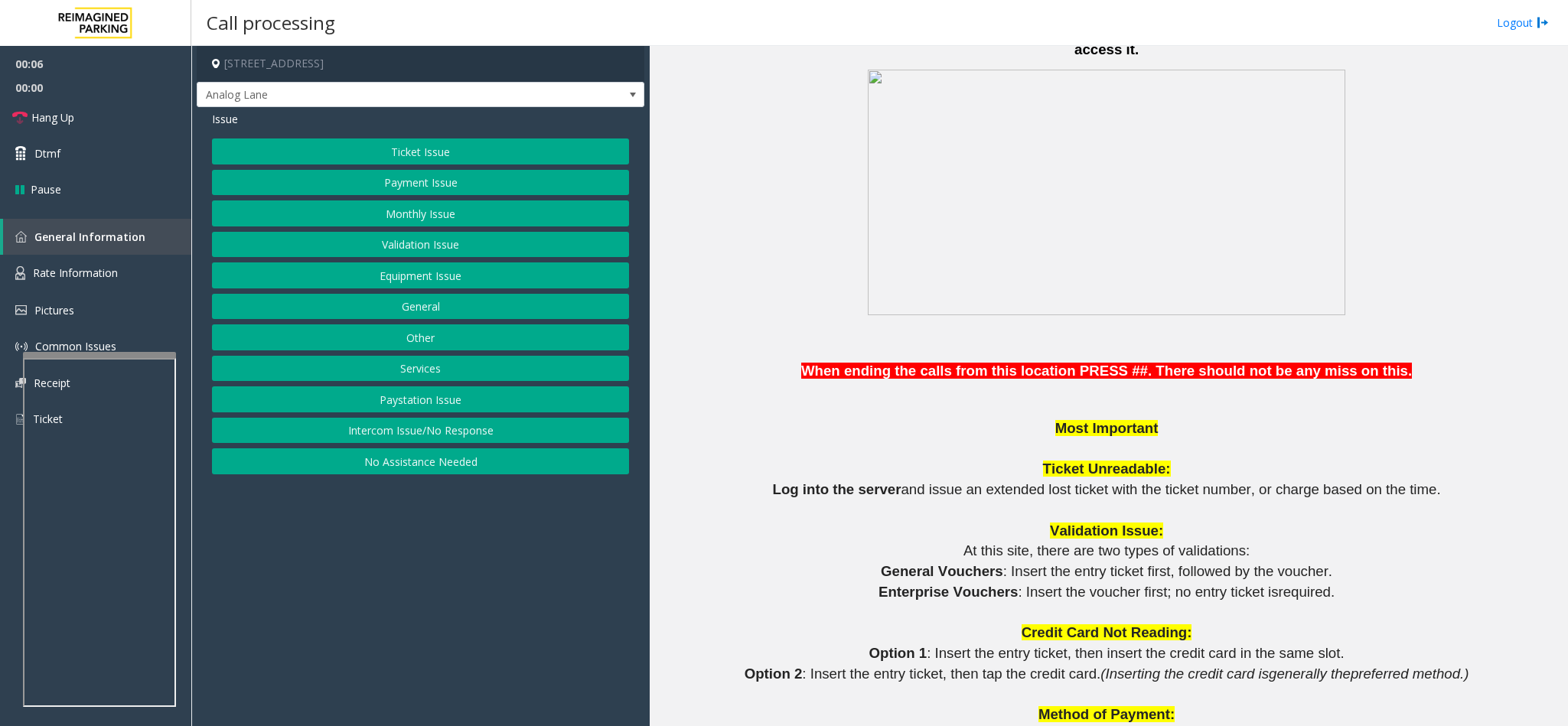
scroll to position [1033, 0]
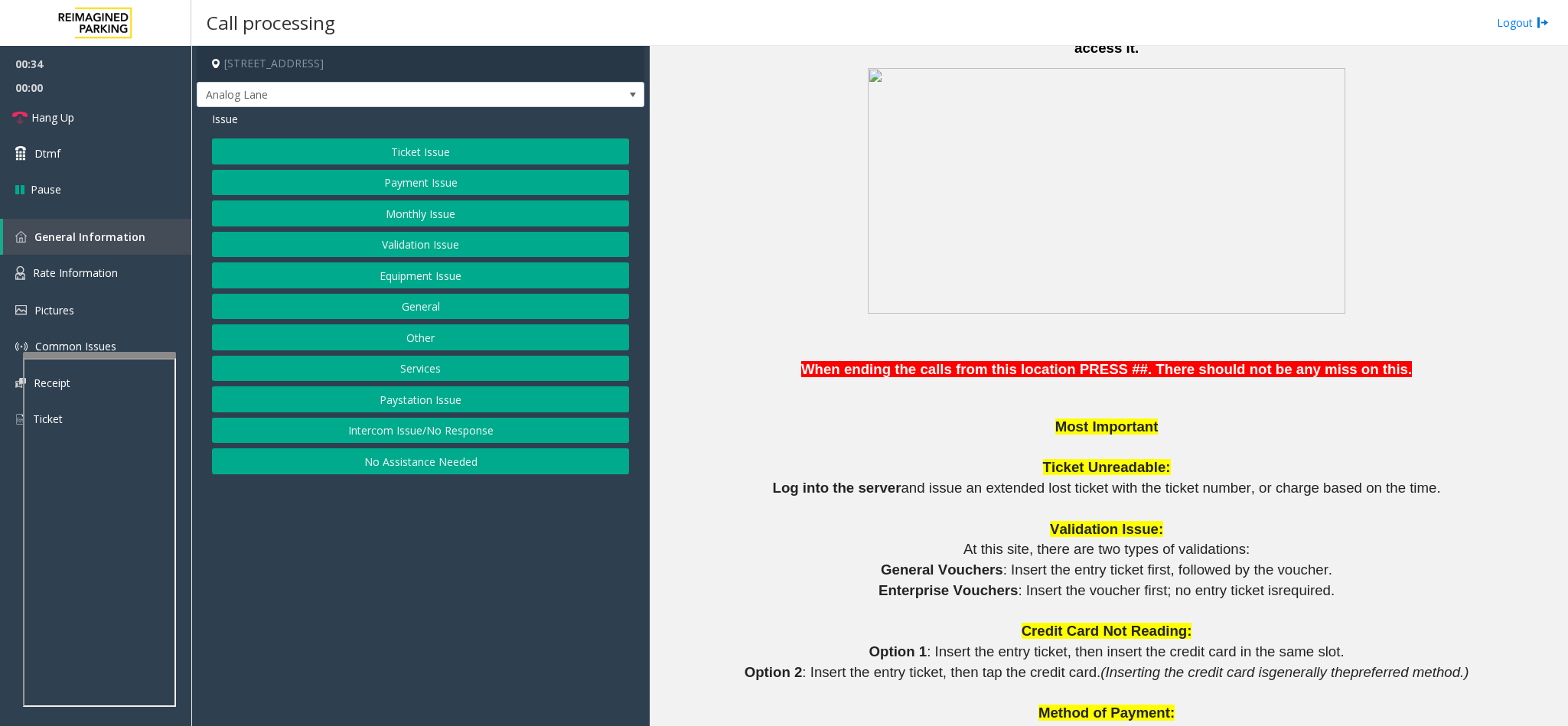
click at [337, 161] on button "Ticket Issue" at bounding box center [420, 151] width 417 height 26
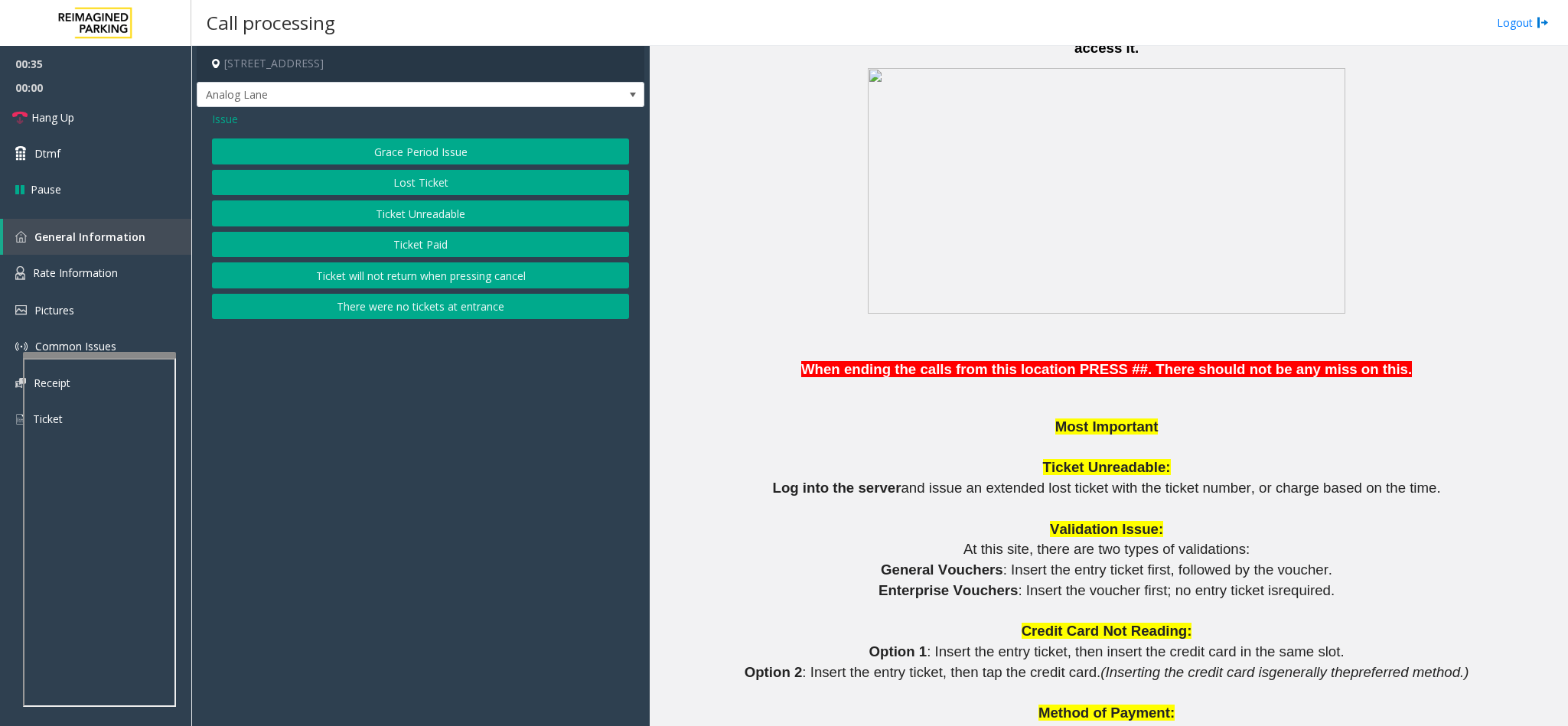
click at [372, 209] on button "Ticket Unreadable" at bounding box center [420, 213] width 417 height 26
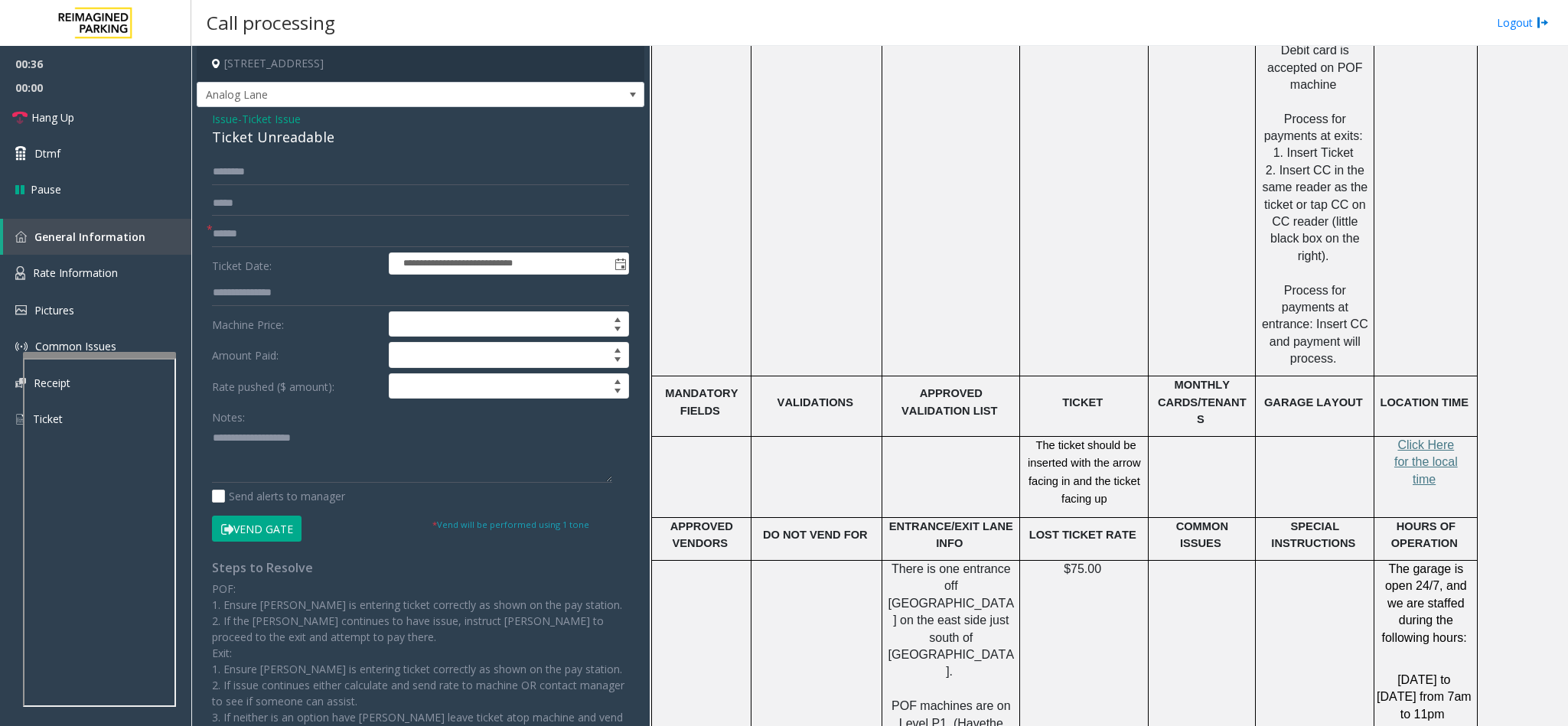
scroll to position [2411, 0]
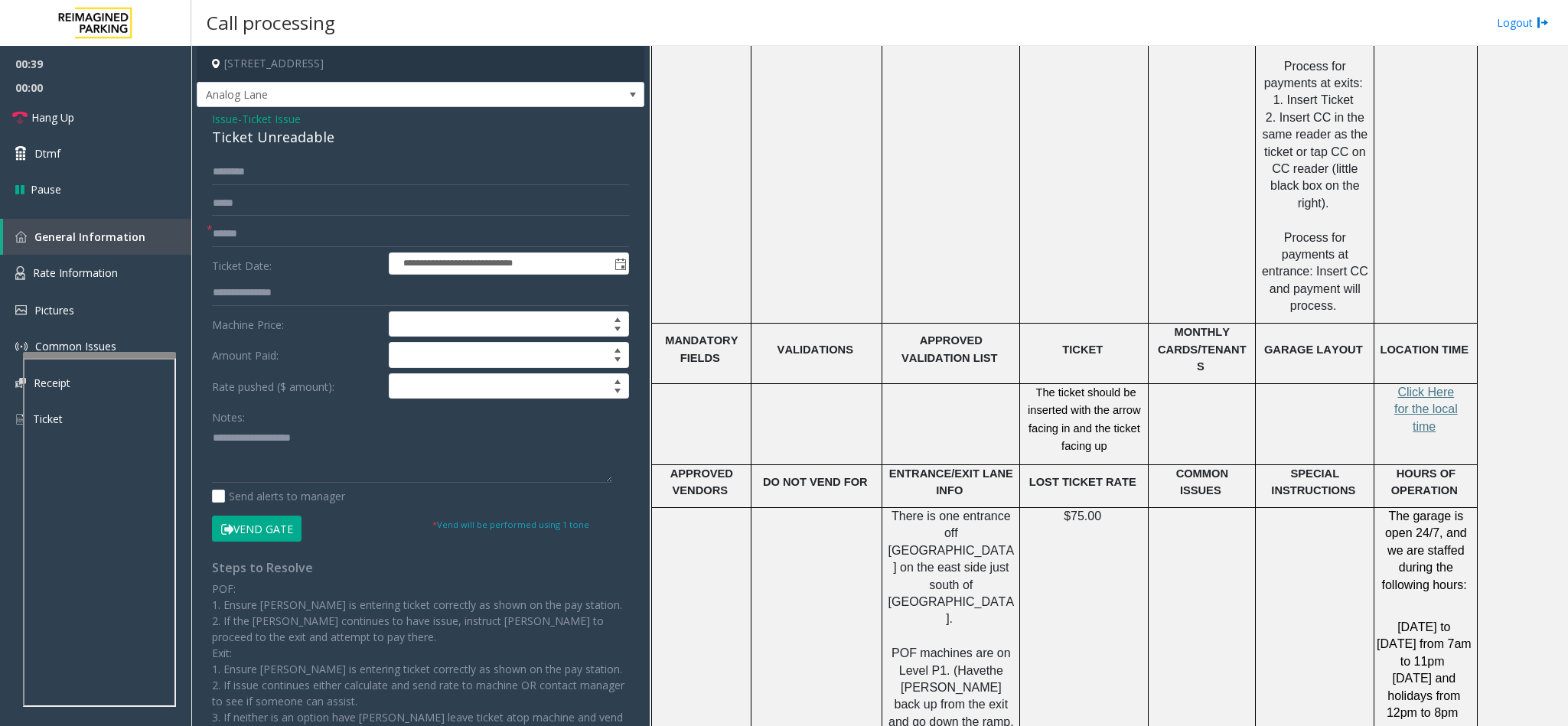
click at [248, 138] on div "Ticket Unreadable" at bounding box center [420, 137] width 417 height 21
click at [212, 440] on textarea at bounding box center [412, 454] width 400 height 57
click at [381, 437] on textarea at bounding box center [412, 454] width 400 height 57
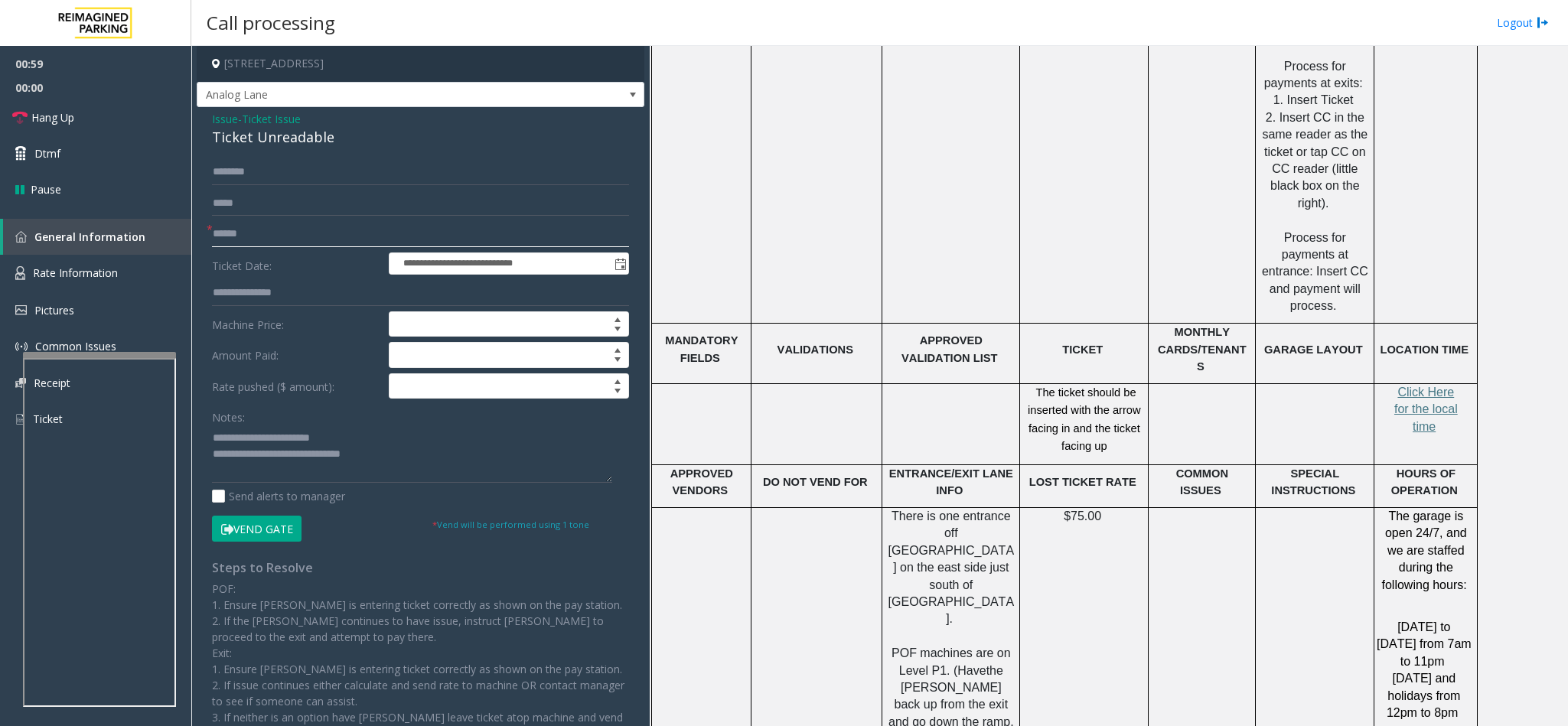
click at [283, 237] on input "text" at bounding box center [420, 234] width 417 height 26
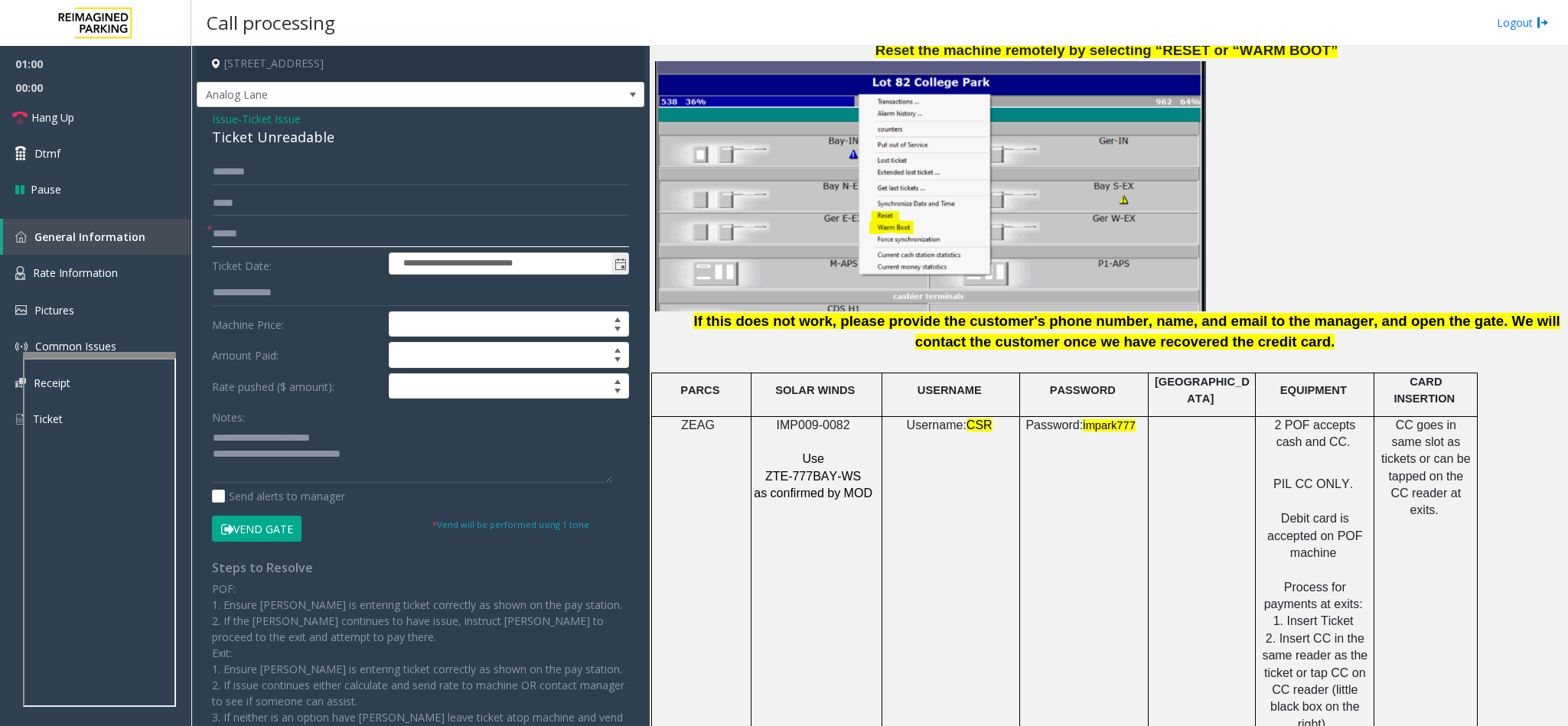
scroll to position [1837, 0]
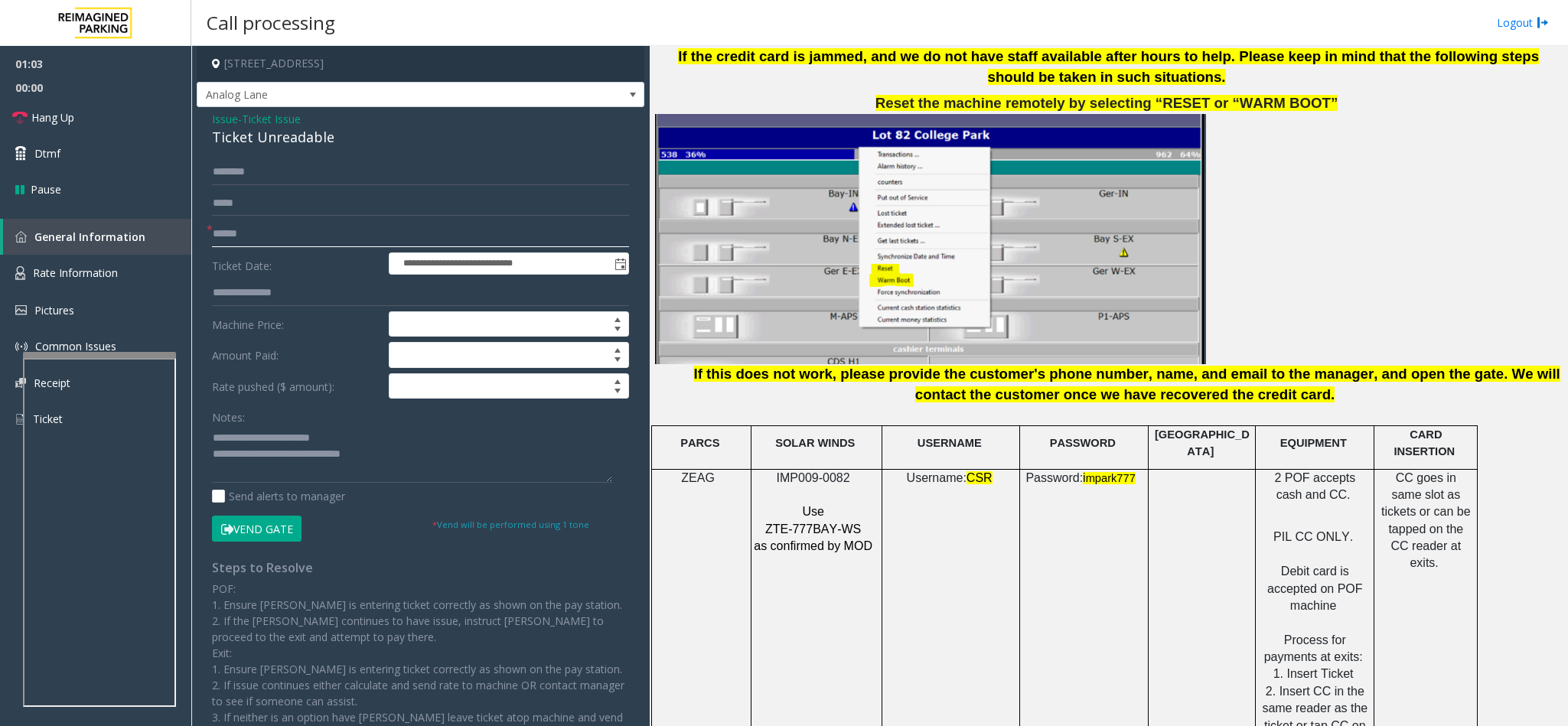
click at [382, 231] on input "text" at bounding box center [420, 234] width 417 height 26
click at [377, 450] on textarea at bounding box center [412, 454] width 400 height 57
type textarea "**********"
click at [356, 236] on input "text" at bounding box center [420, 234] width 417 height 26
type input "*"
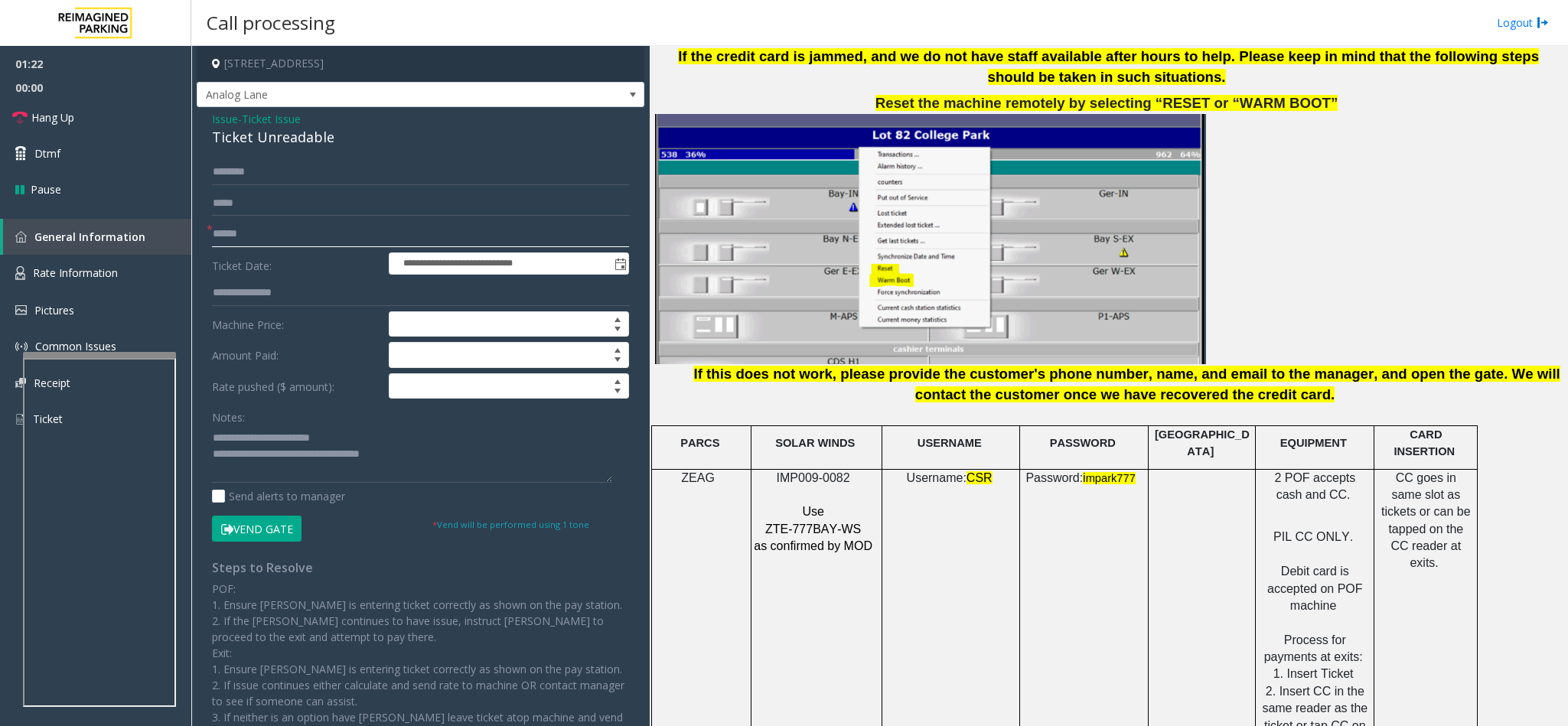
click at [276, 237] on input "text" at bounding box center [420, 234] width 417 height 26
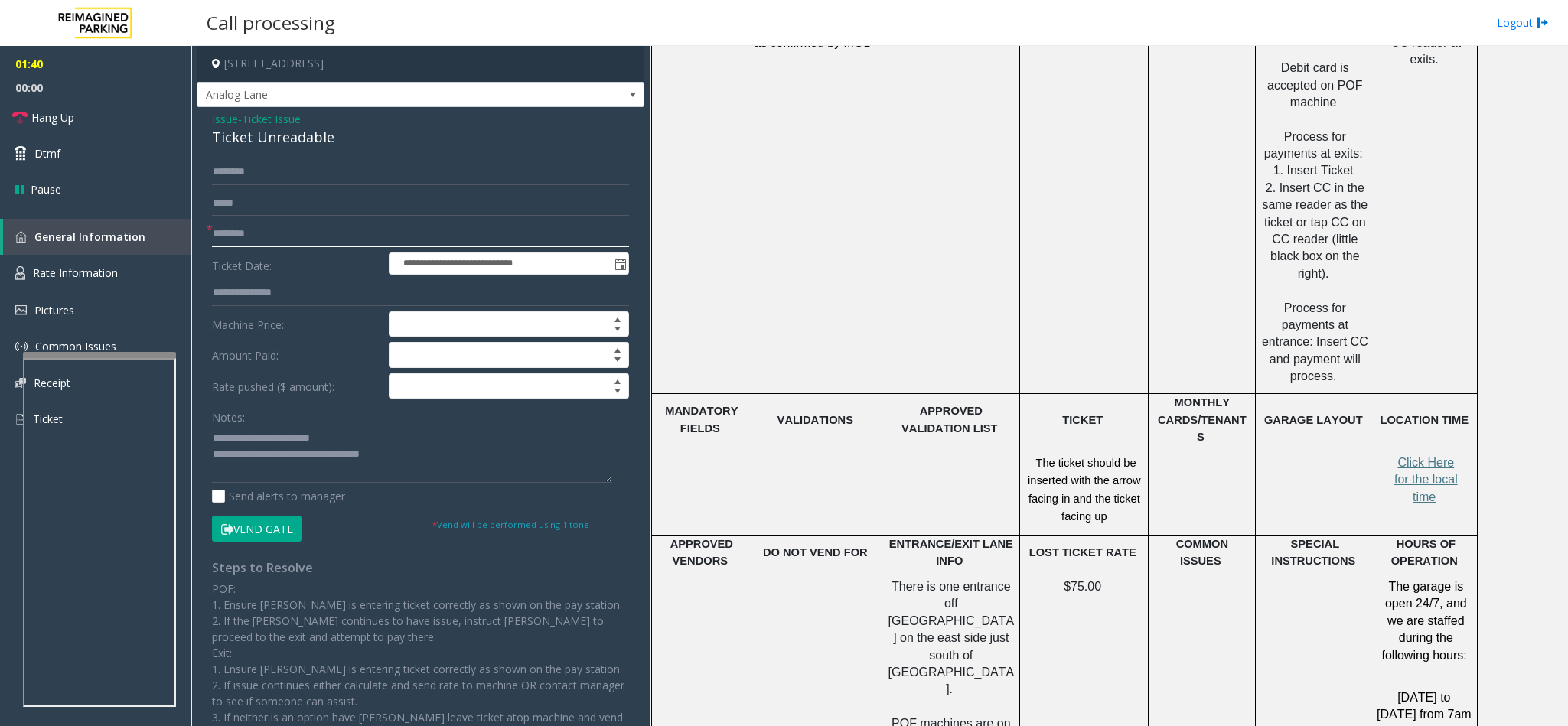
scroll to position [2411, 0]
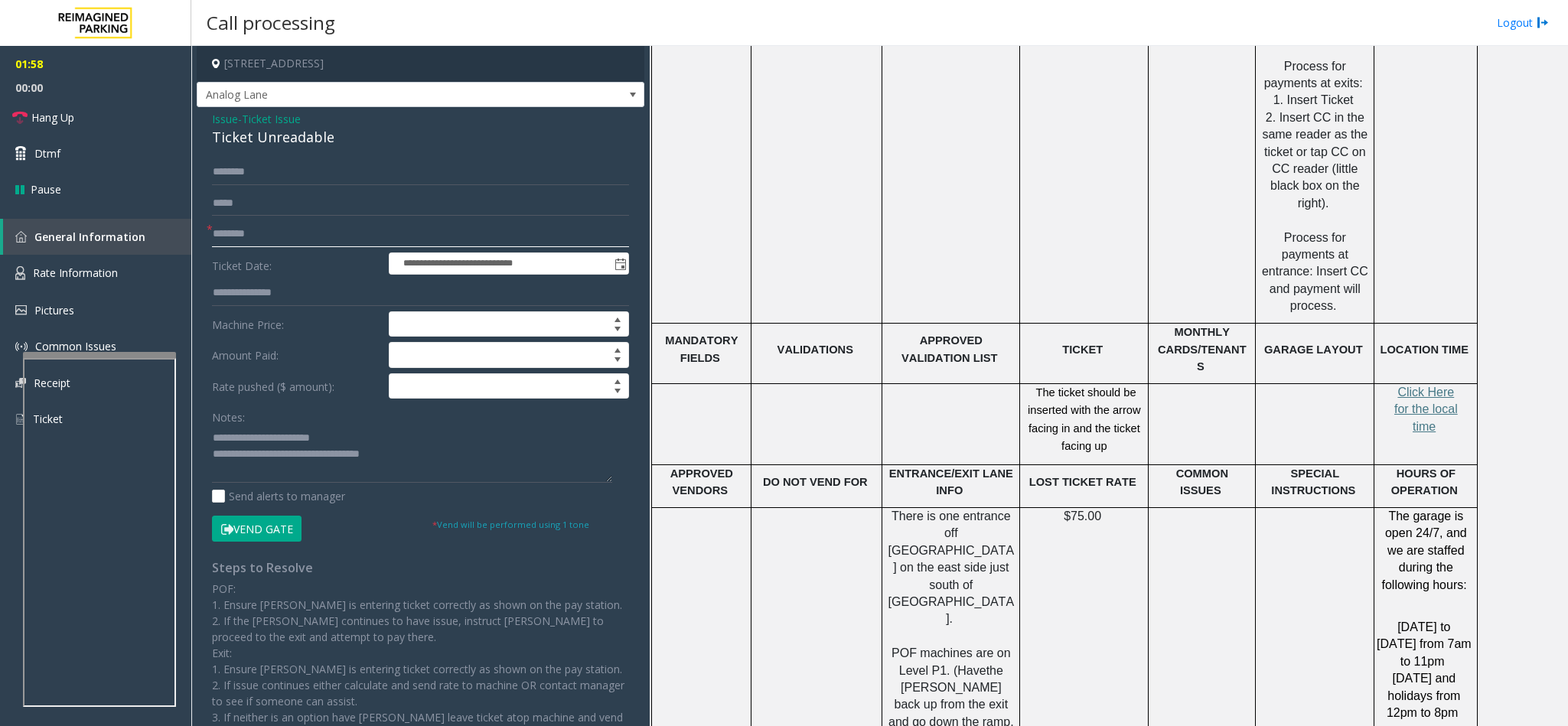
type input "********"
copy span "he arrow facing in and the ticket facing up"
drag, startPoint x: 1095, startPoint y: 350, endPoint x: 1112, endPoint y: 380, distance: 34.5
click at [1112, 384] on p "The ticket should be inserted with the arrow facing in and the ticket facing up" at bounding box center [1084, 420] width 117 height 72
click at [441, 461] on textarea at bounding box center [412, 454] width 400 height 57
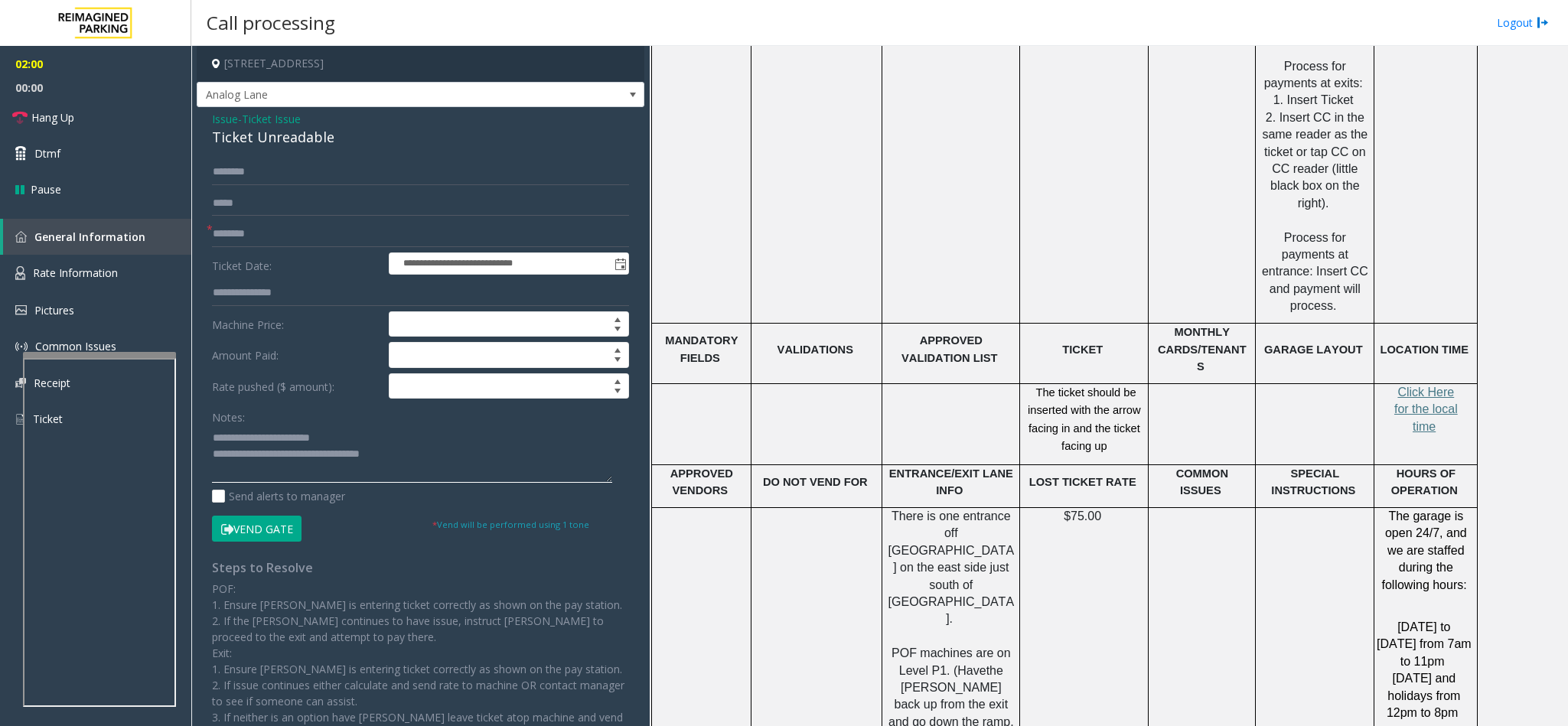
paste textarea "**********"
click at [388, 452] on textarea at bounding box center [412, 454] width 400 height 57
click at [603, 464] on textarea at bounding box center [412, 454] width 400 height 57
type textarea "**********"
click at [418, 380] on input at bounding box center [509, 386] width 239 height 24
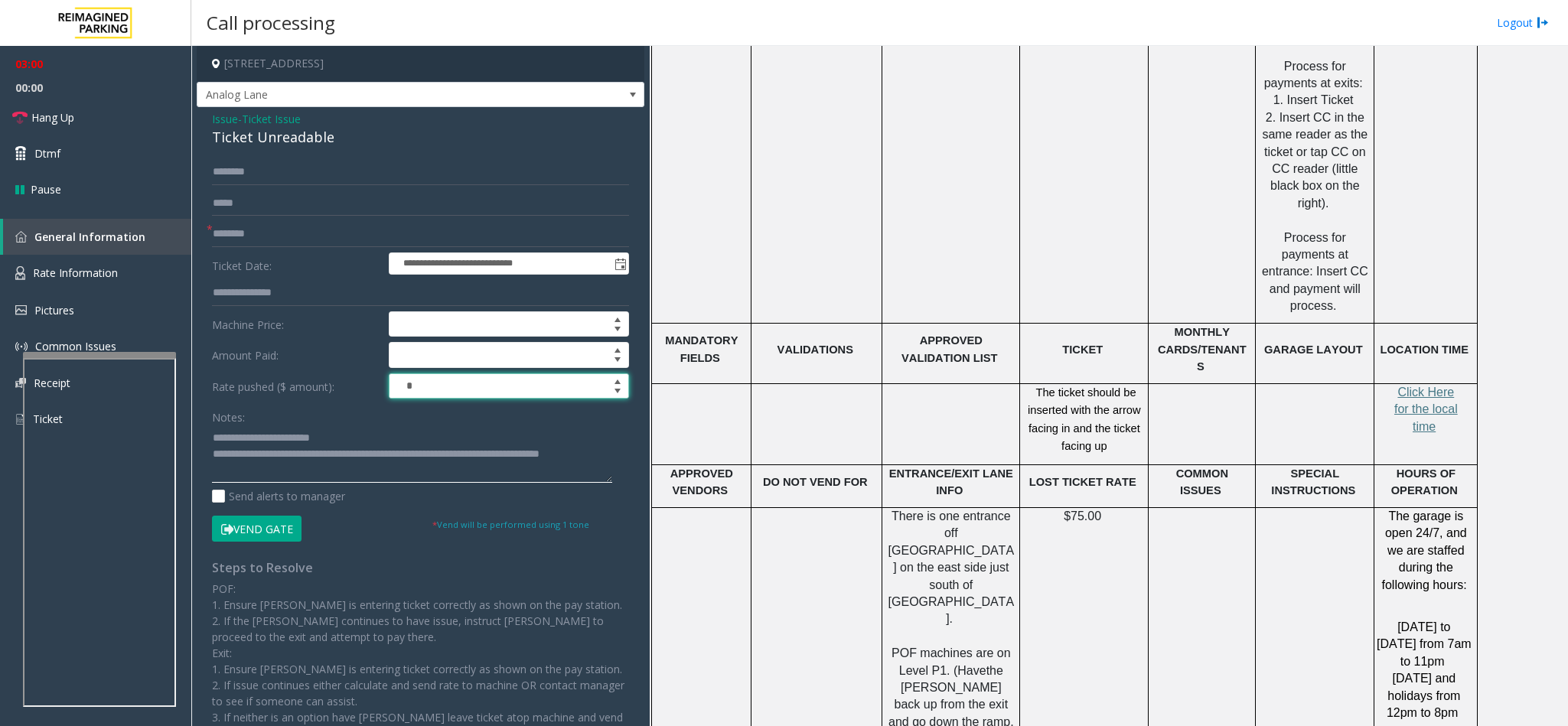
type input "****"
click at [324, 478] on textarea at bounding box center [412, 454] width 400 height 57
click at [102, 119] on link "Hang Up" at bounding box center [96, 117] width 191 height 36
click at [271, 473] on textarea at bounding box center [412, 454] width 400 height 57
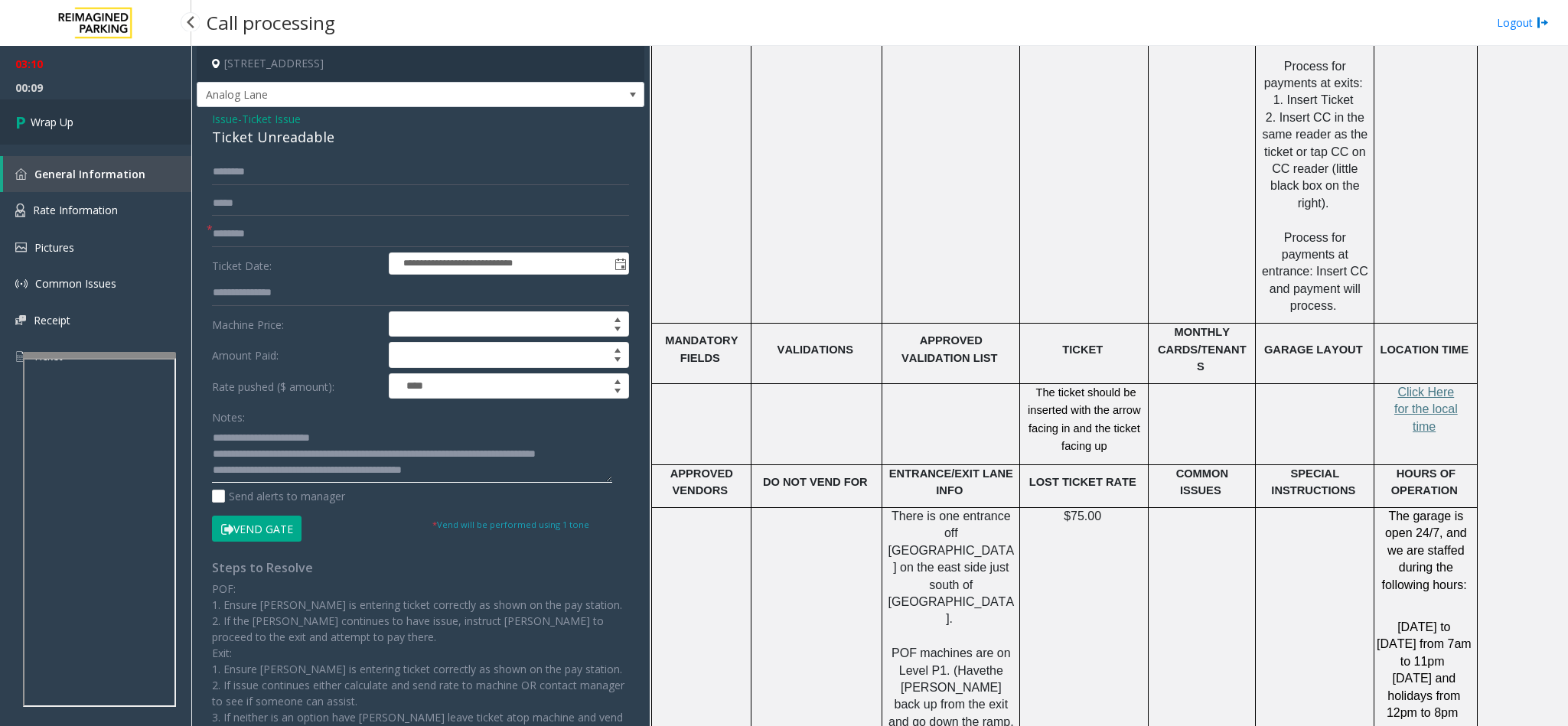
type textarea "**********"
click at [79, 100] on link "Wrap Up" at bounding box center [96, 122] width 191 height 45
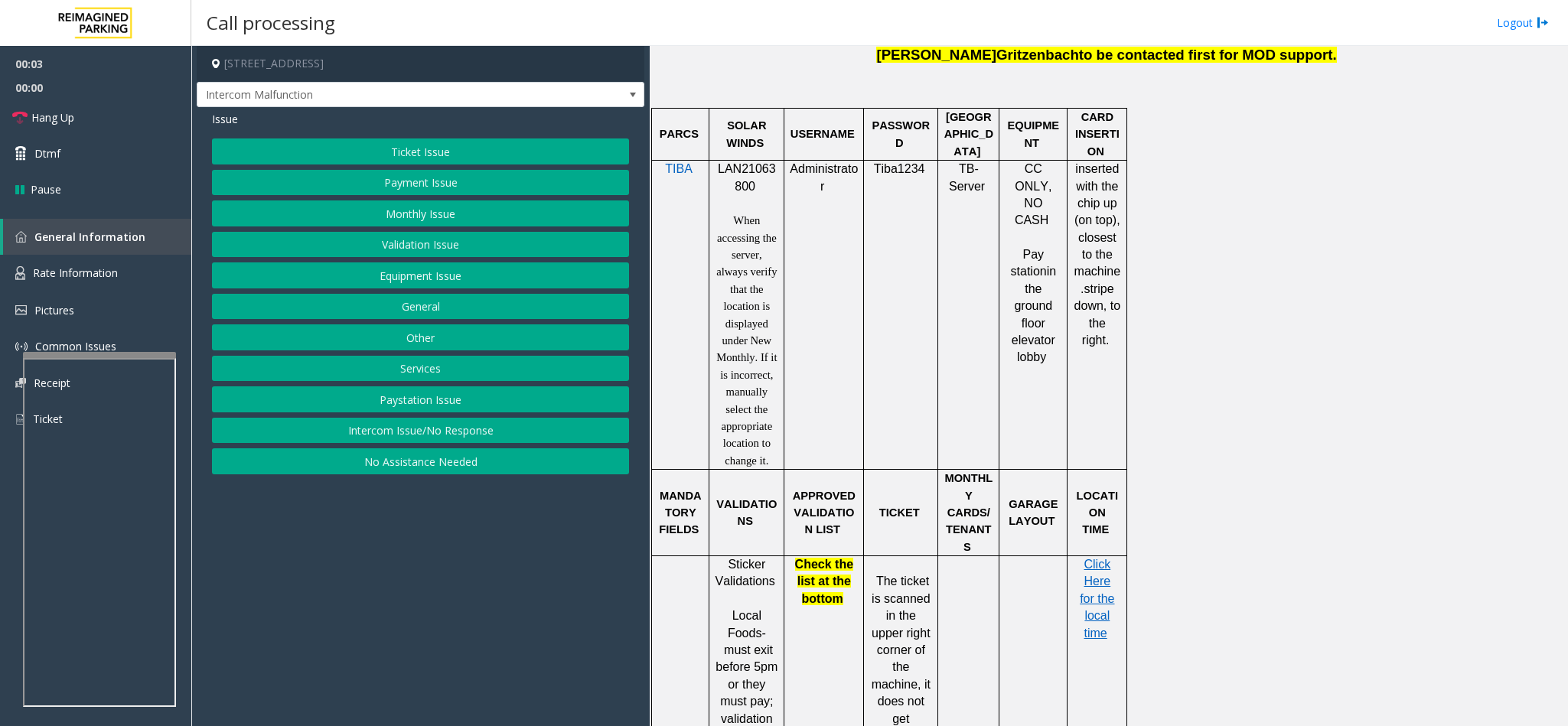
scroll to position [1033, 0]
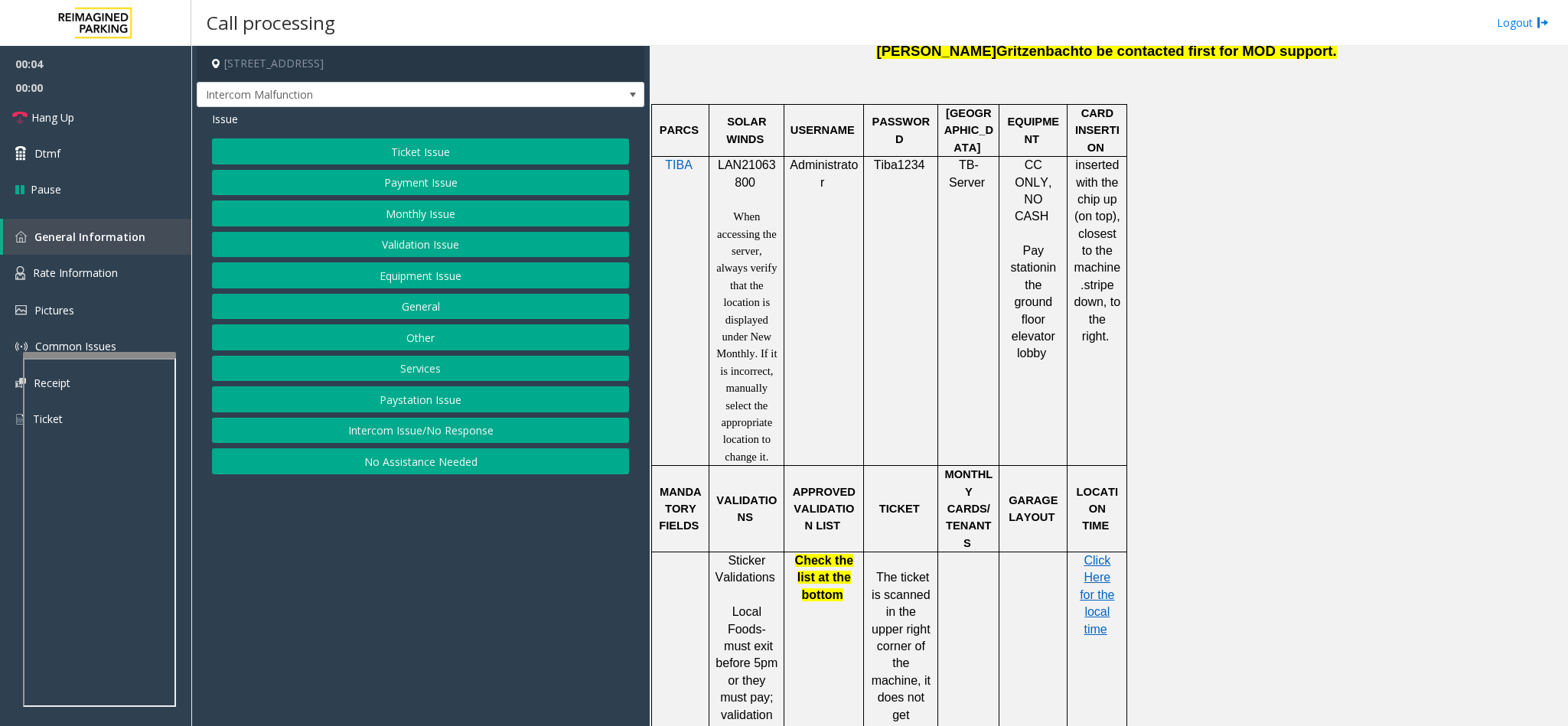
click at [732, 158] on span "LAN21063800" at bounding box center [747, 173] width 58 height 30
copy p "LAN21063800"
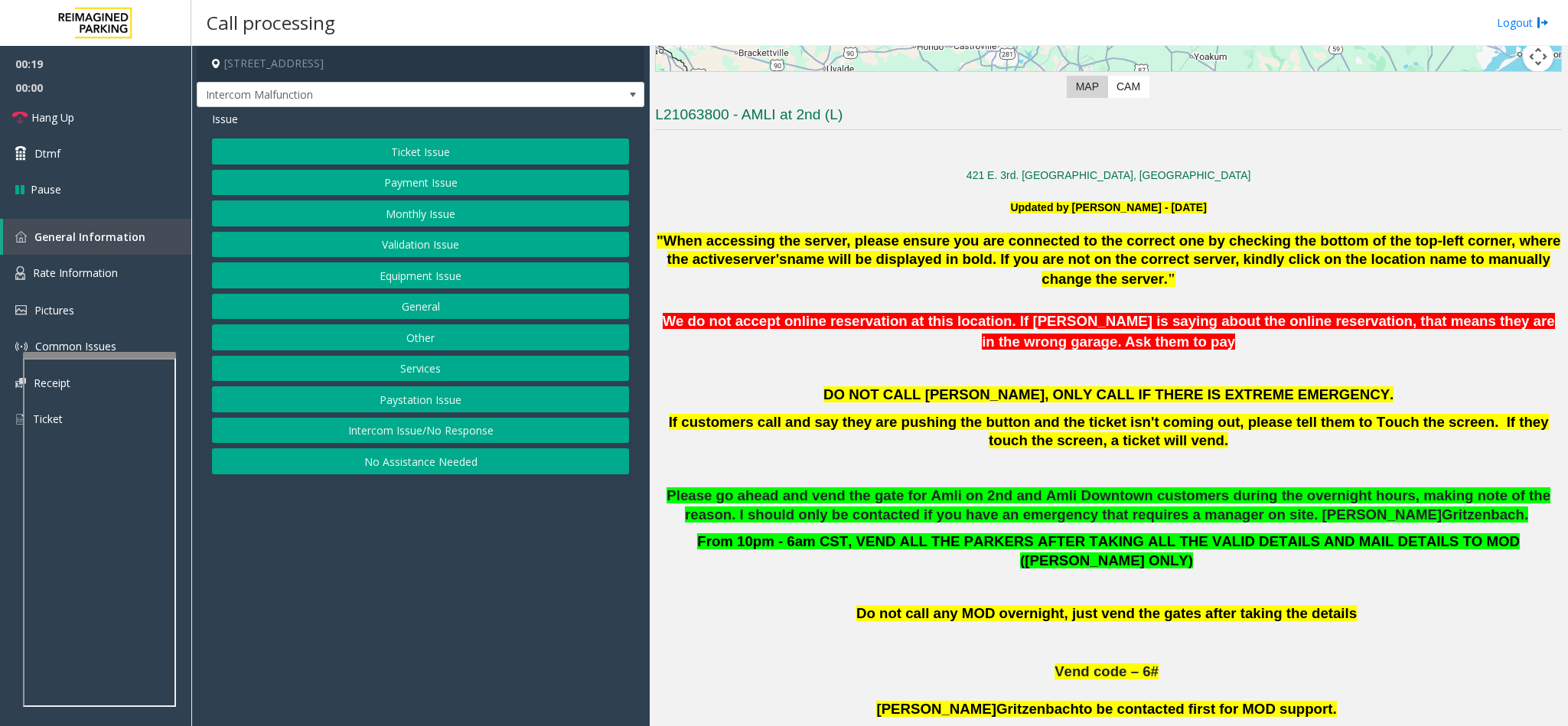
scroll to position [345, 0]
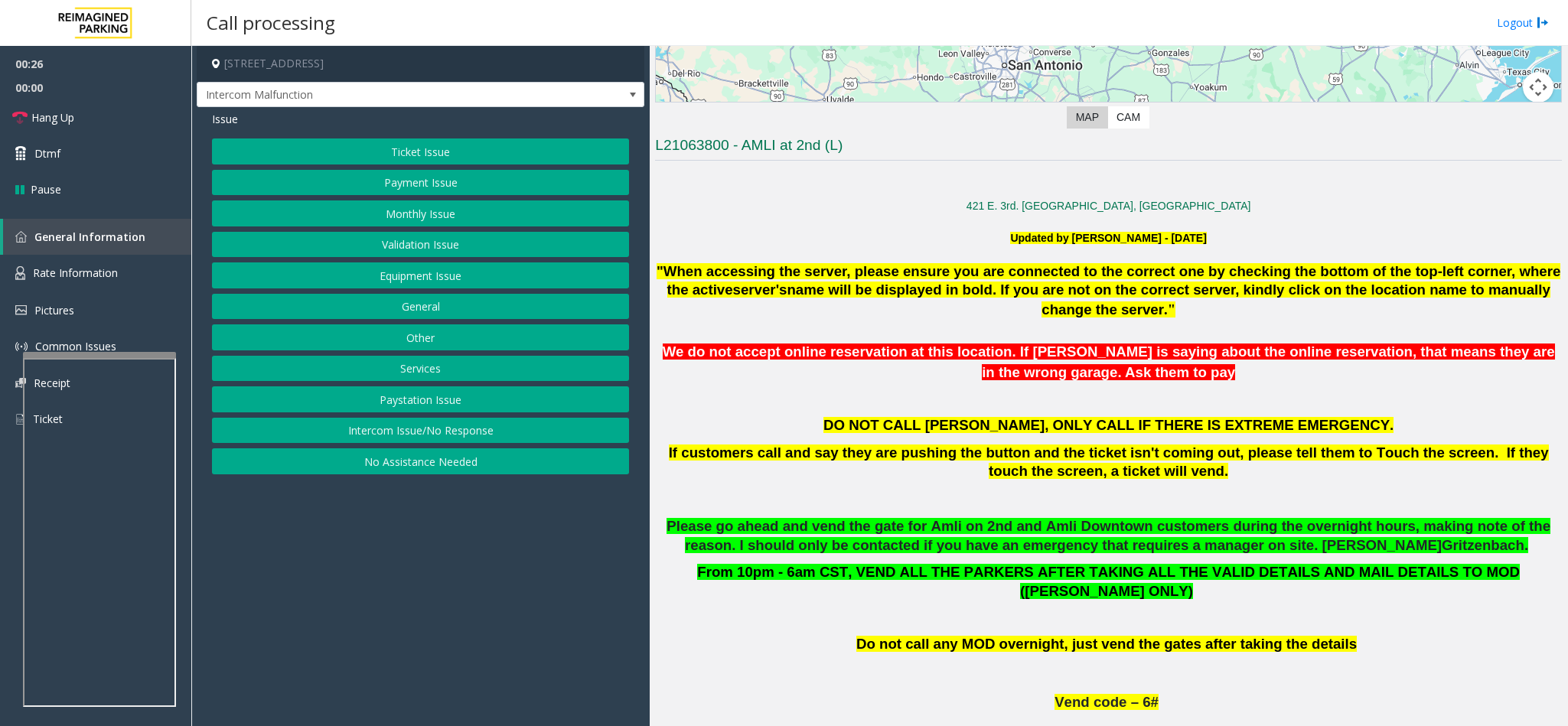
click at [399, 244] on button "Validation Issue" at bounding box center [420, 245] width 417 height 26
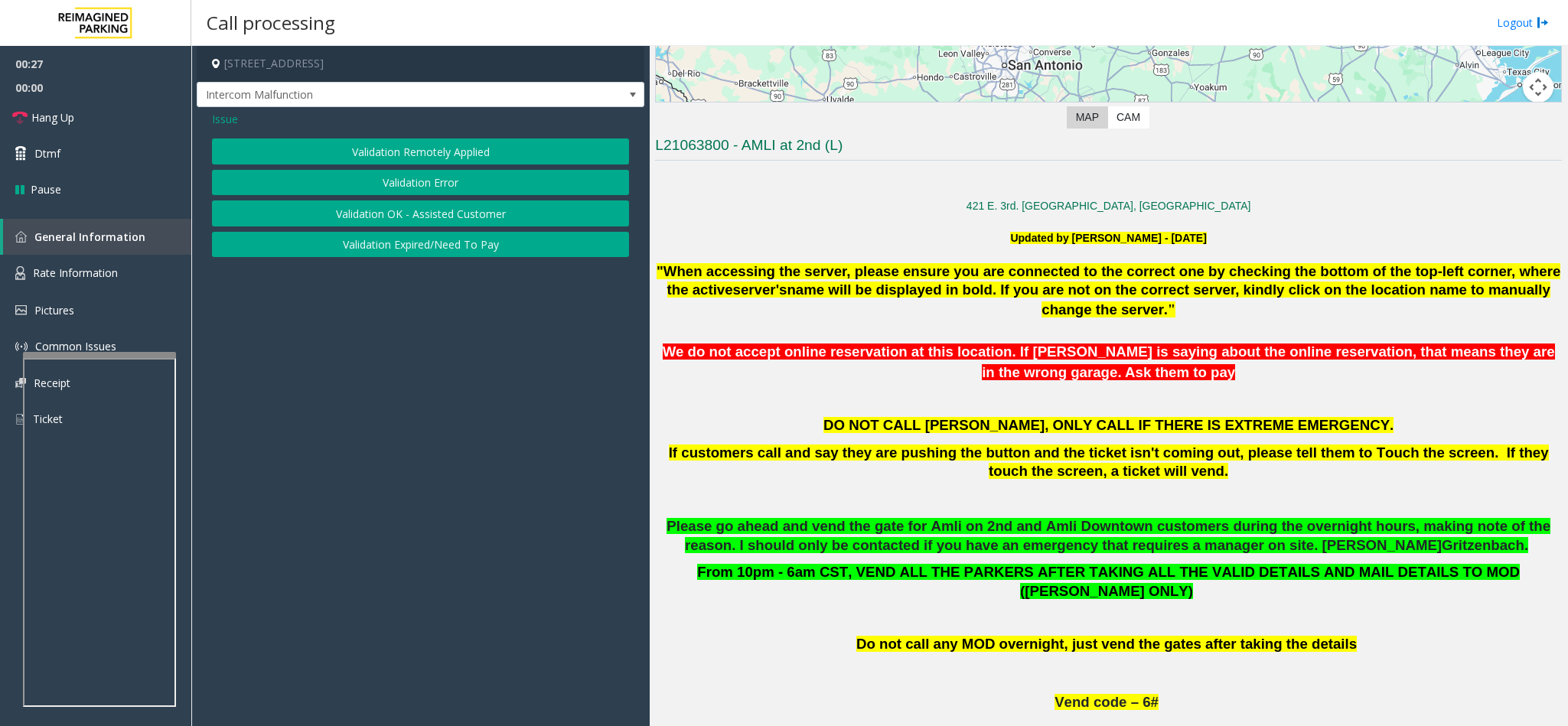
click at [390, 189] on button "Validation Error" at bounding box center [420, 182] width 417 height 26
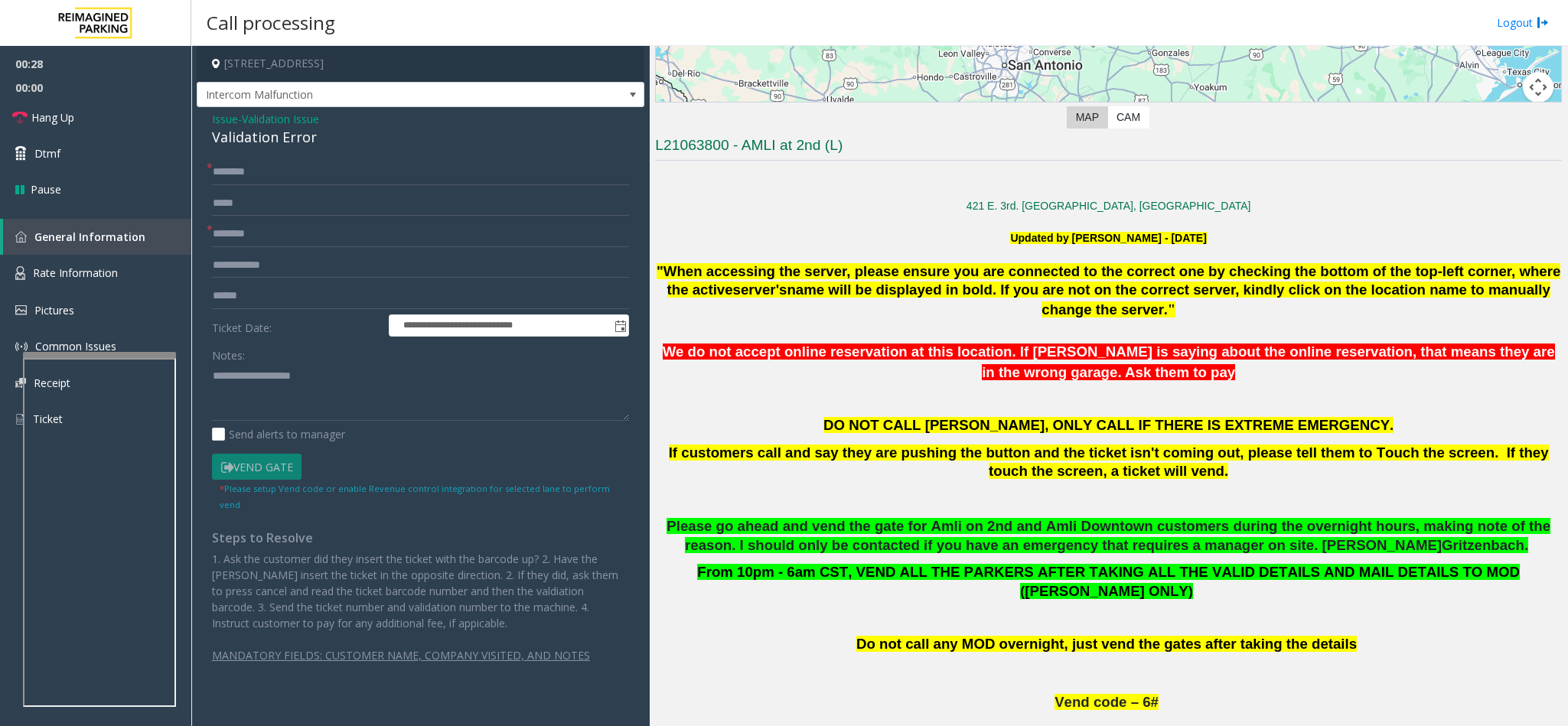
click at [258, 142] on div "Validation Error" at bounding box center [420, 137] width 417 height 21
click at [214, 384] on textarea at bounding box center [420, 392] width 417 height 57
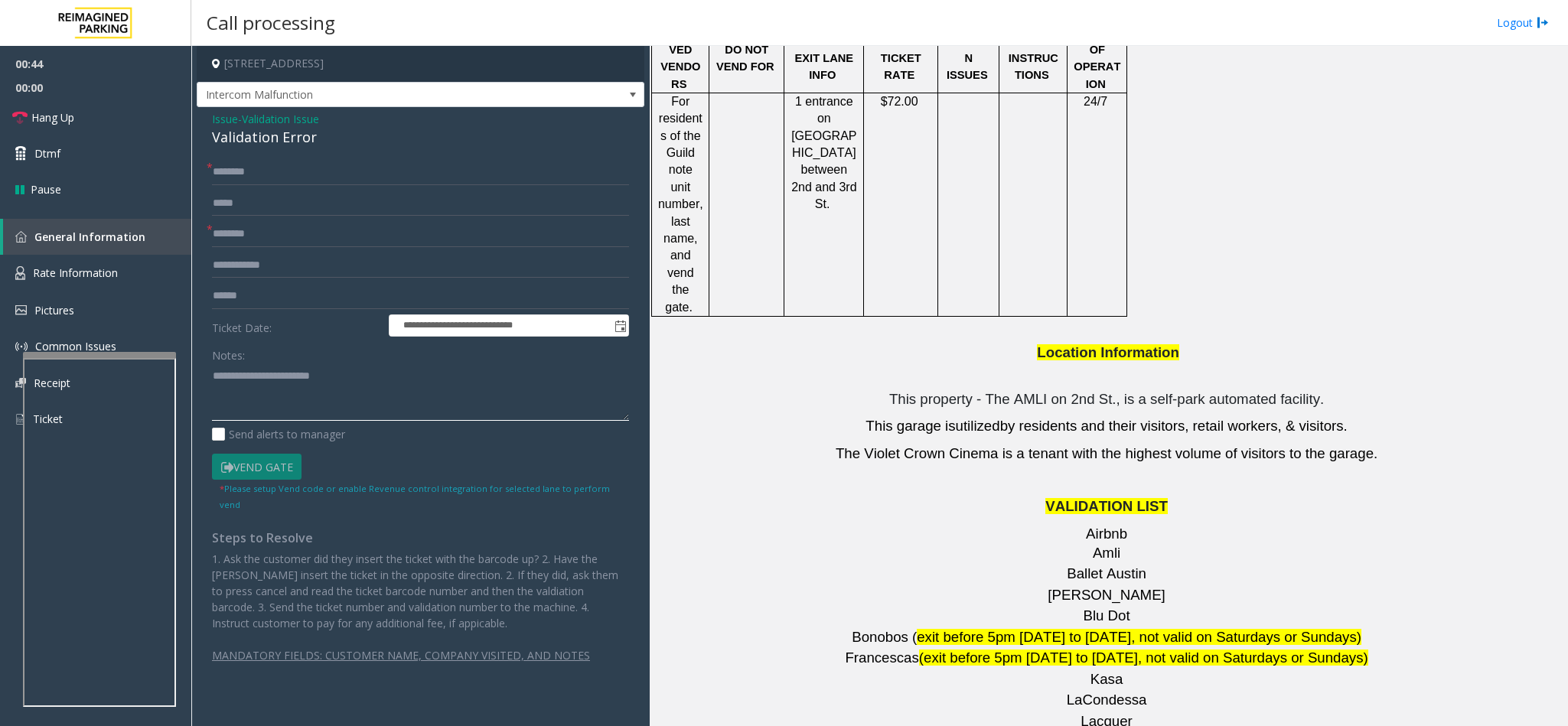
scroll to position [2066, 0]
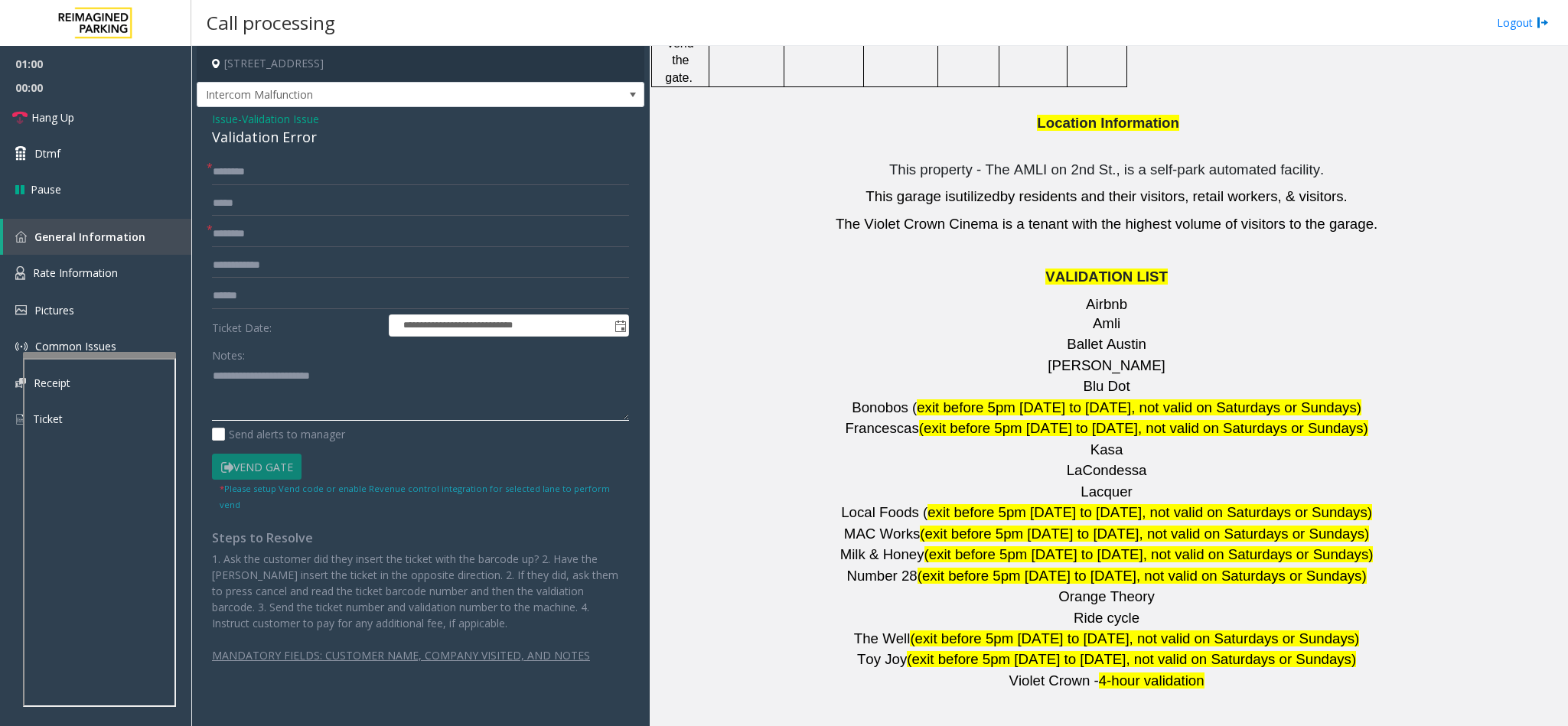
type textarea "**********"
click at [1100, 316] on span "Amli" at bounding box center [1106, 323] width 27 height 16
copy p "Amli"
click at [312, 228] on input "text" at bounding box center [420, 234] width 417 height 26
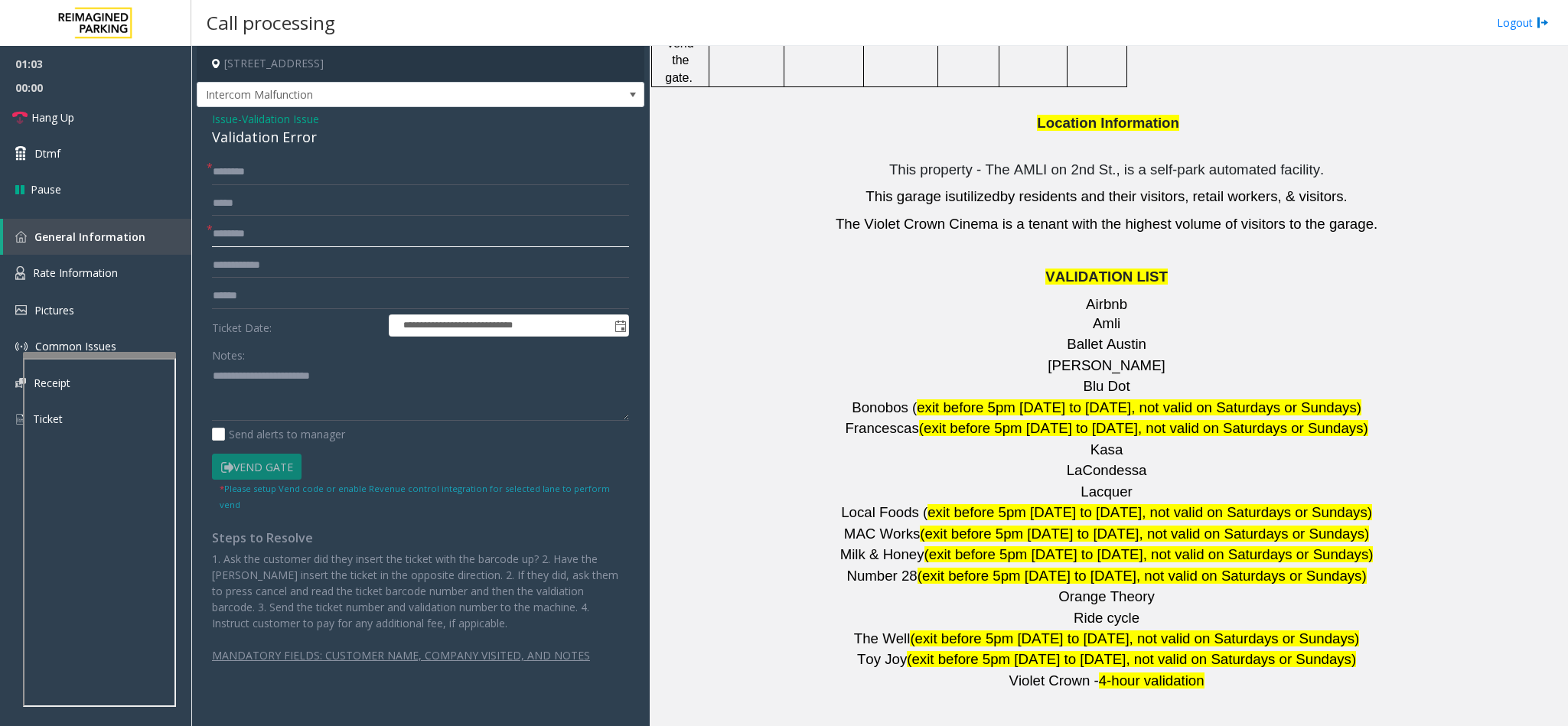
paste input "****"
type input "****"
click at [260, 177] on input "text" at bounding box center [420, 172] width 417 height 26
type input "******"
click at [221, 299] on input "text" at bounding box center [420, 296] width 417 height 26
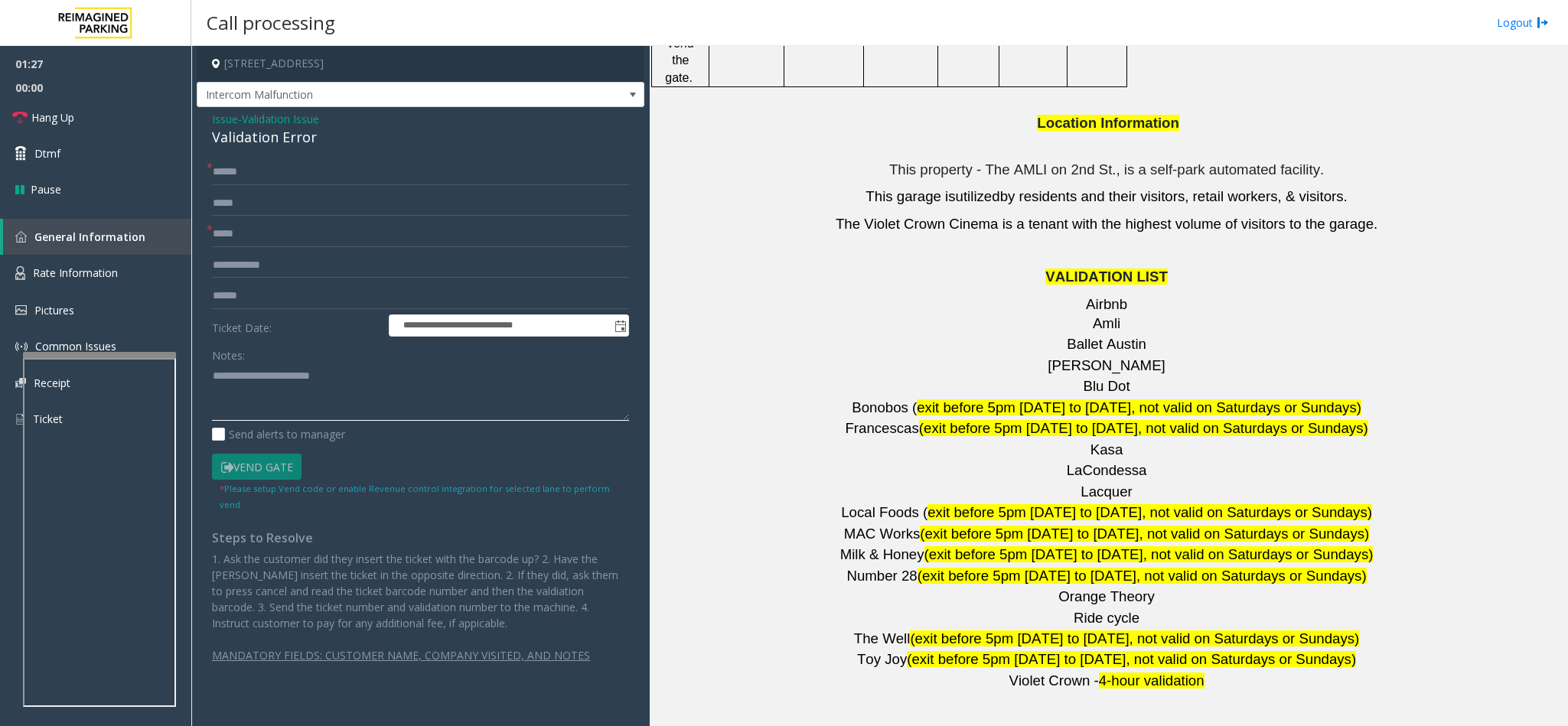
drag, startPoint x: 397, startPoint y: 393, endPoint x: 414, endPoint y: 370, distance: 28.6
click at [412, 376] on textarea at bounding box center [420, 392] width 417 height 57
click at [255, 297] on input "text" at bounding box center [420, 296] width 417 height 26
type input "*******"
click at [384, 395] on textarea at bounding box center [420, 392] width 417 height 57
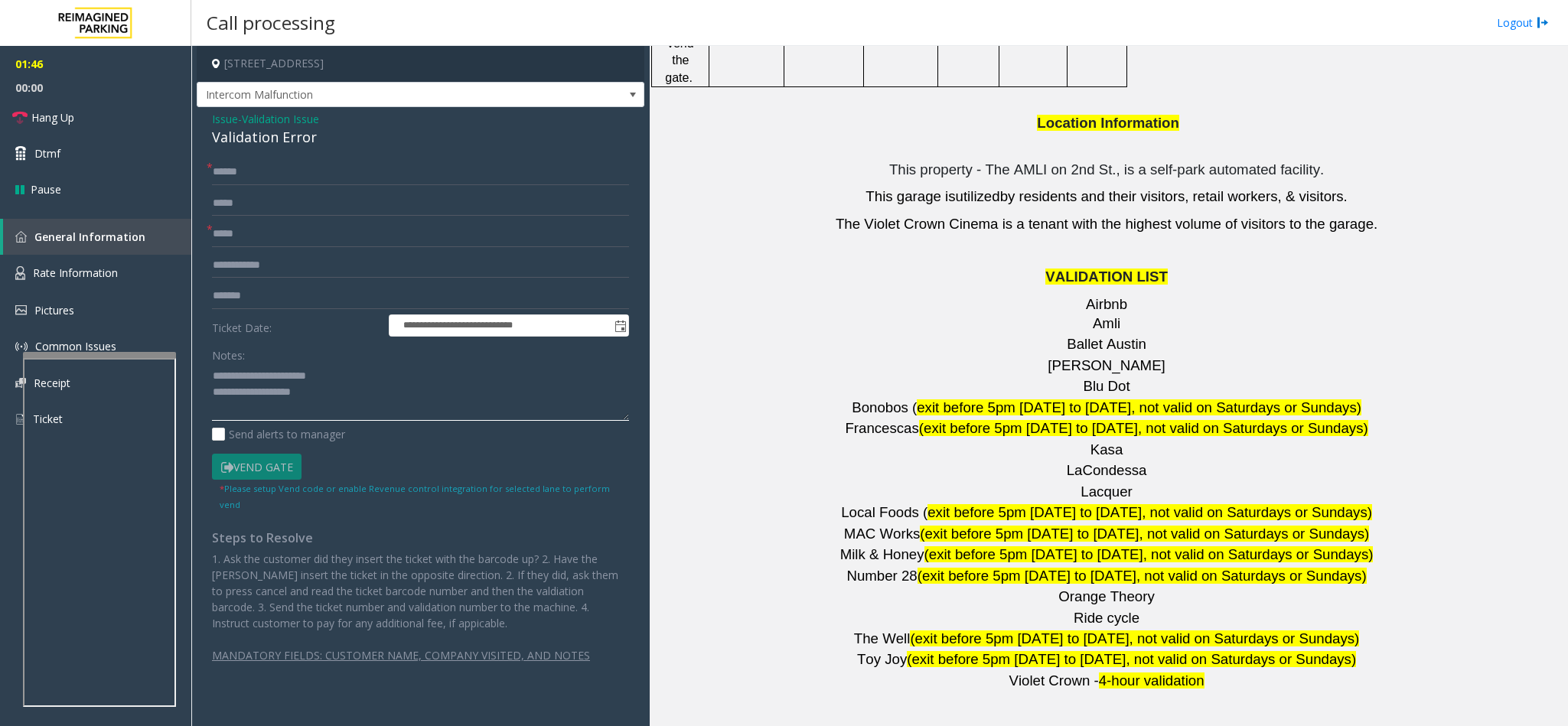
drag, startPoint x: 291, startPoint y: 395, endPoint x: 303, endPoint y: 379, distance: 20.0
click at [297, 391] on textarea at bounding box center [420, 392] width 417 height 57
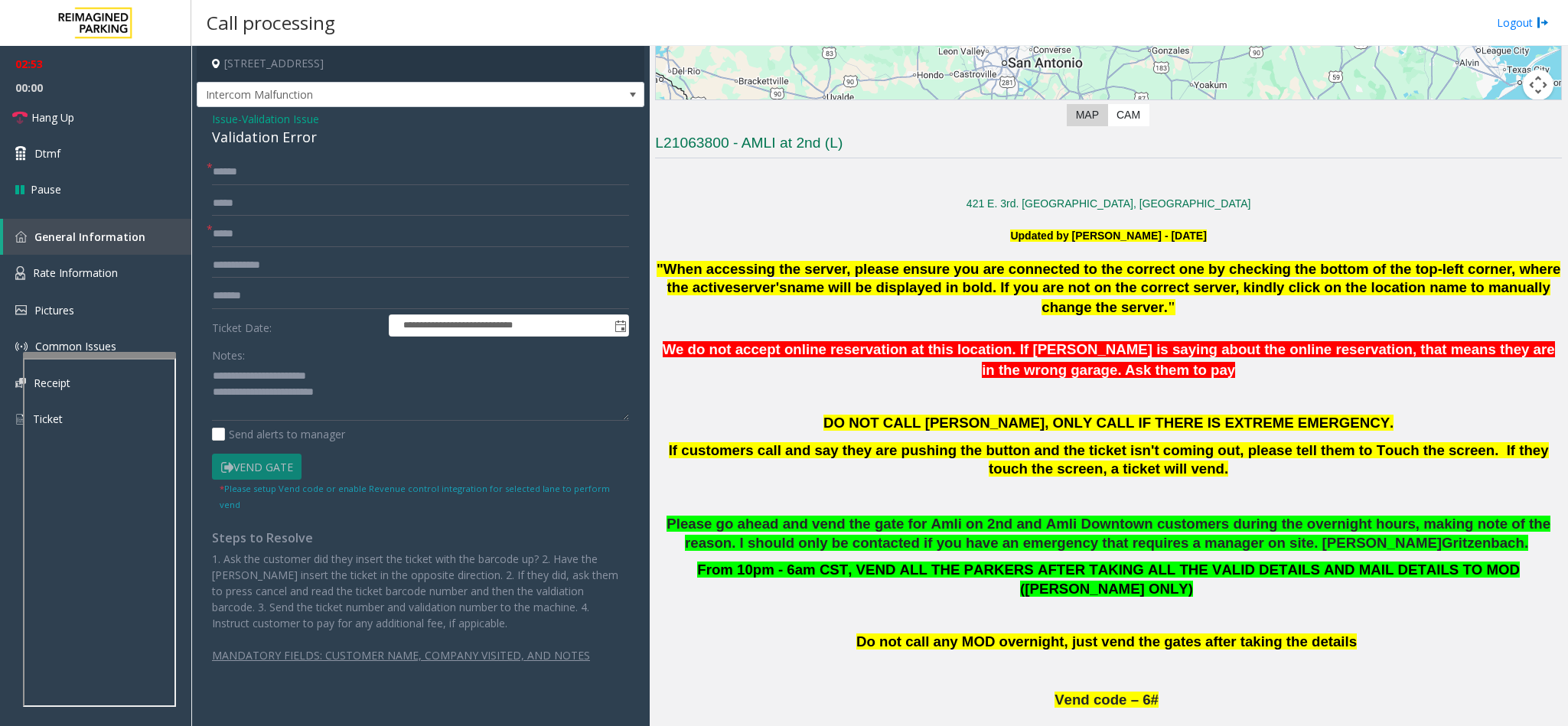
scroll to position [230, 0]
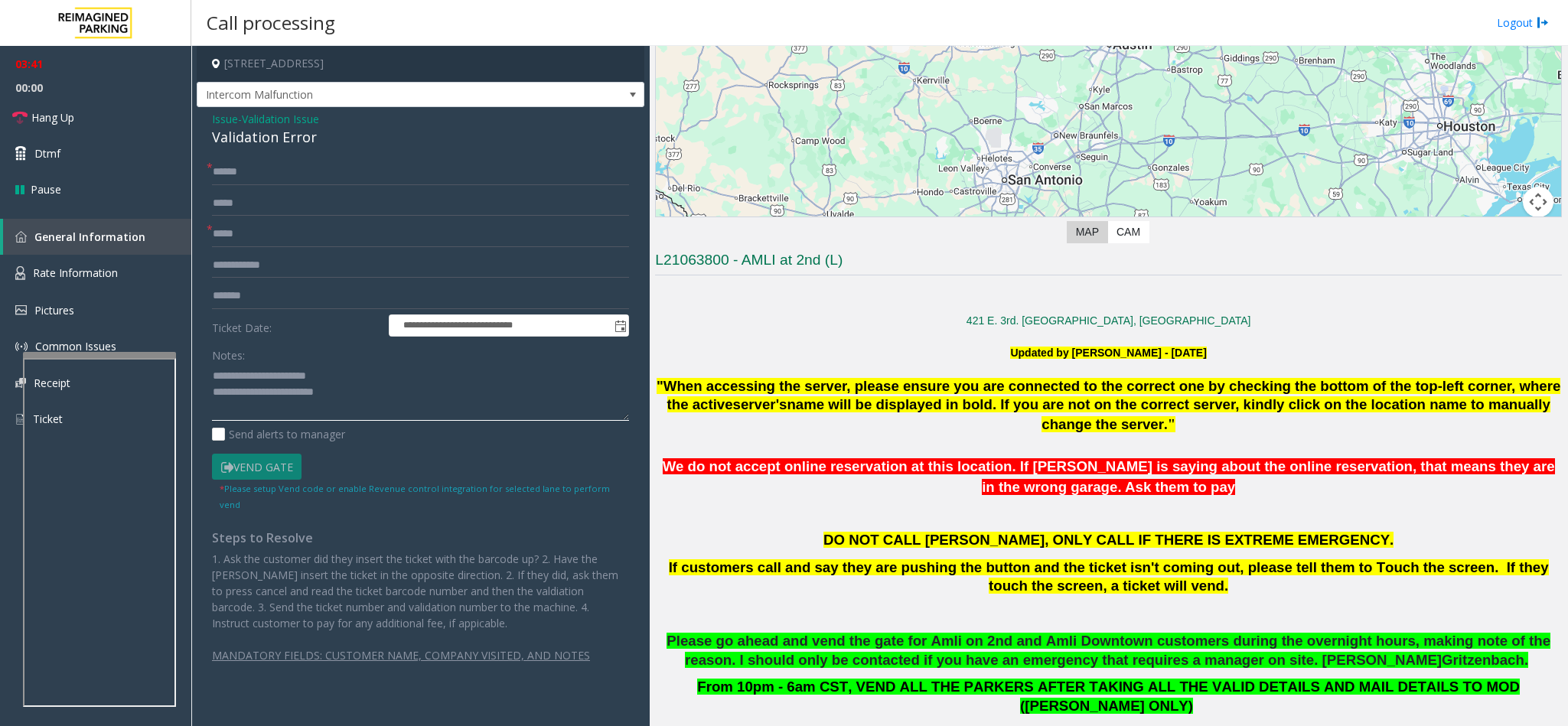
click at [361, 390] on textarea at bounding box center [420, 392] width 417 height 57
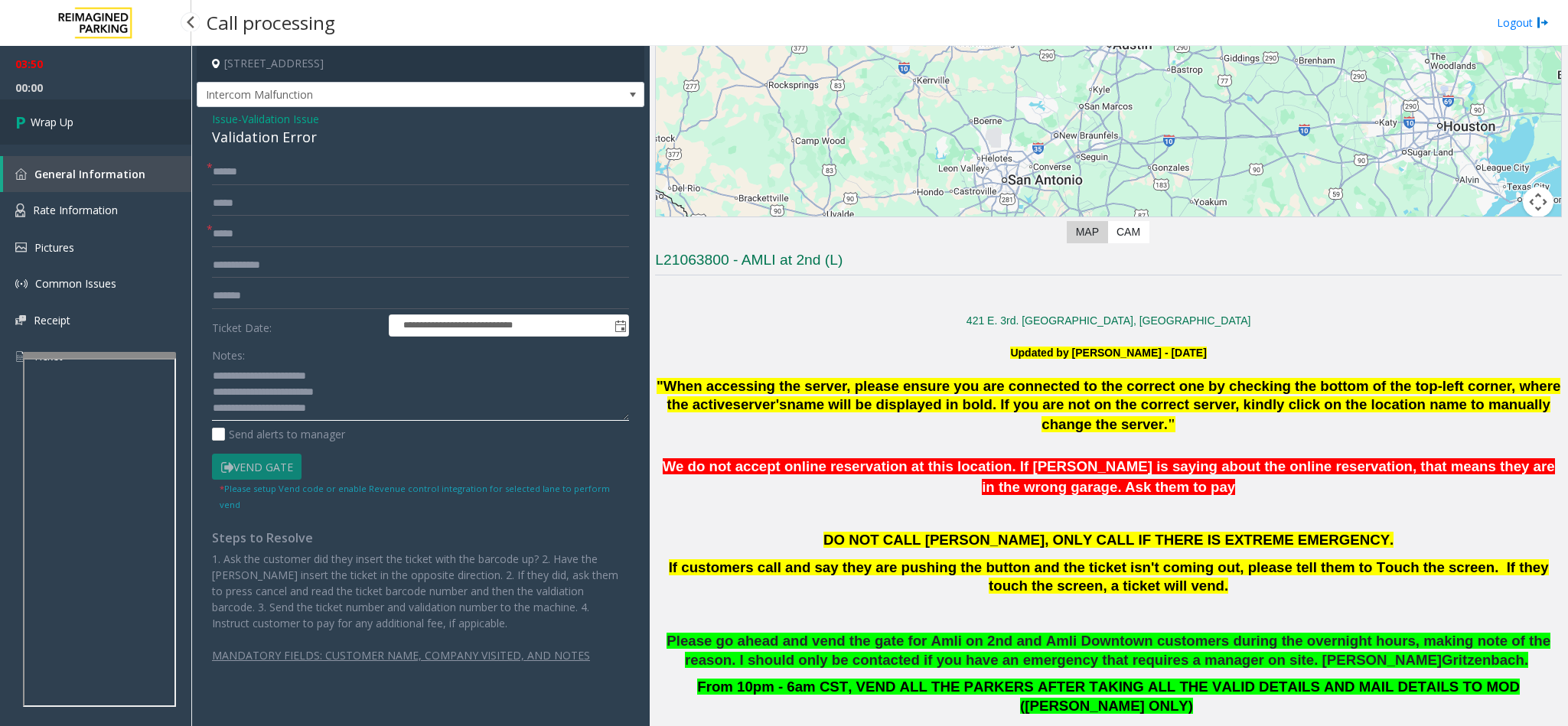
type textarea "**********"
click at [179, 127] on link "Wrap Up" at bounding box center [96, 122] width 191 height 45
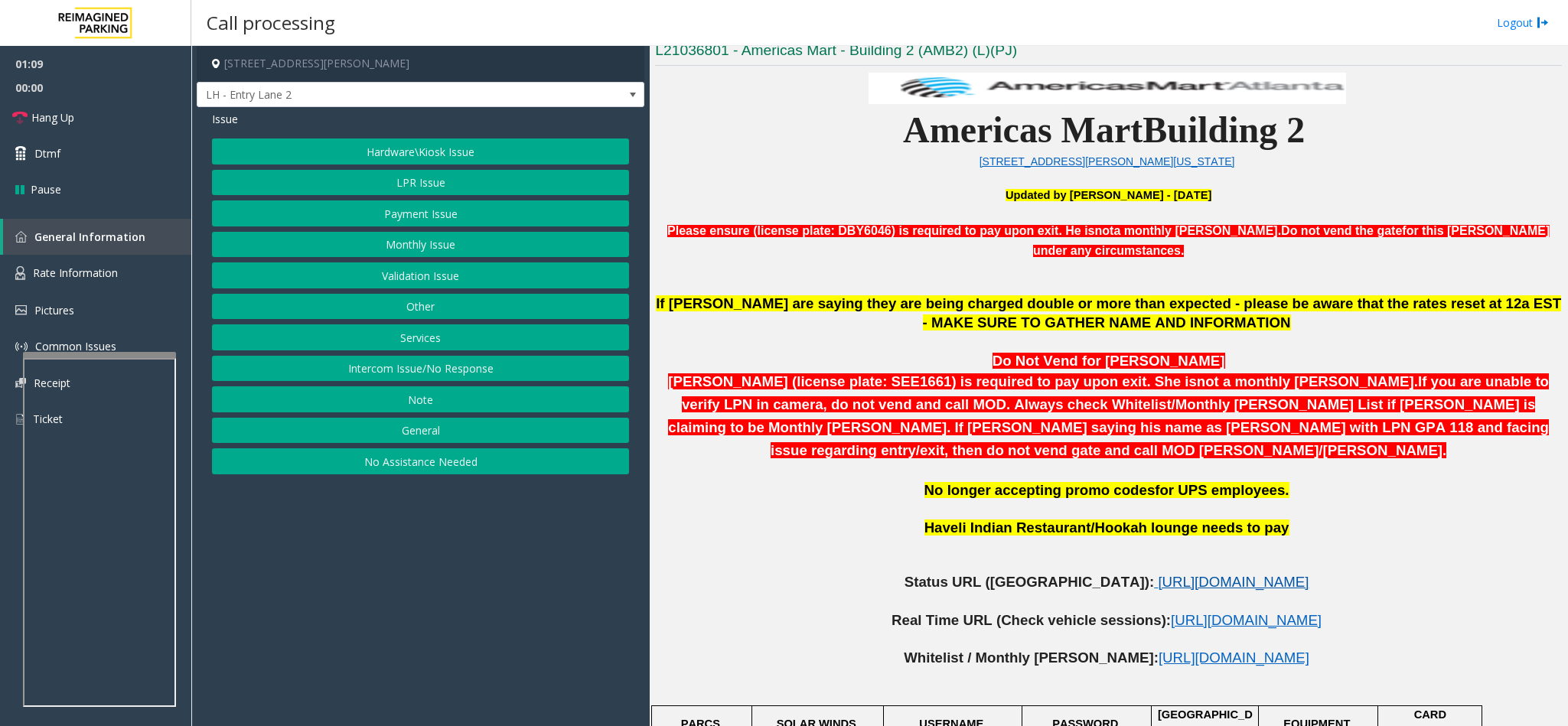
scroll to position [460, 0]
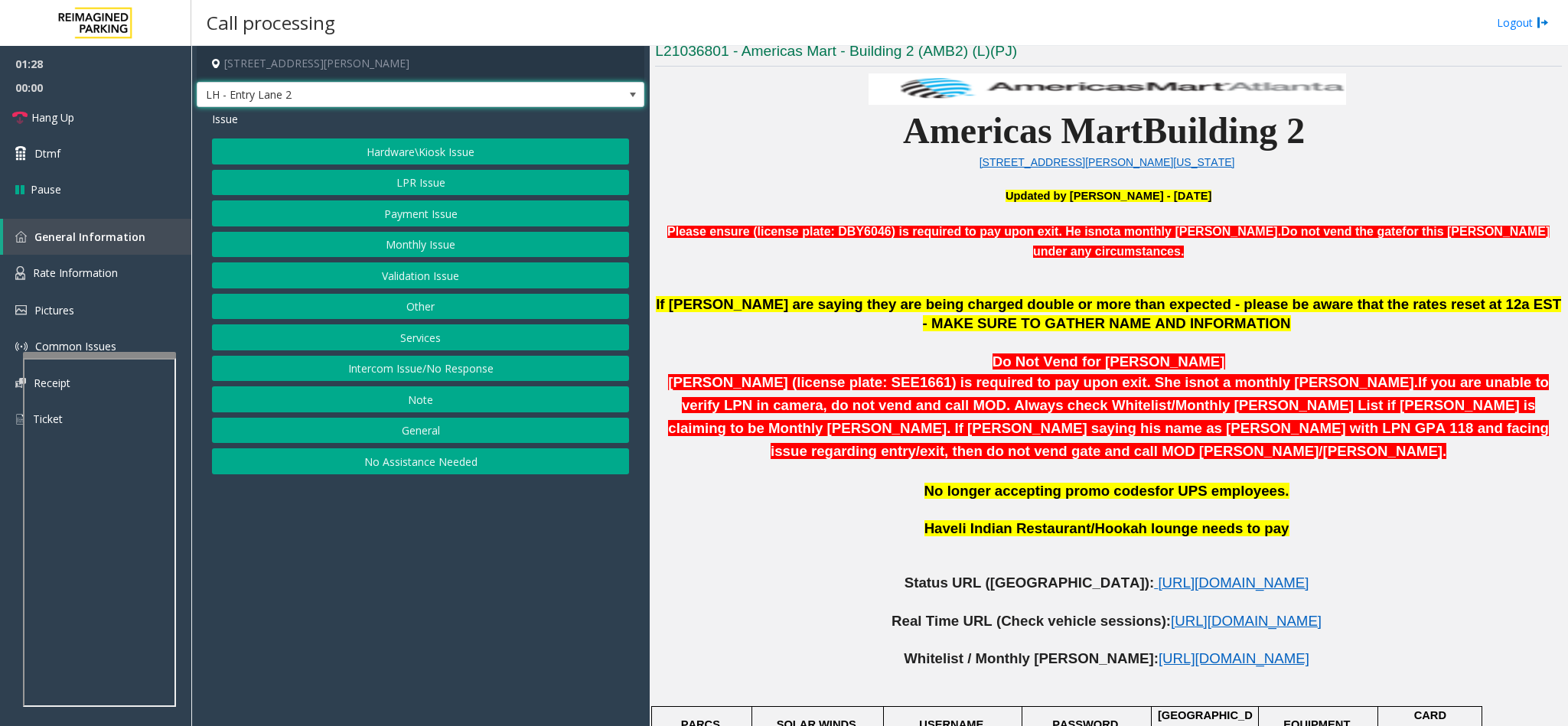
click at [478, 88] on span "LH - Entry Lane 2" at bounding box center [375, 94] width 357 height 24
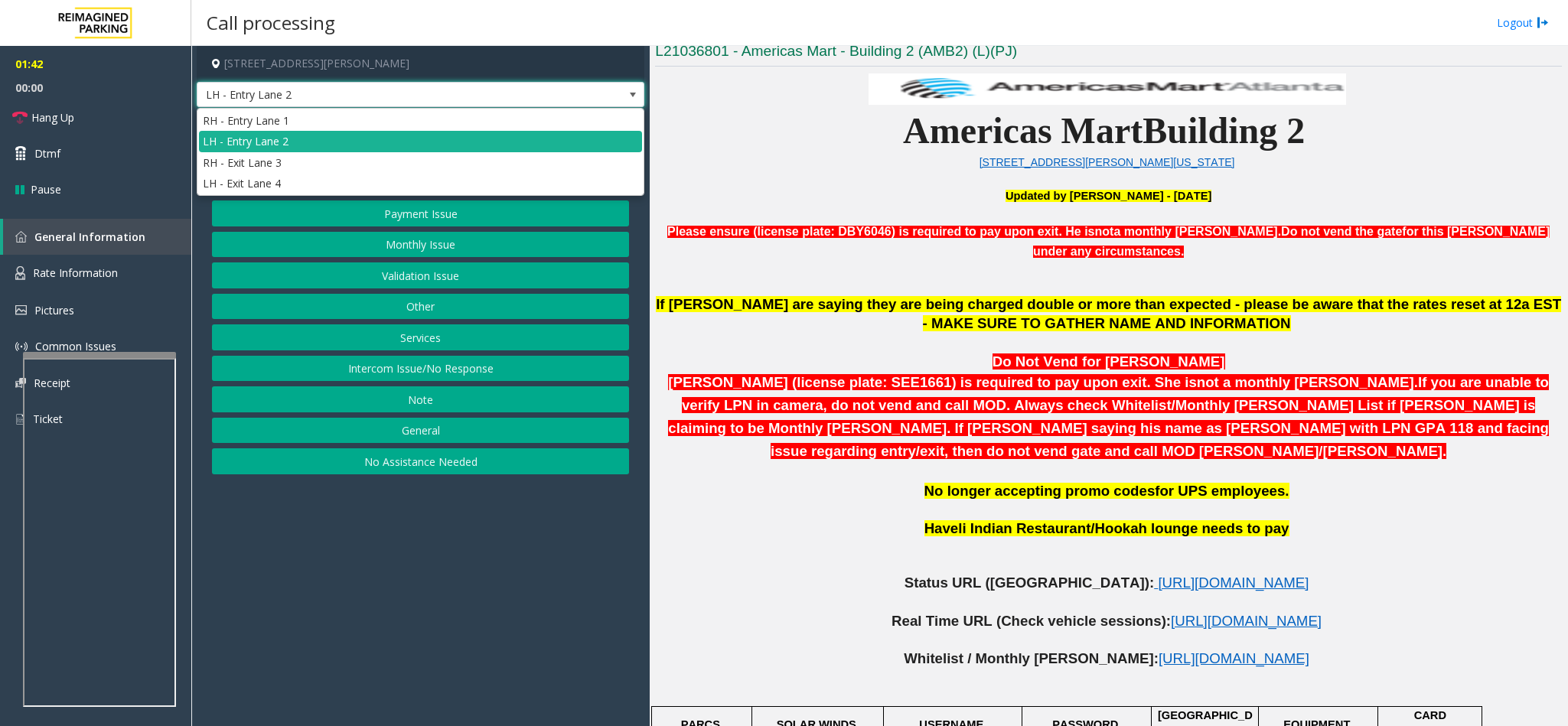
click at [731, 176] on p at bounding box center [1108, 179] width 906 height 17
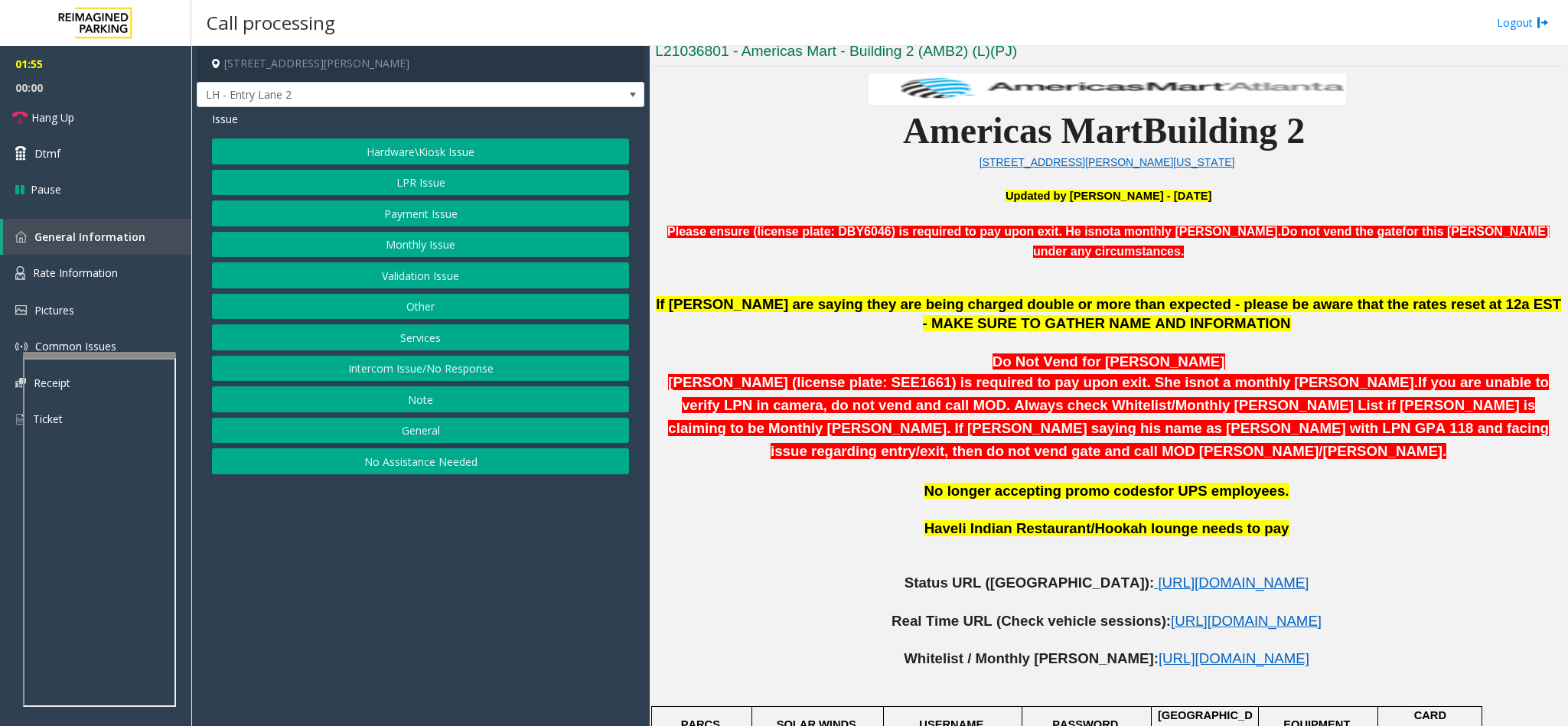
click at [429, 147] on button "Hardware\Kiosk Issue" at bounding box center [420, 151] width 417 height 26
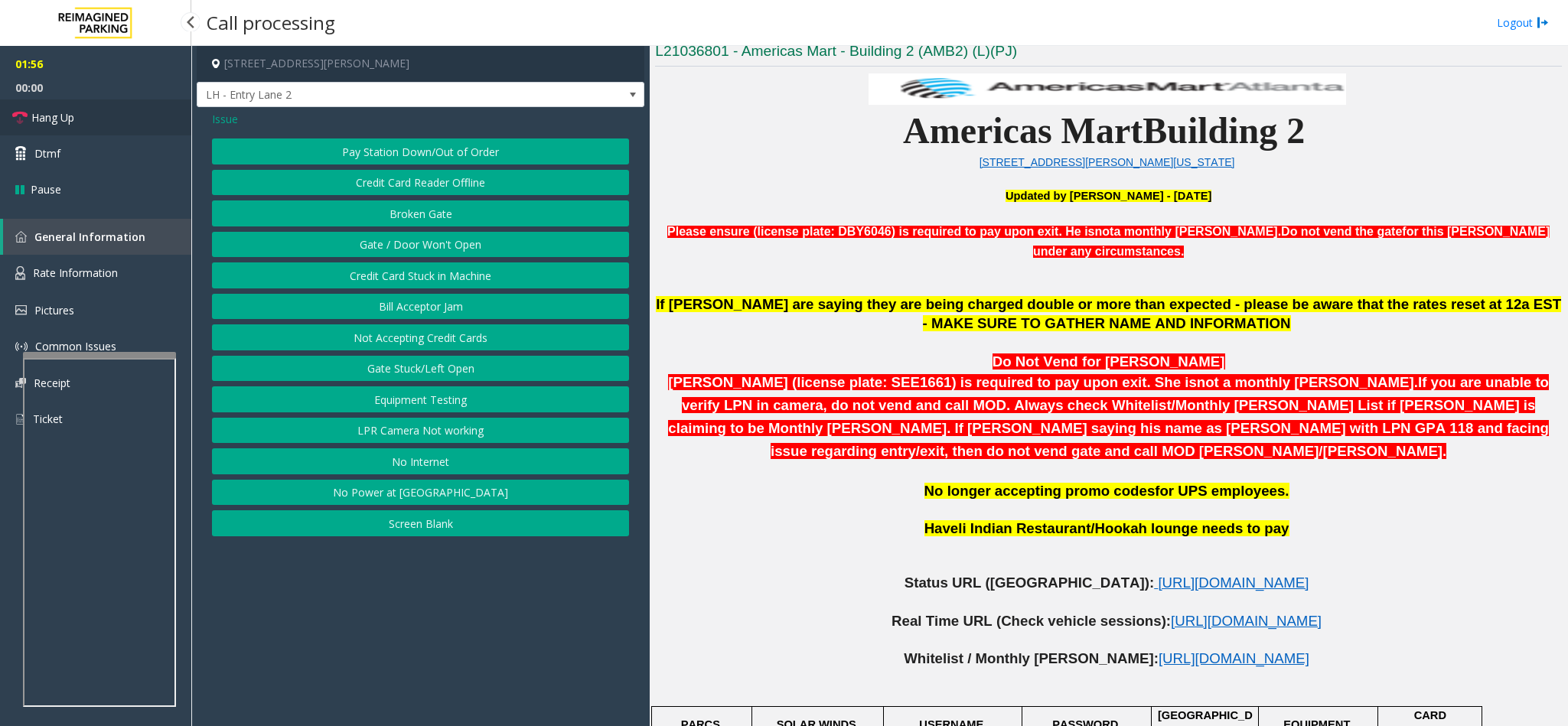
click at [119, 125] on link "Hang Up" at bounding box center [96, 117] width 191 height 36
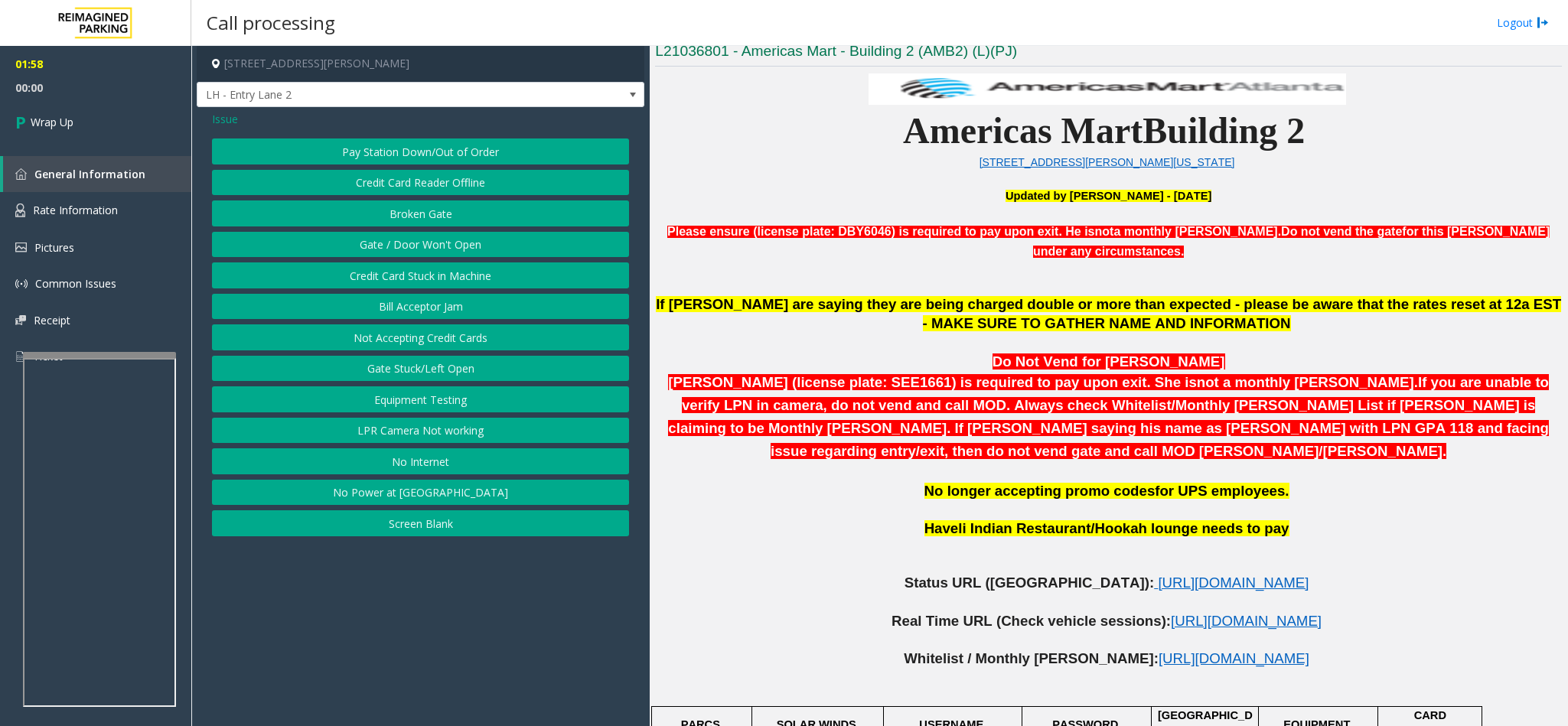
drag, startPoint x: 423, startPoint y: 405, endPoint x: 441, endPoint y: 407, distance: 18.1
click at [441, 407] on button "Equipment Testing" at bounding box center [420, 399] width 417 height 26
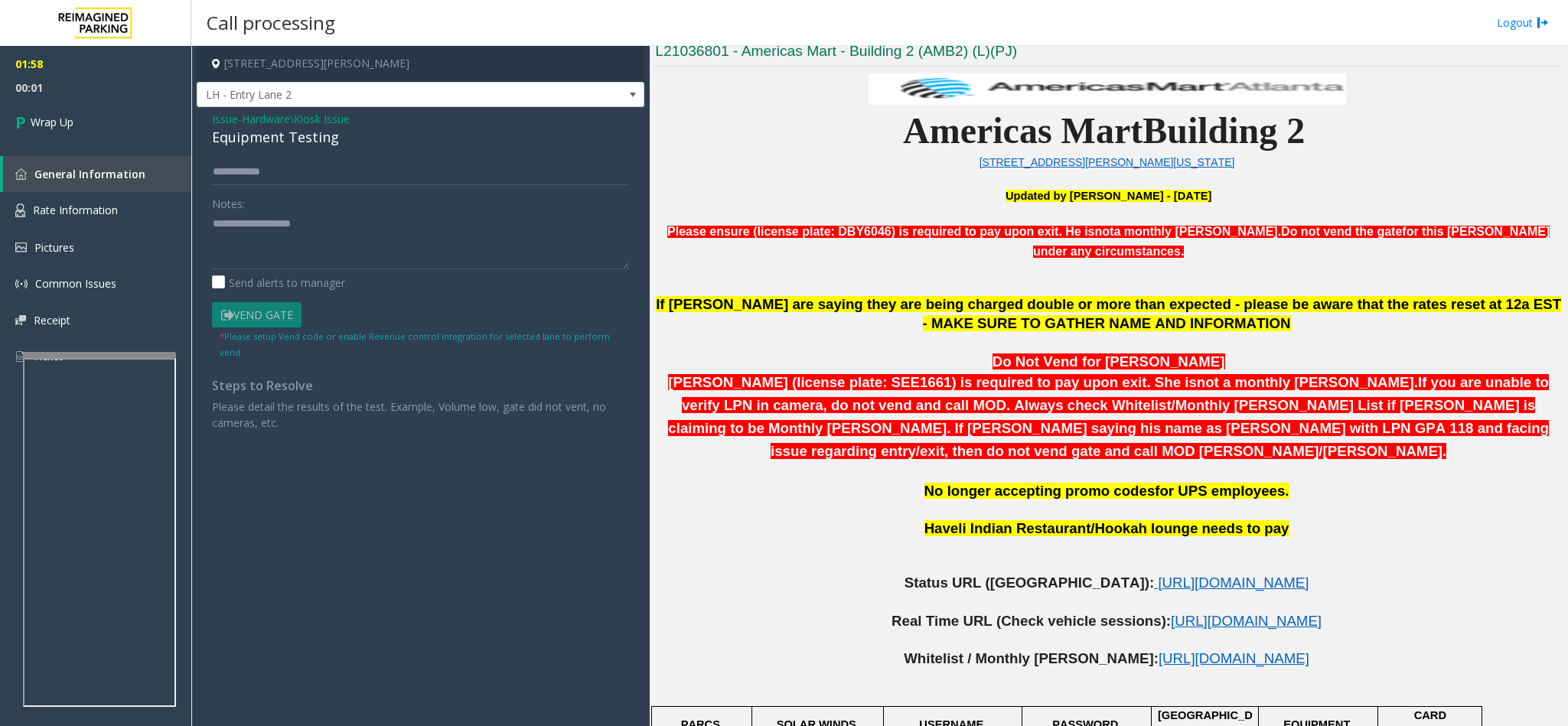
click at [227, 119] on span "Issue" at bounding box center [225, 118] width 26 height 16
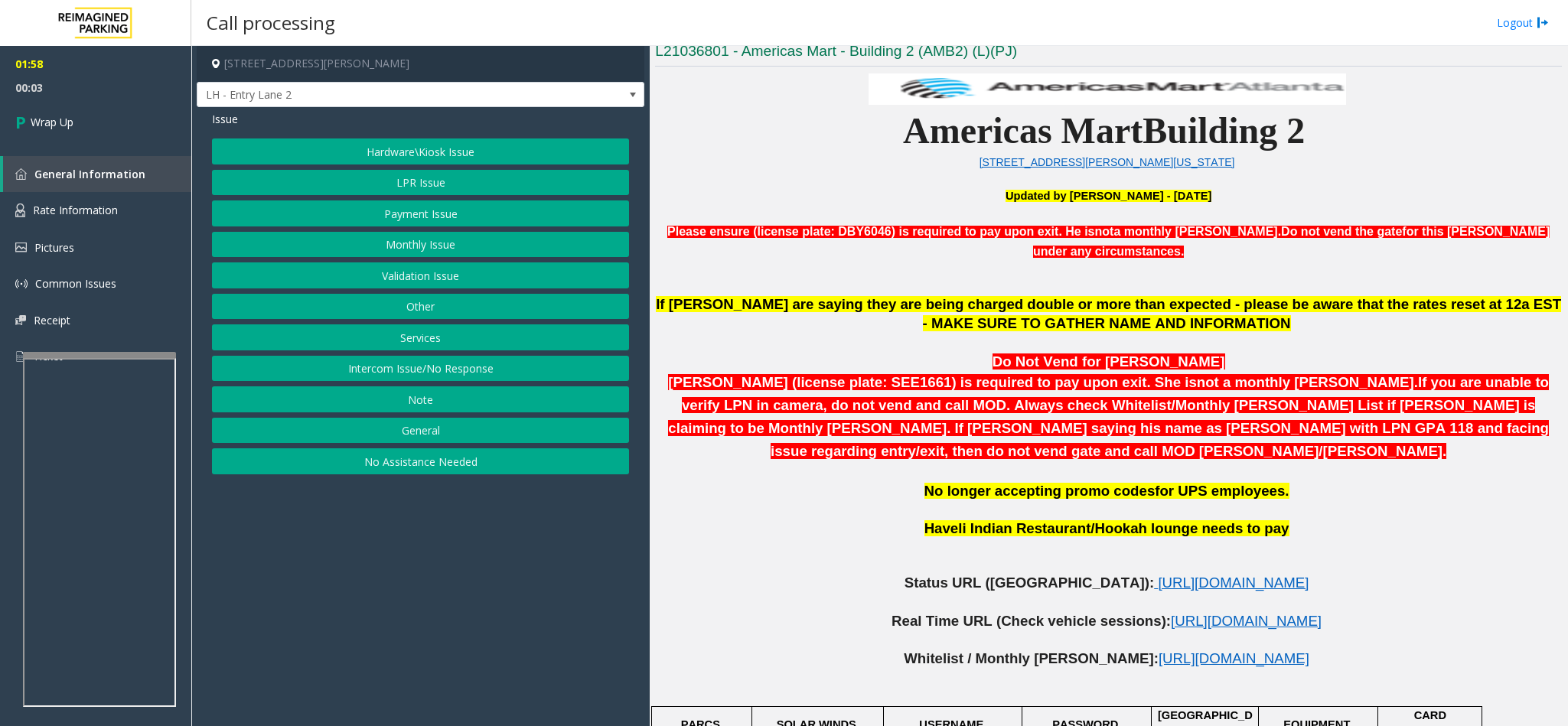
click at [394, 138] on button "Hardware\Kiosk Issue" at bounding box center [420, 151] width 417 height 26
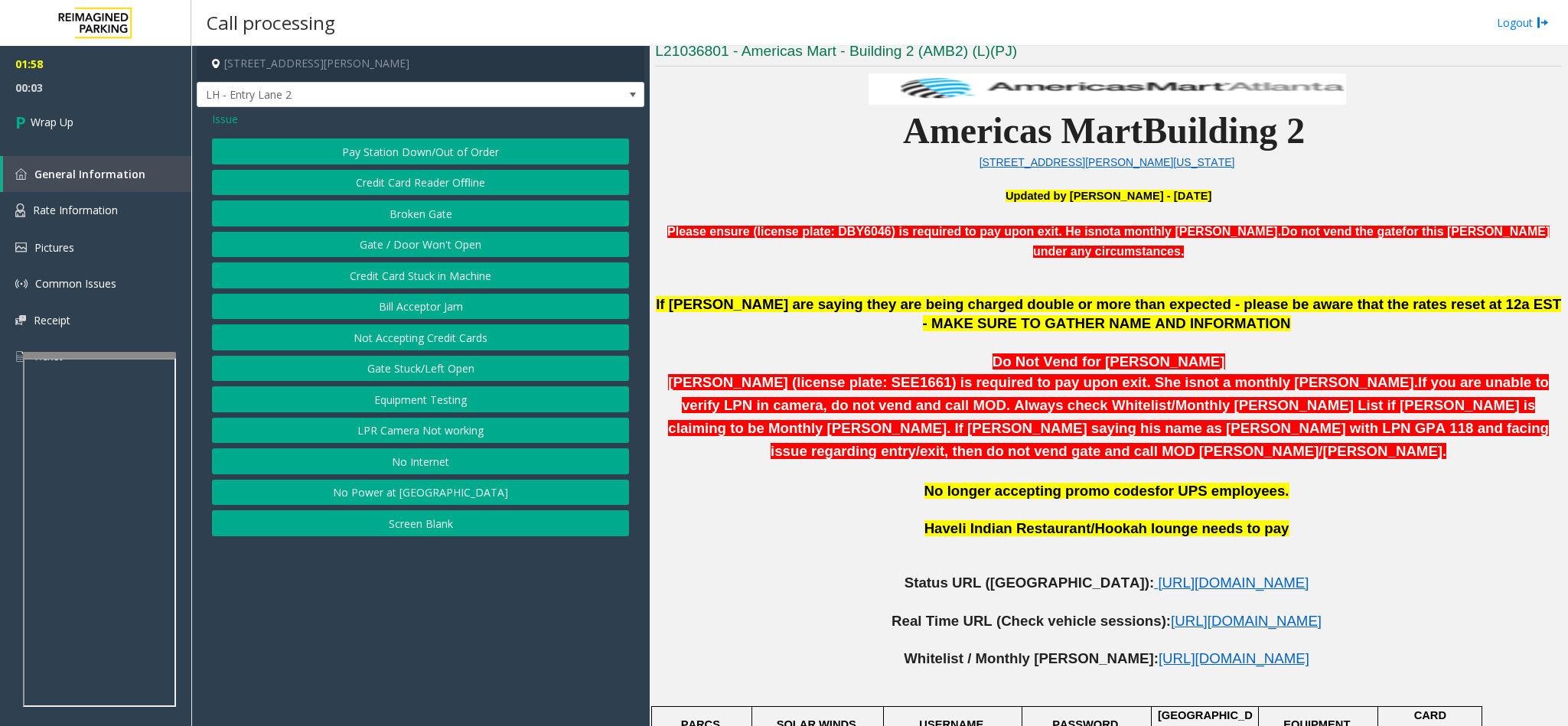
click at [425, 251] on button "Gate / Door Won't Open" at bounding box center [420, 245] width 417 height 26
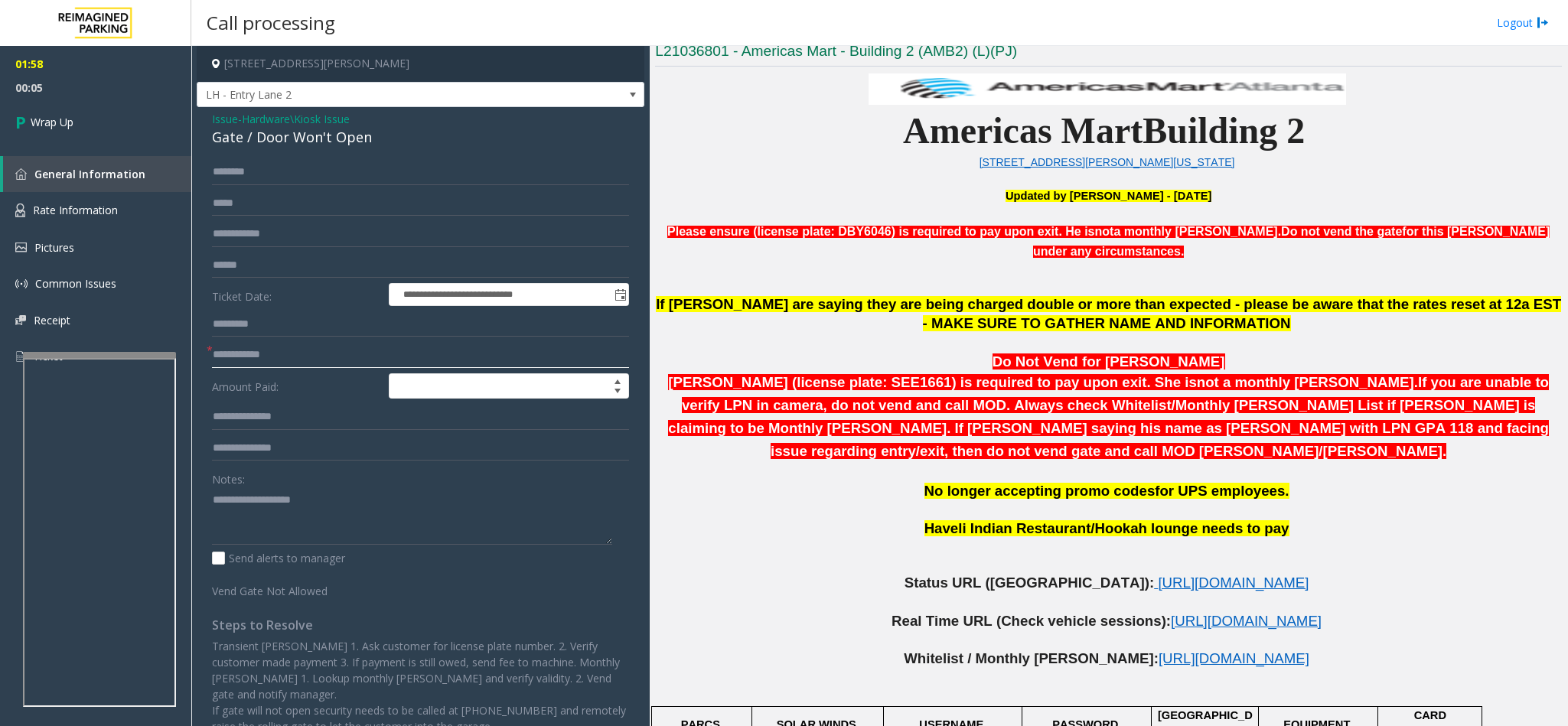
click at [236, 351] on input "text" at bounding box center [420, 355] width 417 height 26
type input "**"
click at [301, 526] on textarea at bounding box center [412, 516] width 400 height 57
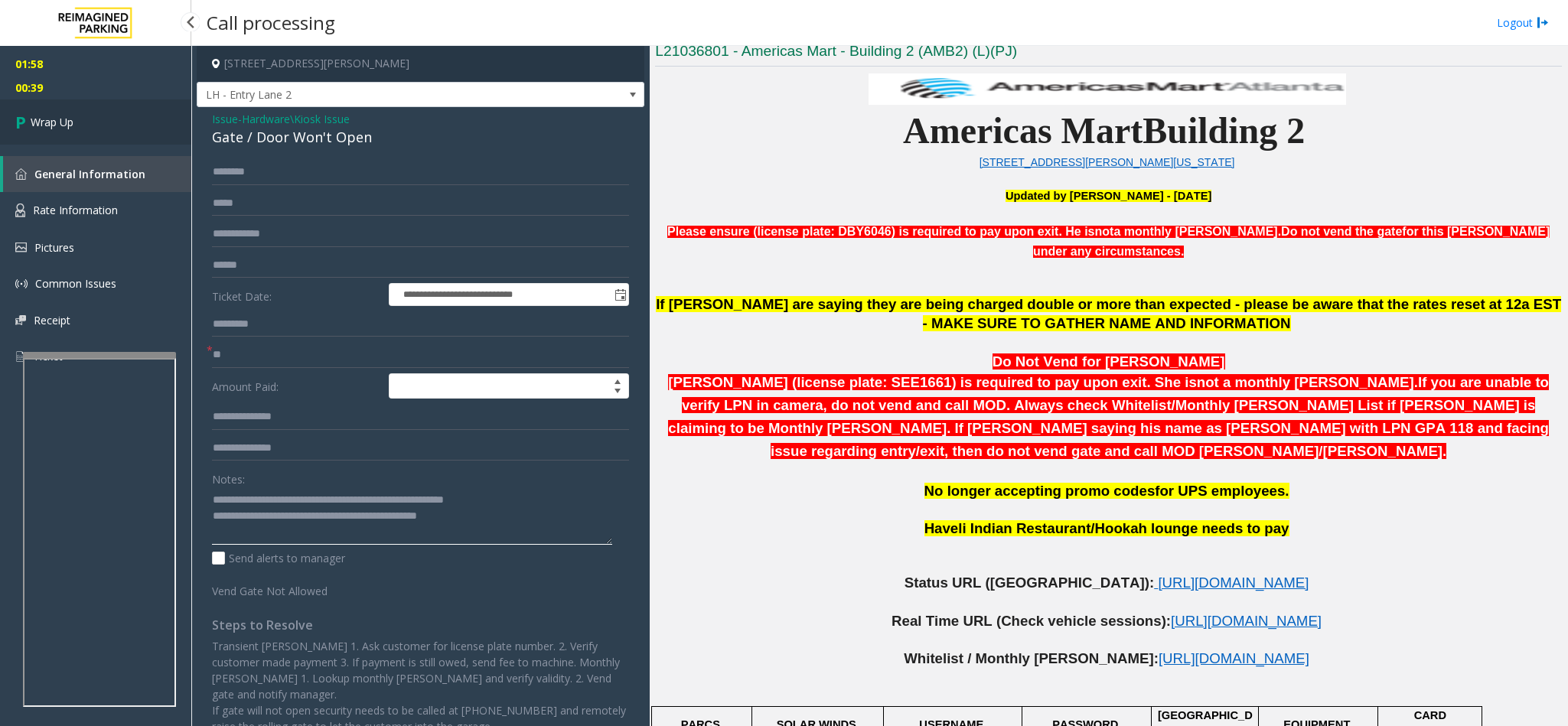
type textarea "**********"
click at [58, 131] on link "Wrap Up" at bounding box center [96, 122] width 191 height 45
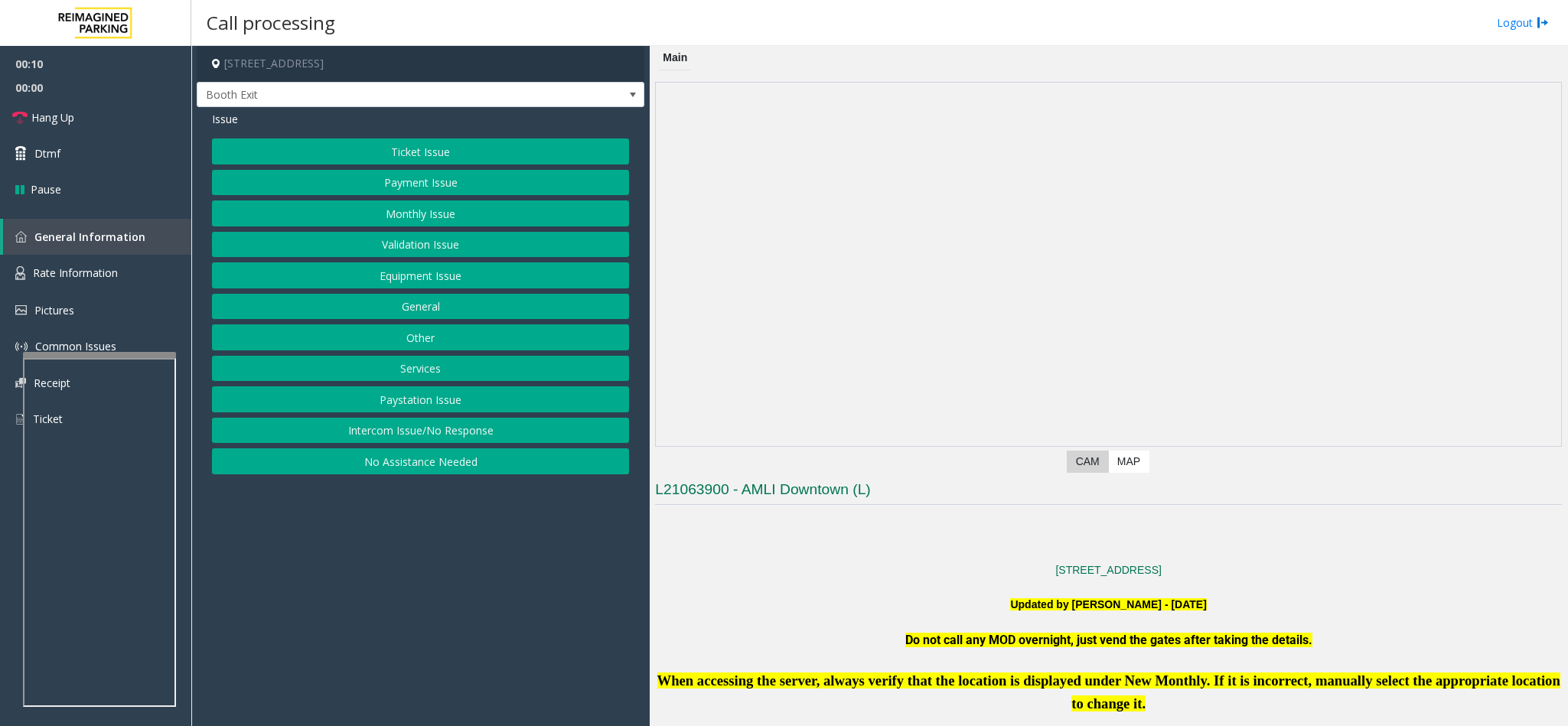
click at [434, 430] on button "Intercom Issue/No Response" at bounding box center [420, 430] width 417 height 26
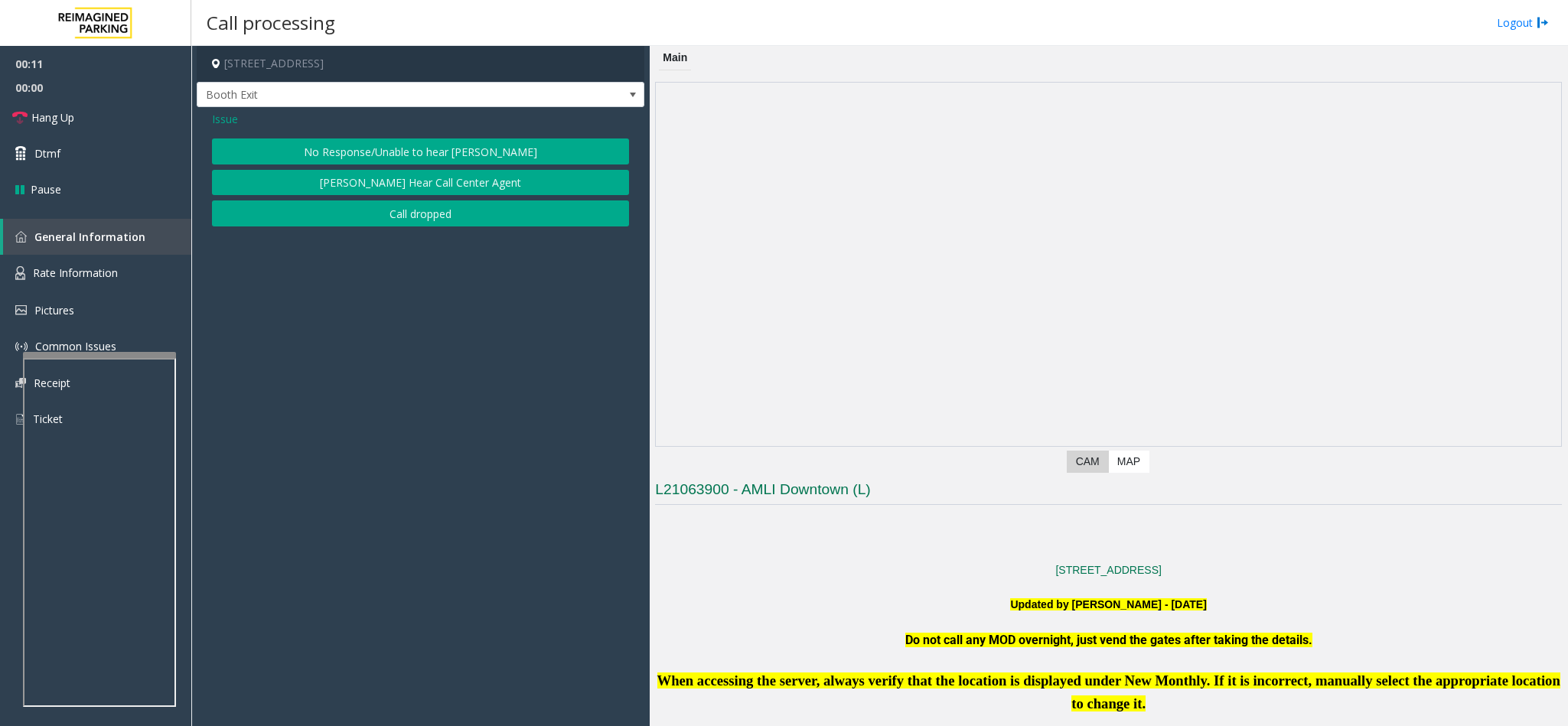
drag, startPoint x: 345, startPoint y: 150, endPoint x: 355, endPoint y: 152, distance: 10.2
click at [349, 152] on button "No Response/Unable to hear [PERSON_NAME]" at bounding box center [420, 151] width 417 height 26
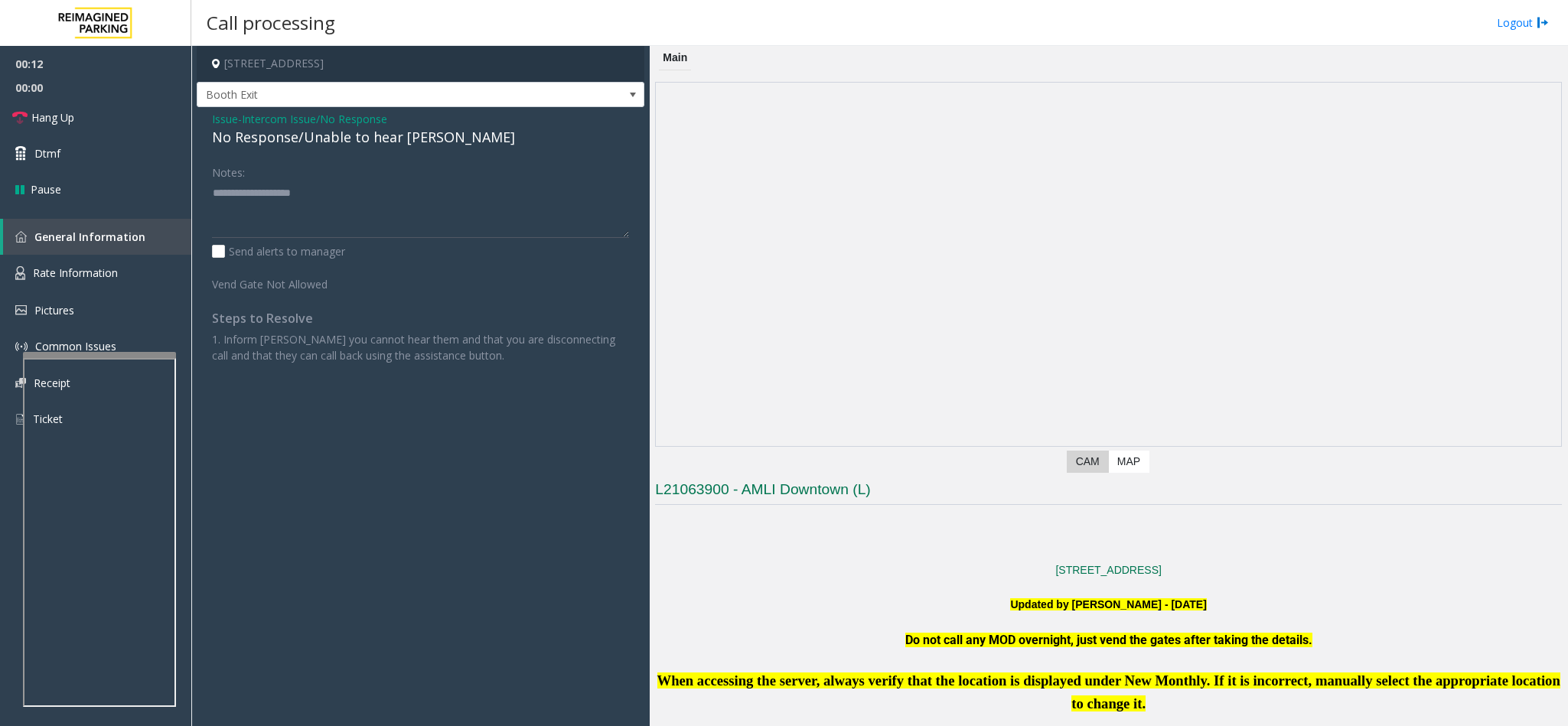
click at [308, 136] on div "No Response/Unable to hear [PERSON_NAME]" at bounding box center [420, 137] width 417 height 21
click at [304, 137] on div "No Response/Unable to hear [PERSON_NAME]" at bounding box center [420, 137] width 417 height 21
click at [335, 136] on div "No Response/Unable to hear [PERSON_NAME]" at bounding box center [420, 137] width 417 height 21
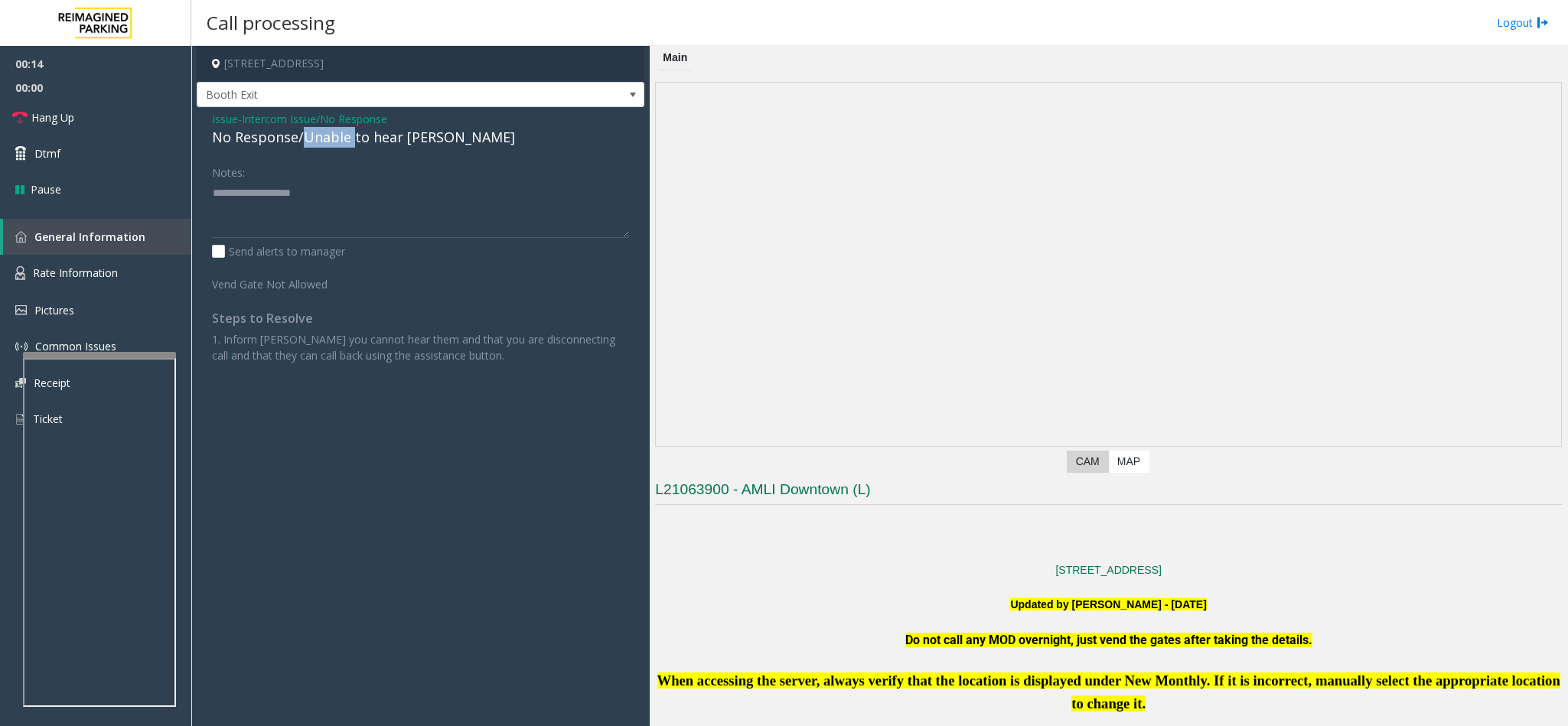
click at [334, 136] on div "No Response/Unable to hear [PERSON_NAME]" at bounding box center [420, 137] width 417 height 21
type textarea "**********"
click at [120, 127] on link "Hang Up" at bounding box center [96, 117] width 191 height 36
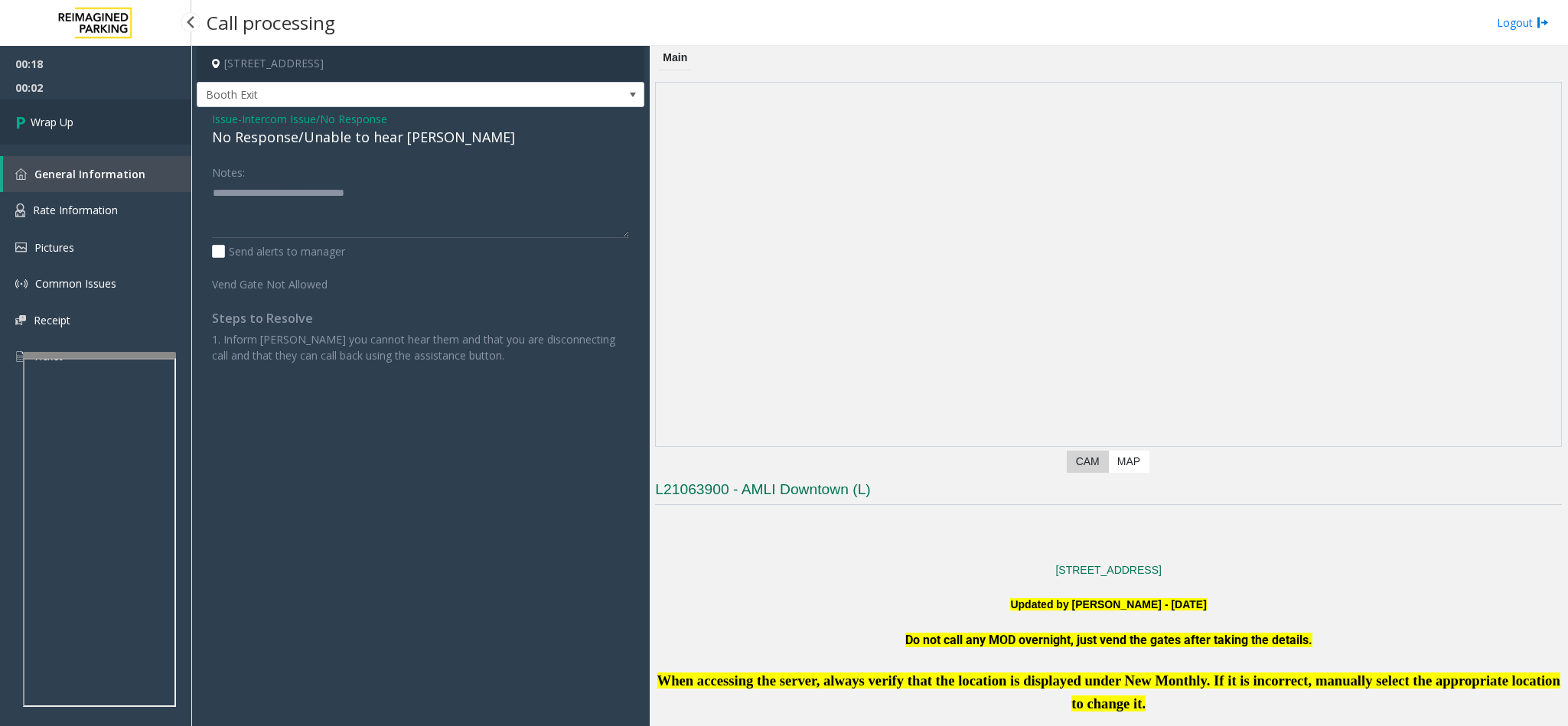
click at [140, 118] on link "Wrap Up" at bounding box center [96, 122] width 191 height 45
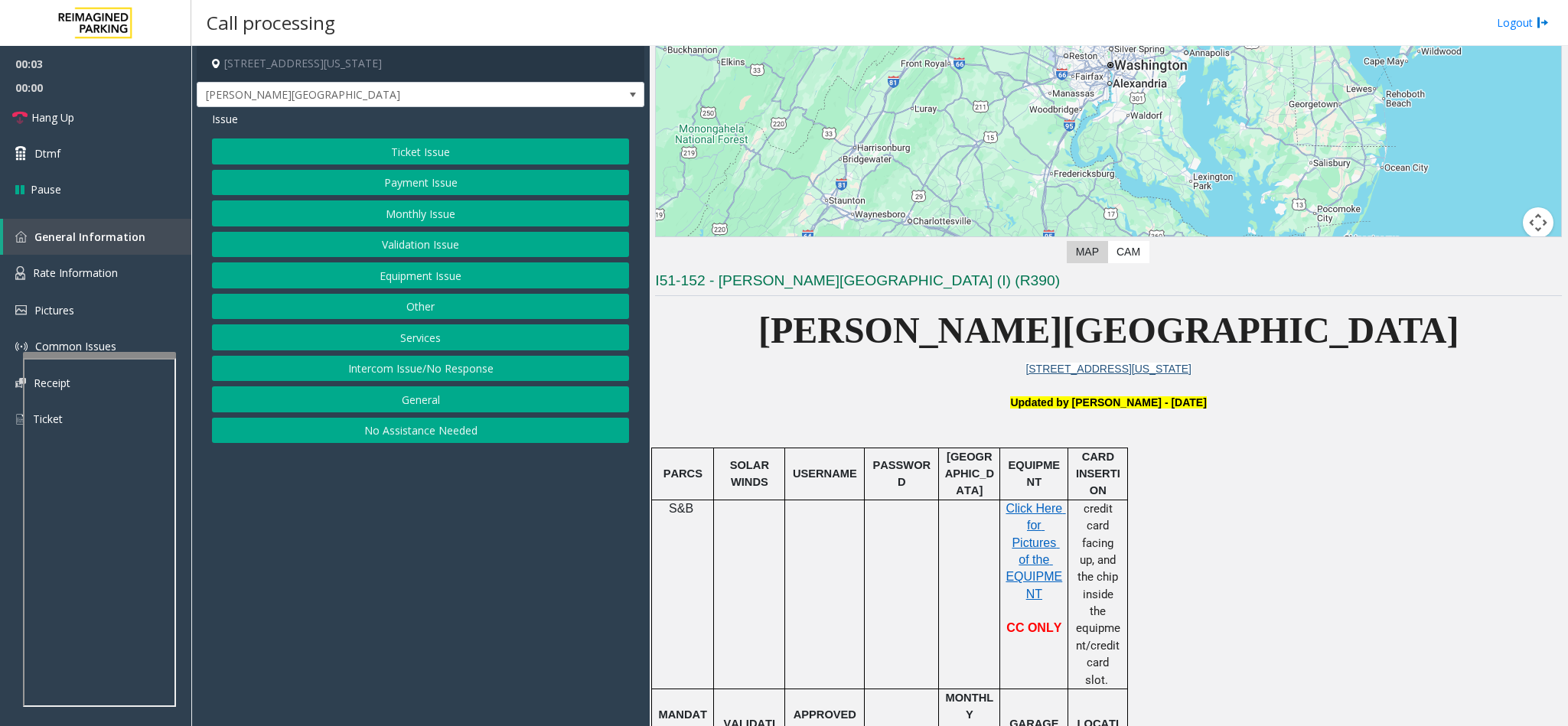
scroll to position [345, 0]
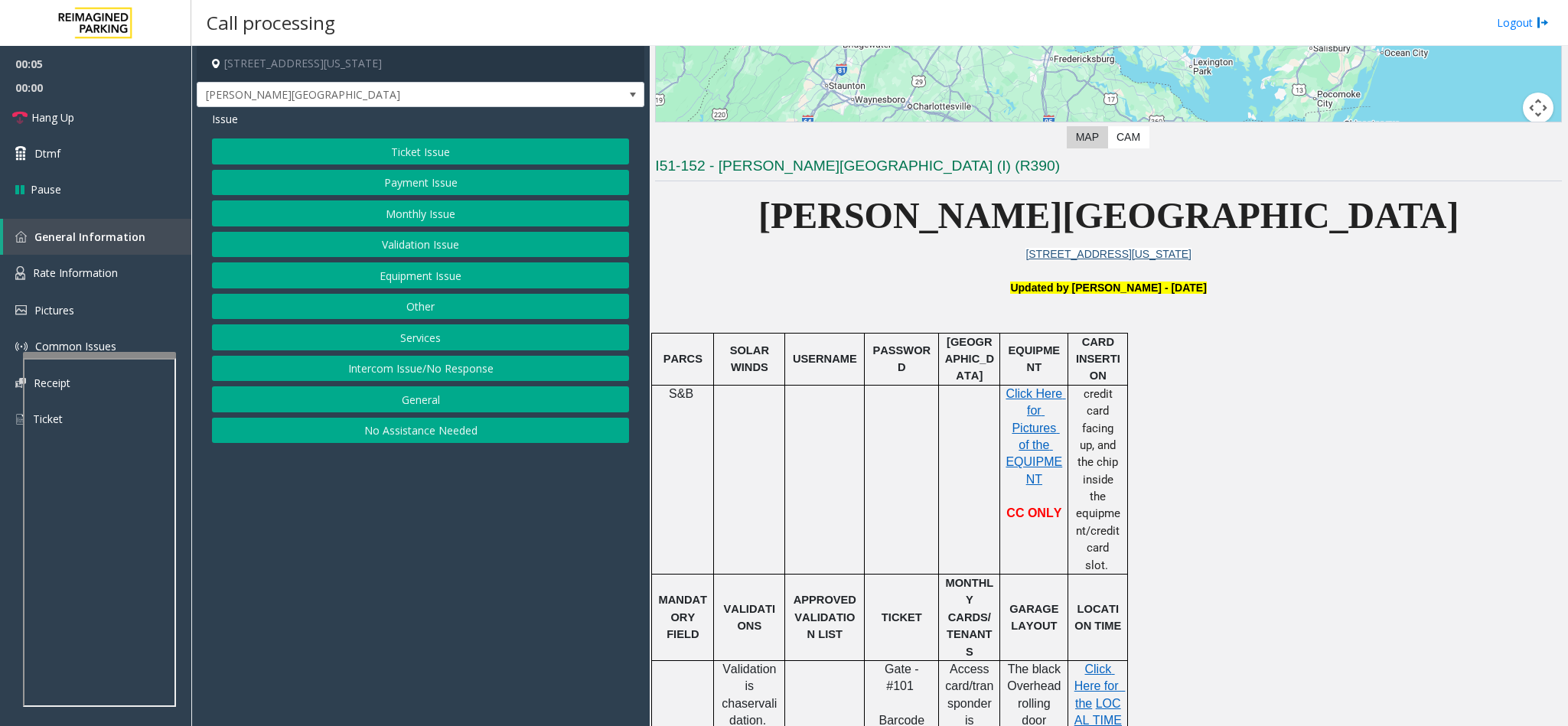
click at [423, 186] on button "Payment Issue" at bounding box center [420, 182] width 417 height 26
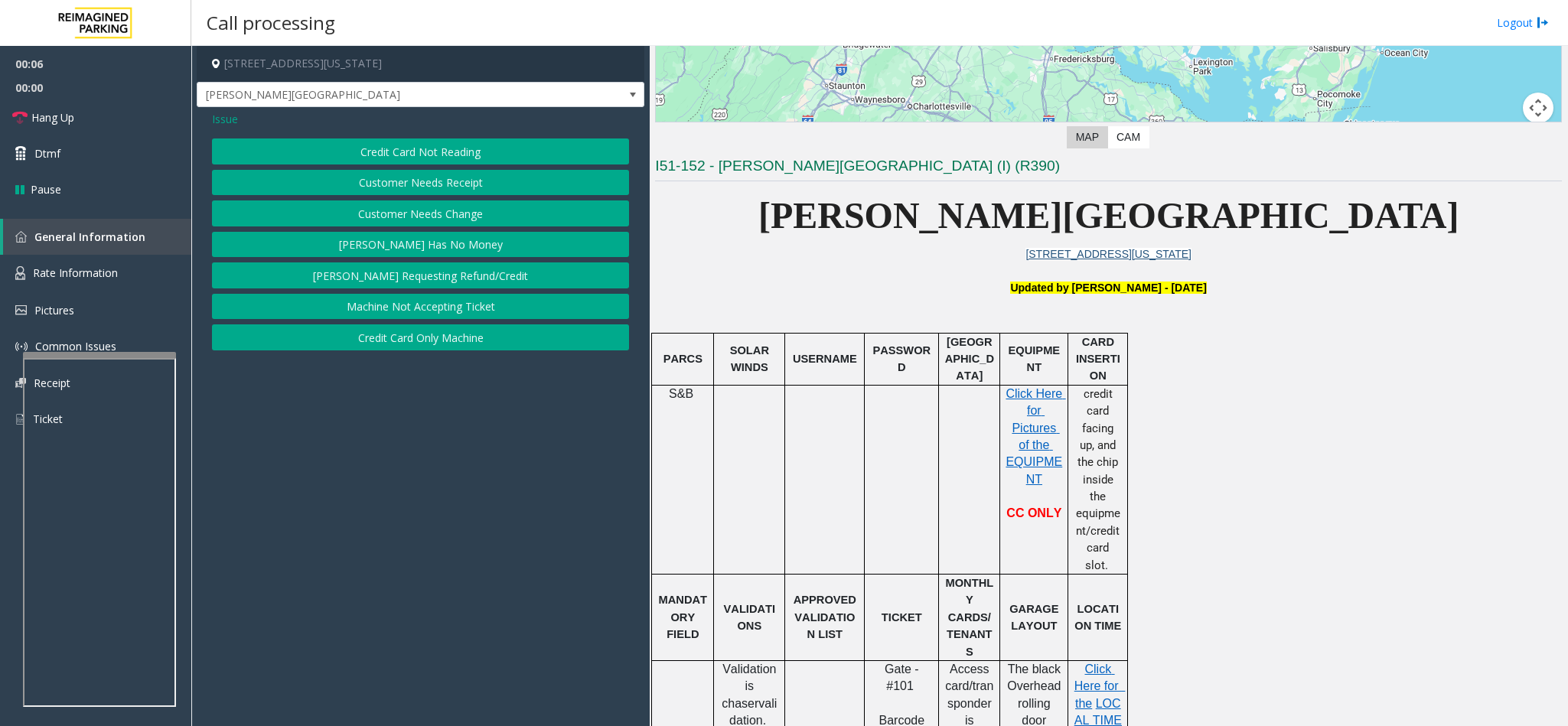
click at [422, 155] on button "Credit Card Not Reading" at bounding box center [420, 151] width 417 height 26
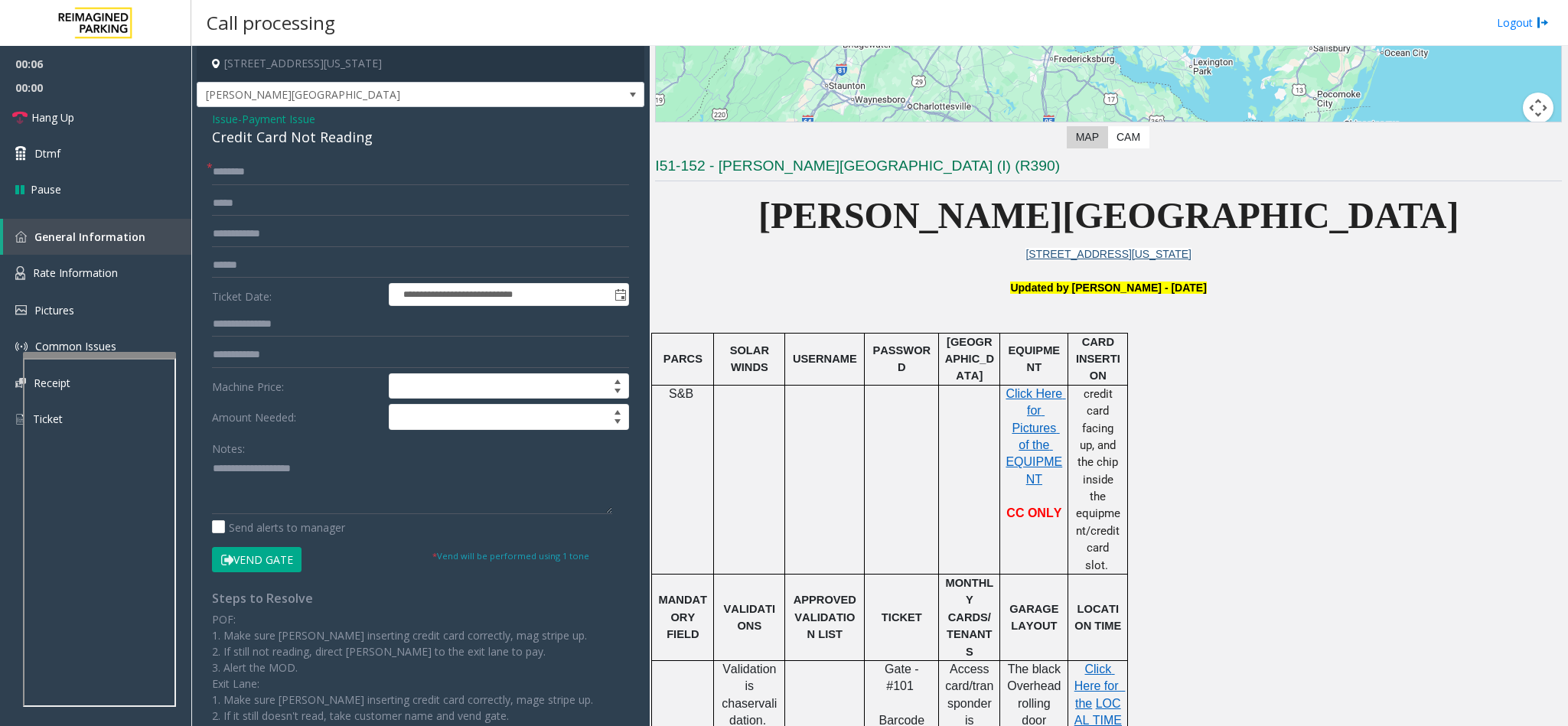
click at [300, 140] on div "Credit Card Not Reading" at bounding box center [420, 137] width 417 height 21
click at [212, 467] on textarea at bounding box center [412, 485] width 400 height 57
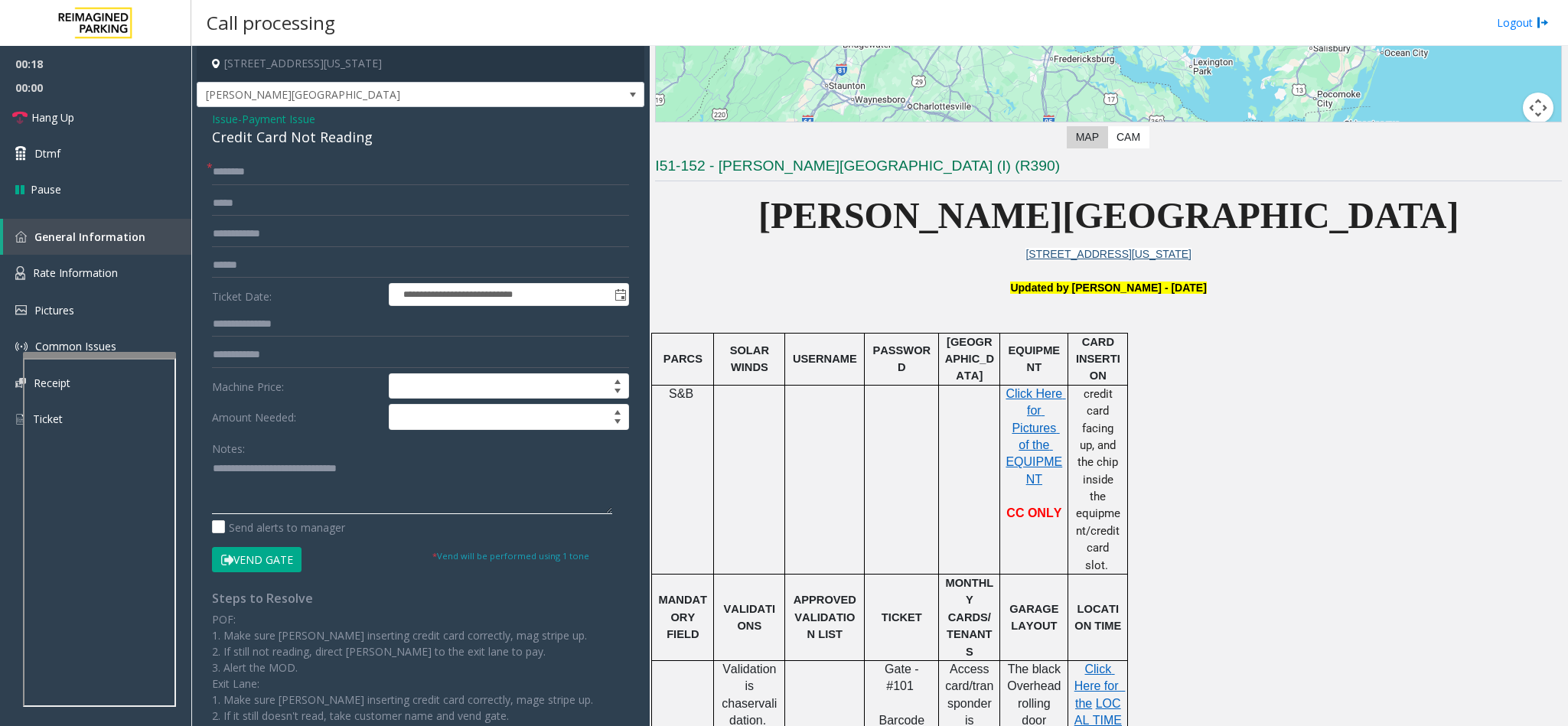
type textarea "**********"
click at [241, 161] on input "text" at bounding box center [420, 172] width 417 height 26
type input "**********"
click at [67, 120] on span "Hang Up" at bounding box center [52, 117] width 42 height 16
click at [402, 467] on textarea at bounding box center [412, 485] width 400 height 57
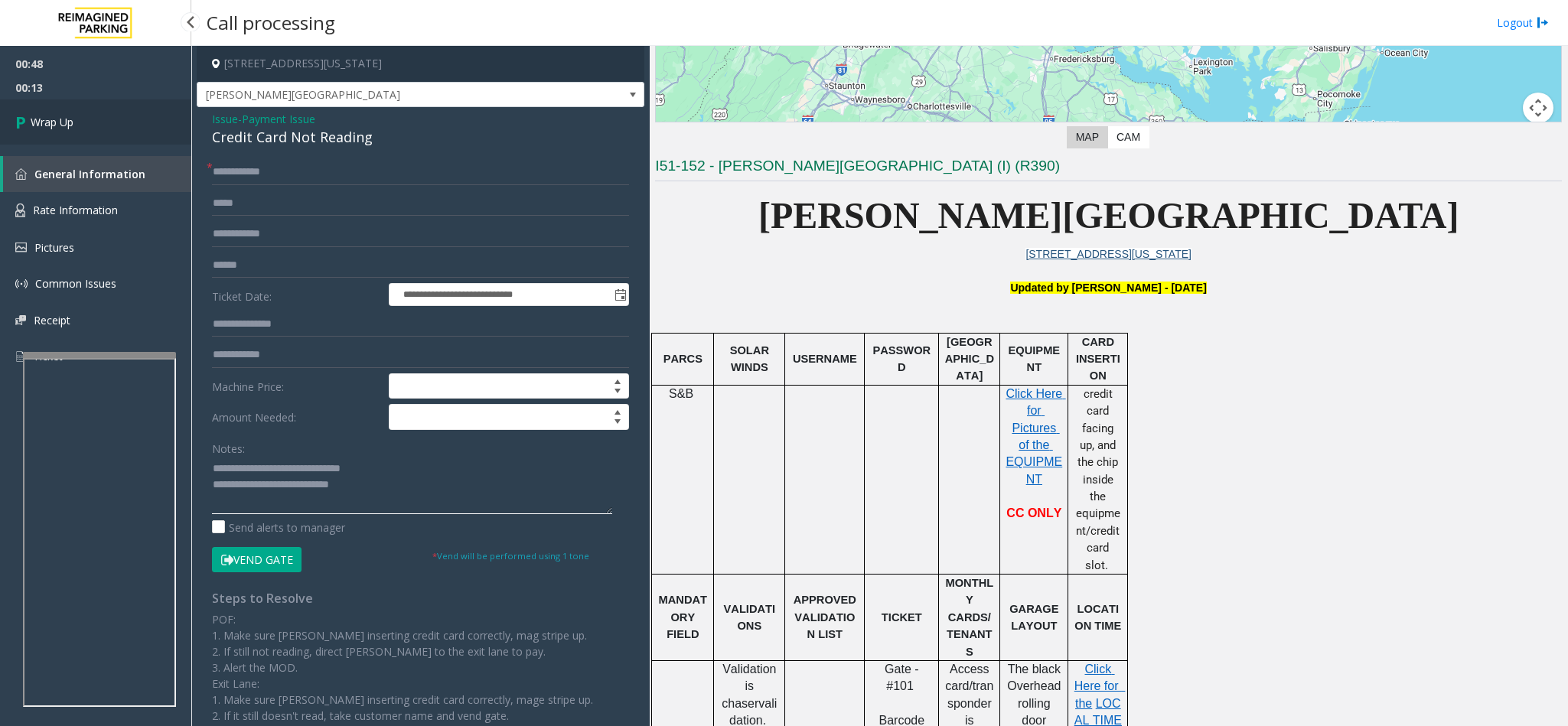
type textarea "**********"
click at [102, 127] on link "Wrap Up" at bounding box center [96, 122] width 191 height 45
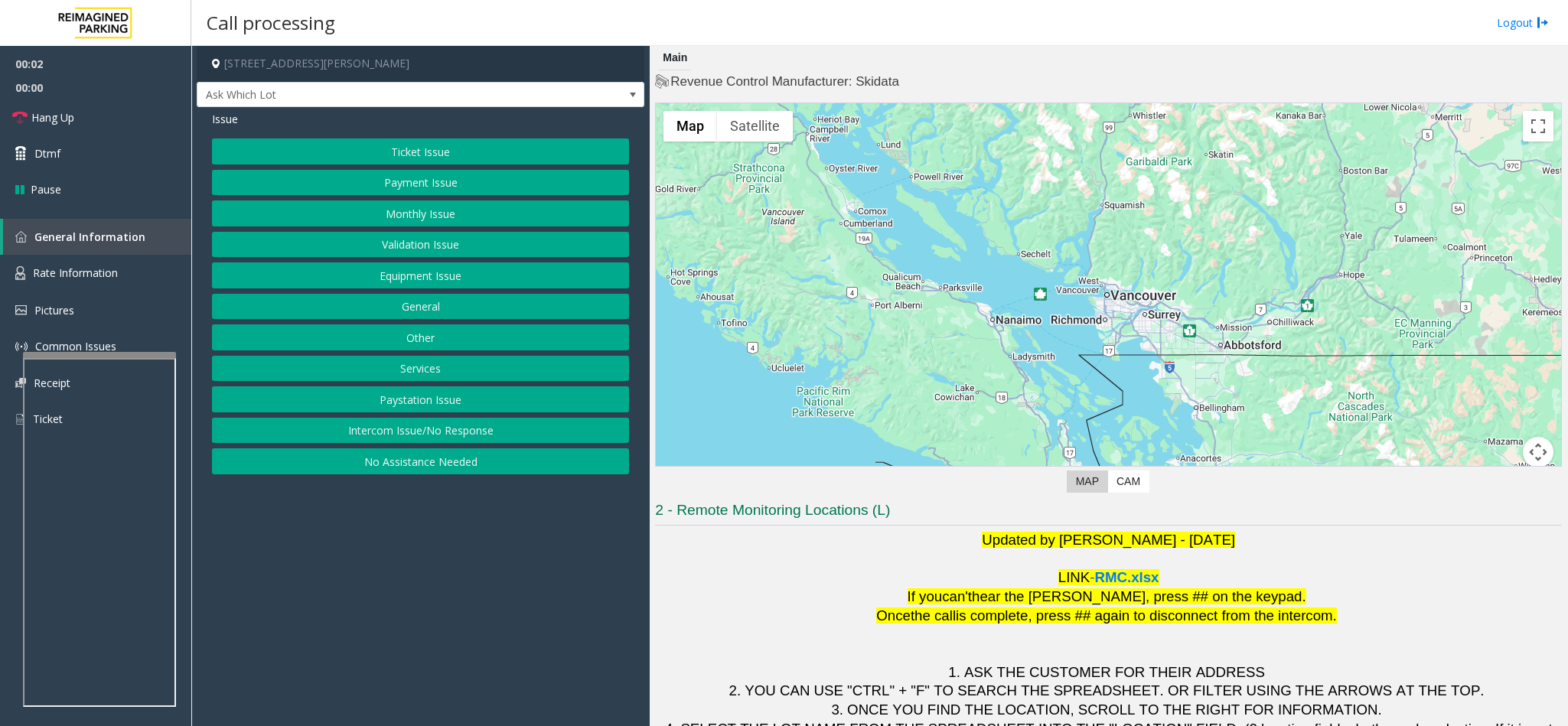
click at [422, 251] on button "Validation Issue" at bounding box center [420, 245] width 417 height 26
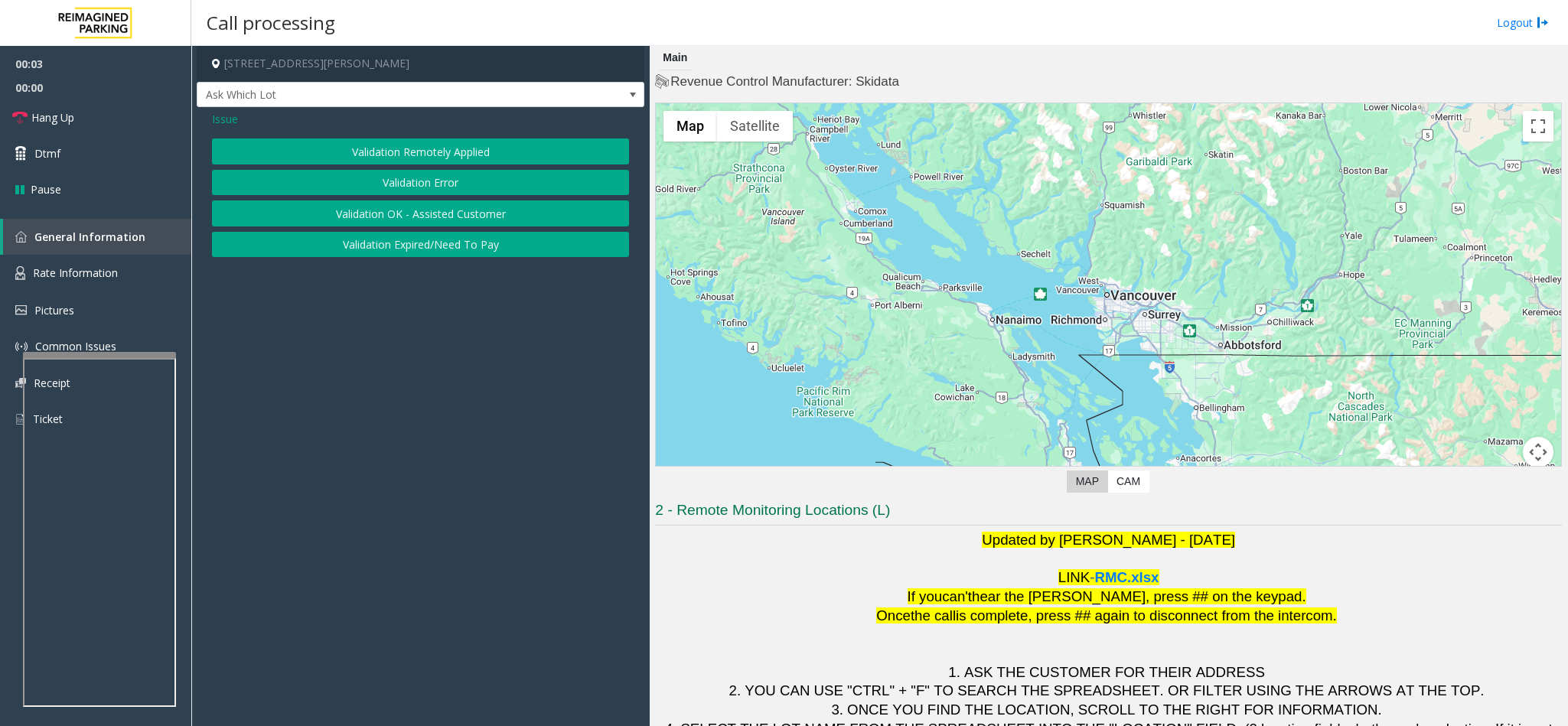
click at [399, 177] on button "Validation Error" at bounding box center [420, 182] width 417 height 26
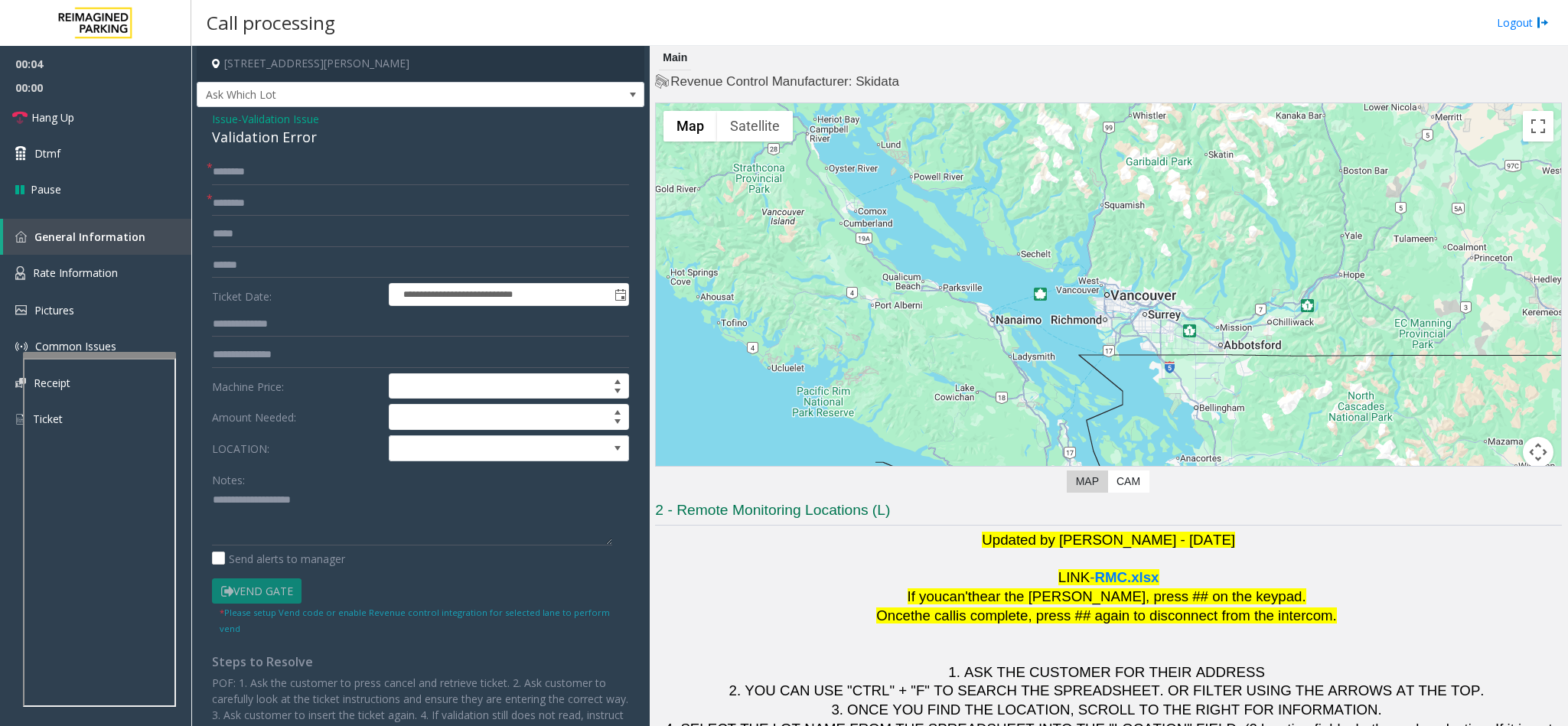
click at [256, 137] on div "Validation Error" at bounding box center [420, 137] width 417 height 21
click at [210, 508] on div "**********" at bounding box center [420, 521] width 440 height 725
click at [209, 498] on div "**********" at bounding box center [420, 521] width 440 height 725
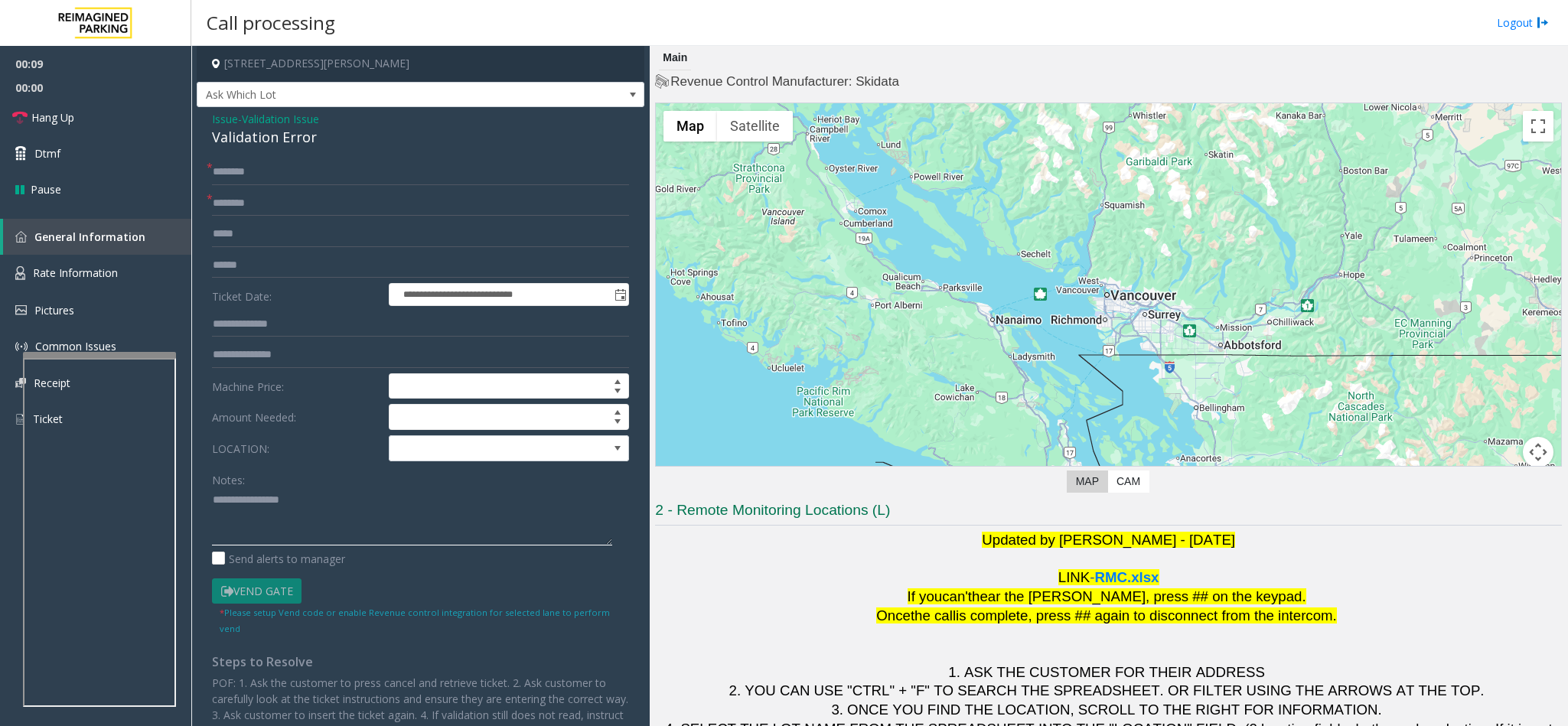
click at [212, 503] on textarea at bounding box center [412, 517] width 400 height 57
type textarea "**********"
click at [235, 209] on input "text" at bounding box center [420, 203] width 417 height 26
type input "**********"
click at [252, 172] on input "text" at bounding box center [420, 172] width 417 height 26
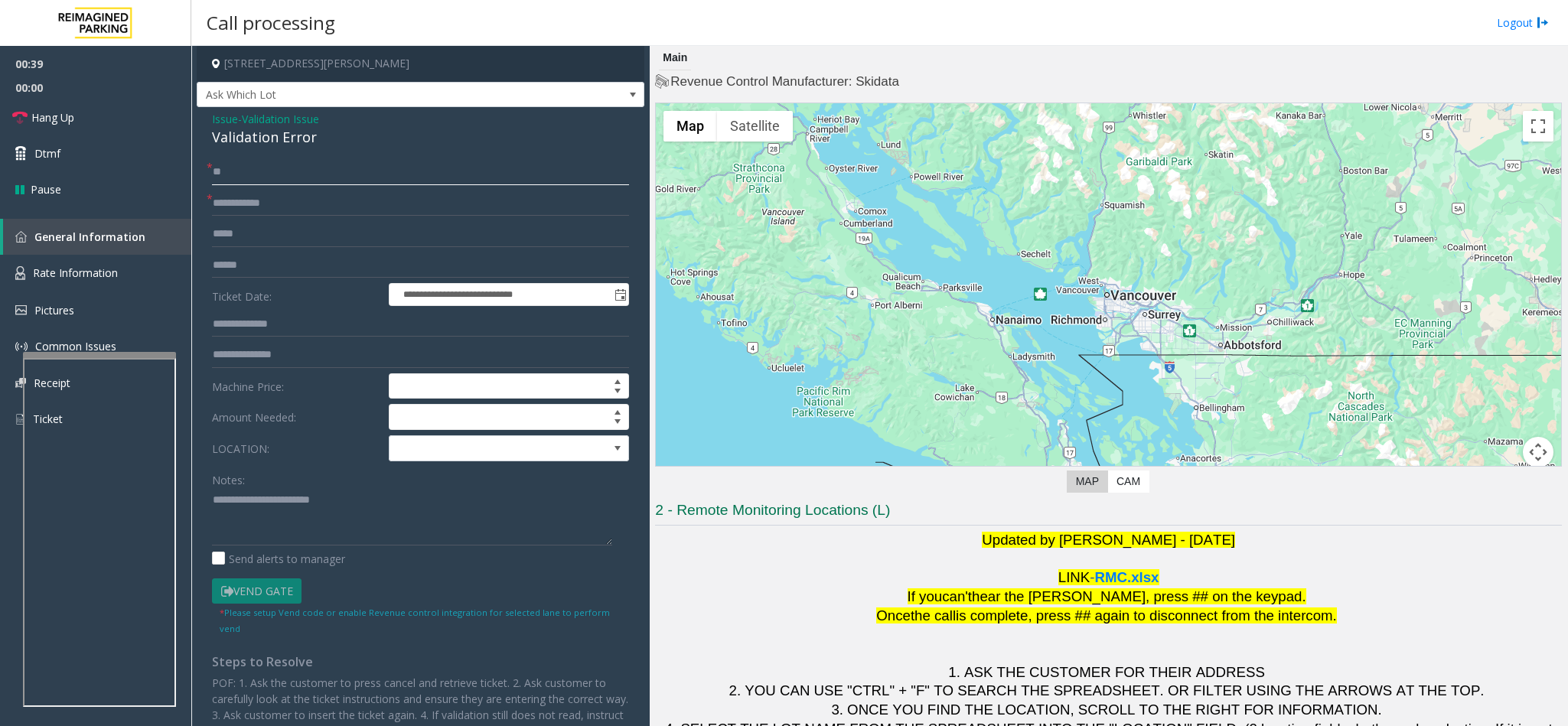
type input "**"
click at [358, 497] on textarea at bounding box center [412, 517] width 400 height 57
type textarea "**********"
click at [113, 115] on link "Hang Up" at bounding box center [96, 117] width 191 height 36
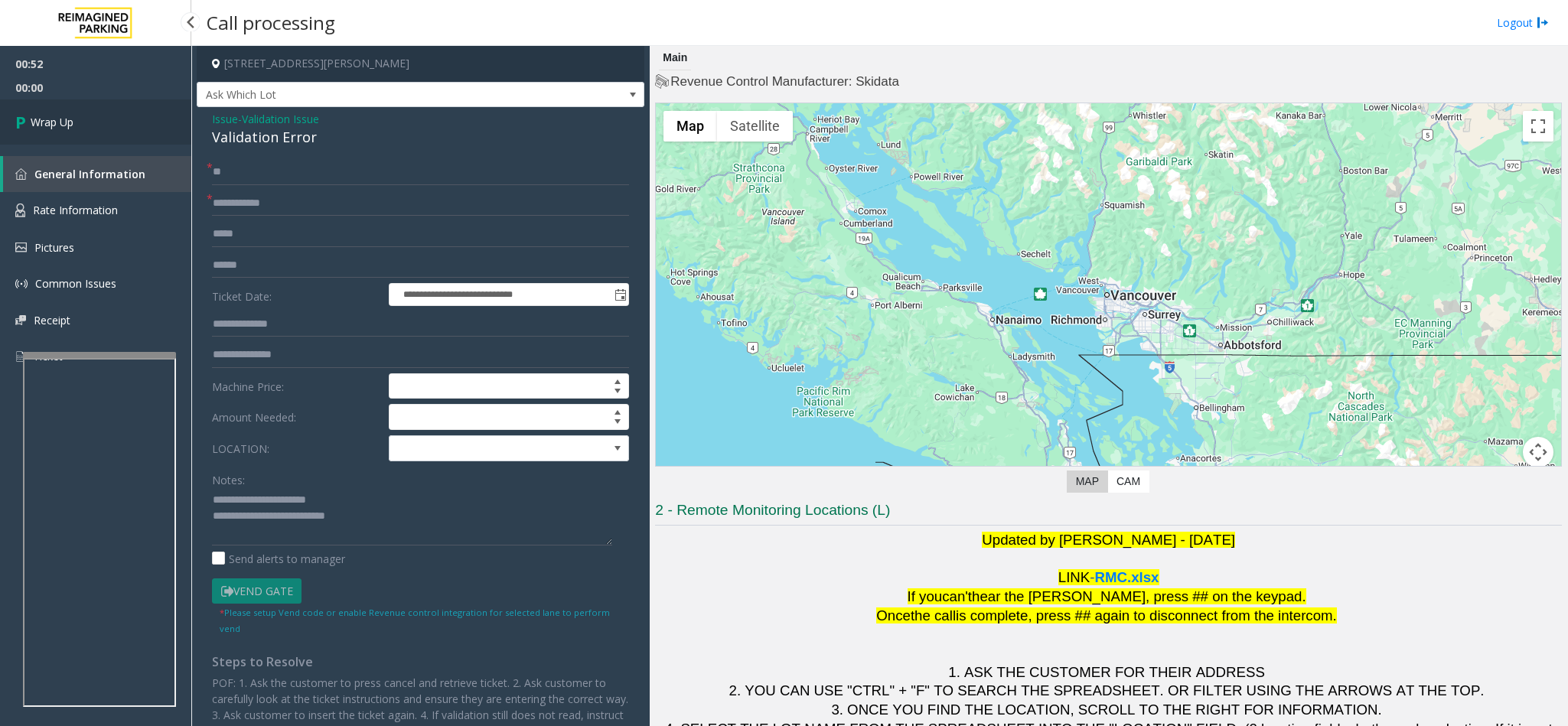
click at [113, 115] on link "Wrap Up" at bounding box center [96, 122] width 191 height 45
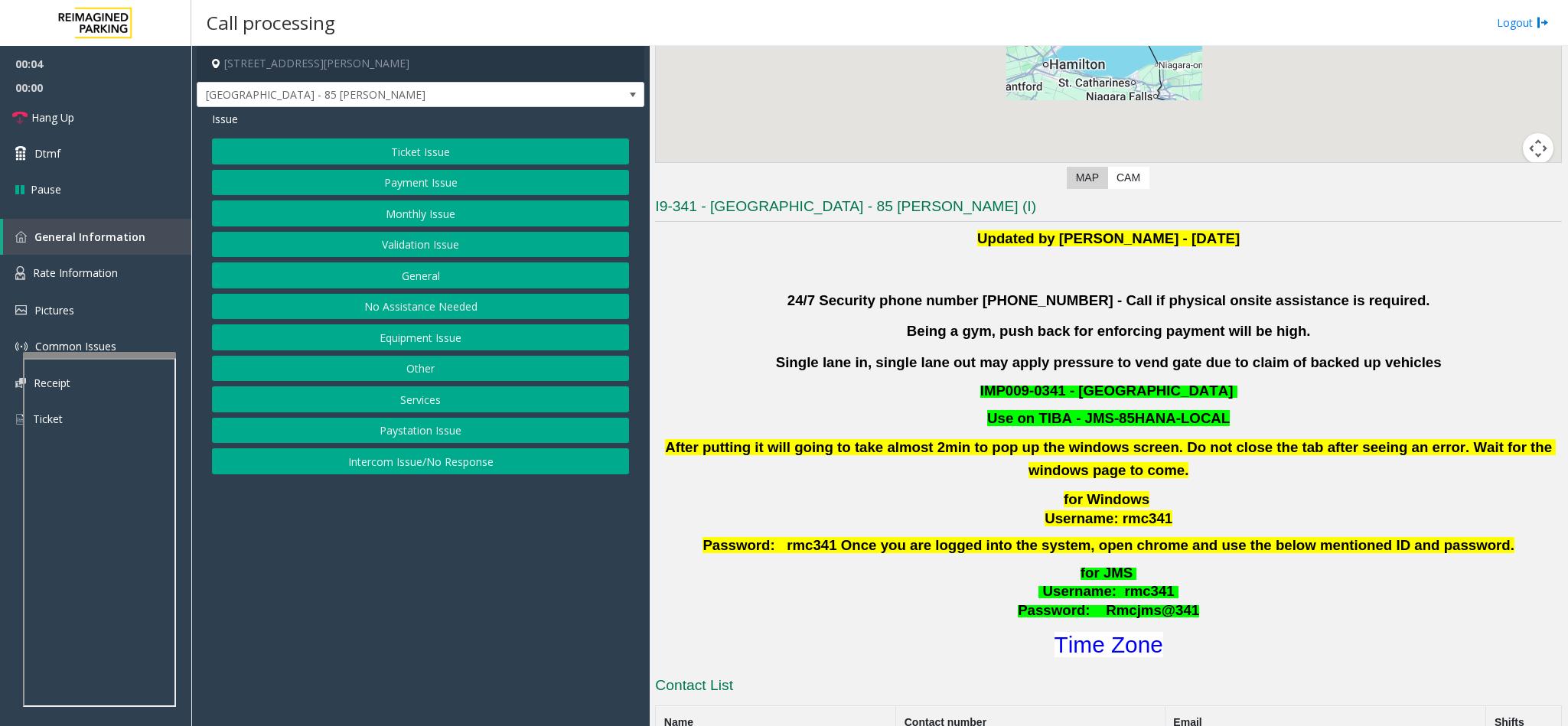
scroll to position [345, 0]
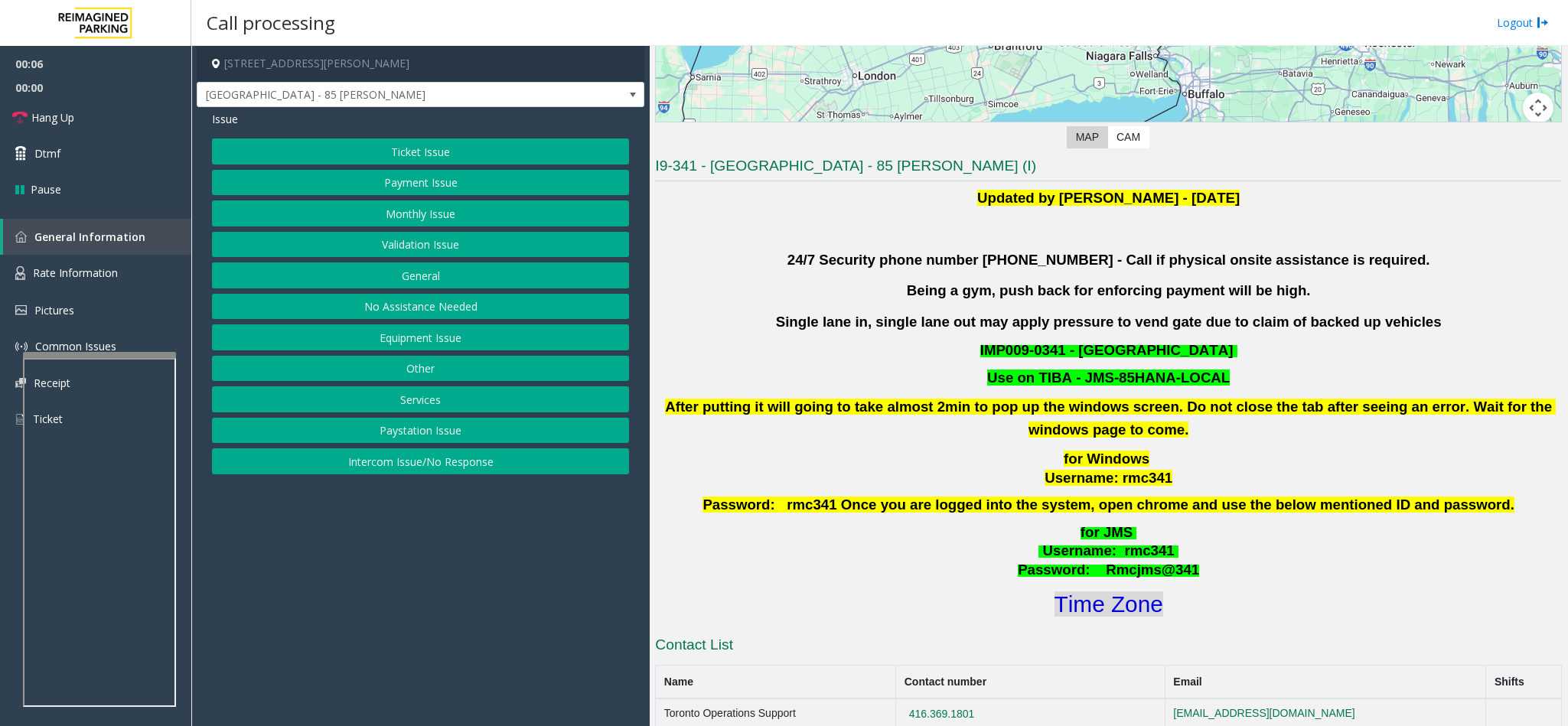
click at [1124, 606] on font "Time Zone" at bounding box center [1109, 604] width 109 height 25
click at [377, 246] on button "Validation Issue" at bounding box center [420, 245] width 417 height 26
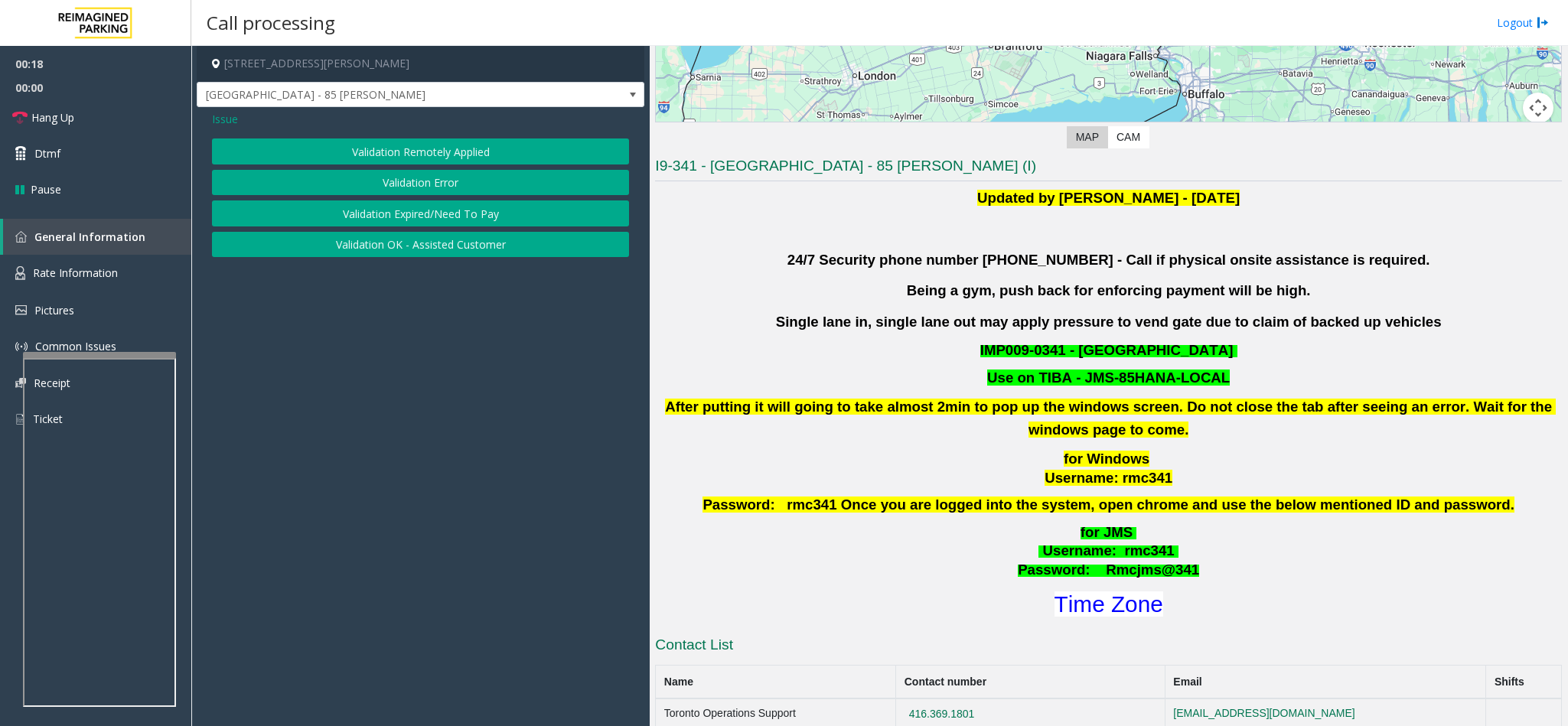
click at [370, 188] on button "Validation Error" at bounding box center [420, 182] width 417 height 26
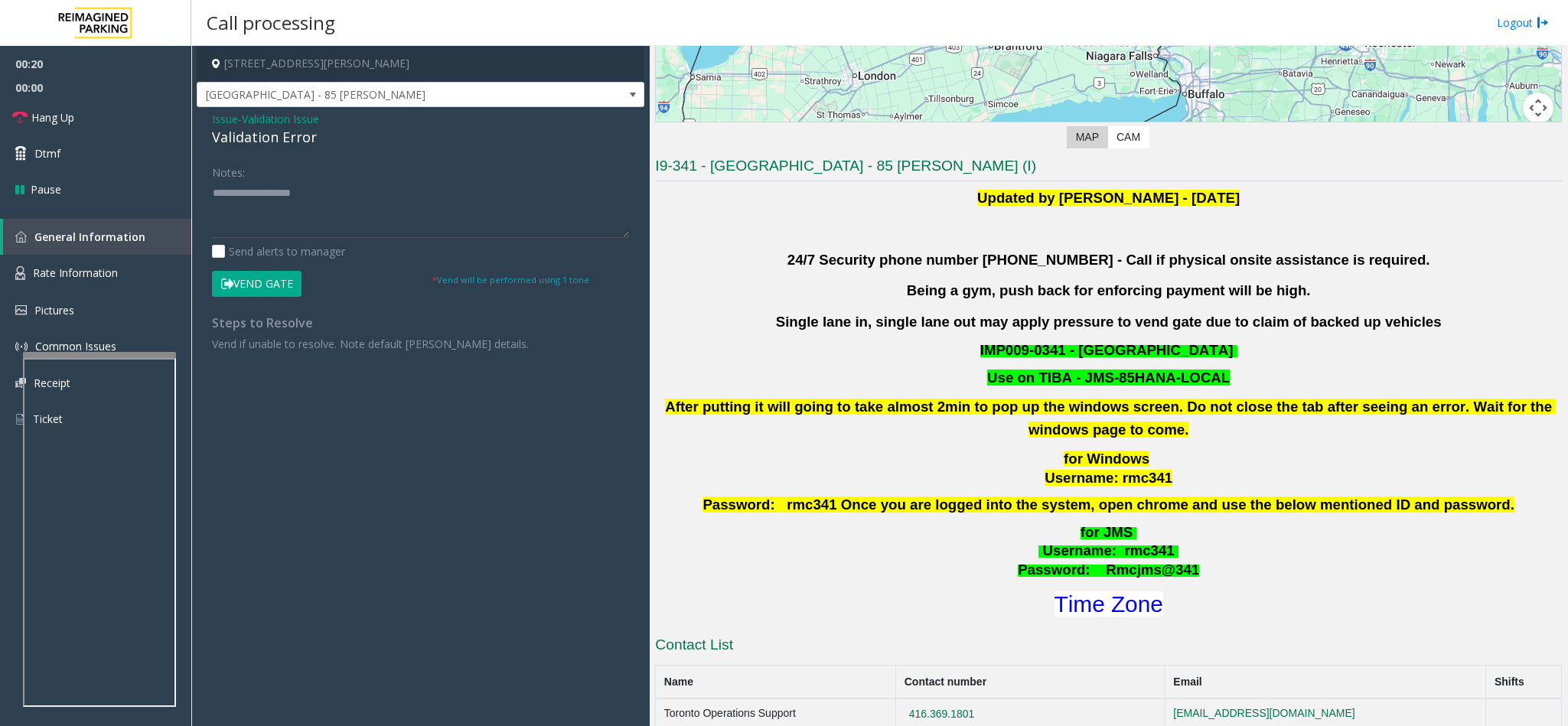
click at [256, 138] on div "Validation Error" at bounding box center [420, 137] width 417 height 21
click at [258, 141] on div "Validation Error" at bounding box center [420, 137] width 417 height 21
click at [212, 188] on textarea at bounding box center [420, 209] width 417 height 57
click at [336, 191] on textarea at bounding box center [420, 209] width 417 height 57
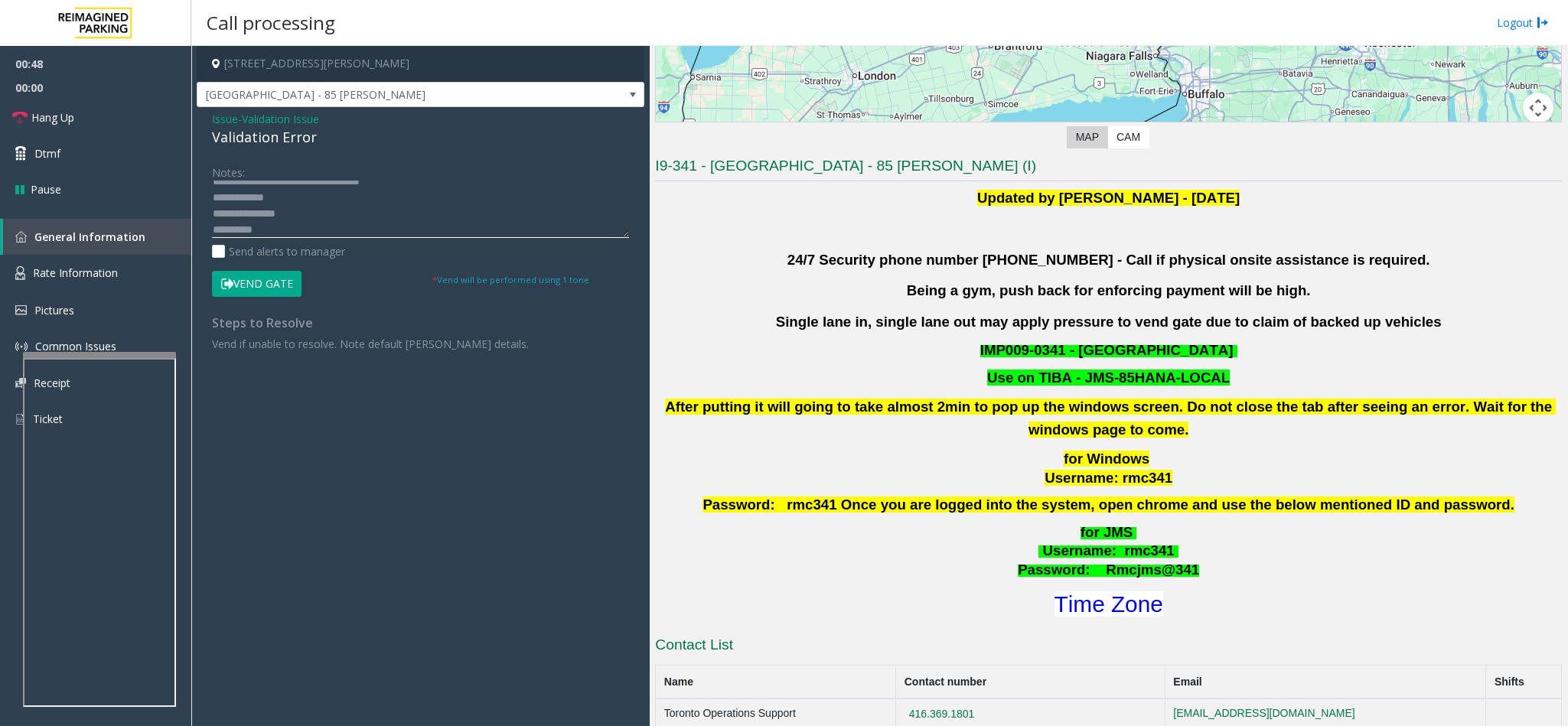
scroll to position [27, 0]
click at [317, 191] on textarea at bounding box center [420, 209] width 417 height 57
click at [260, 212] on textarea at bounding box center [420, 209] width 417 height 57
click at [296, 227] on textarea at bounding box center [420, 209] width 417 height 57
click at [282, 210] on textarea at bounding box center [420, 209] width 417 height 57
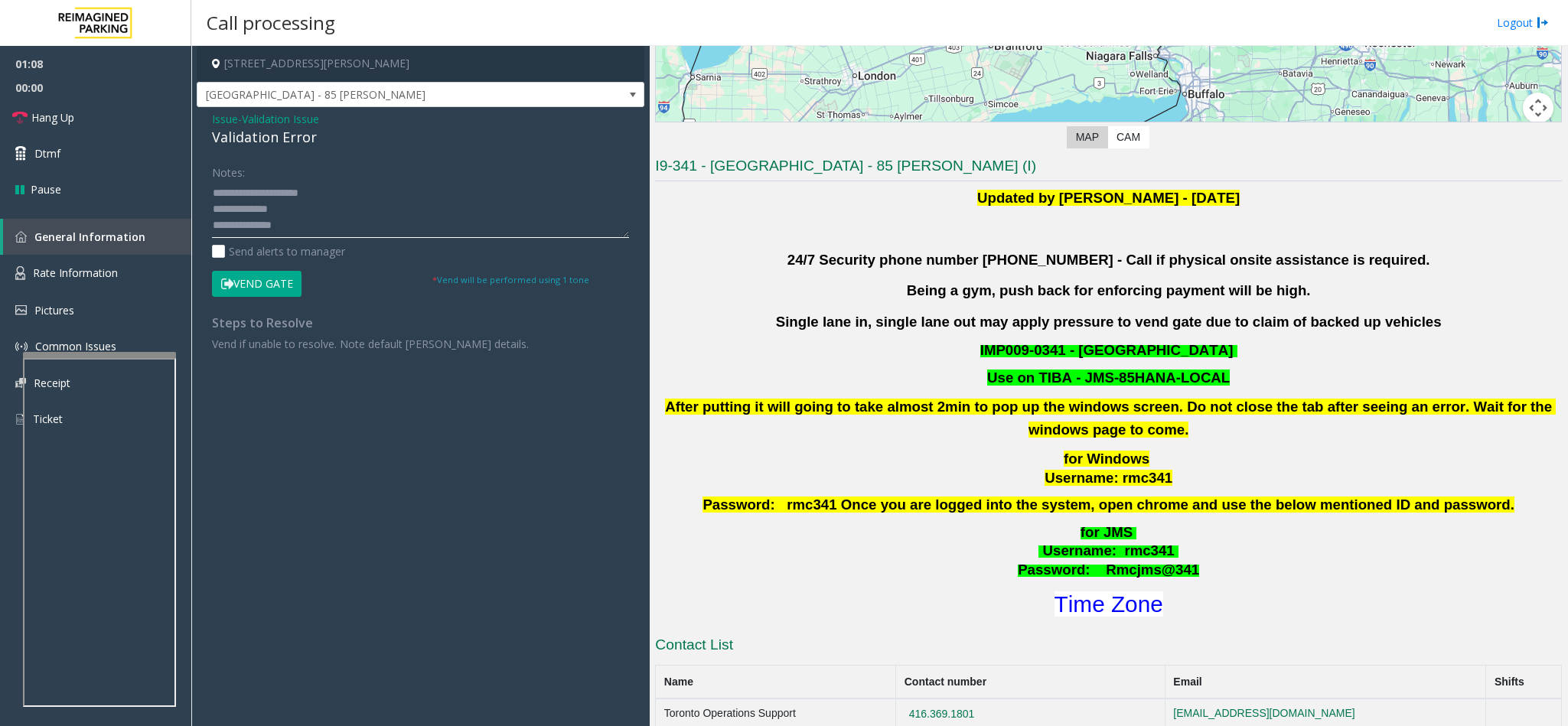
scroll to position [48, 0]
click at [271, 286] on button "Vend Gate" at bounding box center [257, 283] width 90 height 26
click at [306, 216] on textarea at bounding box center [420, 209] width 417 height 57
type textarea "**********"
click at [70, 103] on link "Hang Up" at bounding box center [96, 117] width 191 height 36
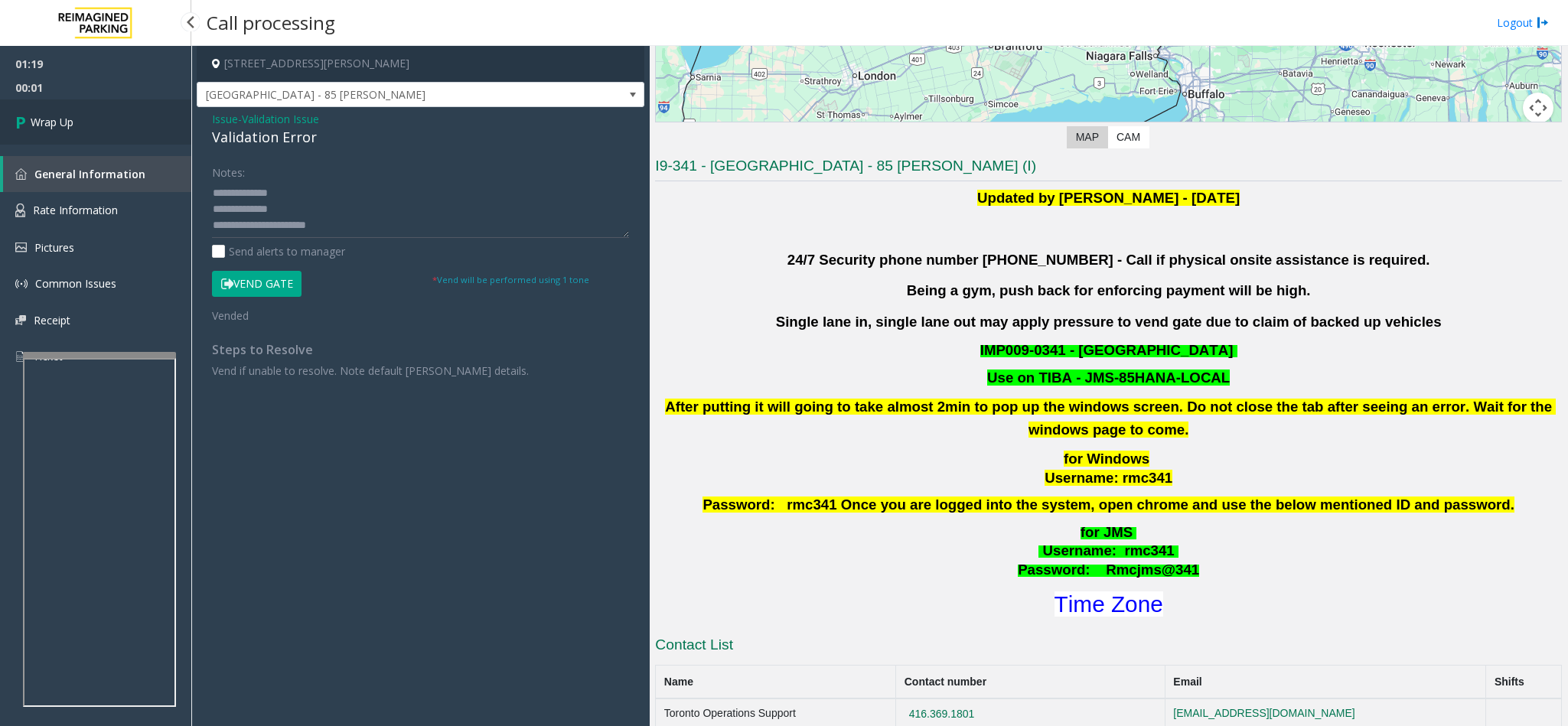
click at [70, 103] on link "Wrap Up" at bounding box center [96, 122] width 191 height 45
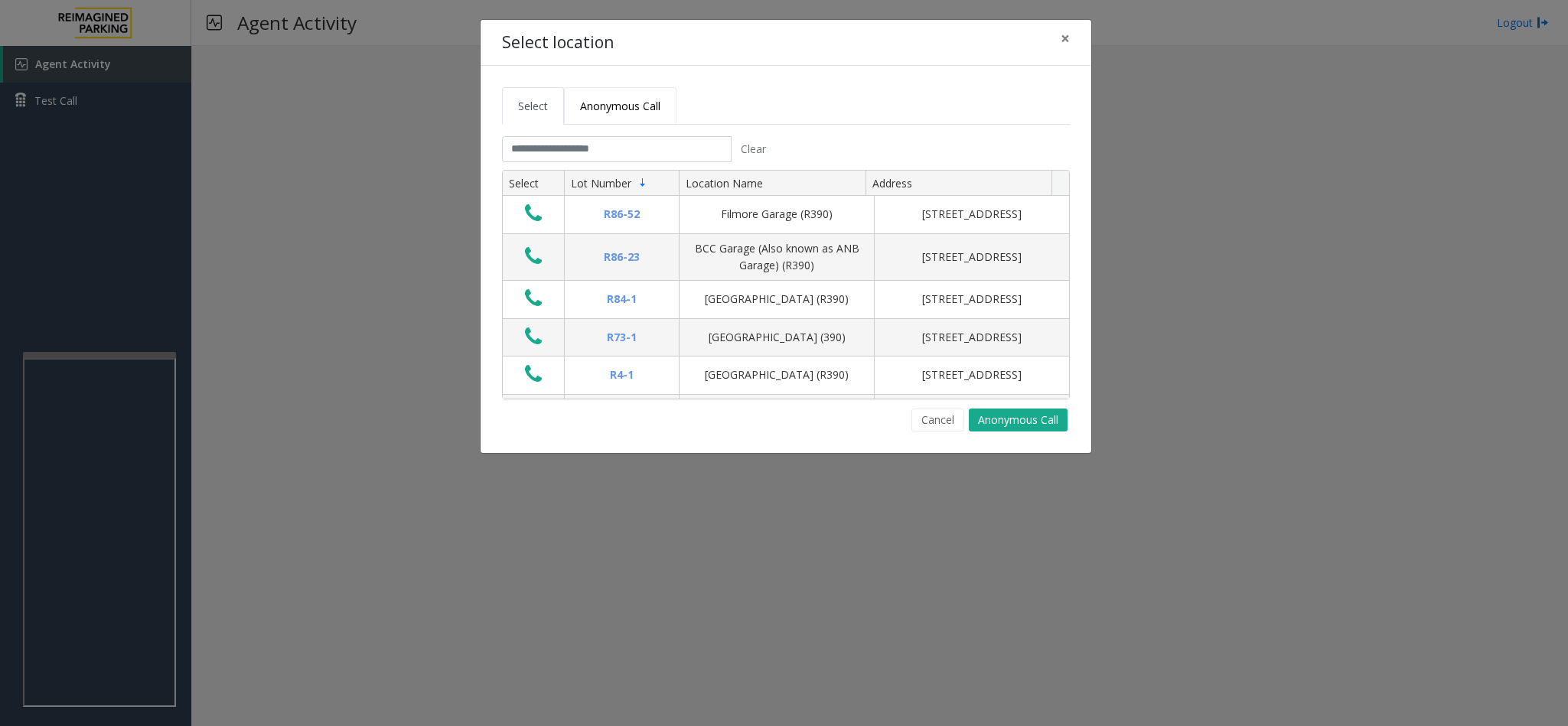
click at [608, 110] on span "Anonymous Call" at bounding box center [620, 106] width 81 height 14
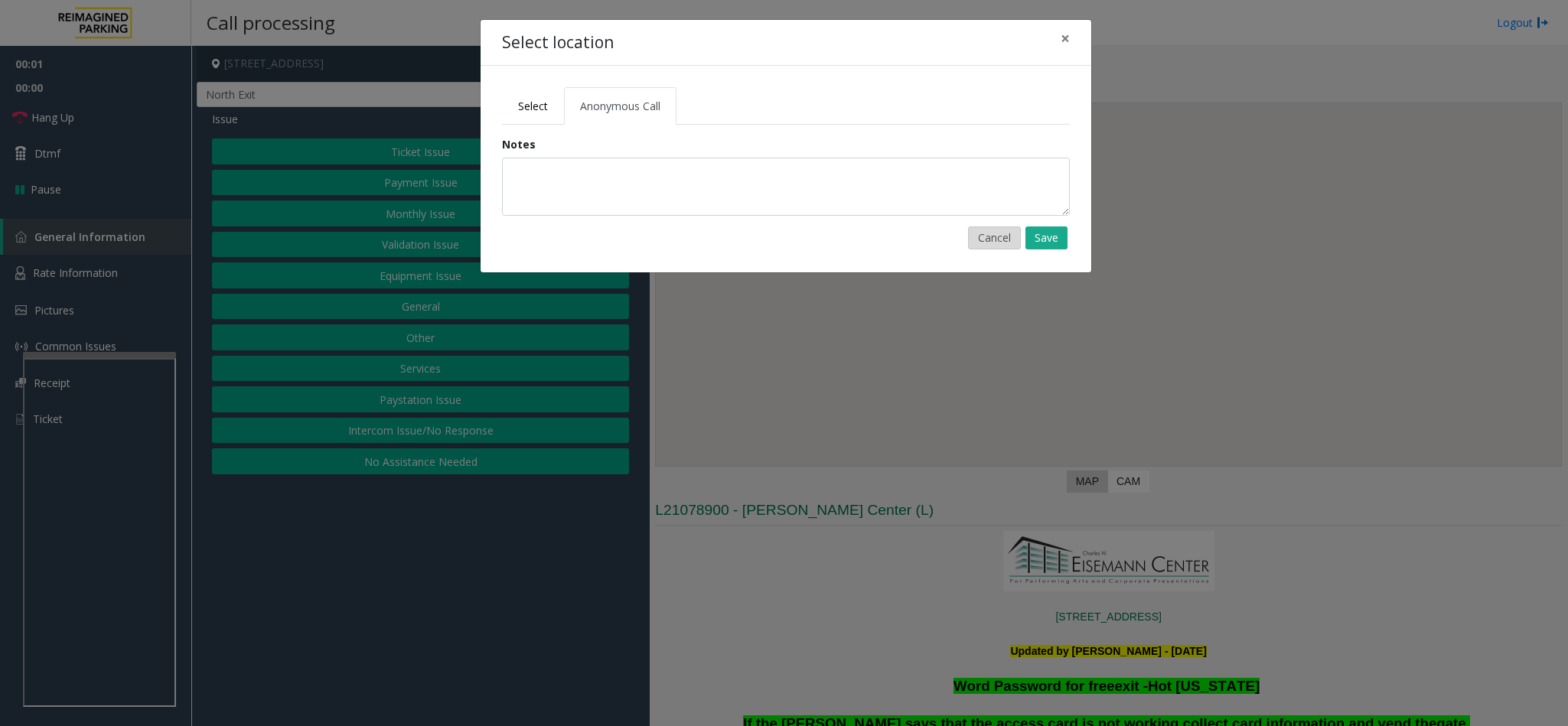
click at [990, 236] on button "Cancel" at bounding box center [994, 238] width 52 height 23
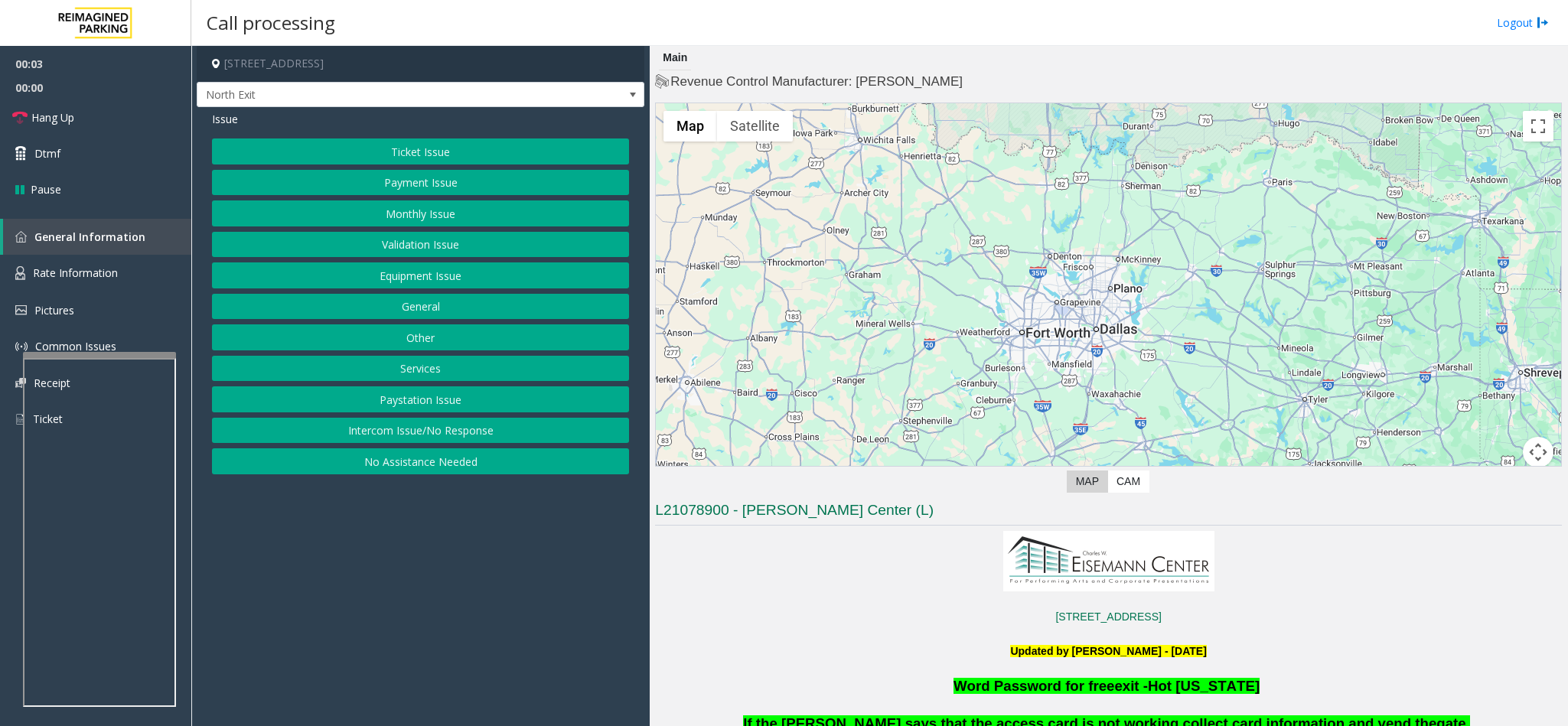
click at [398, 437] on button "Intercom Issue/No Response" at bounding box center [420, 430] width 417 height 26
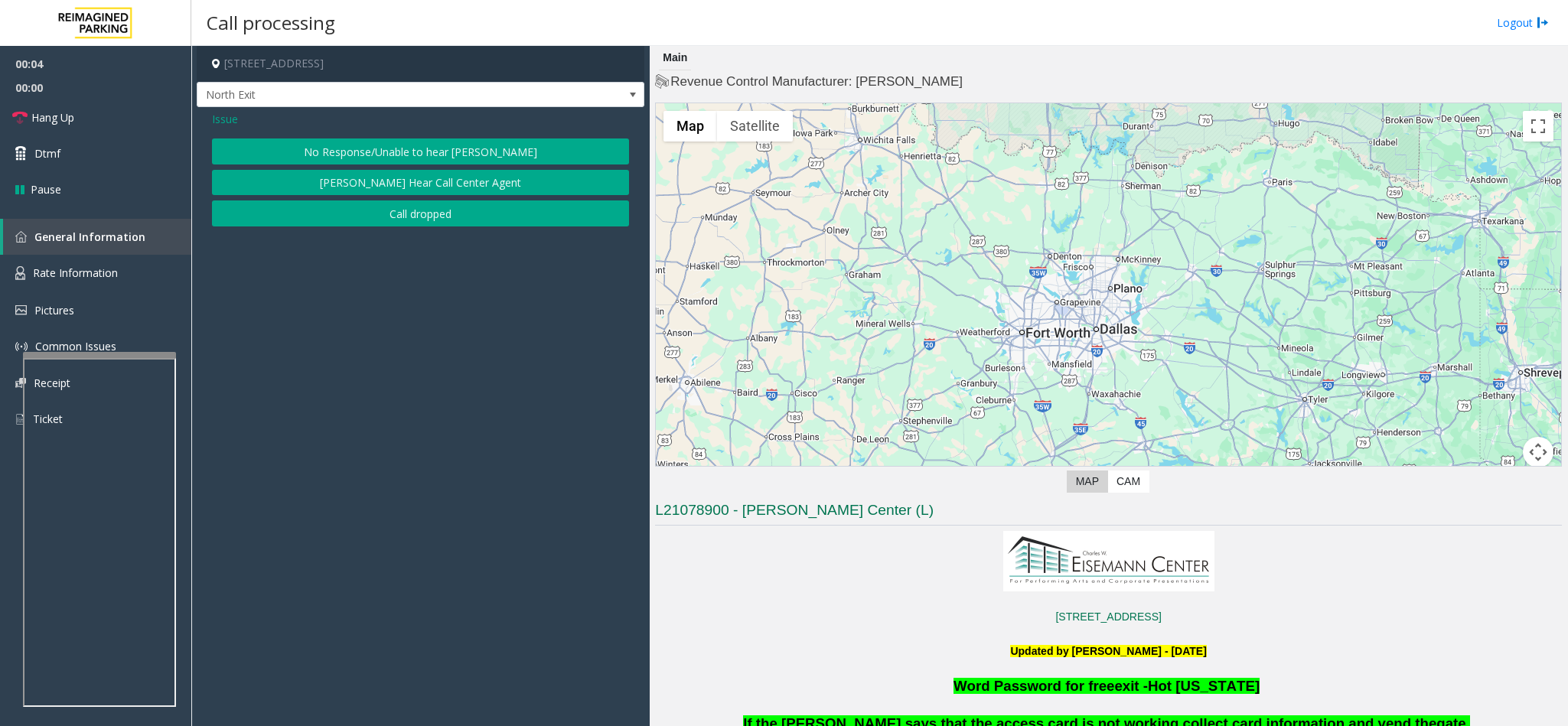
click at [377, 159] on button "No Response/Unable to hear [PERSON_NAME]" at bounding box center [420, 151] width 417 height 26
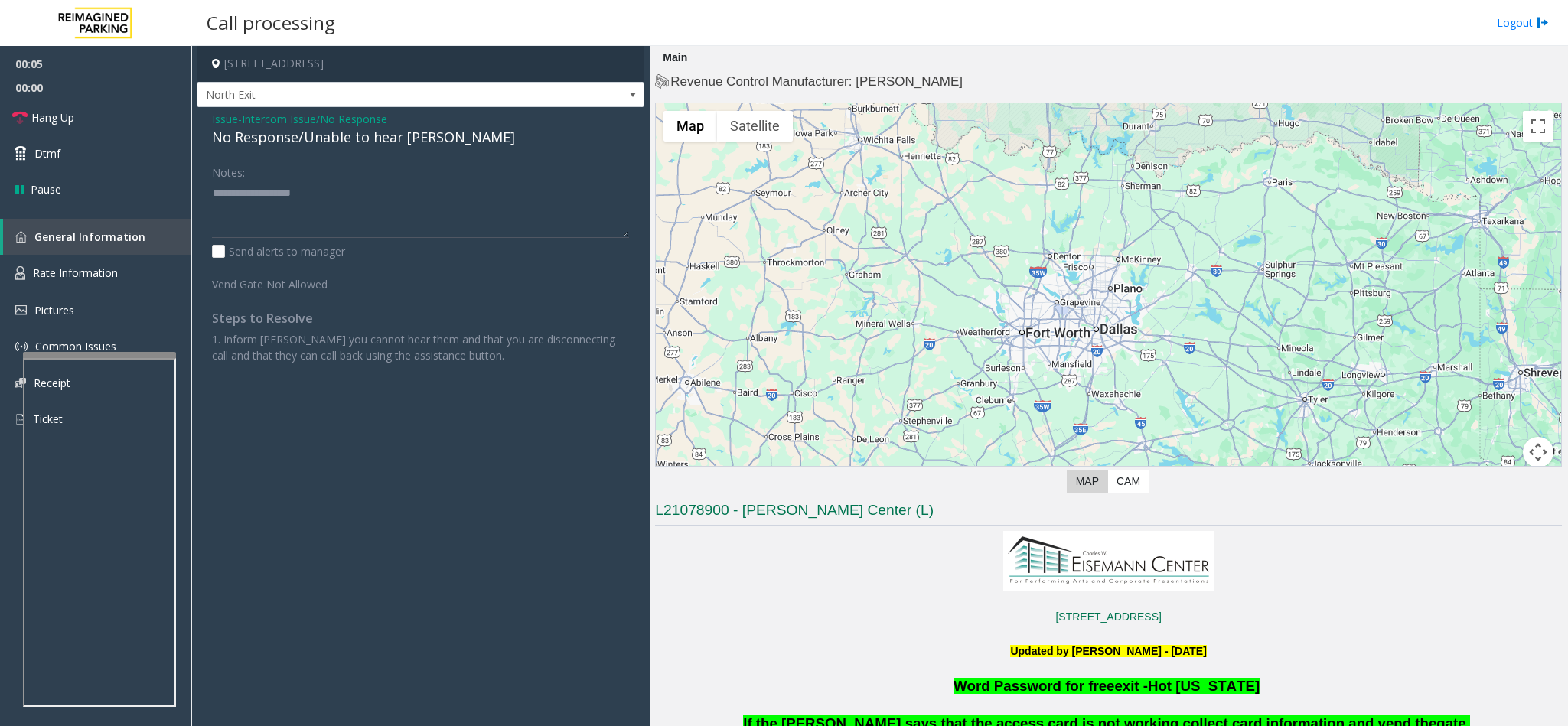
click at [262, 131] on div "No Response/Unable to hear [PERSON_NAME]" at bounding box center [420, 137] width 417 height 21
click at [413, 184] on textarea at bounding box center [420, 209] width 417 height 57
type textarea "**********"
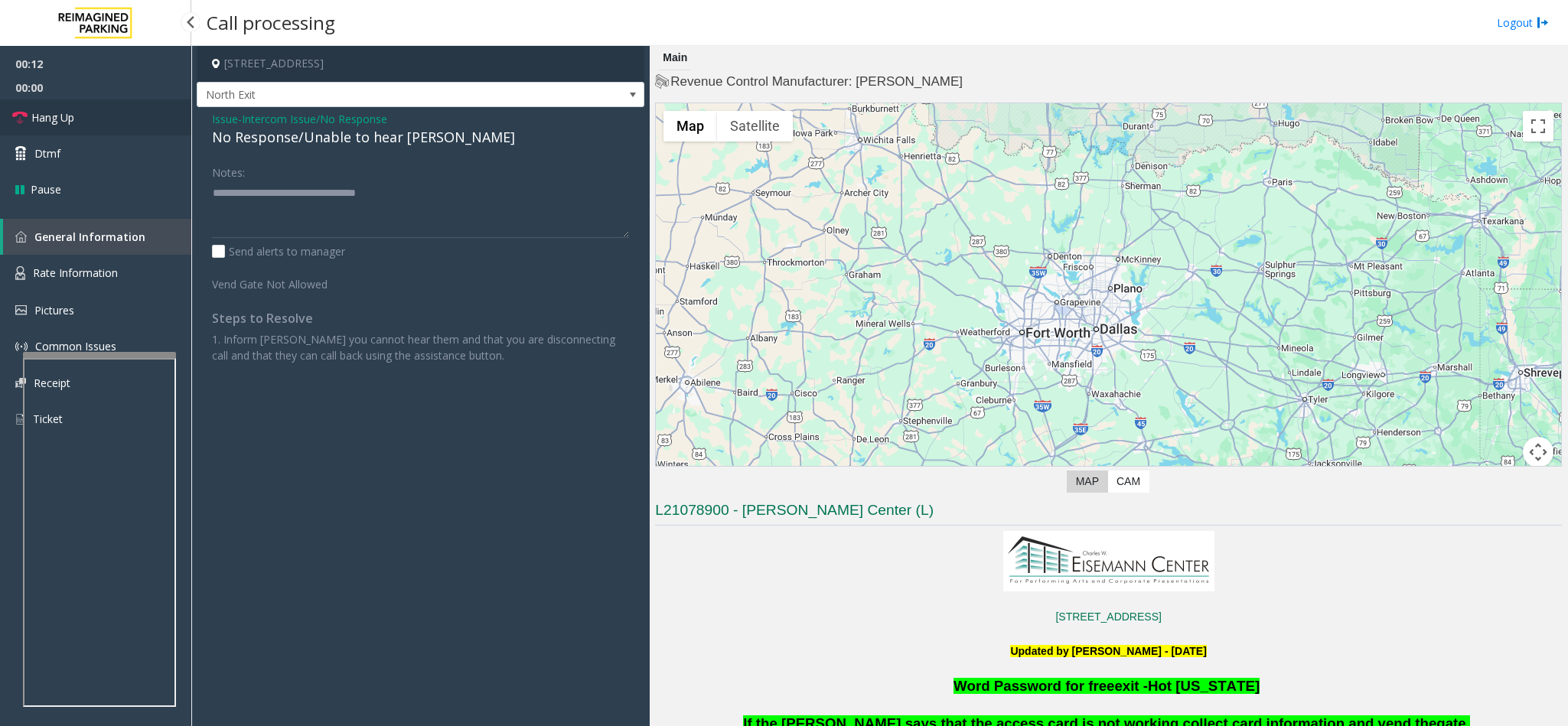
click at [69, 107] on link "Hang Up" at bounding box center [96, 117] width 191 height 36
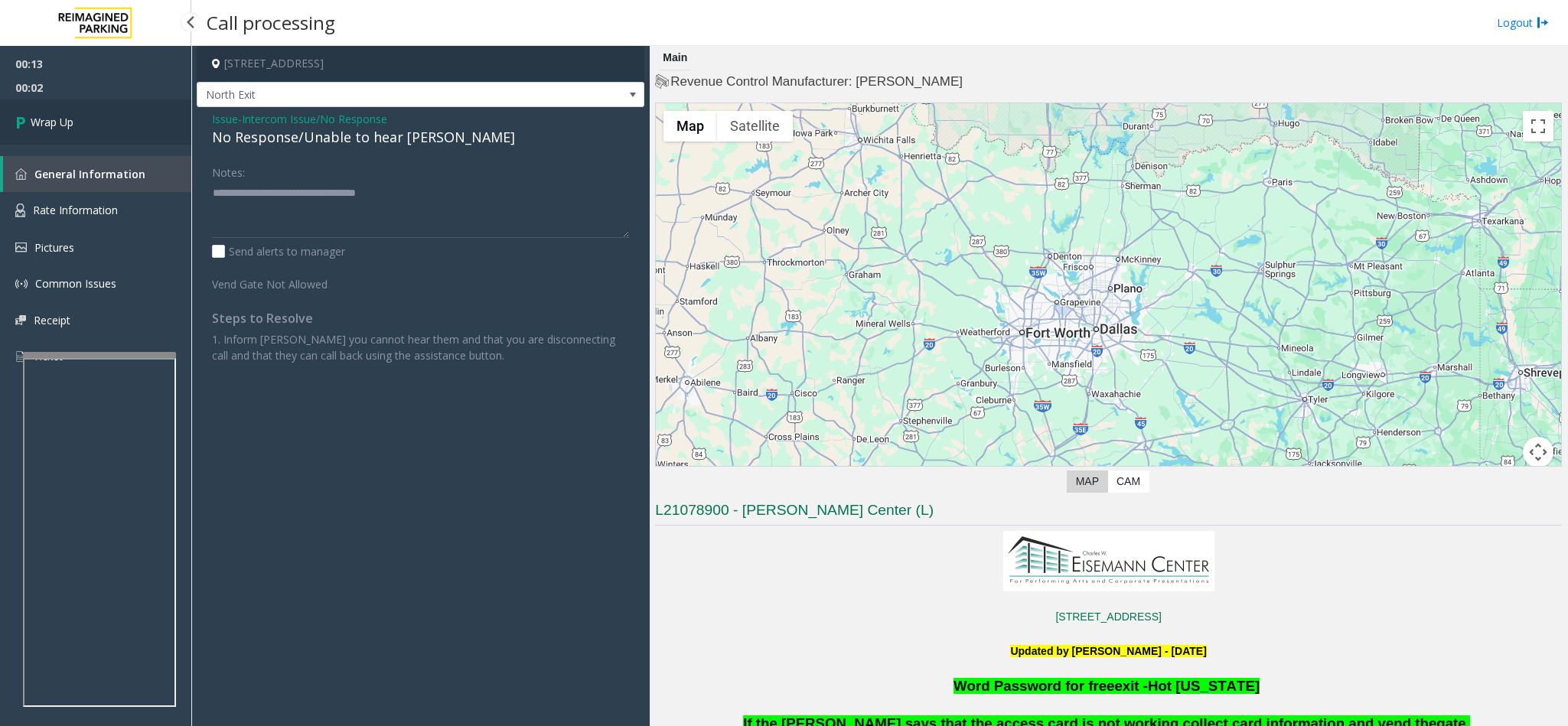
click at [116, 134] on link "Wrap Up" at bounding box center [96, 122] width 191 height 45
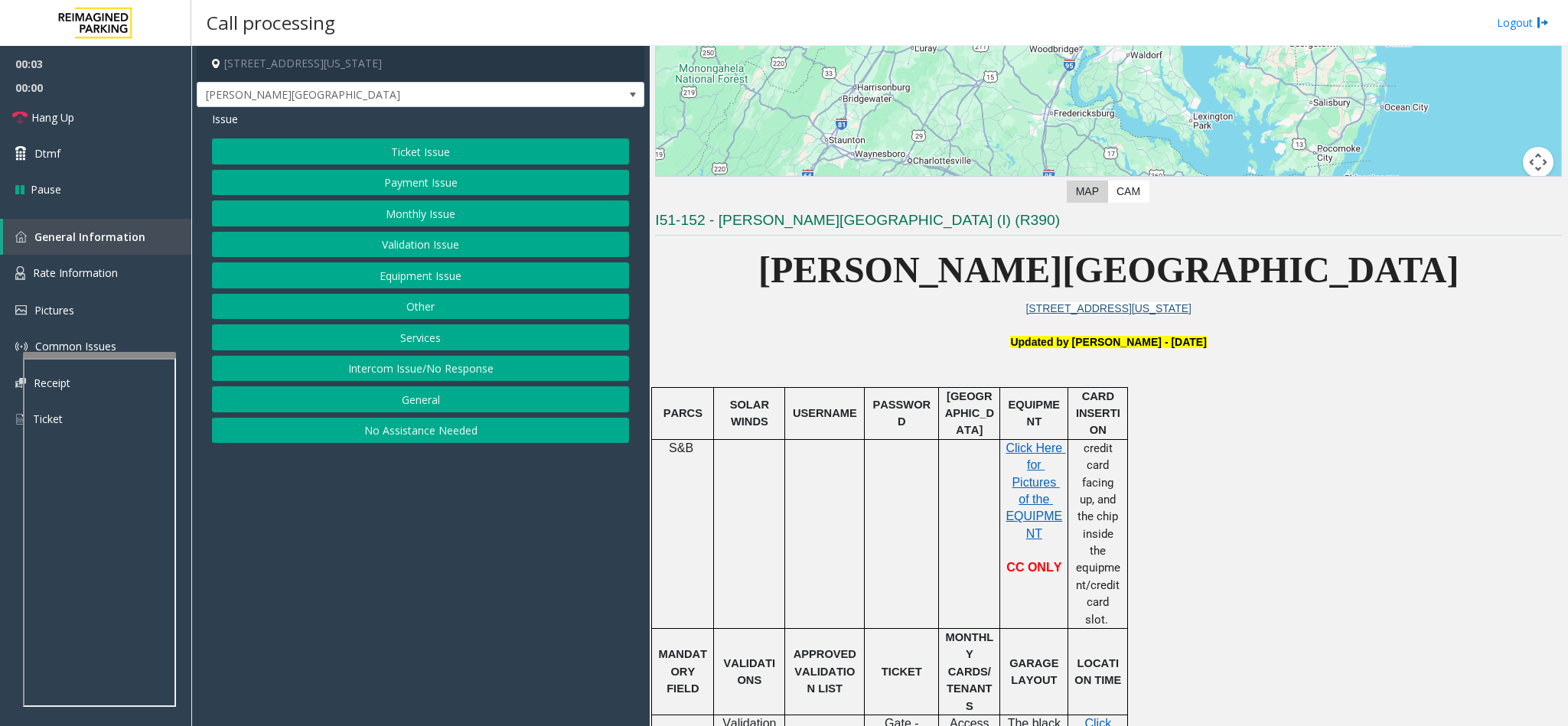
scroll to position [345, 0]
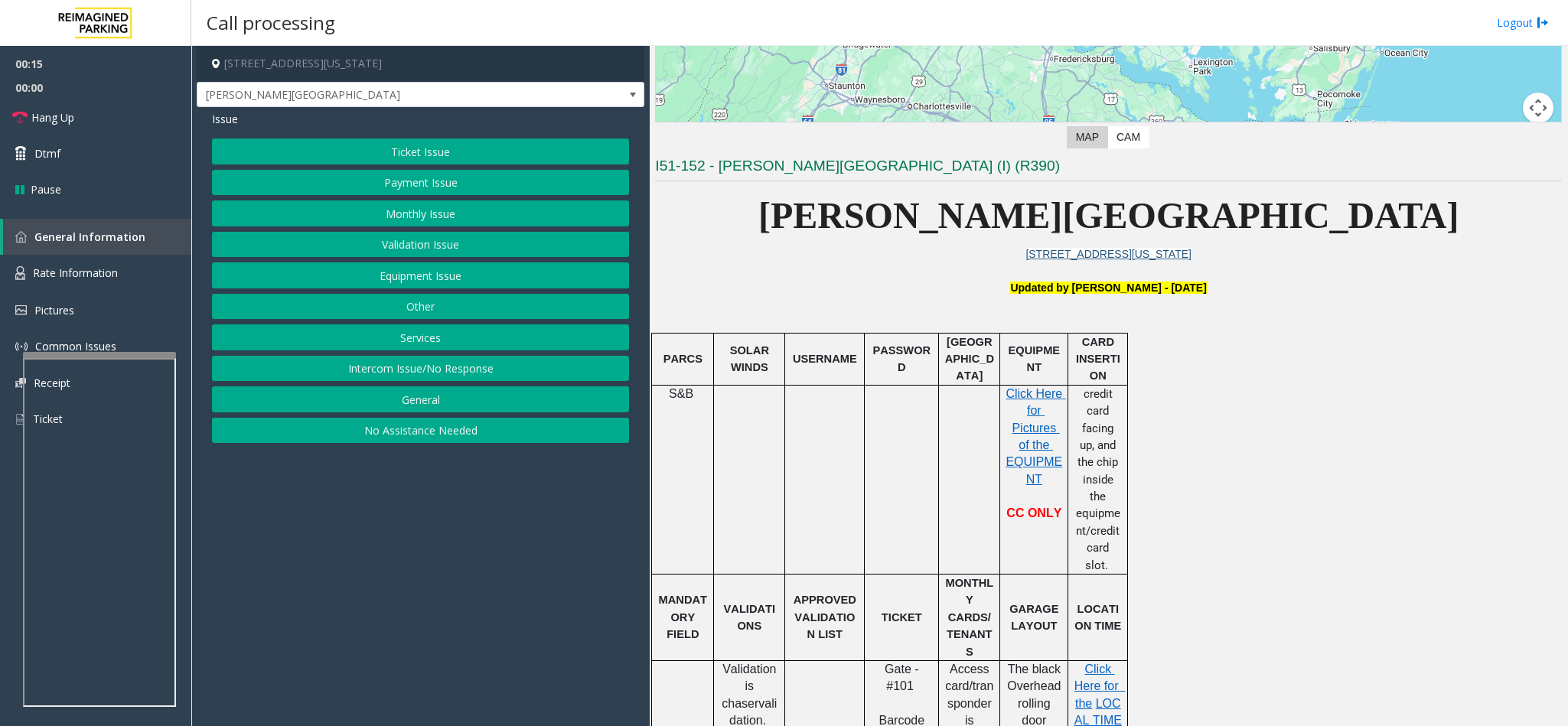
click at [423, 186] on button "Payment Issue" at bounding box center [420, 182] width 417 height 26
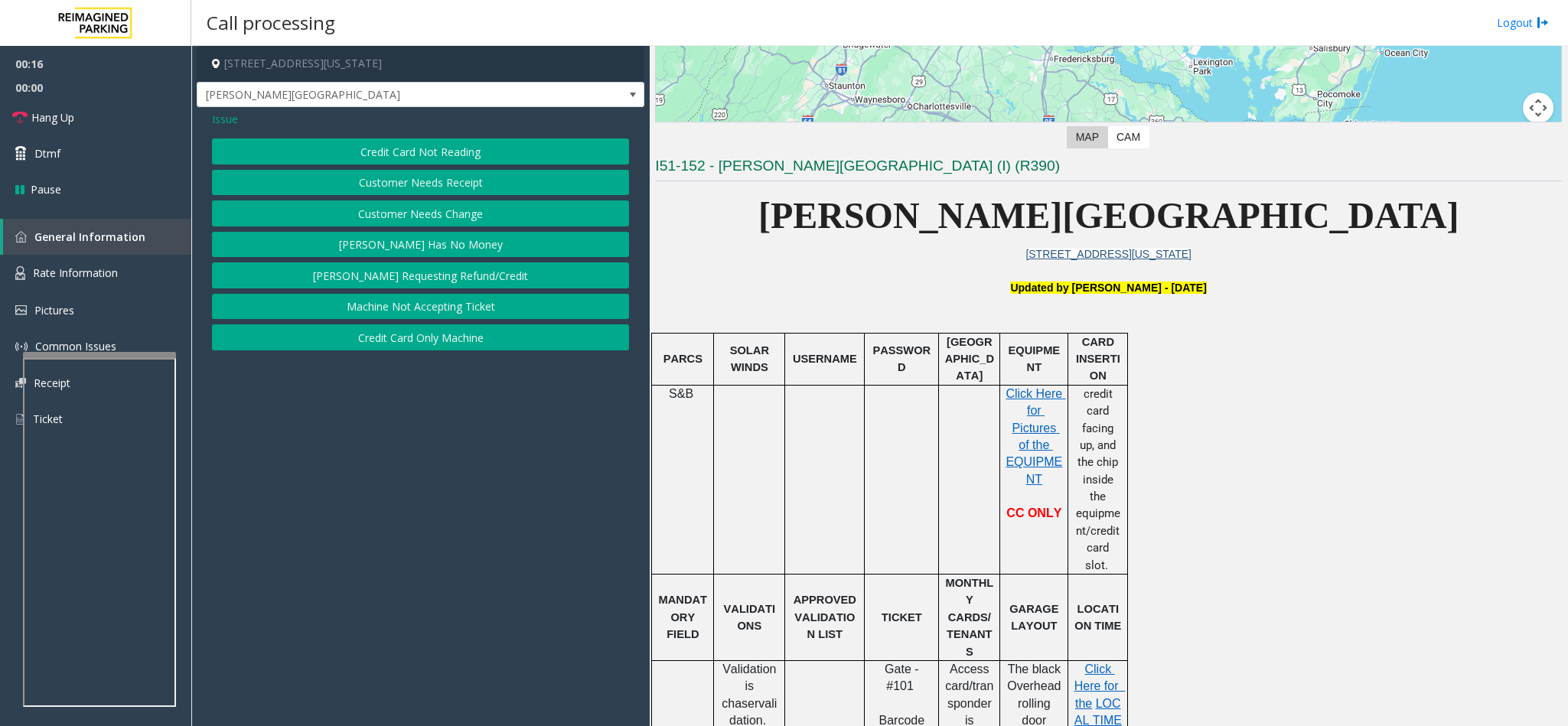
click at [394, 137] on div "Issue Credit Card Not Reading Customer Needs Receipt Customer Needs Change [PER…" at bounding box center [420, 233] width 448 height 251
click at [319, 149] on button "Credit Card Not Reading" at bounding box center [420, 151] width 417 height 26
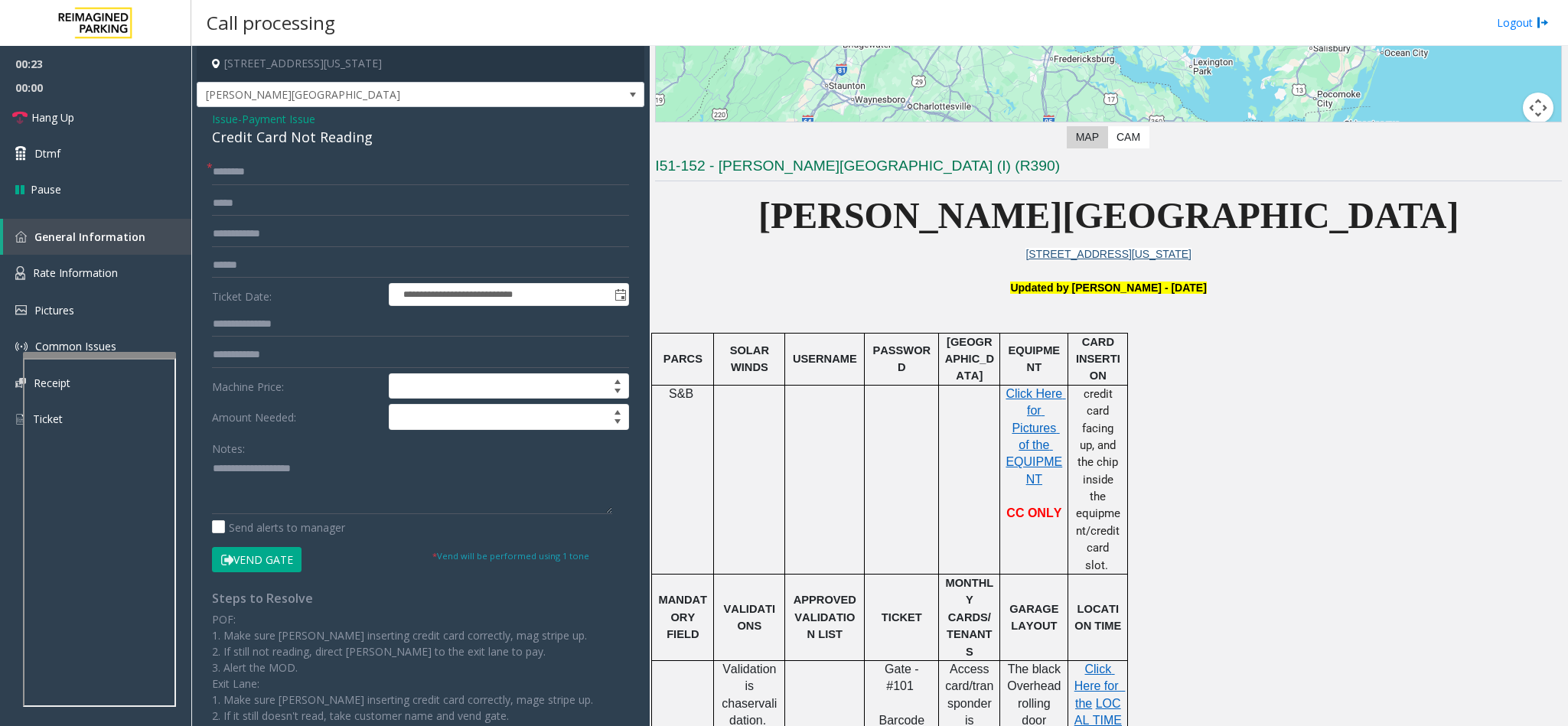
click at [312, 142] on div "Credit Card Not Reading" at bounding box center [420, 137] width 417 height 21
click at [212, 471] on textarea at bounding box center [412, 485] width 400 height 57
click at [421, 476] on textarea at bounding box center [412, 485] width 400 height 57
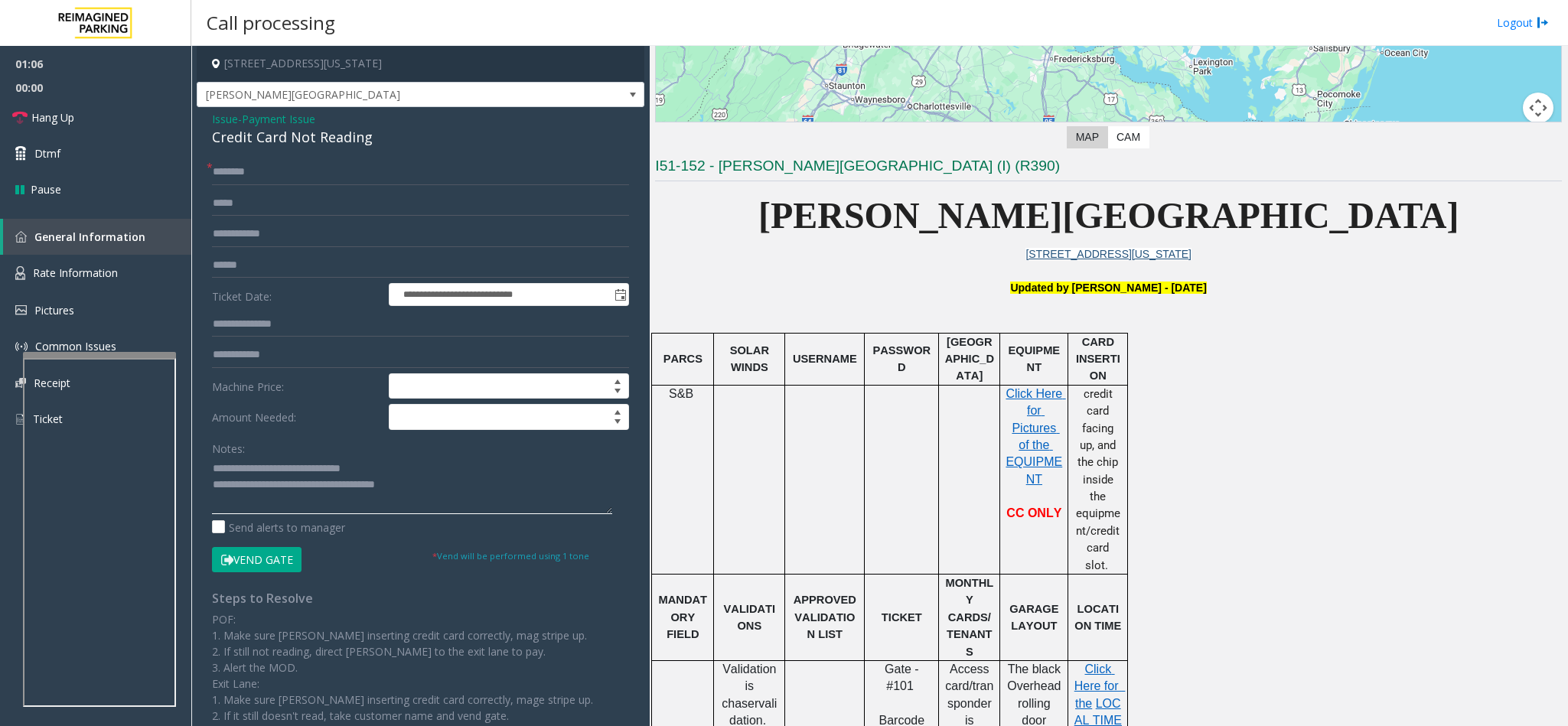
type textarea "**********"
click at [275, 173] on input "text" at bounding box center [420, 172] width 417 height 26
type input "*********"
click at [266, 265] on input "text" at bounding box center [420, 265] width 417 height 26
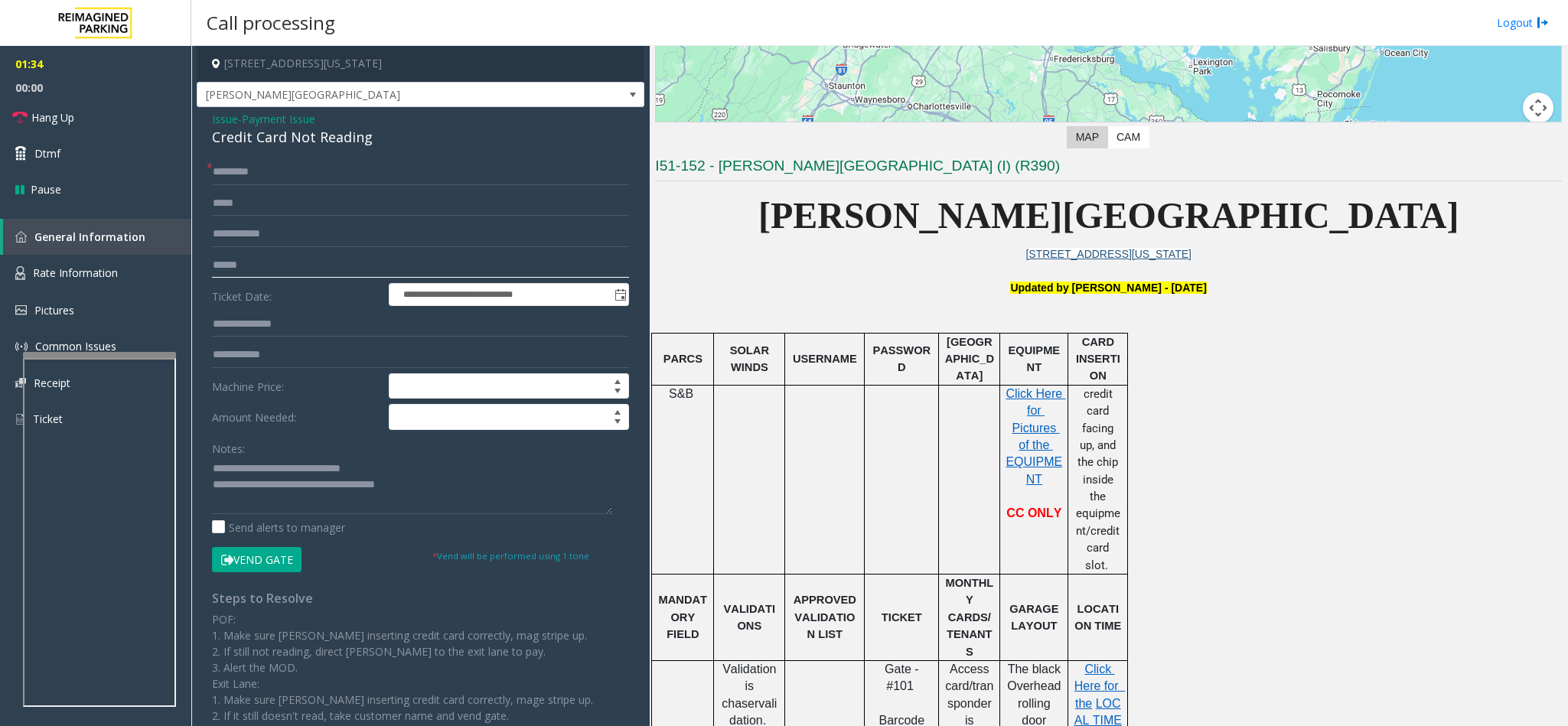
type input "******"
click at [231, 555] on button "Vend Gate" at bounding box center [257, 559] width 90 height 26
click at [434, 491] on textarea at bounding box center [412, 485] width 400 height 57
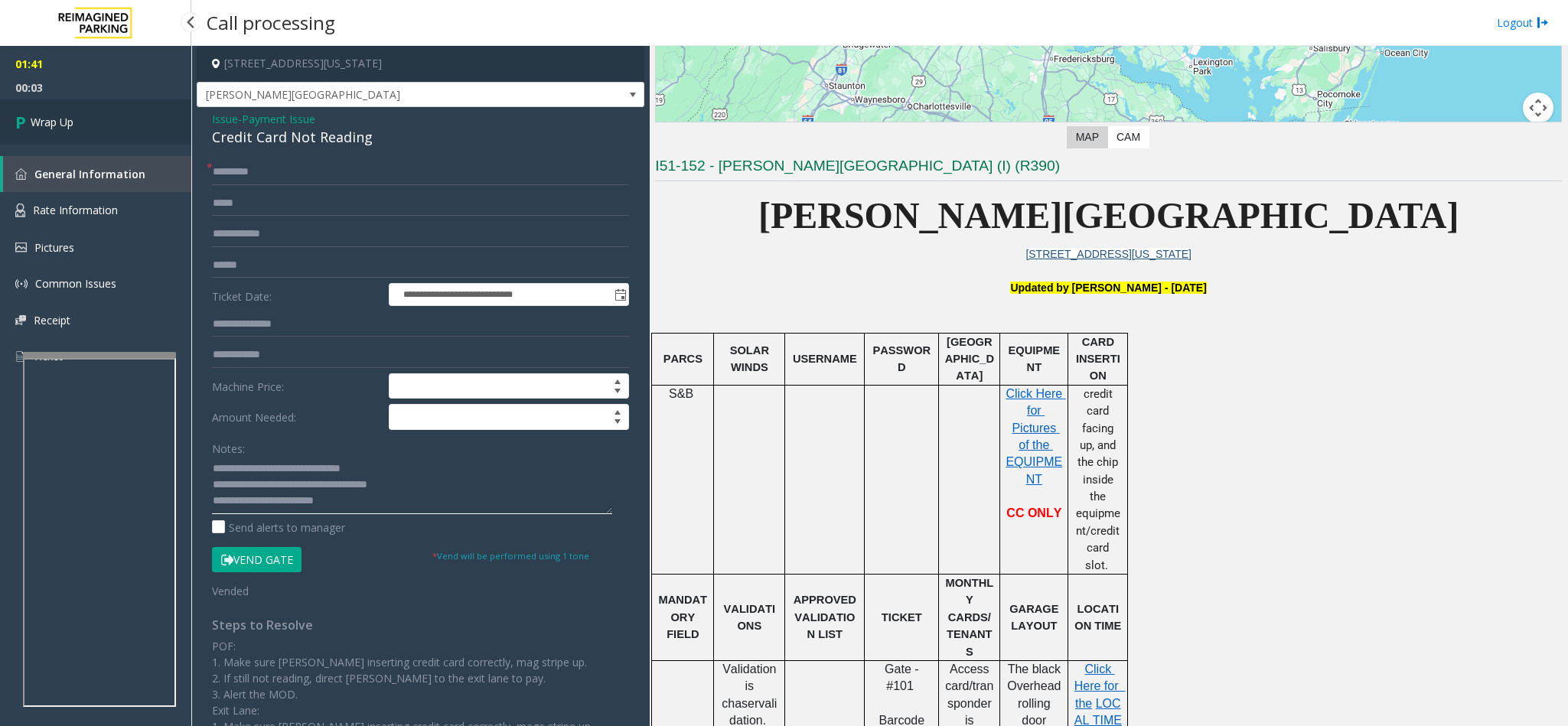
type textarea "**********"
click at [103, 127] on link "Wrap Up" at bounding box center [96, 122] width 191 height 45
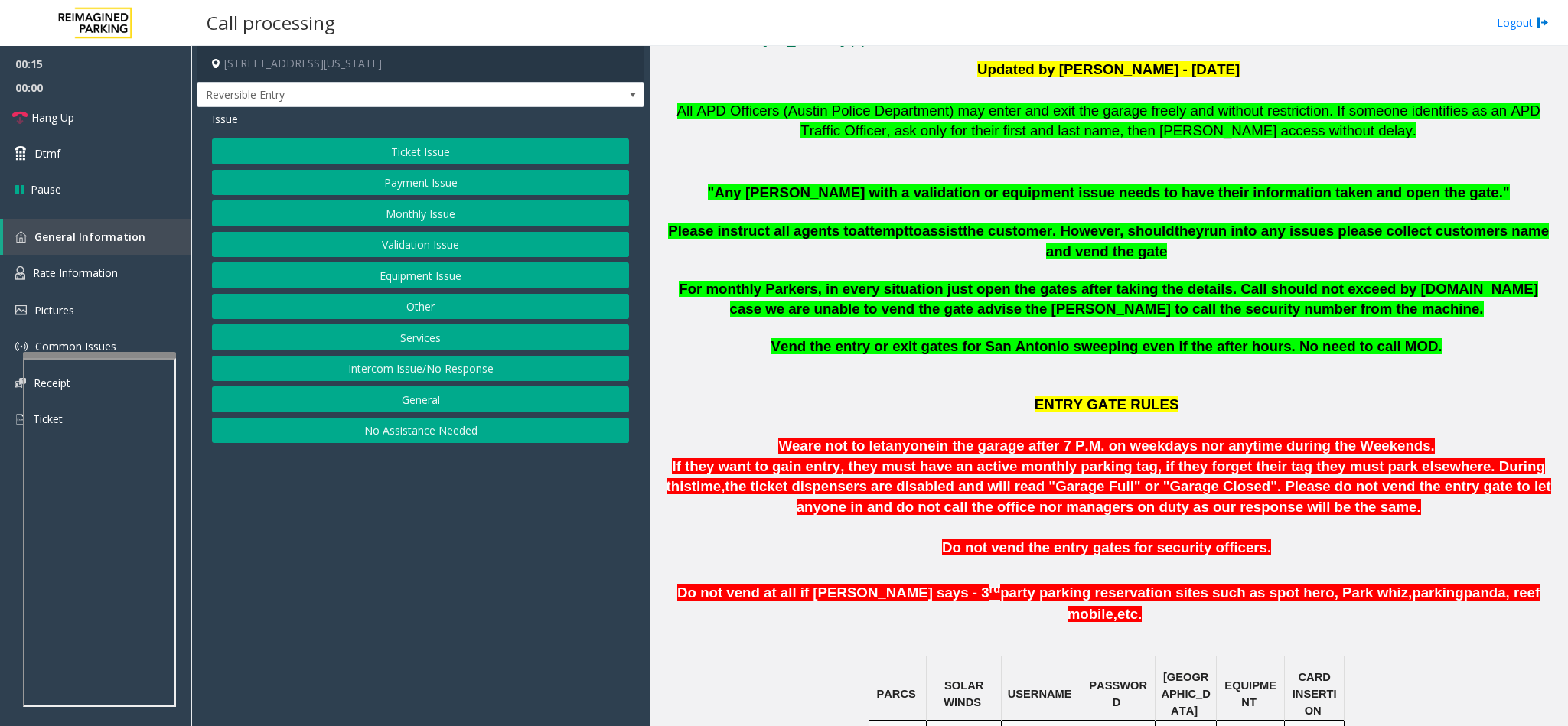
scroll to position [460, 0]
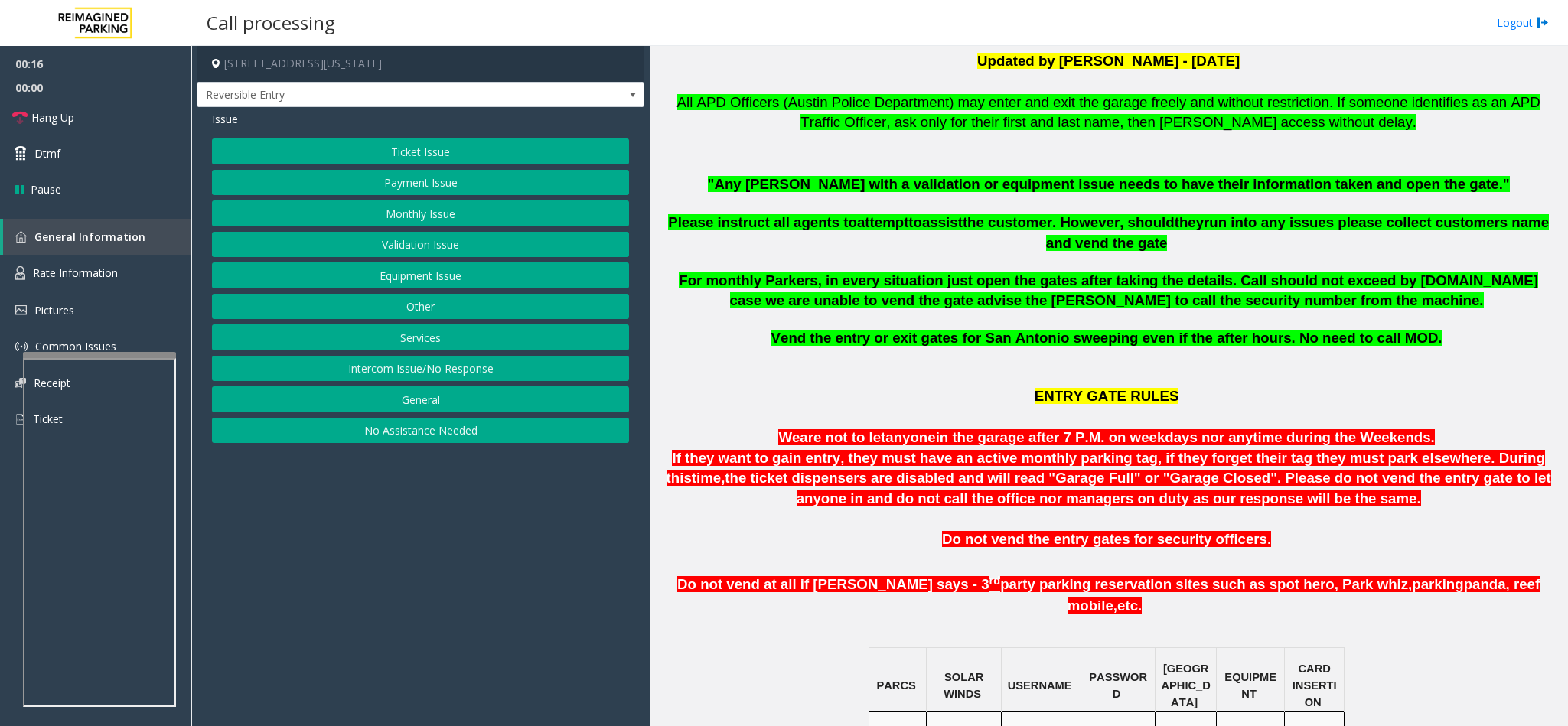
click at [418, 204] on button "Monthly Issue" at bounding box center [420, 213] width 417 height 26
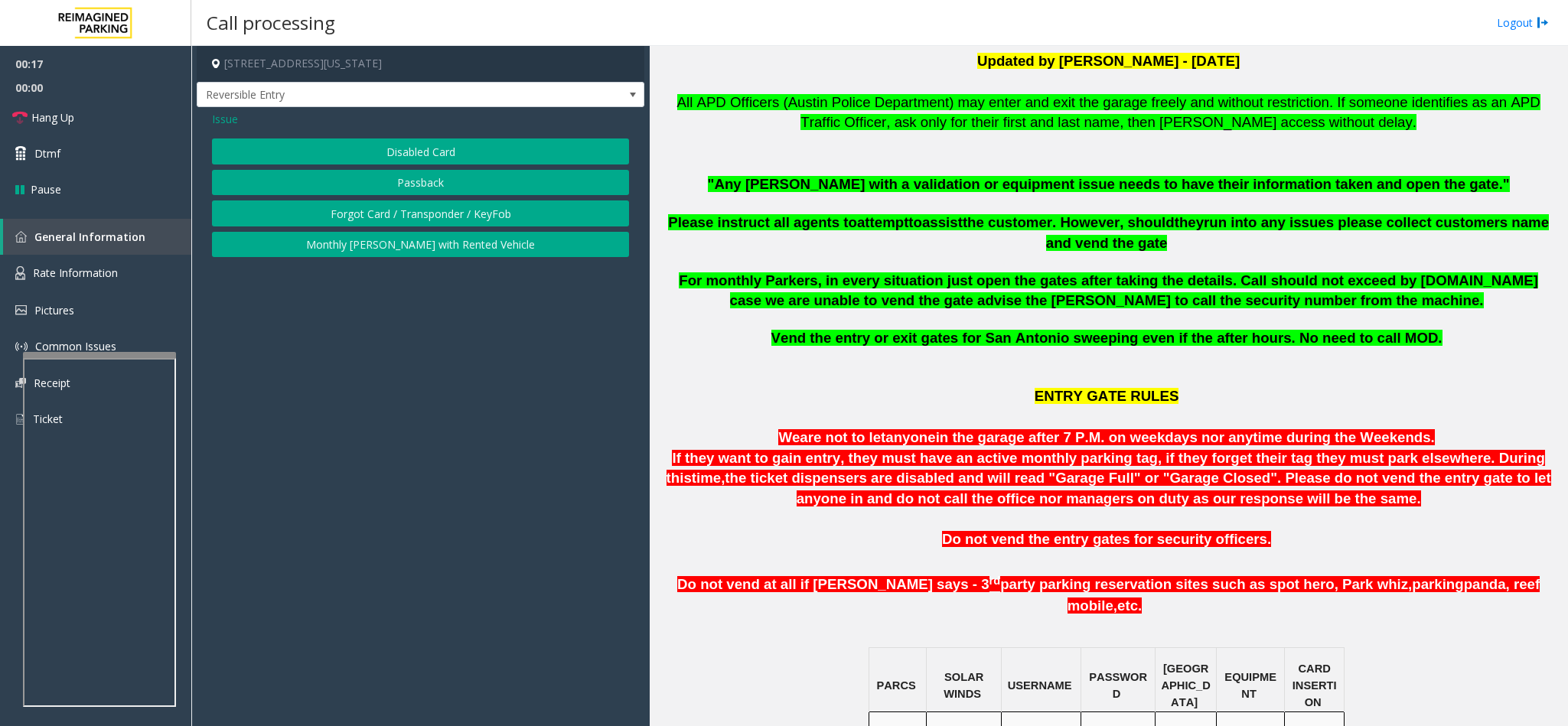
click at [395, 241] on button "Monthly [PERSON_NAME] with Rented Vehicle" at bounding box center [420, 245] width 417 height 26
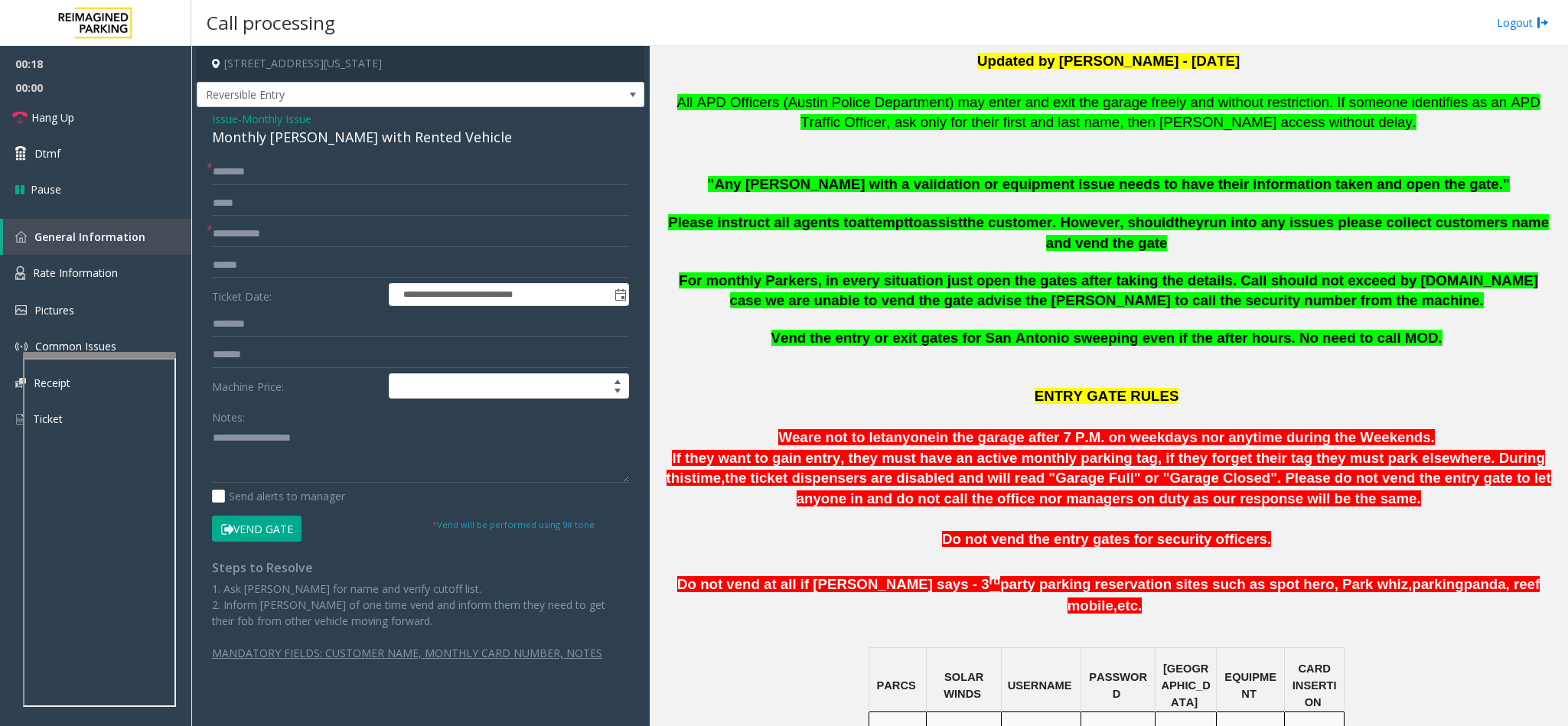
click at [261, 141] on div "Monthly [PERSON_NAME] with Rented Vehicle" at bounding box center [420, 137] width 417 height 21
click at [212, 432] on textarea at bounding box center [420, 454] width 417 height 57
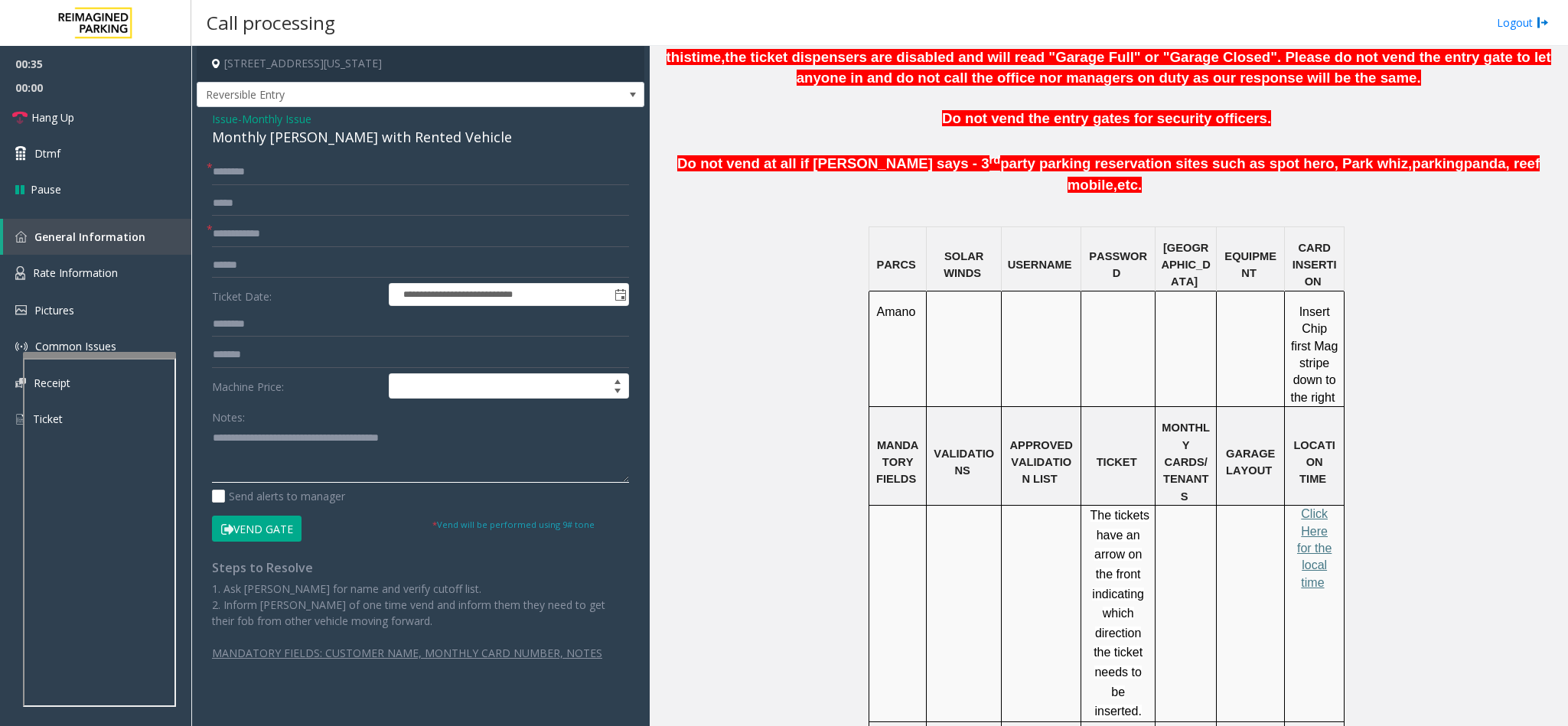
scroll to position [1033, 0]
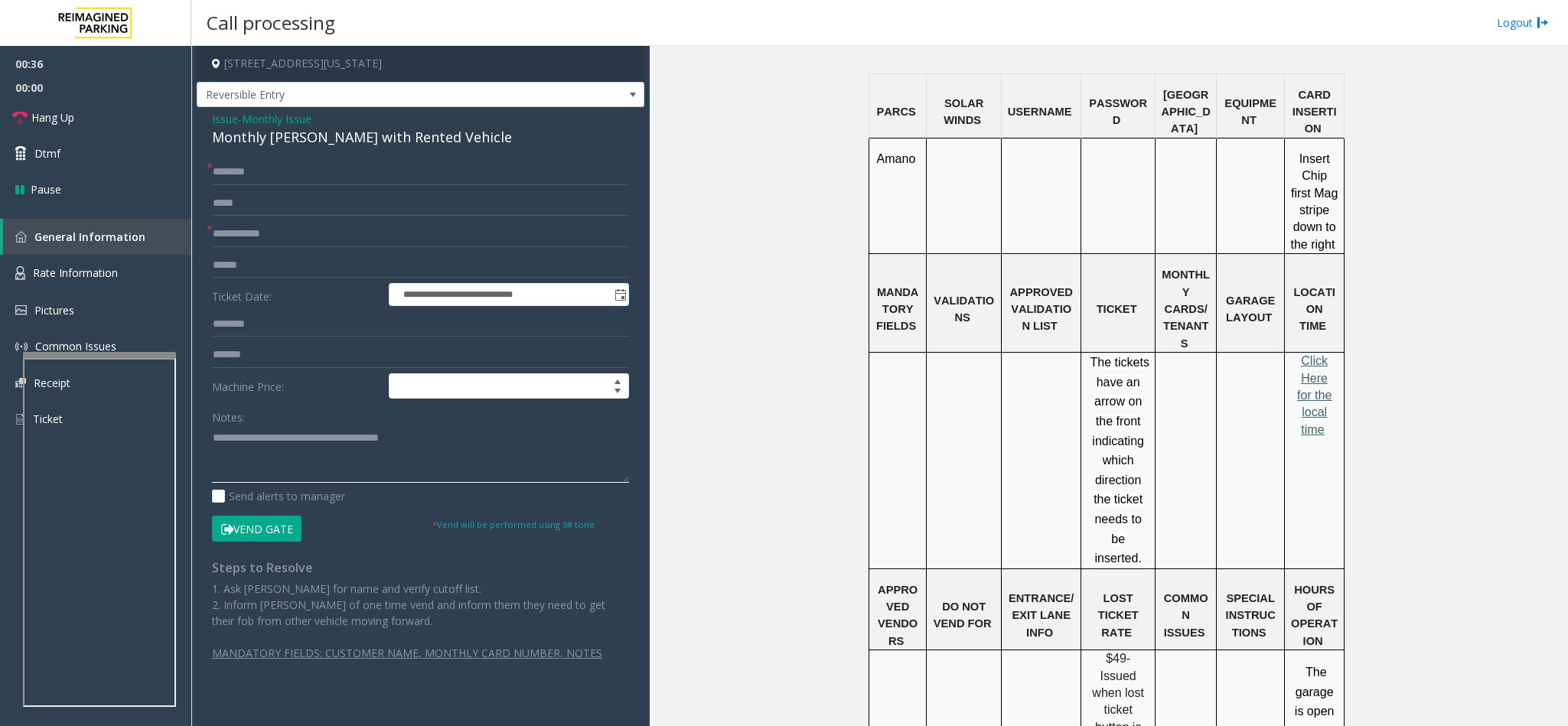
type textarea "**********"
click at [1303, 364] on span "Click Here for the local time" at bounding box center [1313, 395] width 34 height 82
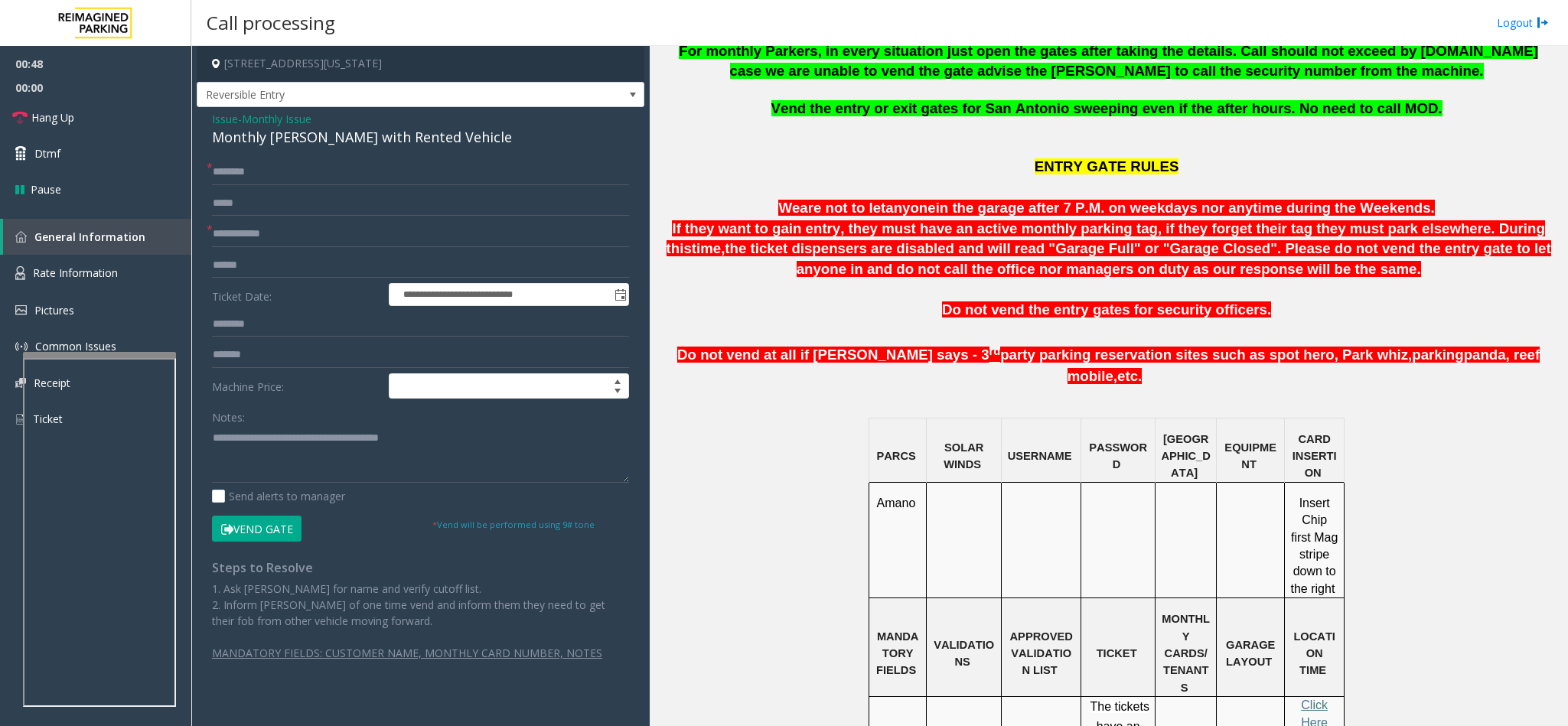
scroll to position [574, 0]
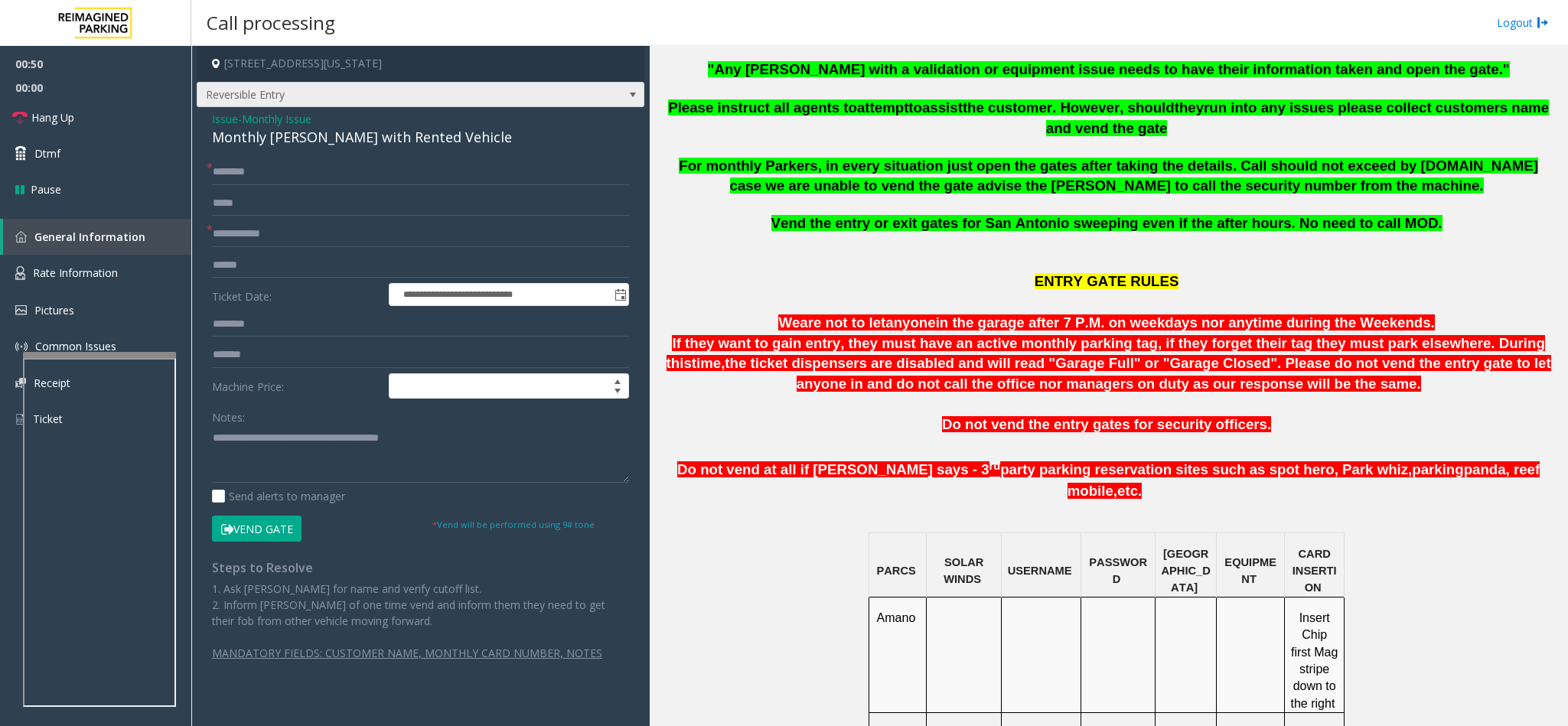
click at [390, 85] on span "Reversible Entry" at bounding box center [375, 94] width 357 height 24
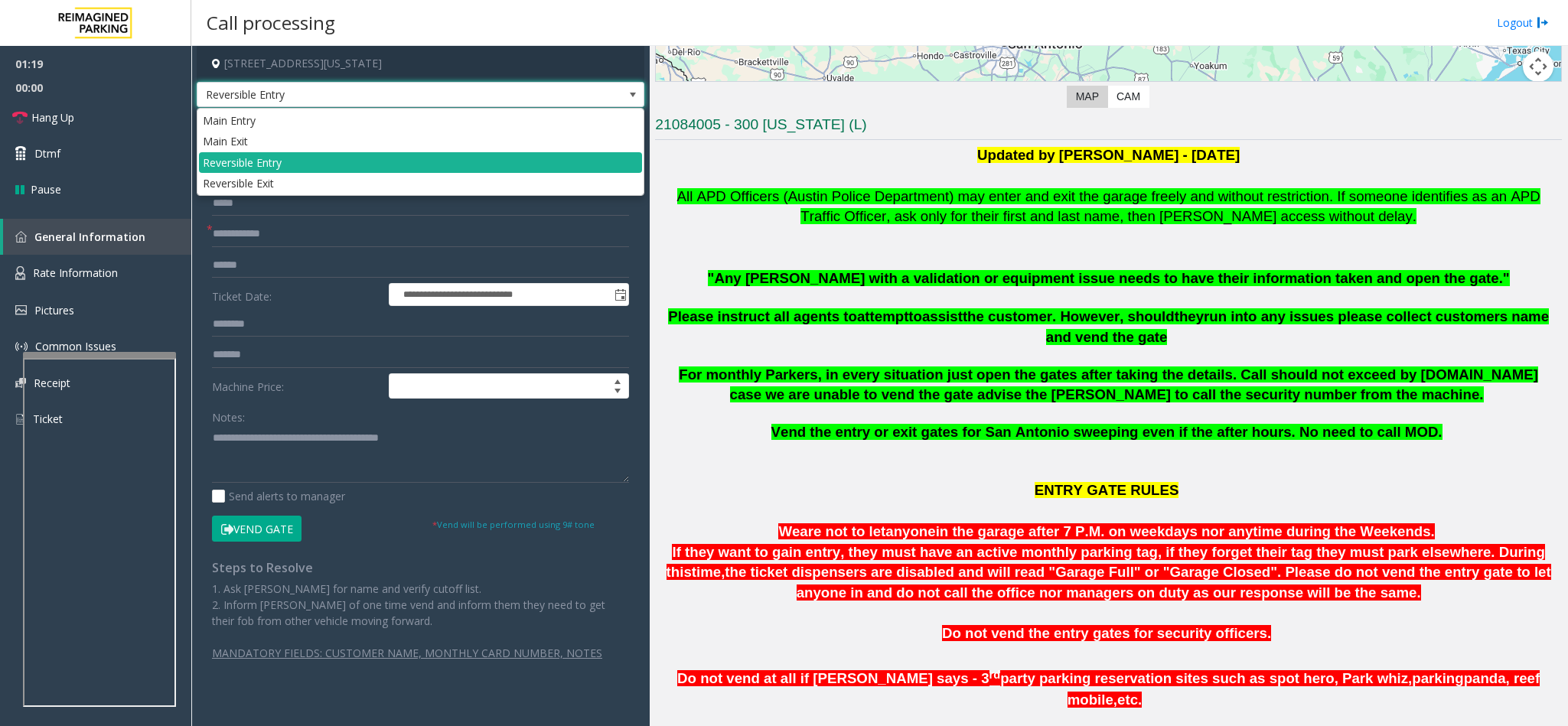
scroll to position [345, 0]
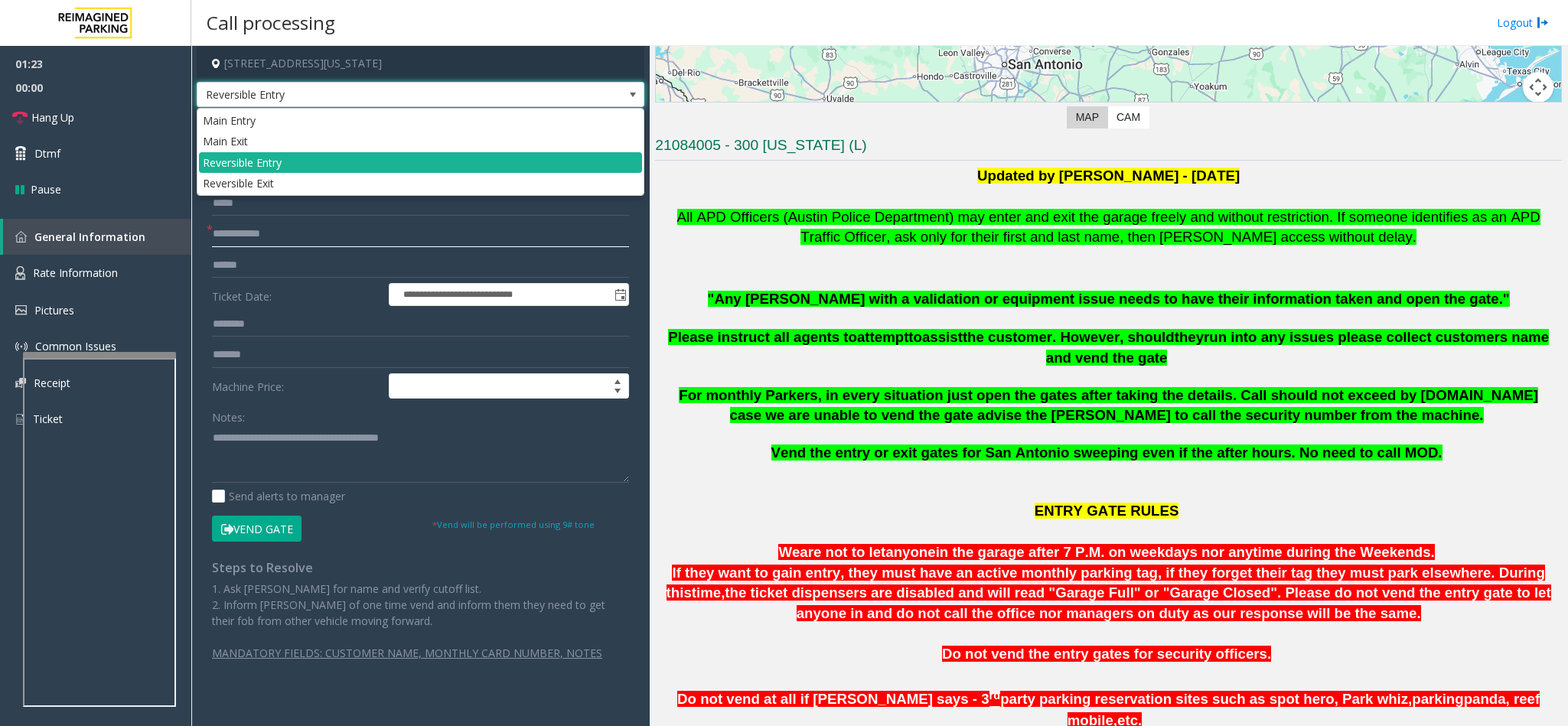
click at [288, 235] on input "text" at bounding box center [420, 234] width 417 height 26
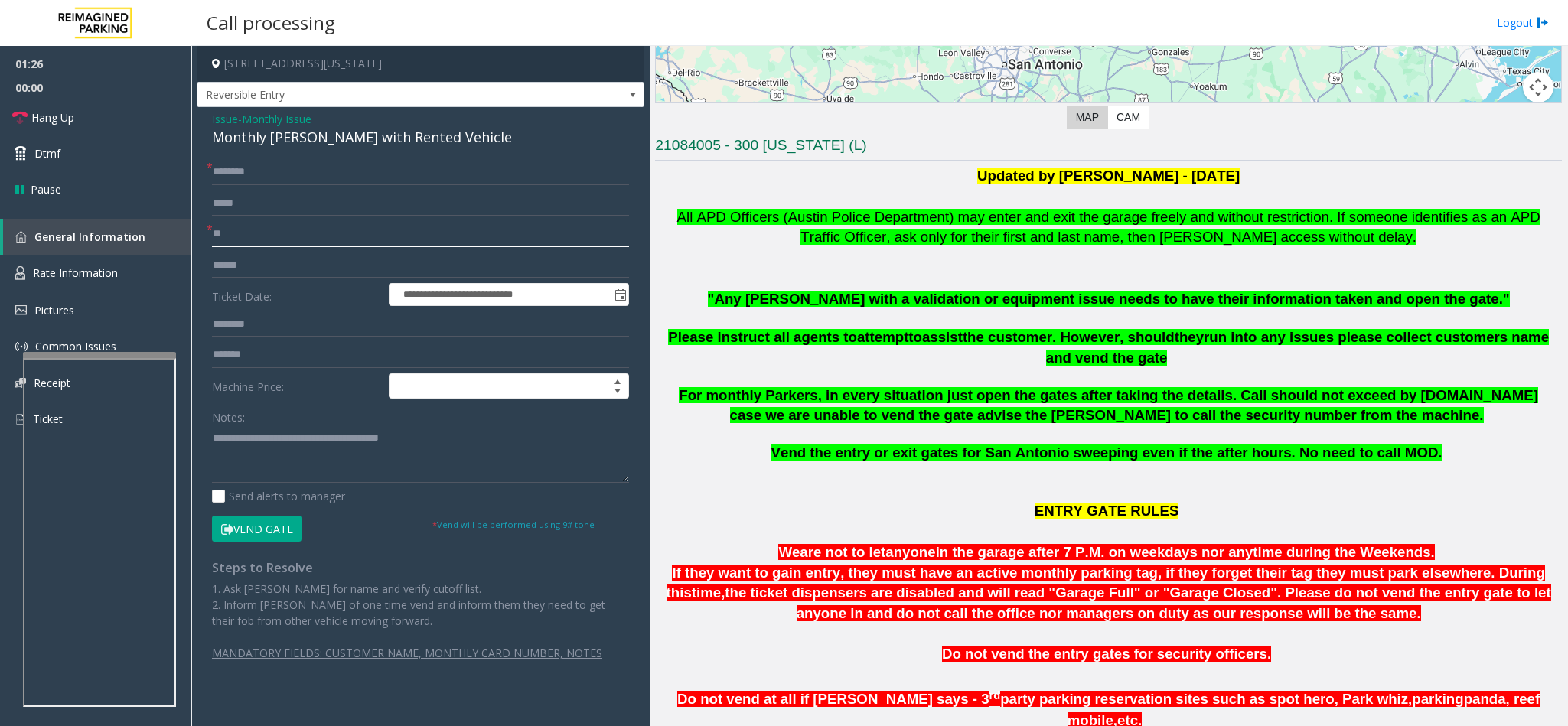
type input "**"
click at [274, 175] on input "text" at bounding box center [420, 172] width 417 height 26
type input "**"
click at [434, 440] on textarea at bounding box center [420, 454] width 417 height 57
click at [108, 124] on link "Hang Up" at bounding box center [96, 117] width 191 height 36
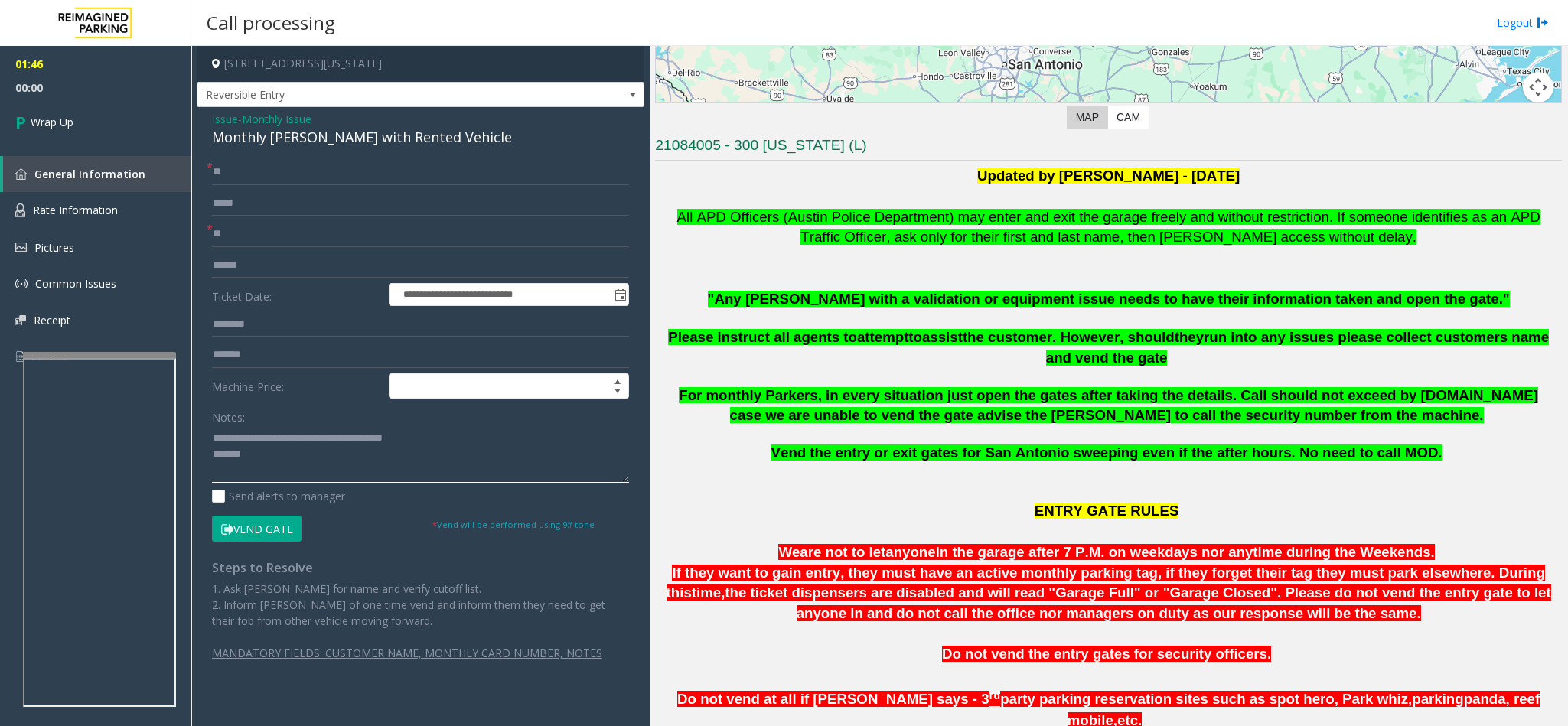
click at [305, 460] on textarea at bounding box center [420, 454] width 417 height 57
type textarea "**********"
click at [69, 128] on span "Wrap Up" at bounding box center [52, 122] width 42 height 16
